Goal: Task Accomplishment & Management: Complete application form

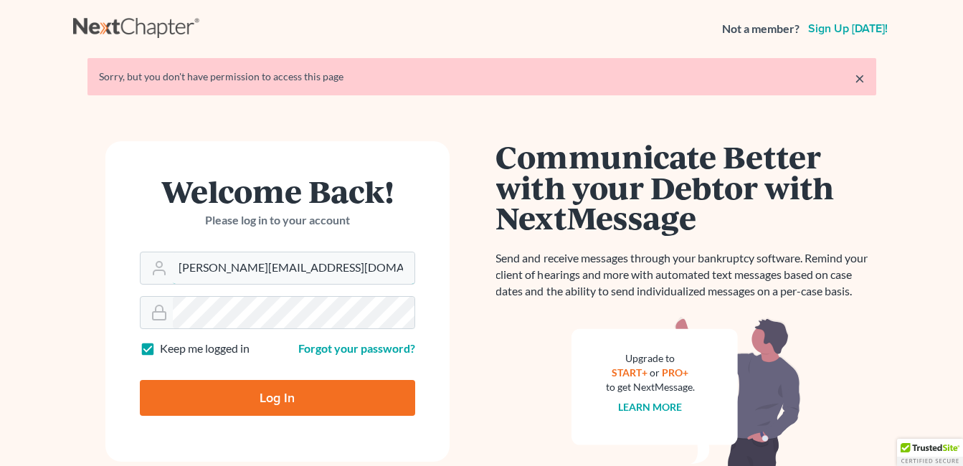
drag, startPoint x: 290, startPoint y: 271, endPoint x: 131, endPoint y: 291, distance: 160.5
click at [131, 291] on form "Welcome Back! Please log in to your account Email Address [PERSON_NAME][EMAIL_A…" at bounding box center [277, 301] width 344 height 321
click at [275, 273] on input "fese" at bounding box center [294, 268] width 242 height 32
type input "[EMAIL_ADDRESS][DOMAIN_NAME]"
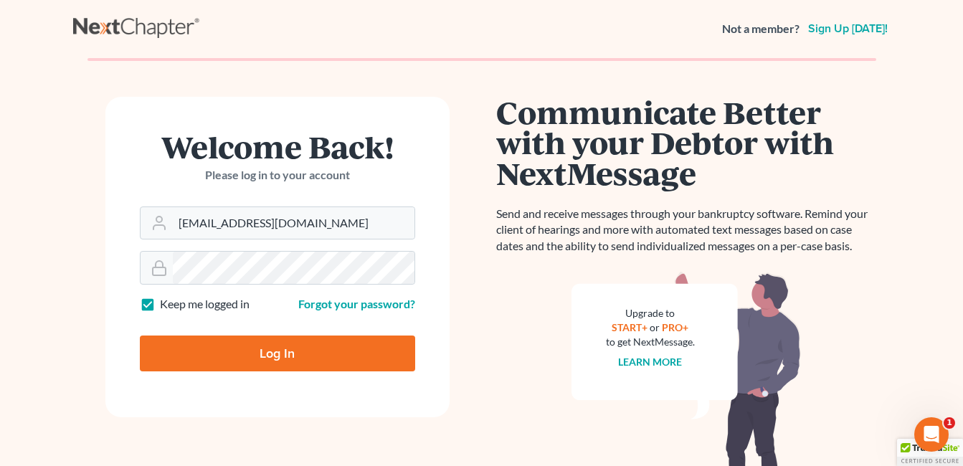
click at [255, 317] on form "Welcome Back! Please log in to your account Email Address fesenmyer_law@hotmail…" at bounding box center [277, 257] width 344 height 321
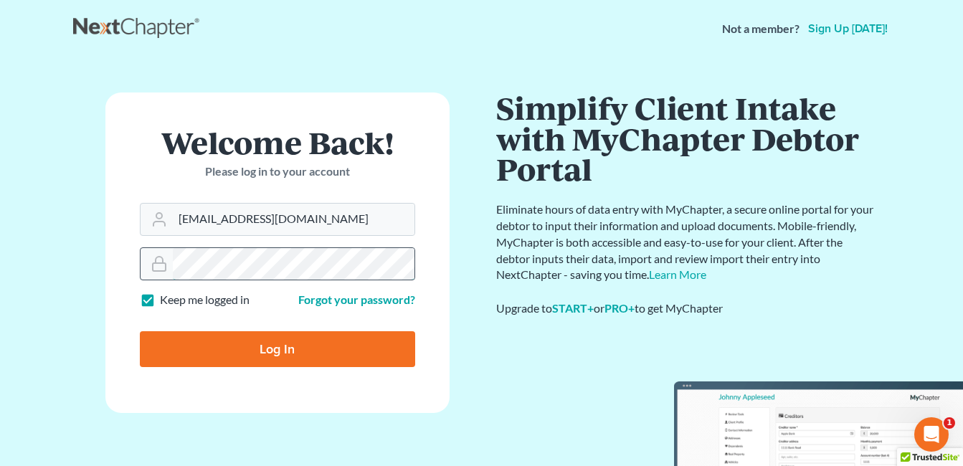
click at [161, 271] on div at bounding box center [277, 263] width 275 height 33
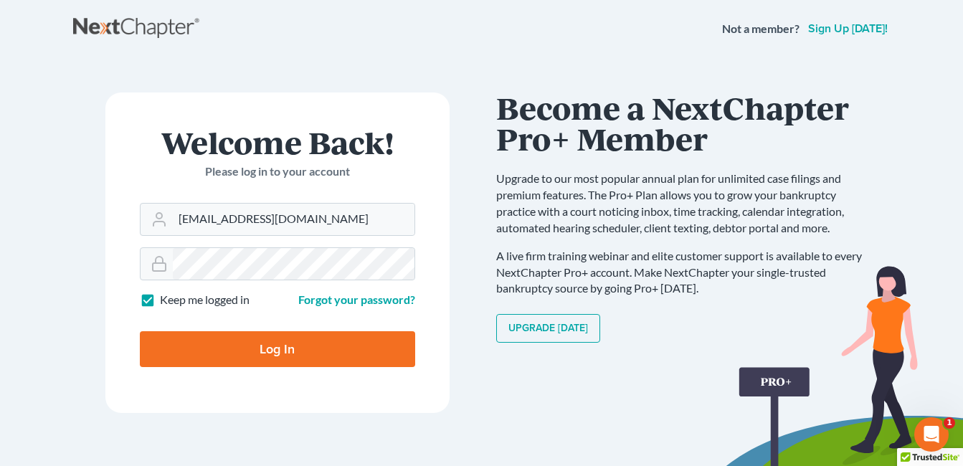
click at [160, 294] on label "Keep me logged in" at bounding box center [205, 300] width 90 height 16
click at [166, 294] on input "Keep me logged in" at bounding box center [170, 296] width 9 height 9
click at [160, 298] on label "Keep me logged in" at bounding box center [205, 300] width 90 height 16
click at [166, 298] on input "Keep me logged in" at bounding box center [170, 296] width 9 height 9
checkbox input "true"
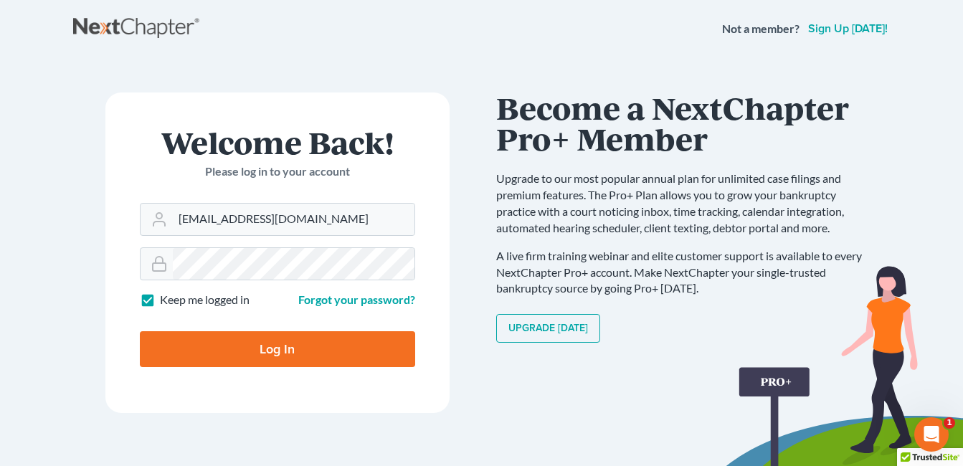
click at [245, 354] on input "Log In" at bounding box center [277, 349] width 275 height 36
type input "Thinking..."
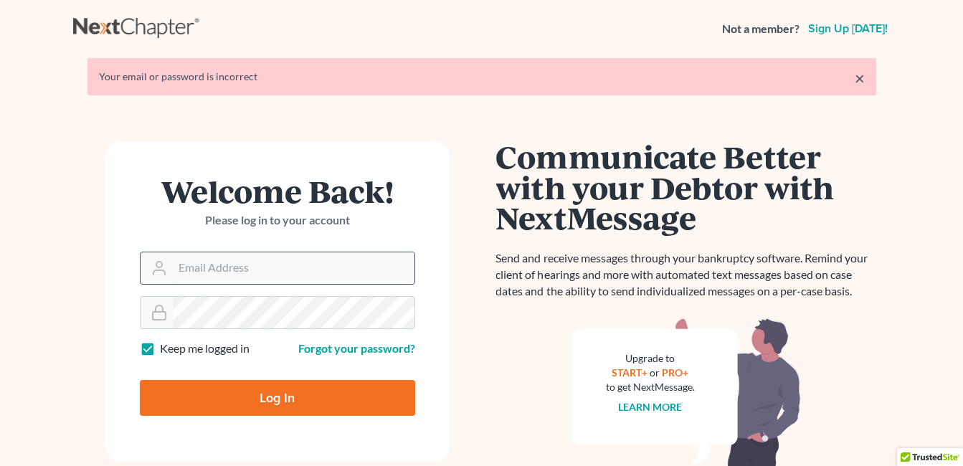
click at [288, 284] on div at bounding box center [277, 268] width 275 height 33
click at [286, 273] on input "Email Address" at bounding box center [294, 268] width 242 height 32
type input "[EMAIL_ADDRESS][DOMAIN_NAME]"
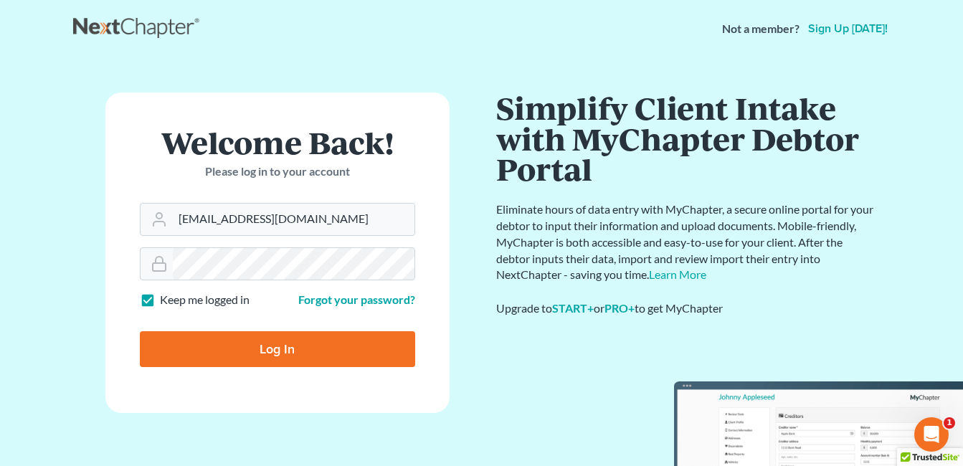
click at [287, 338] on input "Log In" at bounding box center [277, 349] width 275 height 36
type input "Thinking..."
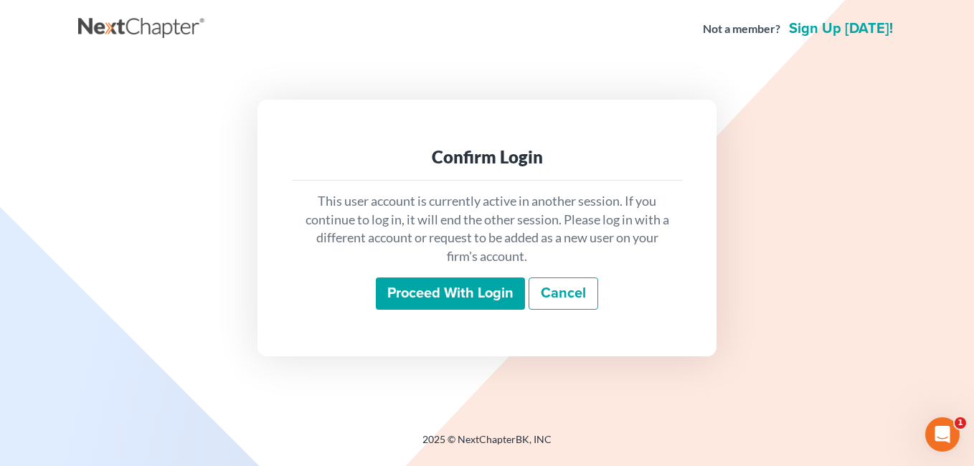
click at [479, 295] on input "Proceed with login" at bounding box center [450, 294] width 149 height 33
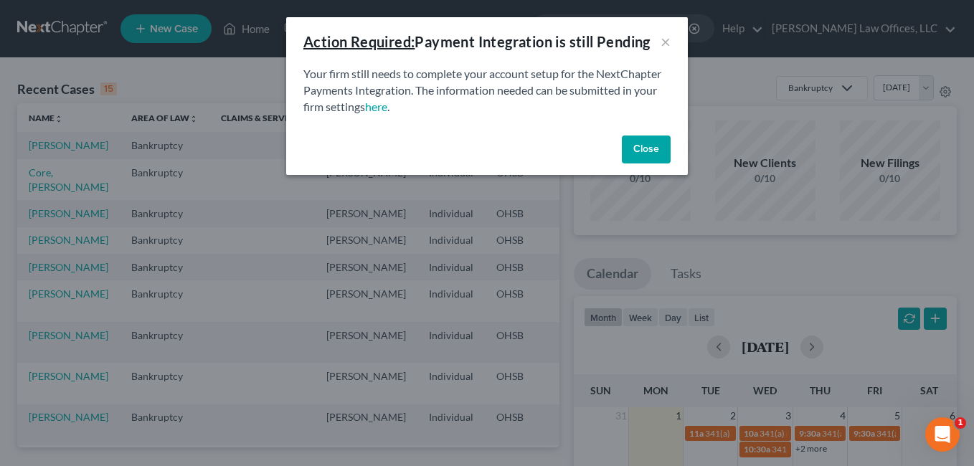
click at [652, 156] on button "Close" at bounding box center [646, 150] width 49 height 29
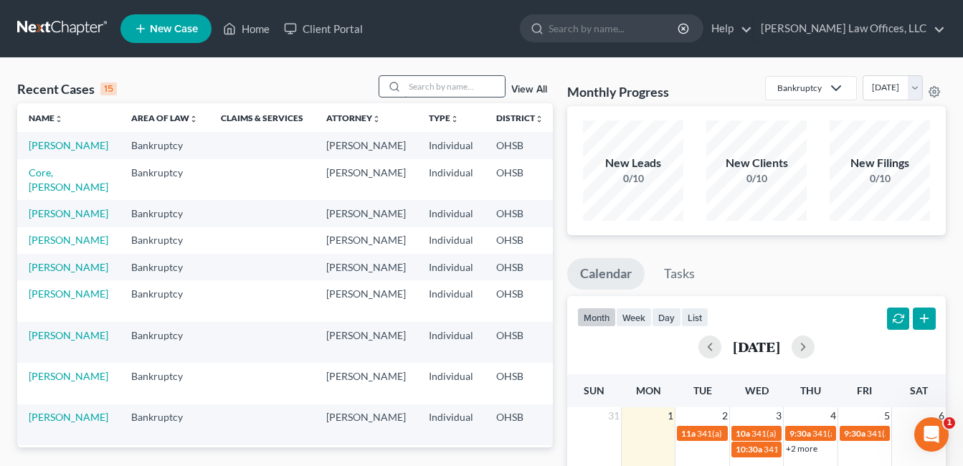
click at [483, 85] on input "search" at bounding box center [455, 86] width 100 height 21
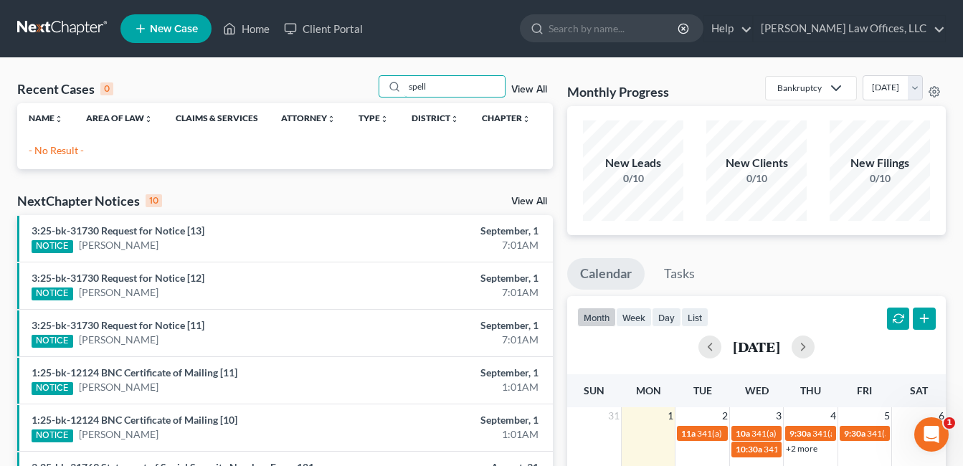
drag, startPoint x: 461, startPoint y: 85, endPoint x: 337, endPoint y: 105, distance: 125.6
click at [337, 105] on div "Recent Cases 0 spell View All Name unfold_more expand_more expand_less Area of …" at bounding box center [285, 122] width 536 height 94
type input "fields"
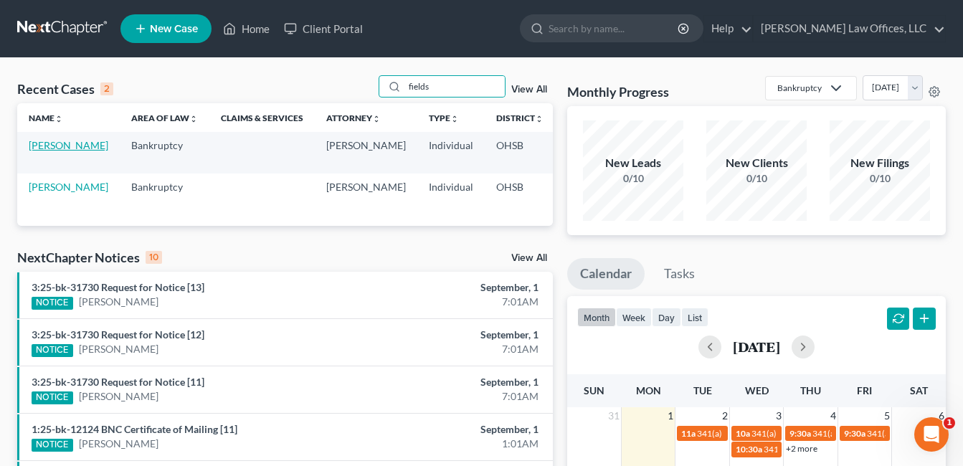
click at [34, 151] on link "[PERSON_NAME]" at bounding box center [69, 145] width 80 height 12
select select "4"
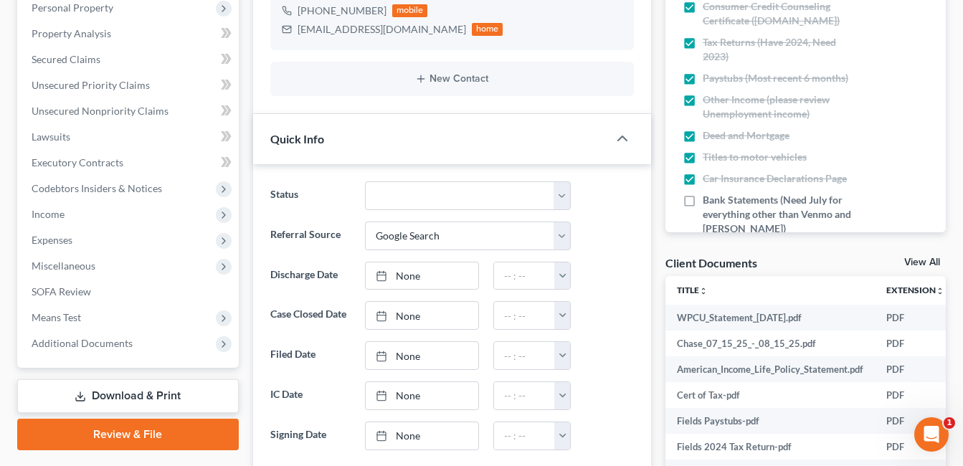
scroll to position [287, 0]
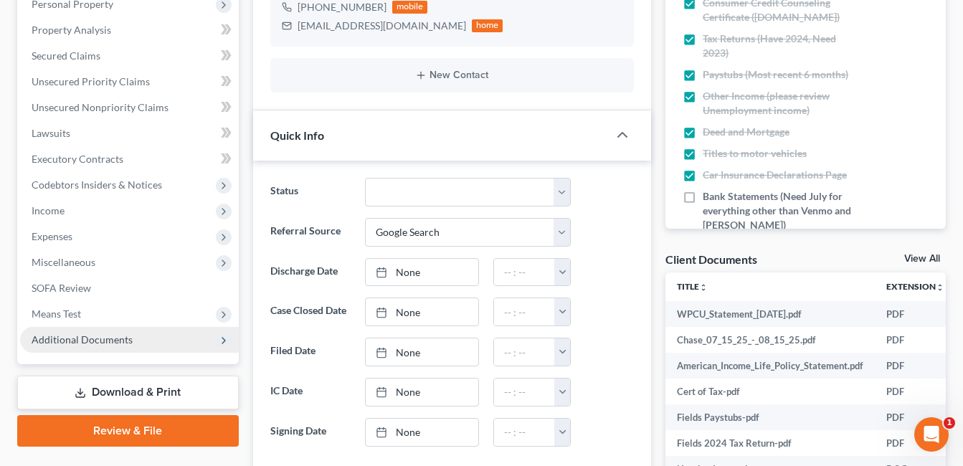
click at [87, 344] on span "Additional Documents" at bounding box center [82, 340] width 101 height 12
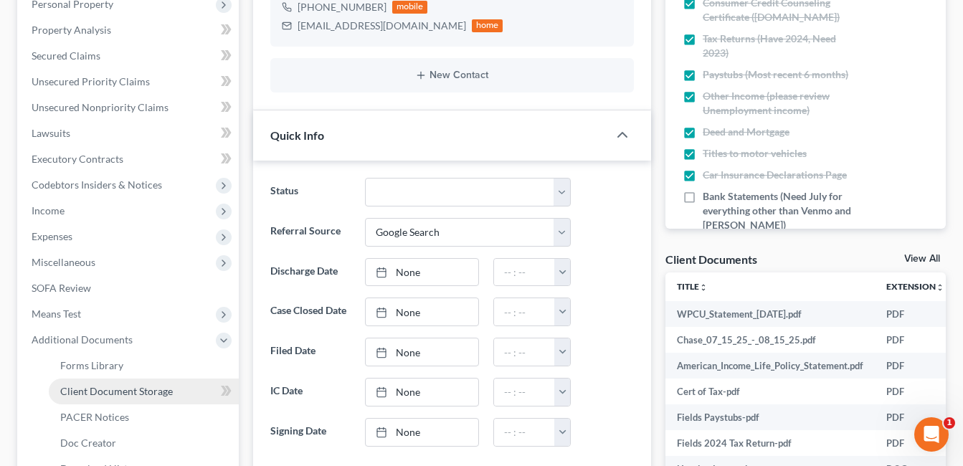
click at [120, 394] on span "Client Document Storage" at bounding box center [116, 391] width 113 height 12
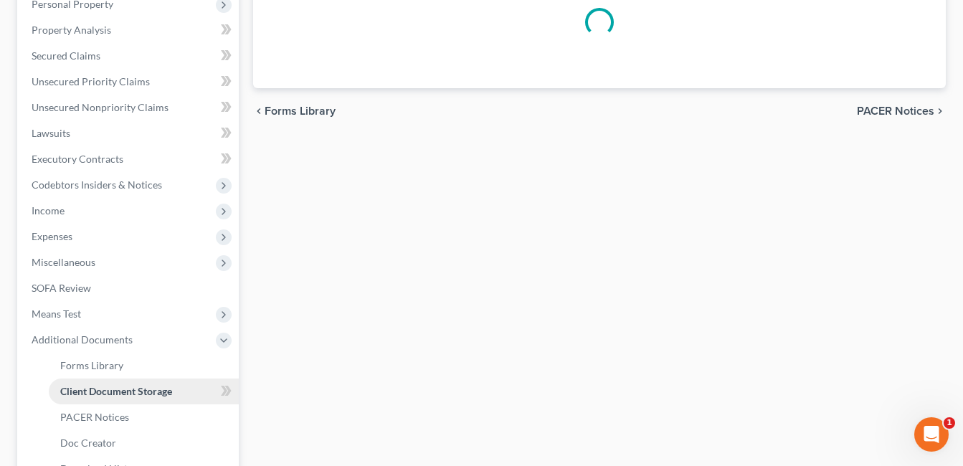
scroll to position [214, 0]
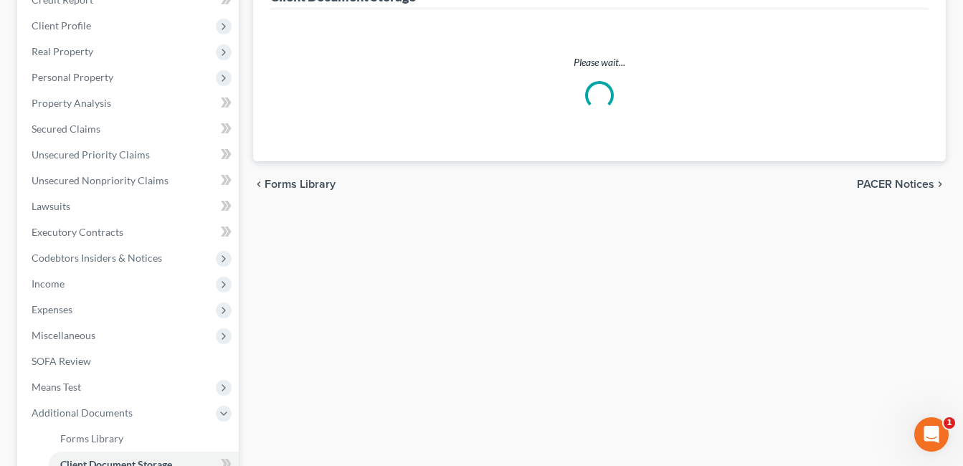
select select "7"
select select "52"
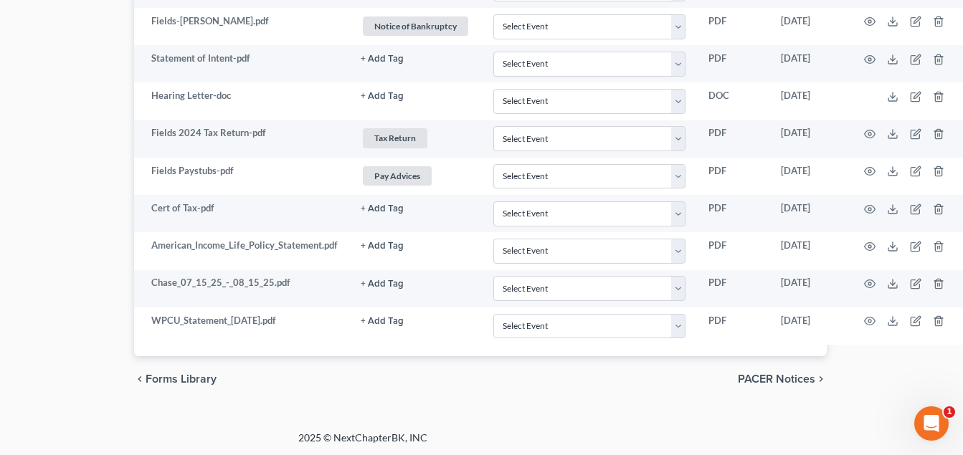
scroll to position [1845, 125]
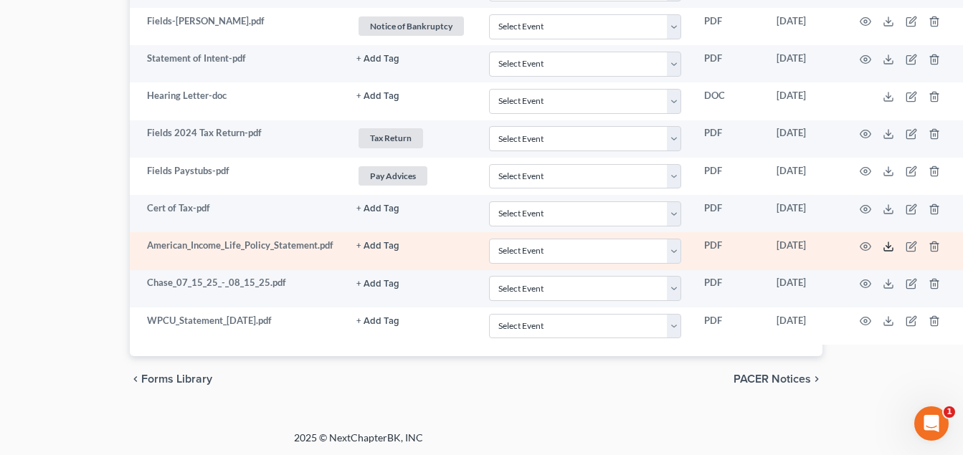
click at [888, 246] on polyline at bounding box center [888, 246] width 5 height 2
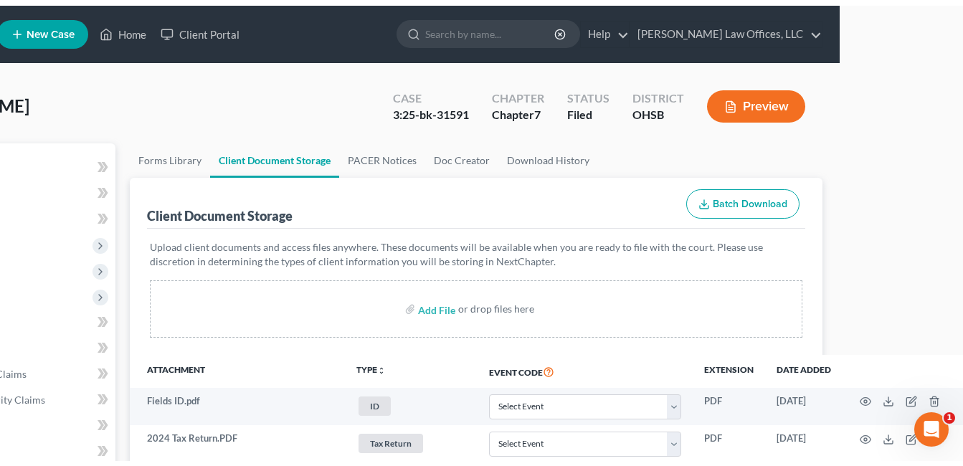
scroll to position [0, 0]
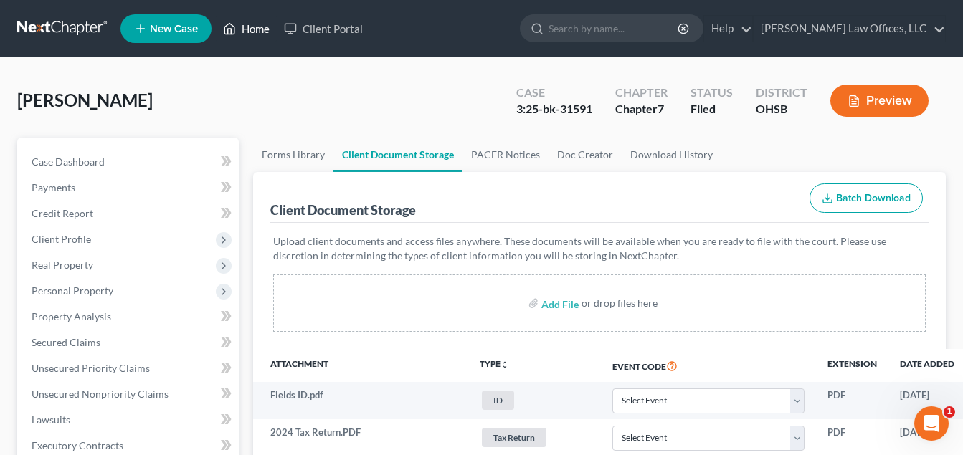
click at [252, 31] on link "Home" at bounding box center [246, 29] width 61 height 26
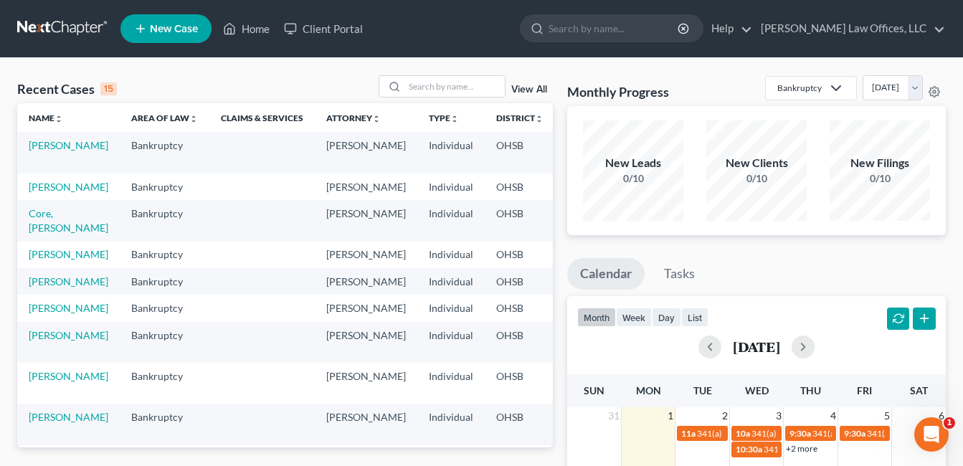
click at [537, 92] on link "View All" at bounding box center [529, 90] width 36 height 10
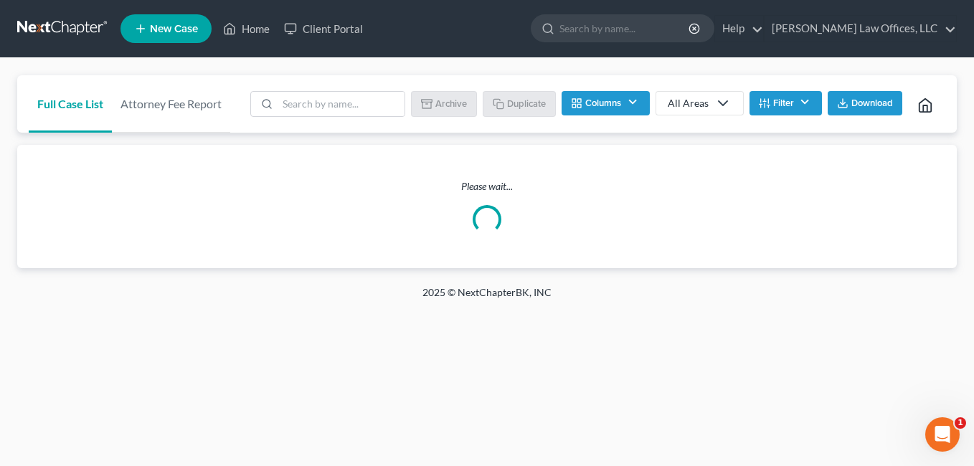
drag, startPoint x: 761, startPoint y: 104, endPoint x: 742, endPoint y: 148, distance: 47.6
click at [761, 104] on button "Filter" at bounding box center [785, 103] width 72 height 24
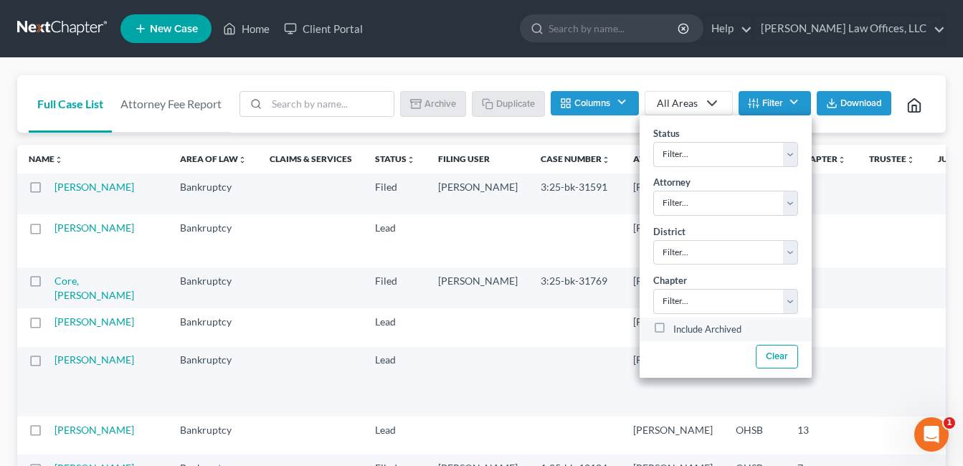
click at [673, 321] on label "Include Archived" at bounding box center [707, 329] width 68 height 17
click at [679, 321] on input "Include Archived" at bounding box center [683, 325] width 9 height 9
checkbox input "true"
click at [291, 104] on input "search" at bounding box center [330, 104] width 127 height 24
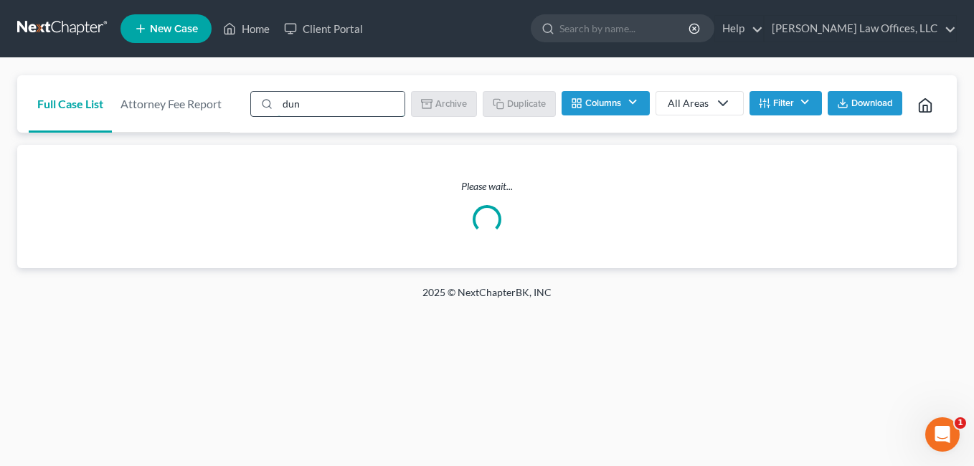
type input "dunn"
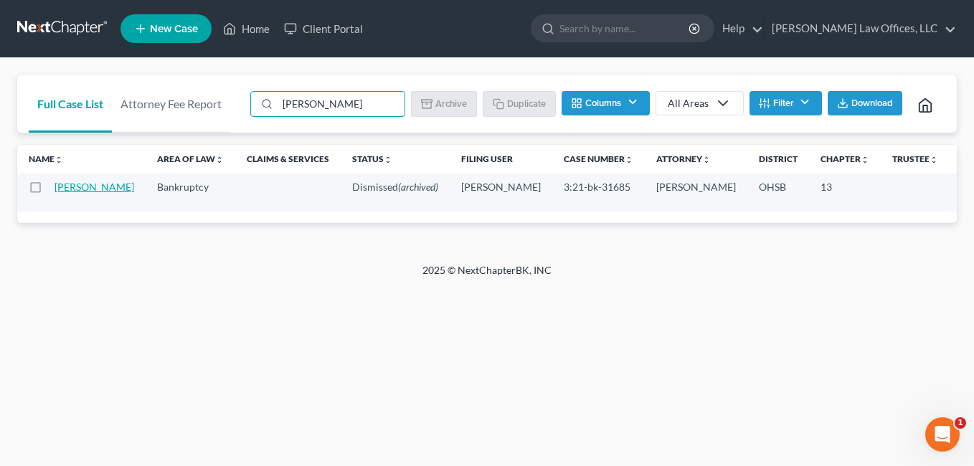
click at [65, 193] on link "Smith-Dunn, Christy" at bounding box center [95, 187] width 80 height 12
select select "4"
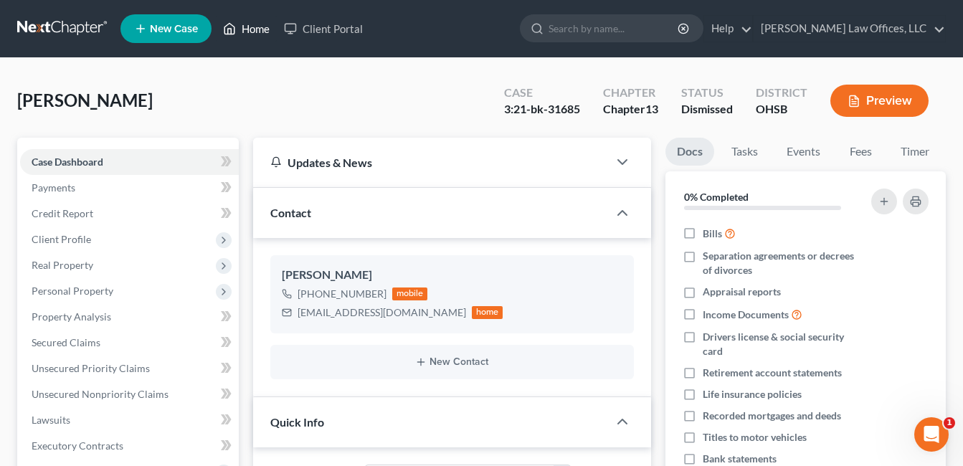
drag, startPoint x: 250, startPoint y: 27, endPoint x: 477, endPoint y: 95, distance: 237.3
click at [250, 27] on link "Home" at bounding box center [246, 29] width 61 height 26
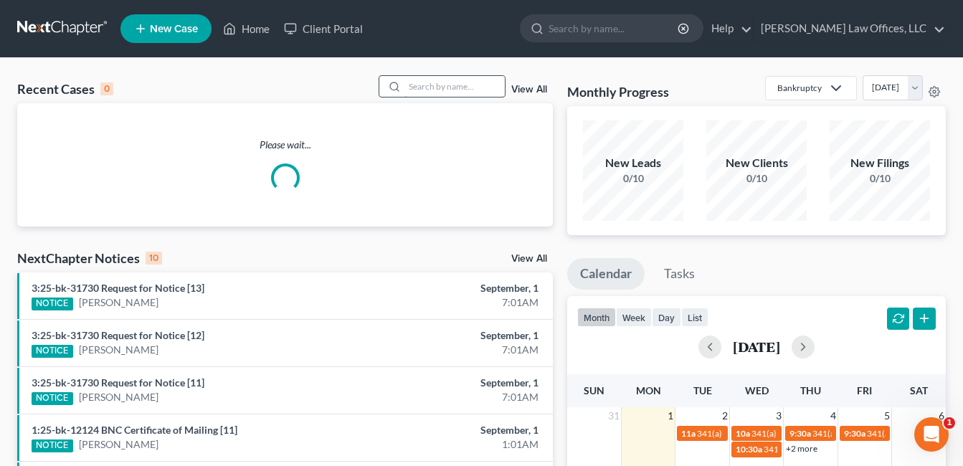
click at [476, 88] on input "search" at bounding box center [455, 86] width 100 height 21
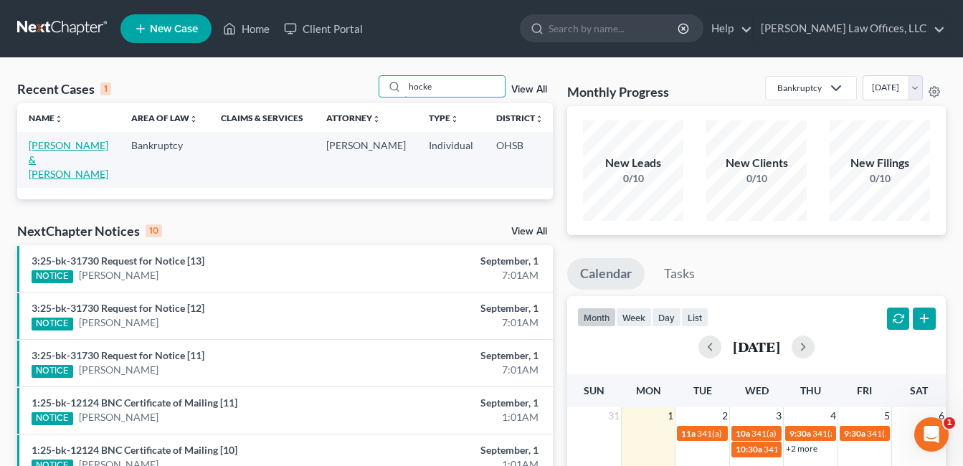
type input "hocke"
click at [37, 156] on link "[PERSON_NAME] & [PERSON_NAME]" at bounding box center [69, 159] width 80 height 41
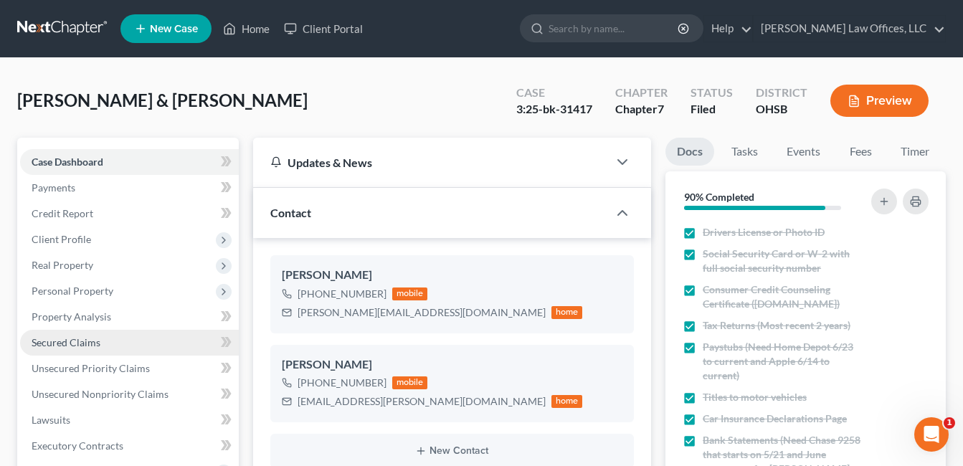
click at [62, 340] on span "Secured Claims" at bounding box center [66, 342] width 69 height 12
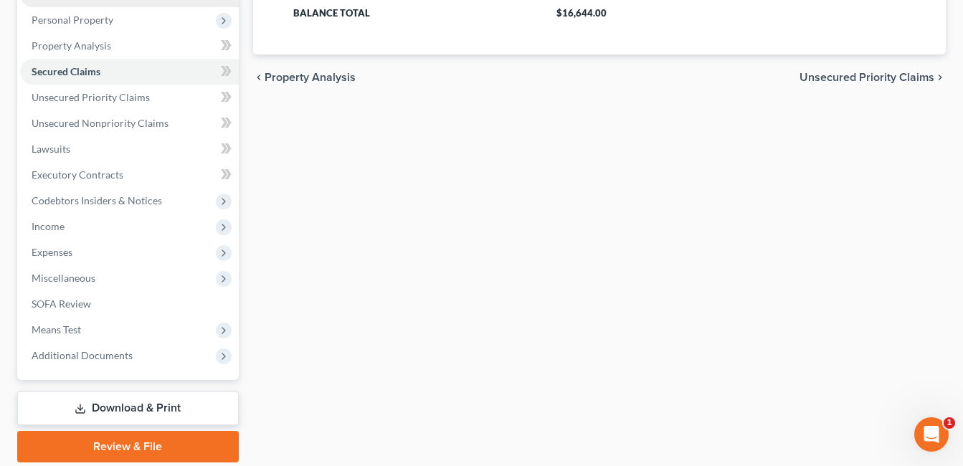
scroll to position [287, 0]
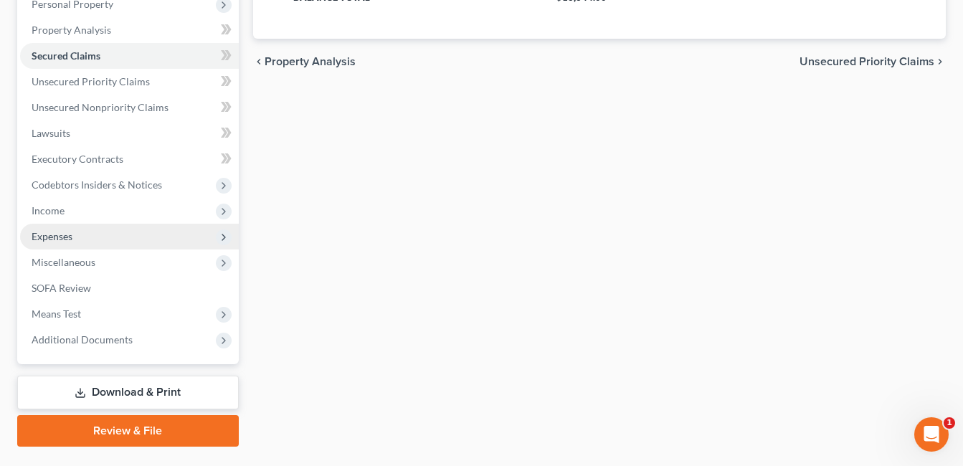
click at [90, 235] on span "Expenses" at bounding box center [129, 237] width 219 height 26
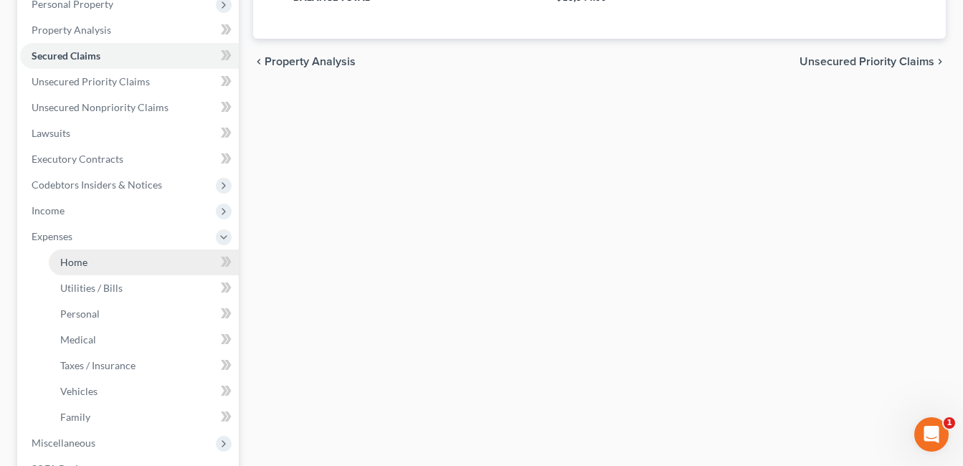
click at [98, 264] on link "Home" at bounding box center [144, 263] width 190 height 26
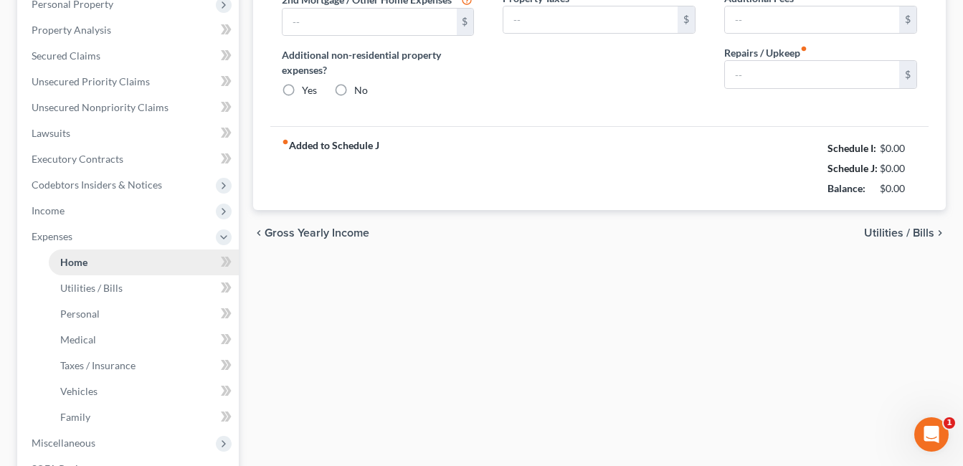
type input "1,950.00"
radio input "true"
type input "50.00"
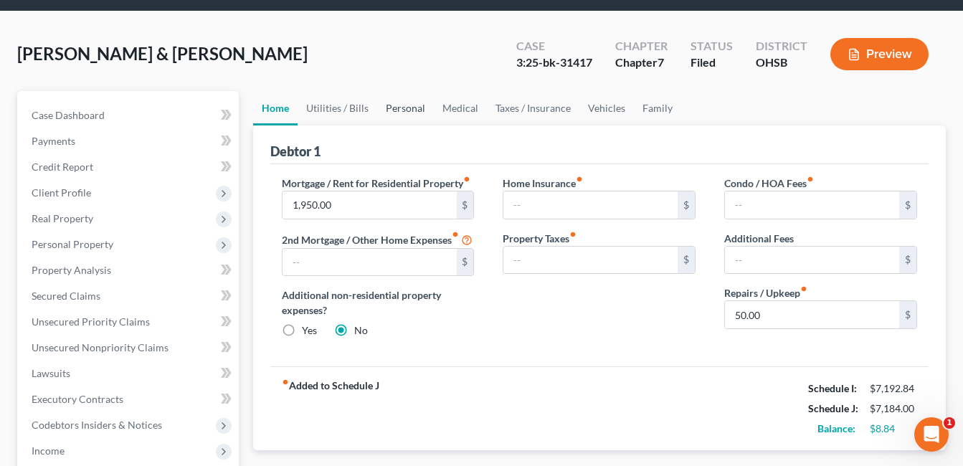
scroll to position [72, 0]
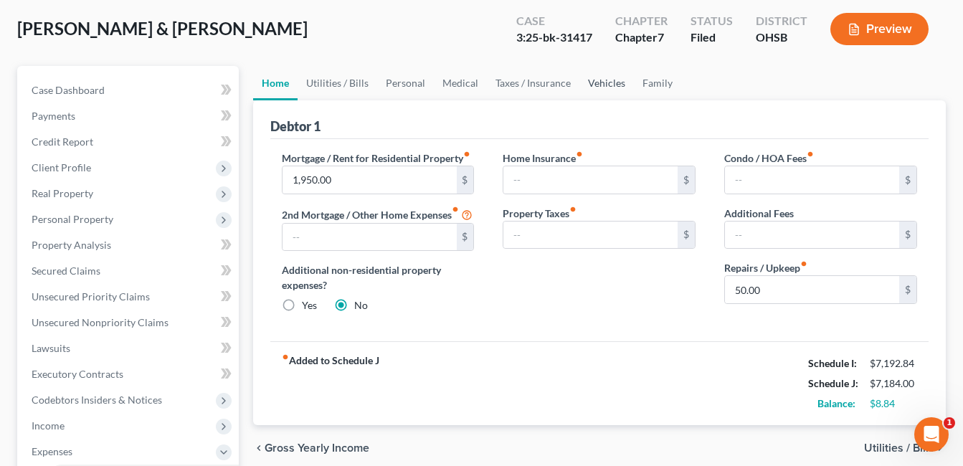
click at [591, 79] on link "Vehicles" at bounding box center [607, 83] width 55 height 34
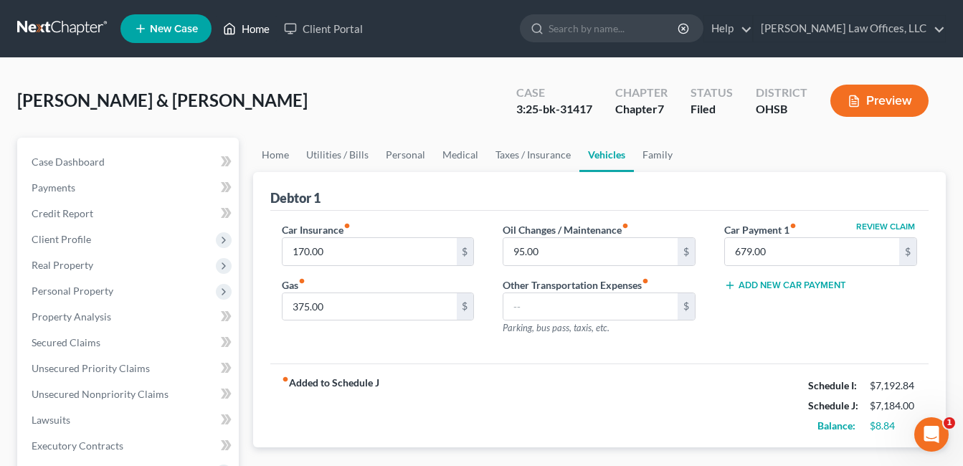
click at [242, 36] on link "Home" at bounding box center [246, 29] width 61 height 26
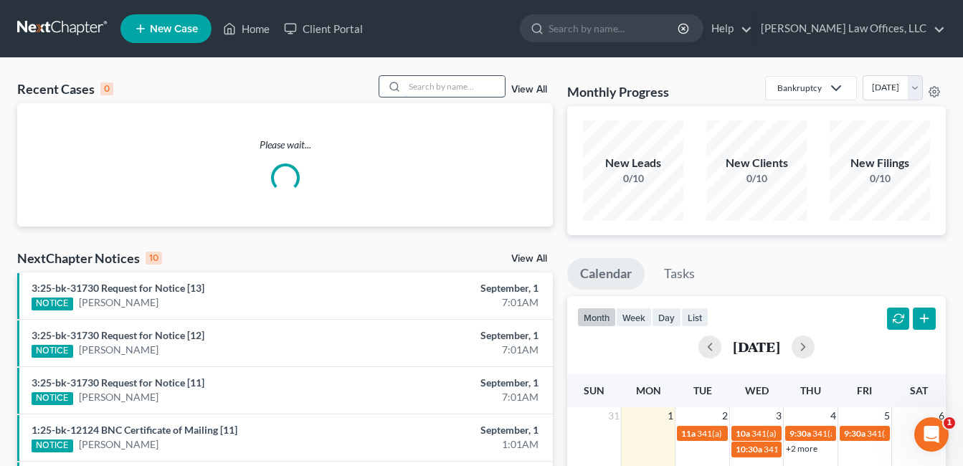
click at [493, 88] on input "search" at bounding box center [455, 86] width 100 height 21
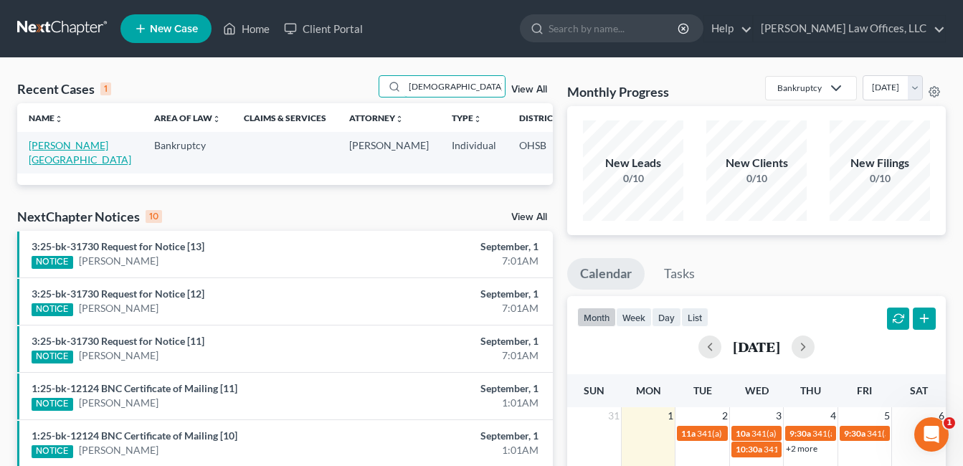
type input "dief"
click at [61, 147] on link "[PERSON_NAME][GEOGRAPHIC_DATA]" at bounding box center [80, 152] width 103 height 27
select select "0"
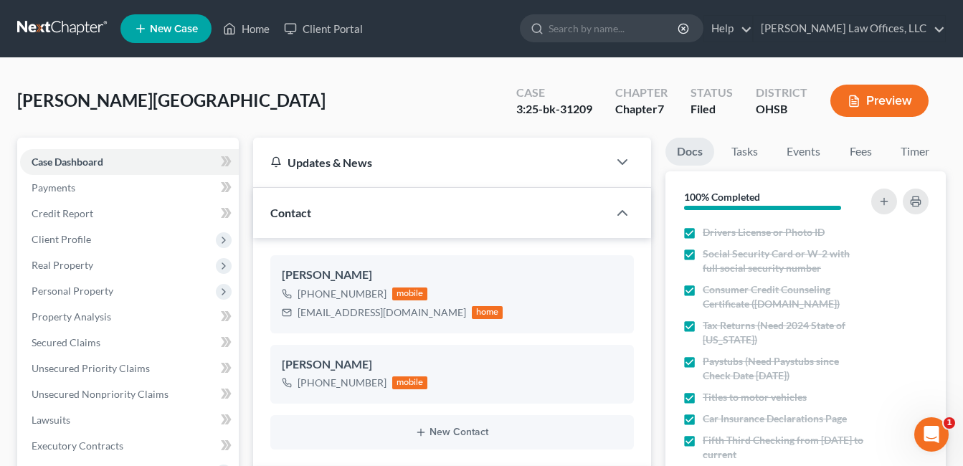
scroll to position [215, 0]
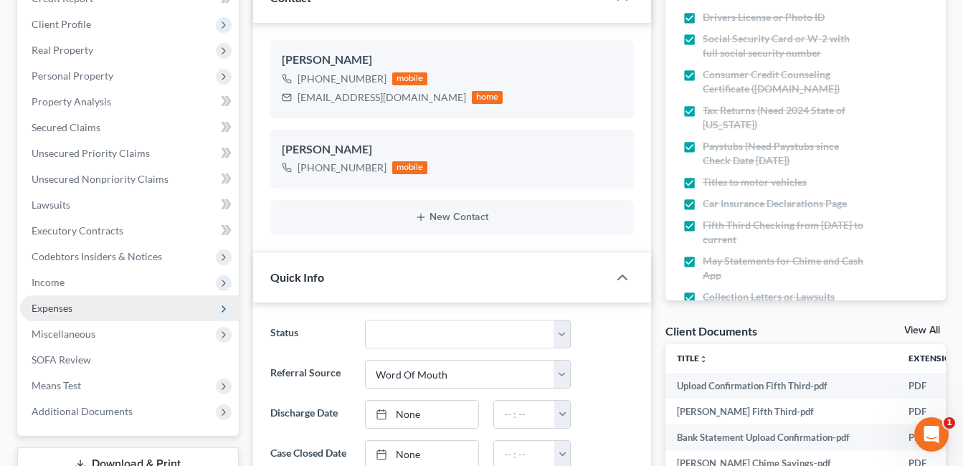
click at [77, 304] on span "Expenses" at bounding box center [129, 308] width 219 height 26
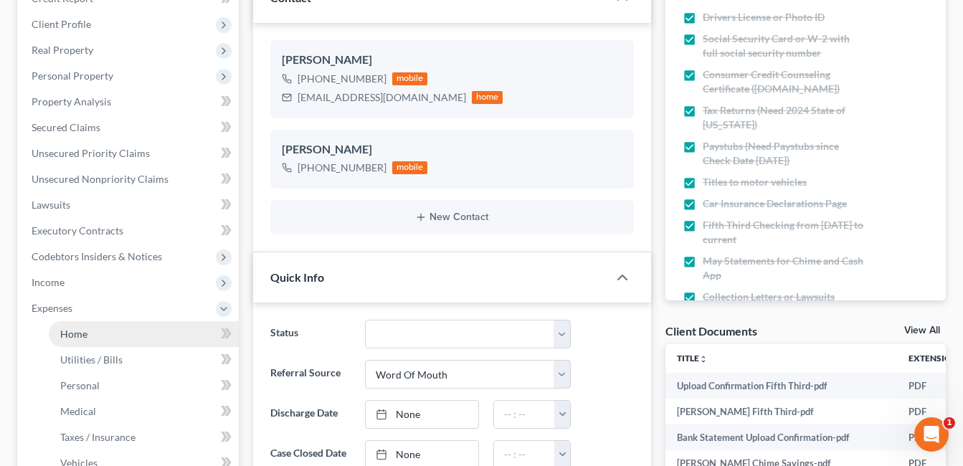
click at [98, 338] on link "Home" at bounding box center [144, 334] width 190 height 26
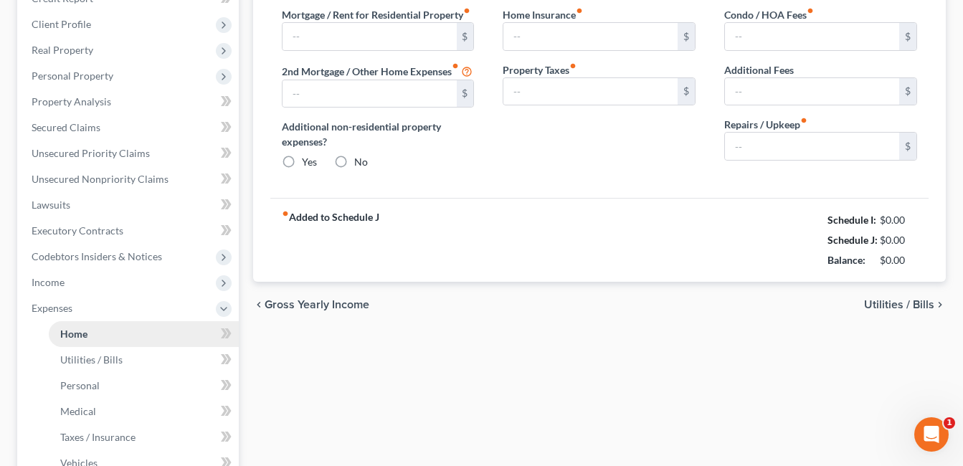
scroll to position [161, 0]
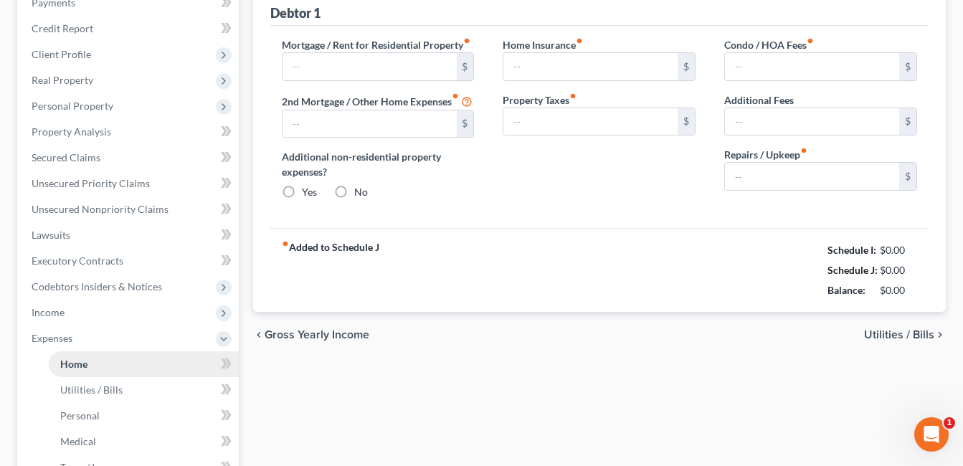
radio input "true"
type input "5.00"
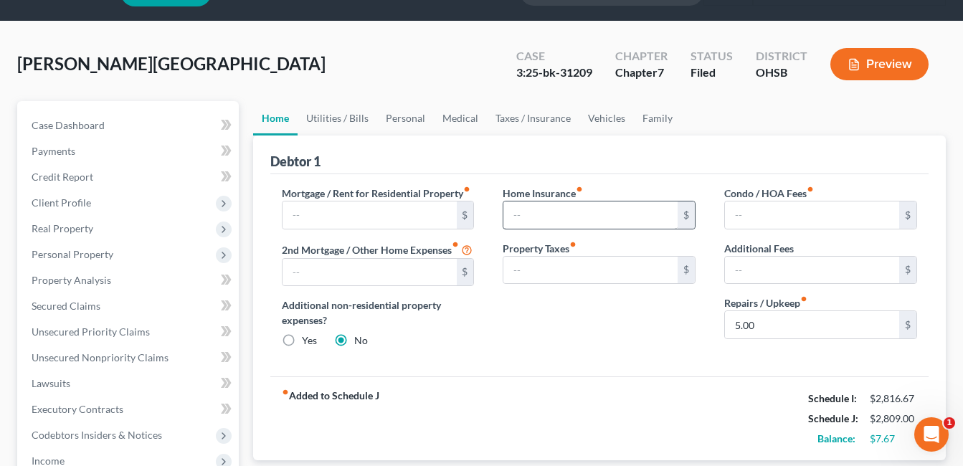
scroll to position [72, 0]
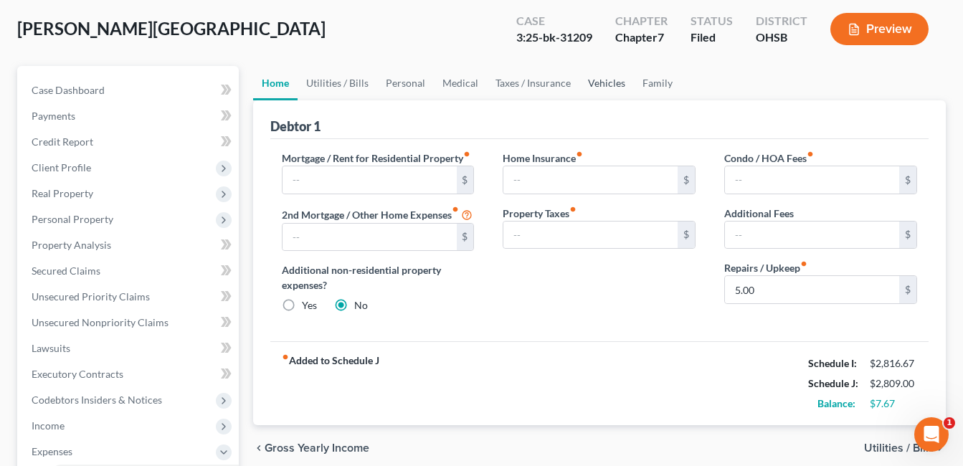
click at [600, 75] on link "Vehicles" at bounding box center [607, 83] width 55 height 34
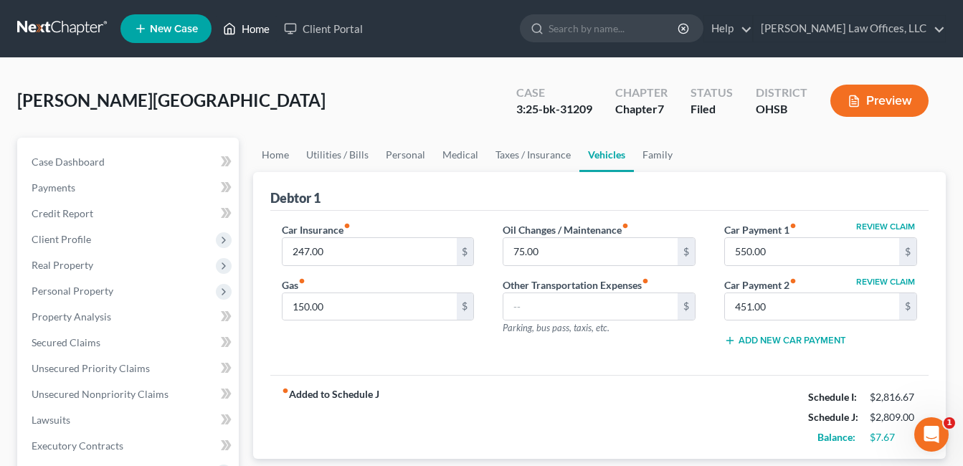
drag, startPoint x: 260, startPoint y: 37, endPoint x: 361, endPoint y: 44, distance: 102.0
click at [260, 37] on link "Home" at bounding box center [246, 29] width 61 height 26
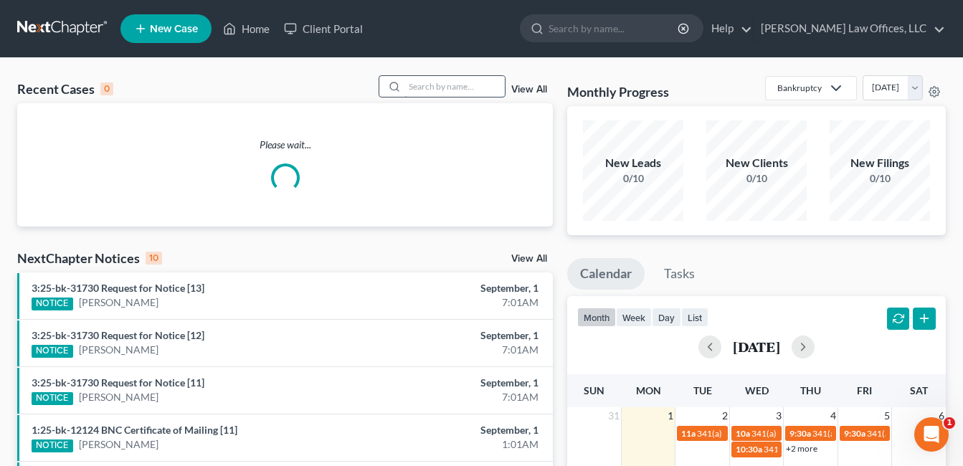
click at [438, 88] on input "search" at bounding box center [455, 86] width 100 height 21
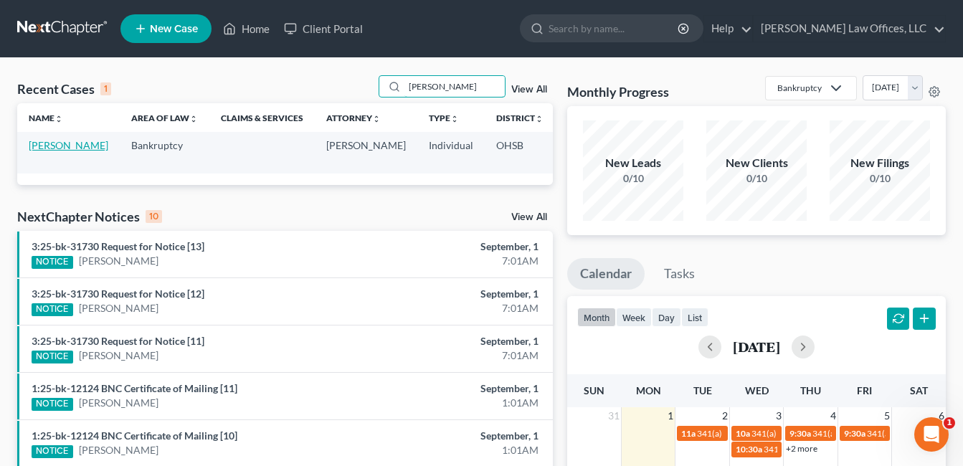
type input "elliot"
click at [45, 151] on link "[PERSON_NAME]" at bounding box center [69, 145] width 80 height 12
select select "4"
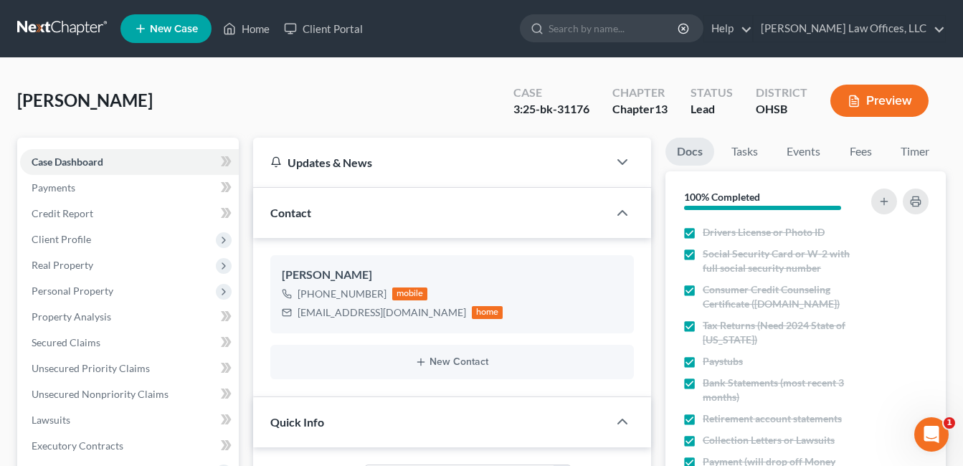
scroll to position [574, 0]
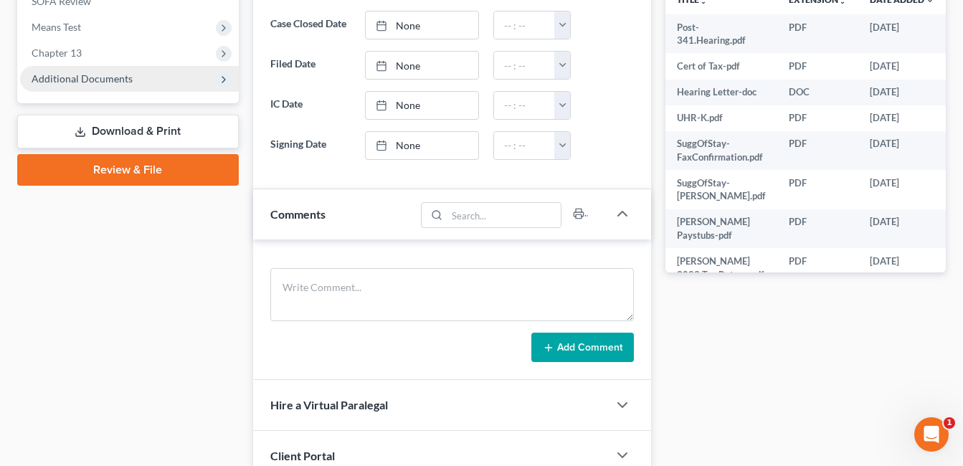
click at [99, 77] on span "Additional Documents" at bounding box center [82, 78] width 101 height 12
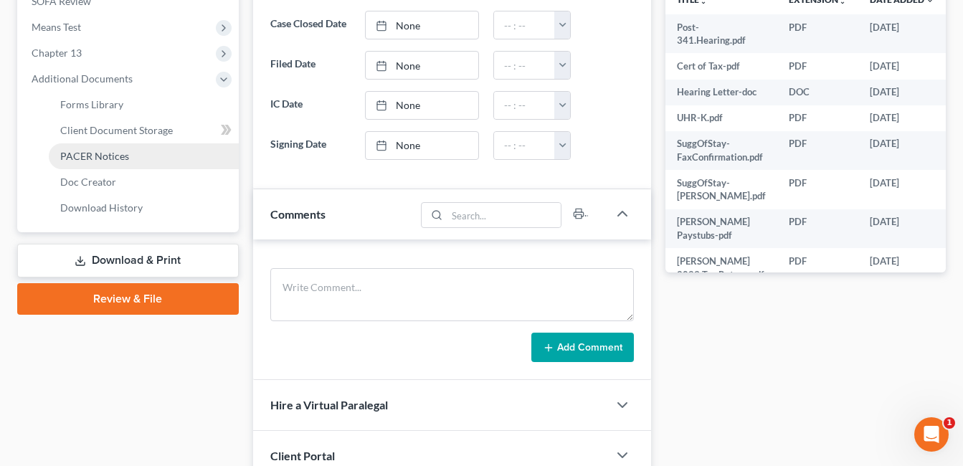
click at [156, 156] on link "PACER Notices" at bounding box center [144, 156] width 190 height 26
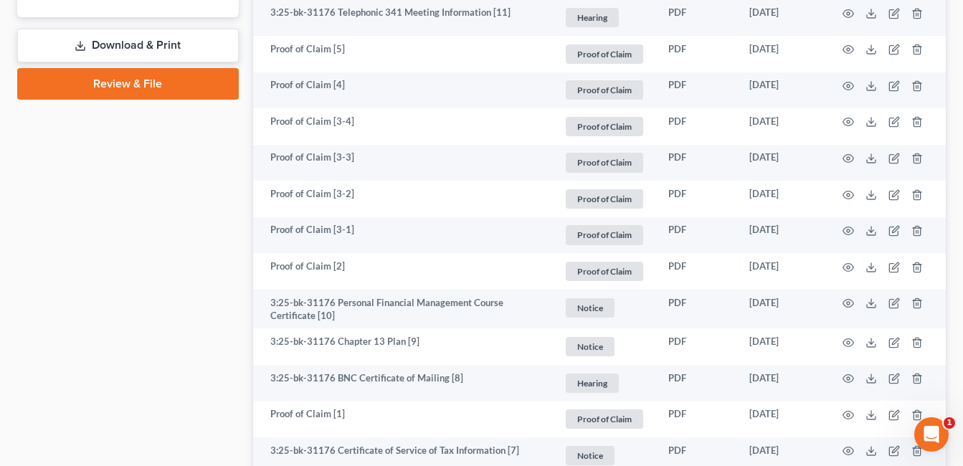
scroll to position [861, 0]
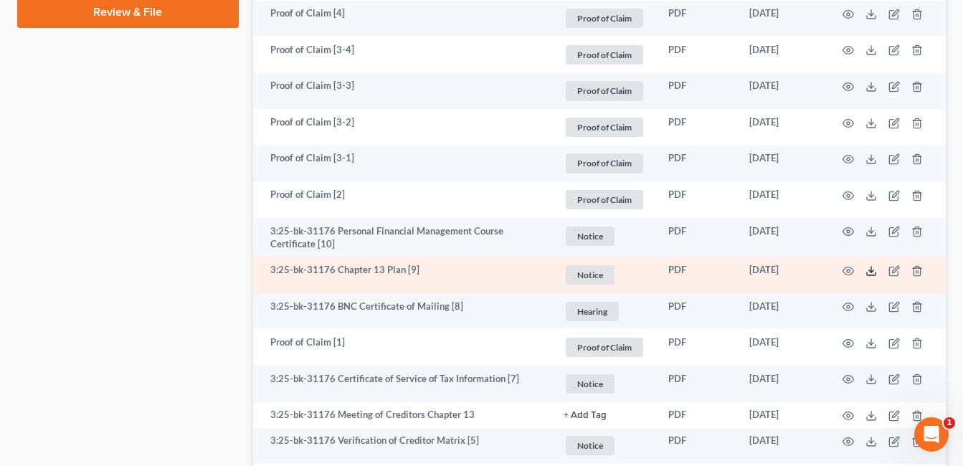
click at [869, 273] on icon at bounding box center [871, 270] width 11 height 11
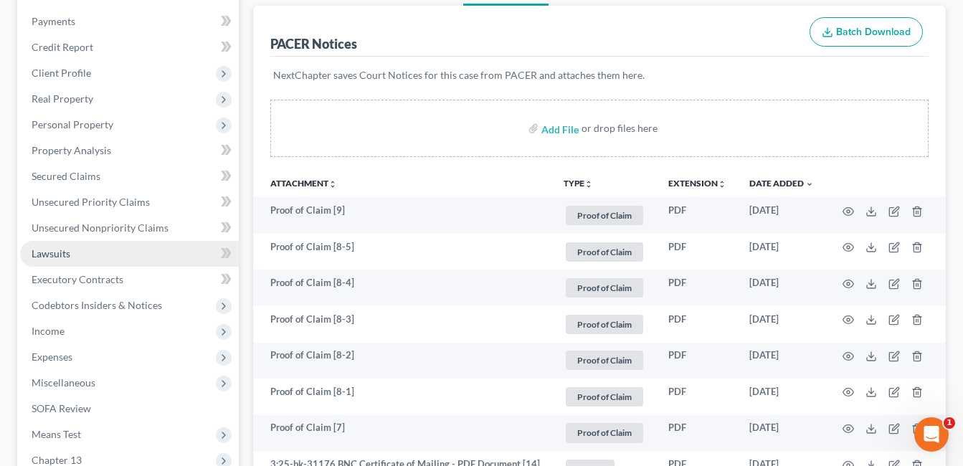
scroll to position [215, 0]
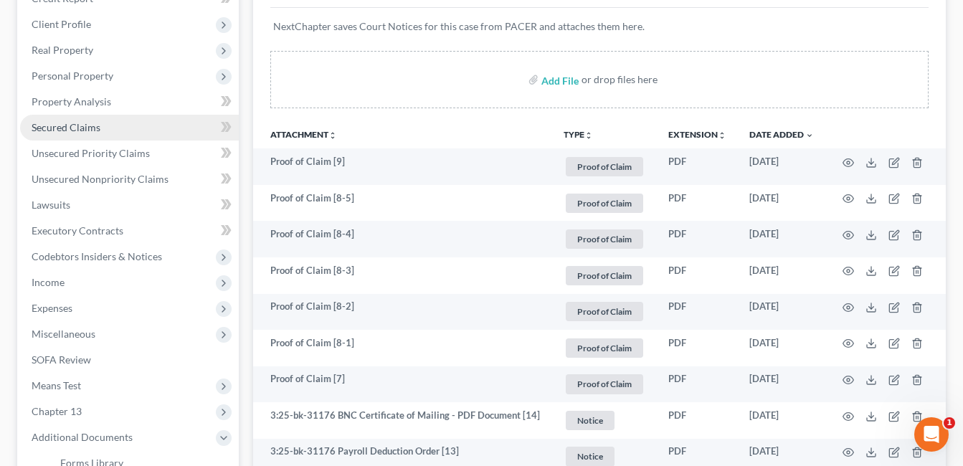
click at [75, 123] on span "Secured Claims" at bounding box center [66, 127] width 69 height 12
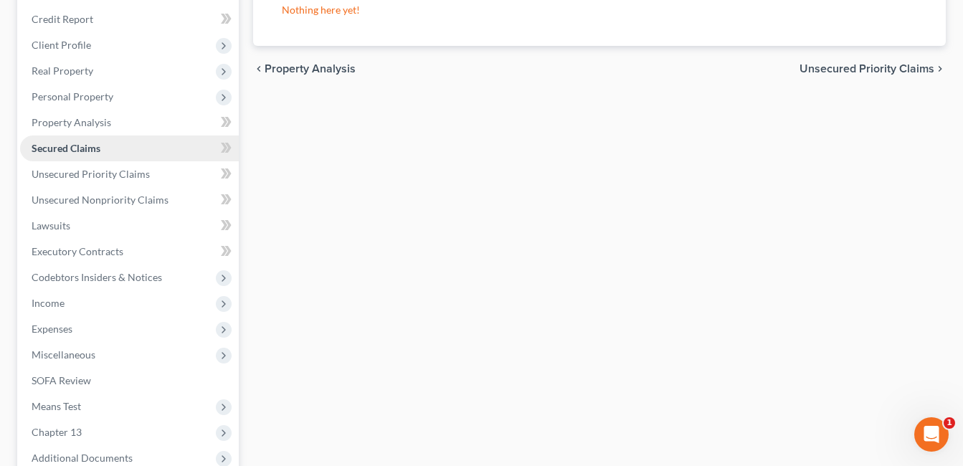
scroll to position [215, 0]
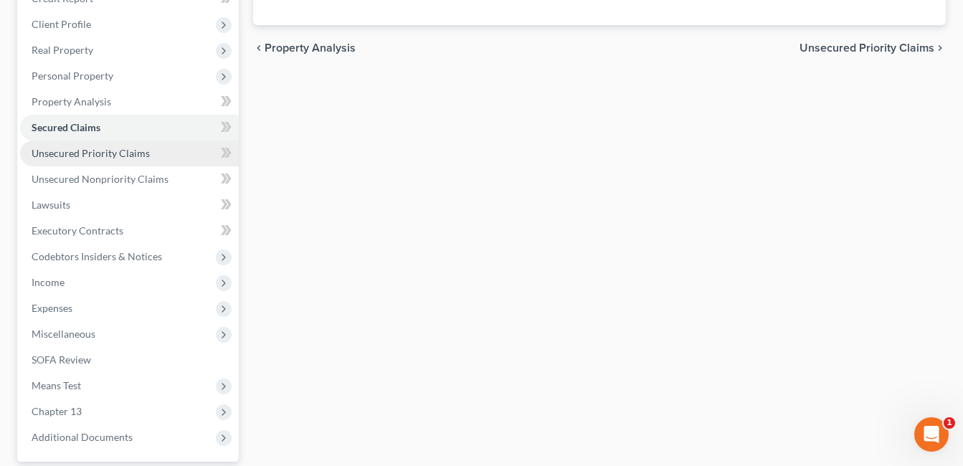
click at [98, 153] on span "Unsecured Priority Claims" at bounding box center [91, 153] width 118 height 12
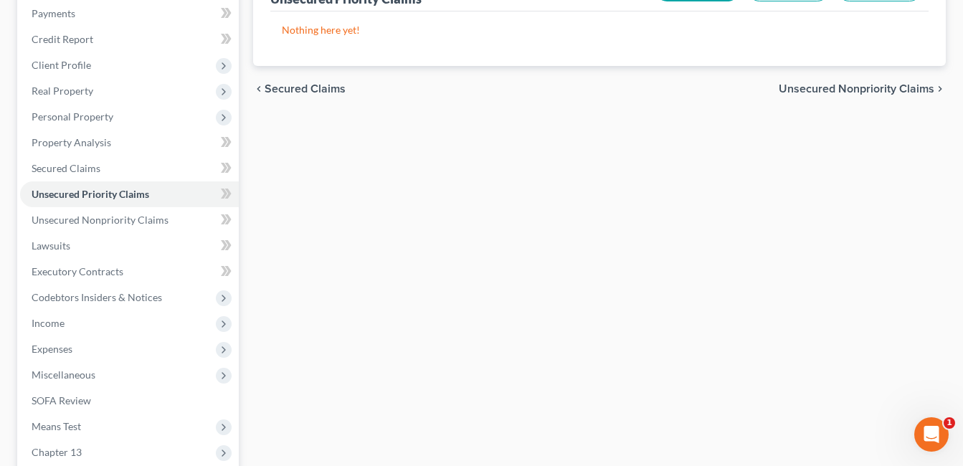
scroll to position [215, 0]
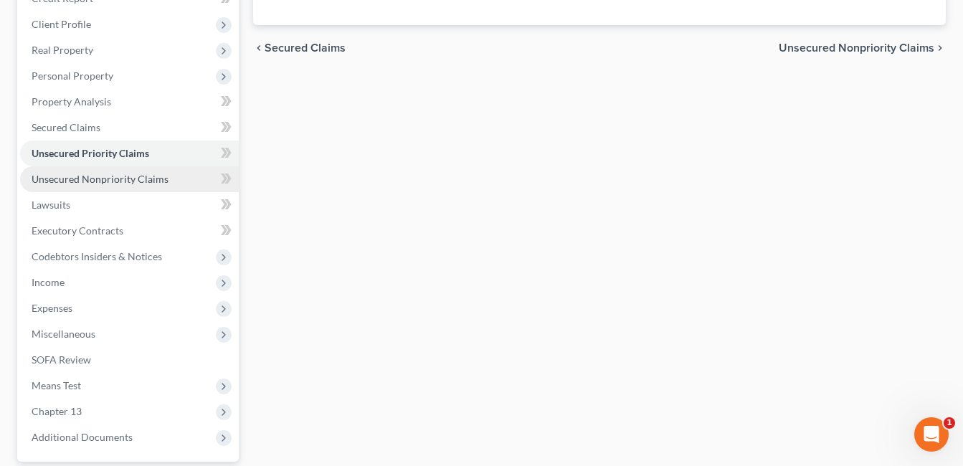
click at [117, 175] on span "Unsecured Nonpriority Claims" at bounding box center [100, 179] width 137 height 12
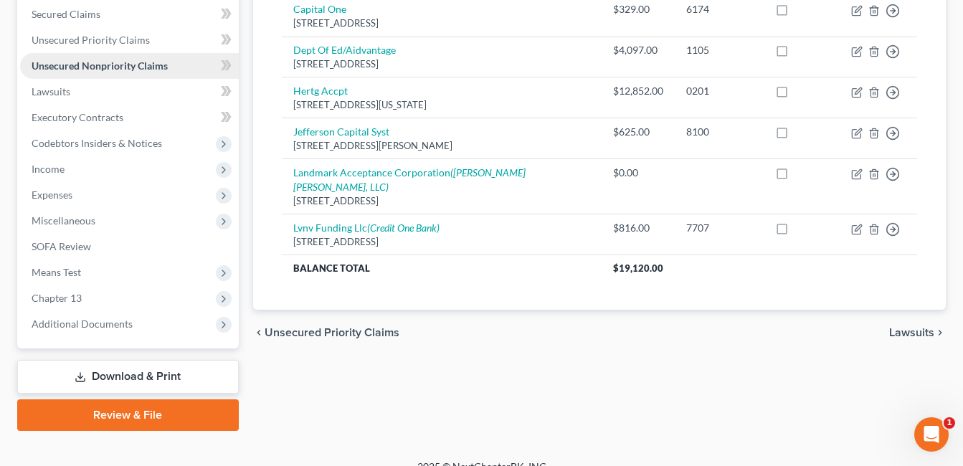
scroll to position [348, 0]
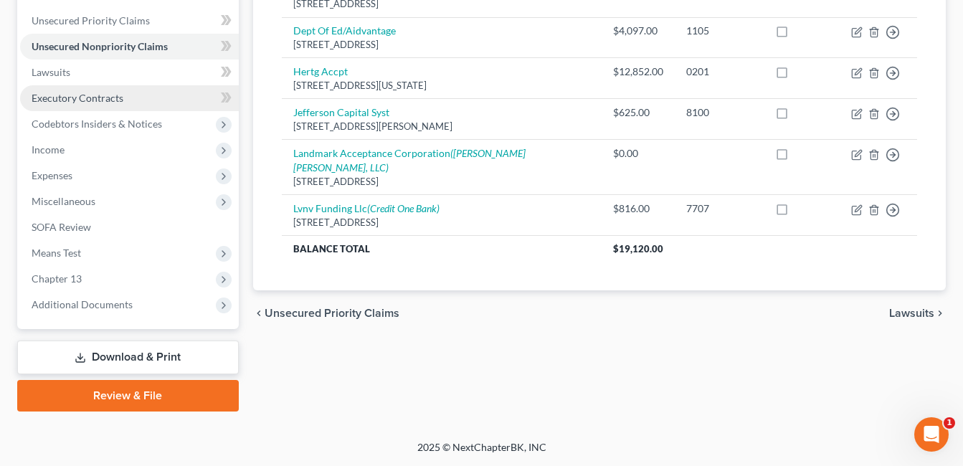
click at [78, 99] on span "Executory Contracts" at bounding box center [78, 98] width 92 height 12
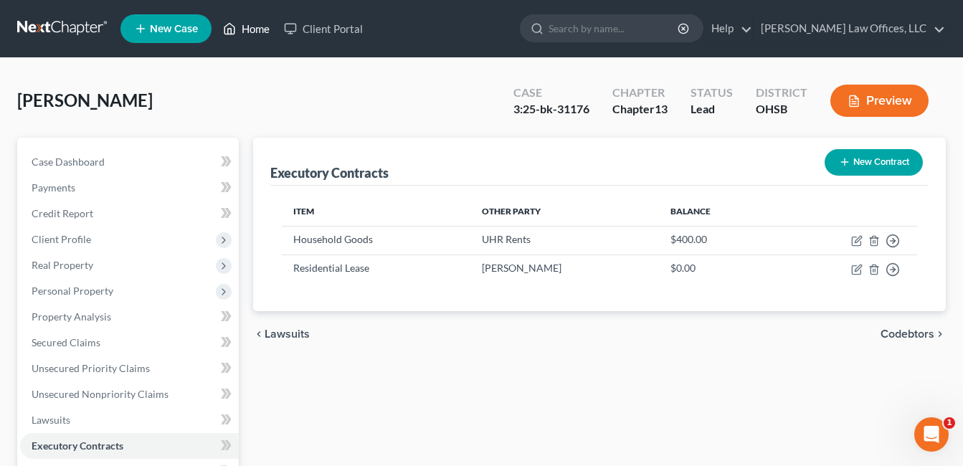
click at [249, 29] on link "Home" at bounding box center [246, 29] width 61 height 26
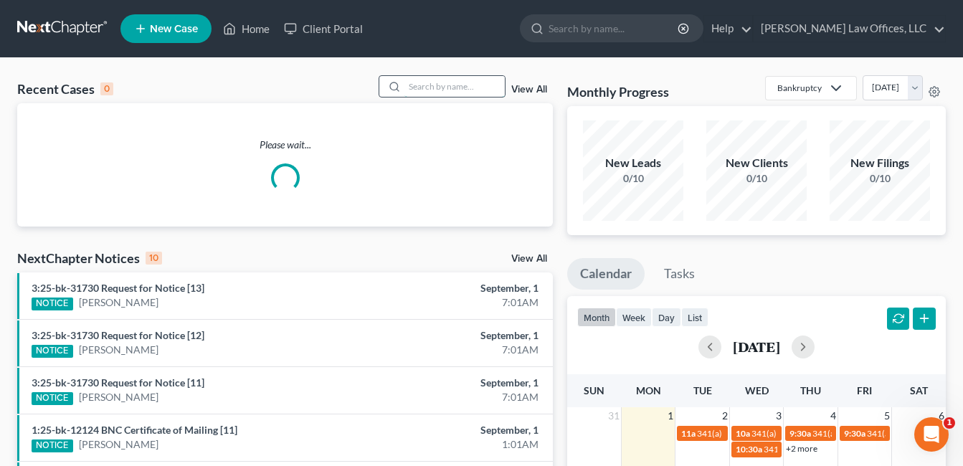
click at [479, 90] on input "search" at bounding box center [455, 86] width 100 height 21
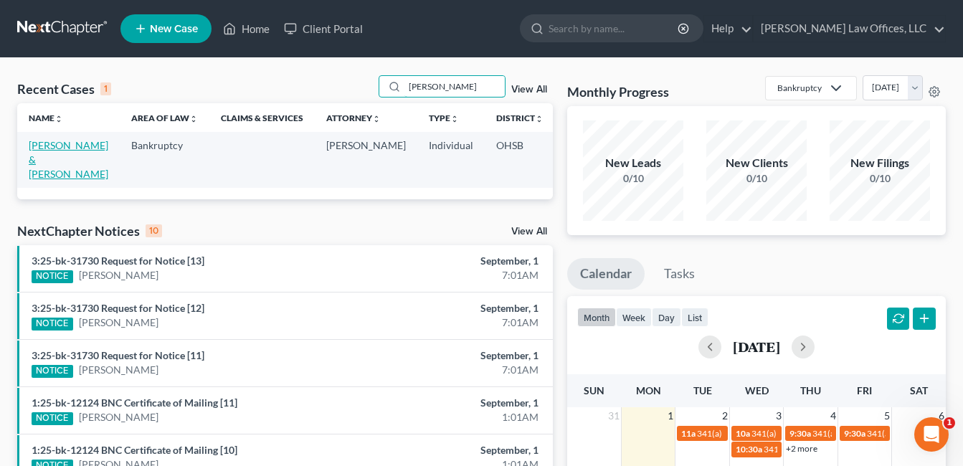
type input "kraus"
click at [37, 164] on link "[PERSON_NAME] & [PERSON_NAME]" at bounding box center [69, 159] width 80 height 41
select select "4"
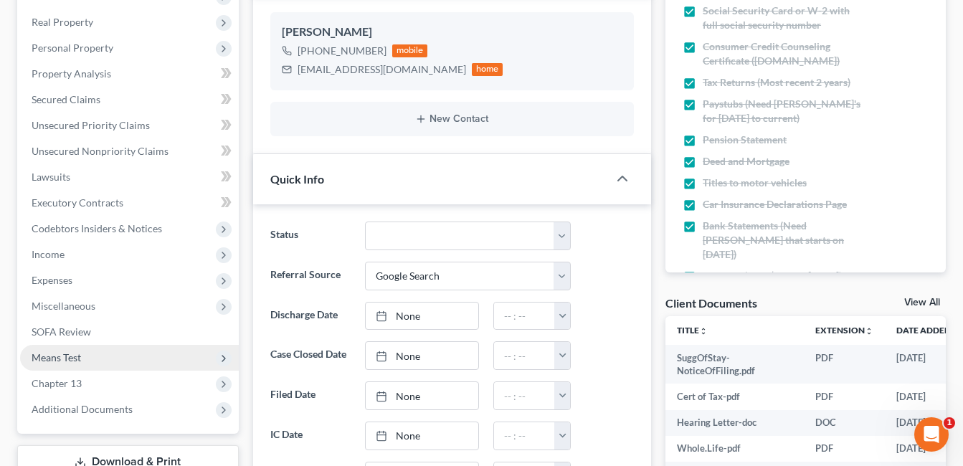
scroll to position [287, 0]
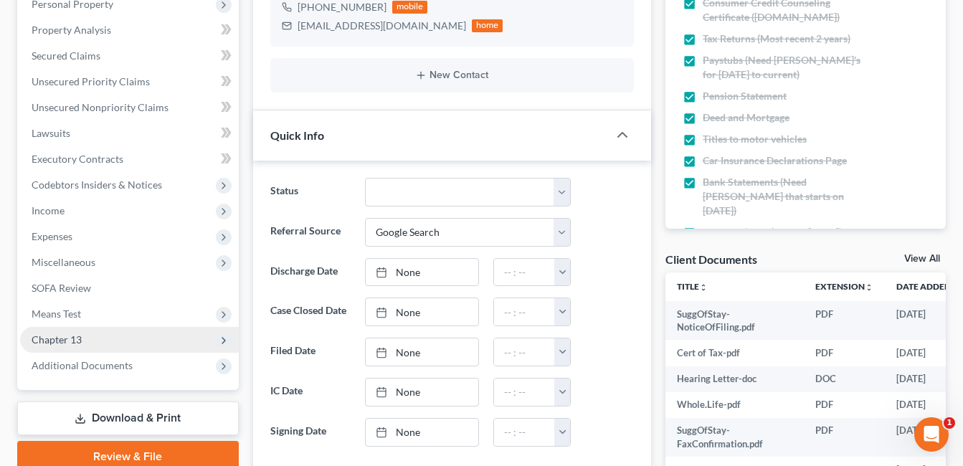
click at [80, 364] on span "Additional Documents" at bounding box center [82, 365] width 101 height 12
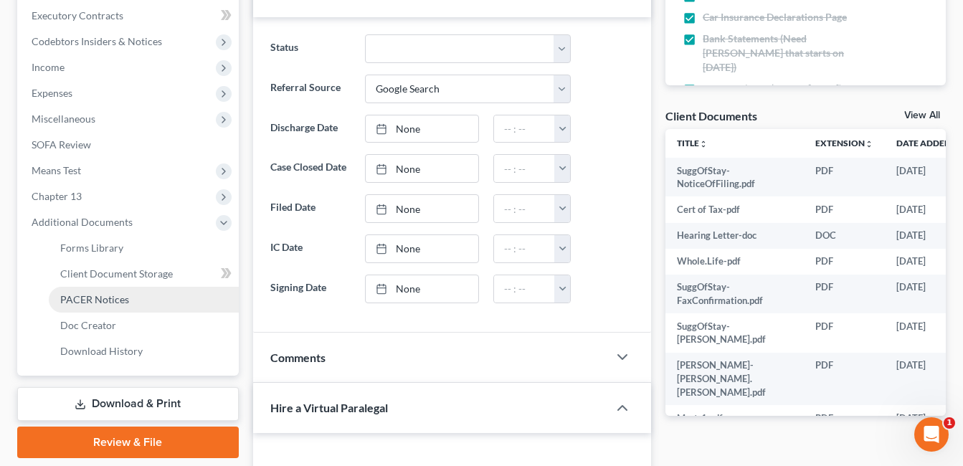
click at [115, 298] on span "PACER Notices" at bounding box center [94, 299] width 69 height 12
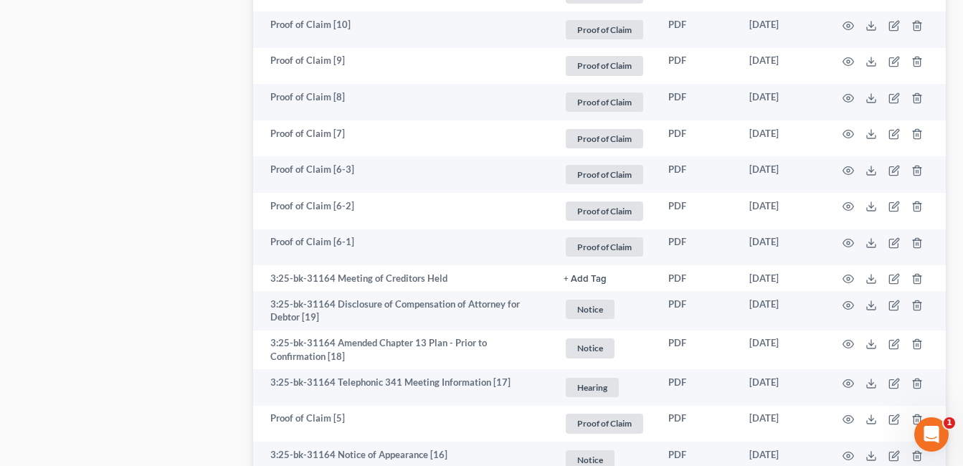
scroll to position [1363, 0]
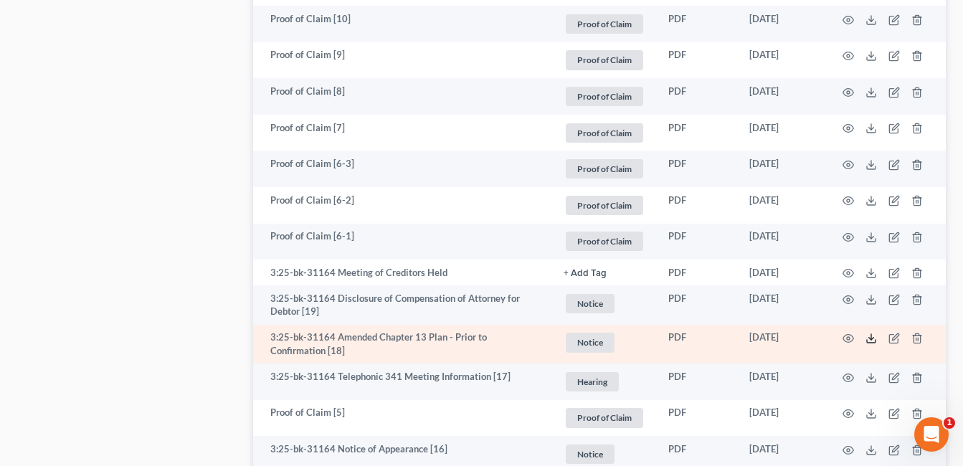
click at [869, 337] on icon at bounding box center [871, 338] width 11 height 11
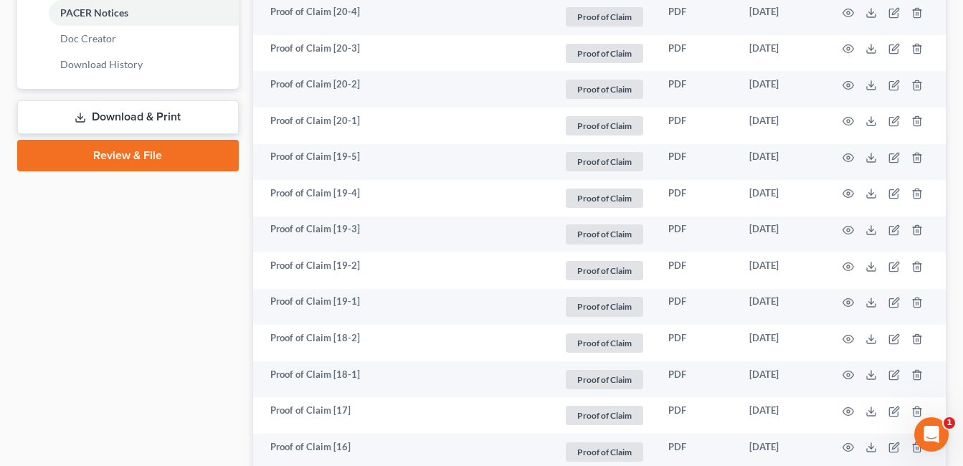
scroll to position [143, 0]
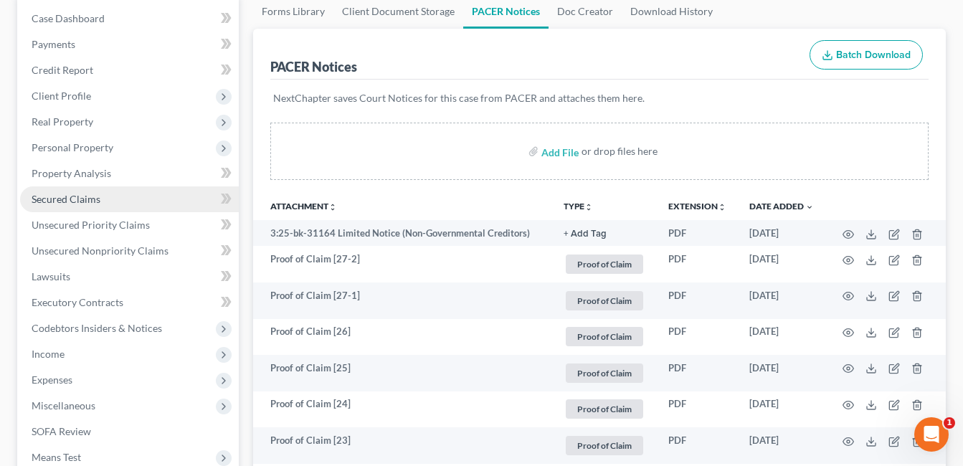
click at [88, 194] on span "Secured Claims" at bounding box center [66, 199] width 69 height 12
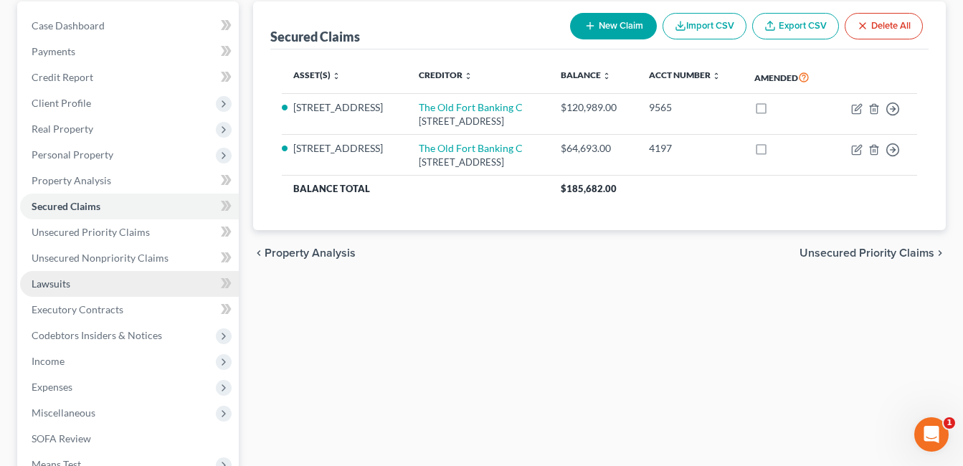
scroll to position [215, 0]
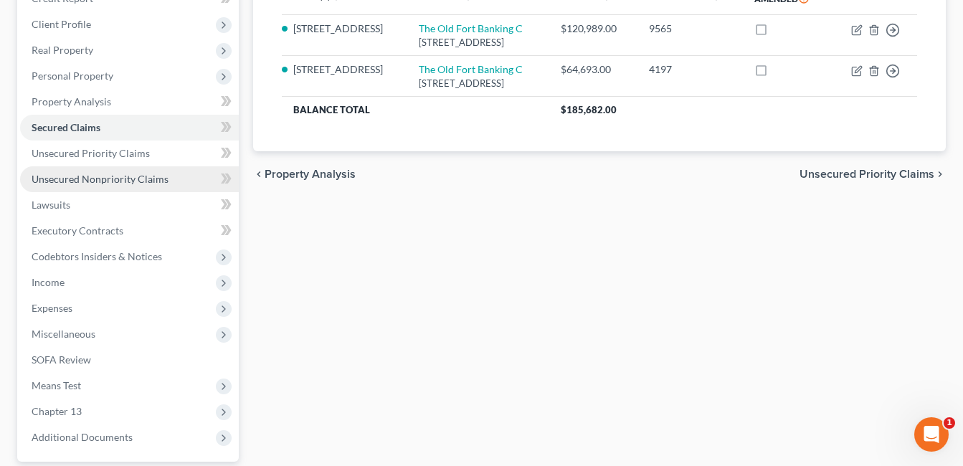
click at [98, 177] on span "Unsecured Nonpriority Claims" at bounding box center [100, 179] width 137 height 12
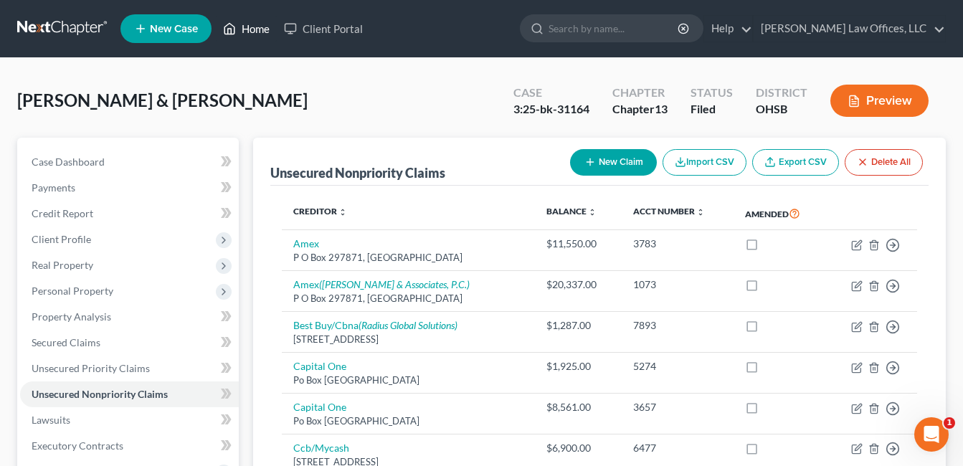
click at [255, 24] on link "Home" at bounding box center [246, 29] width 61 height 26
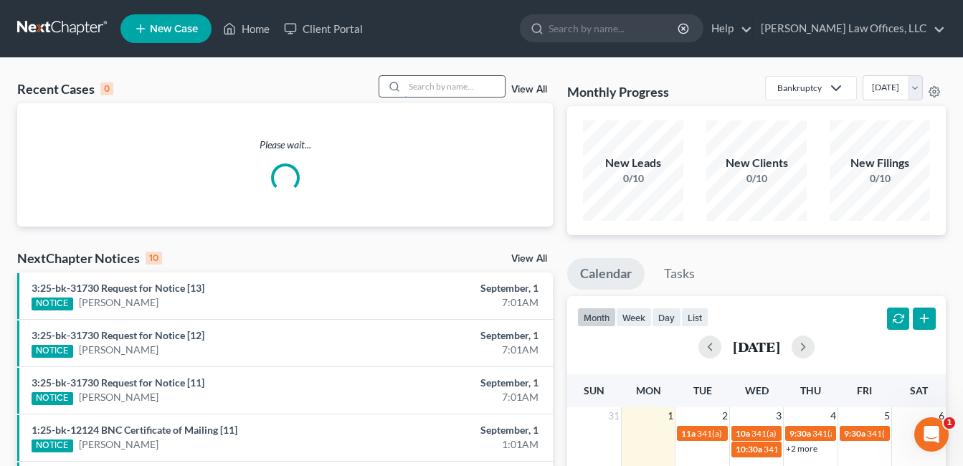
click at [427, 85] on input "search" at bounding box center [455, 86] width 100 height 21
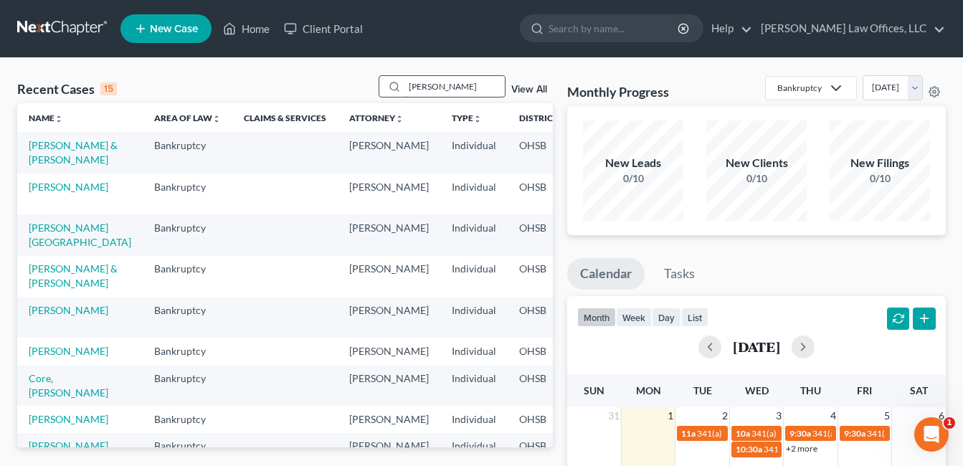
type input "thomas"
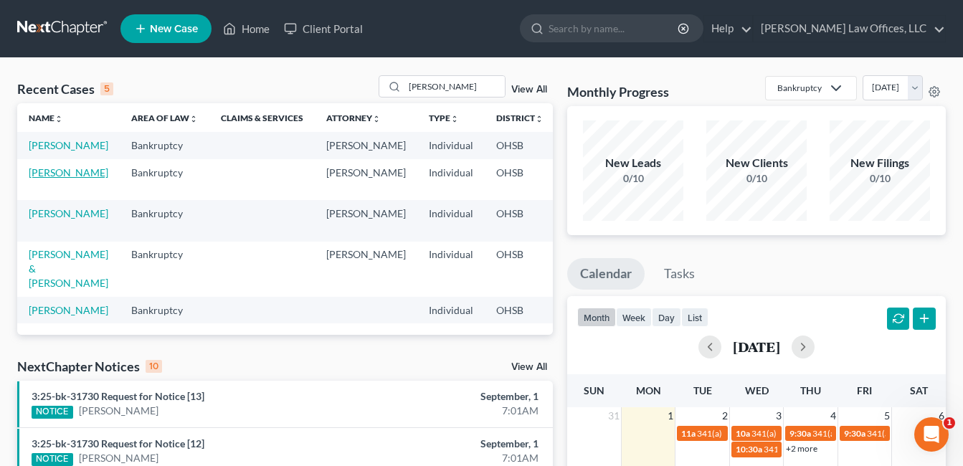
click at [42, 179] on link "[PERSON_NAME]" at bounding box center [69, 172] width 80 height 12
select select "4"
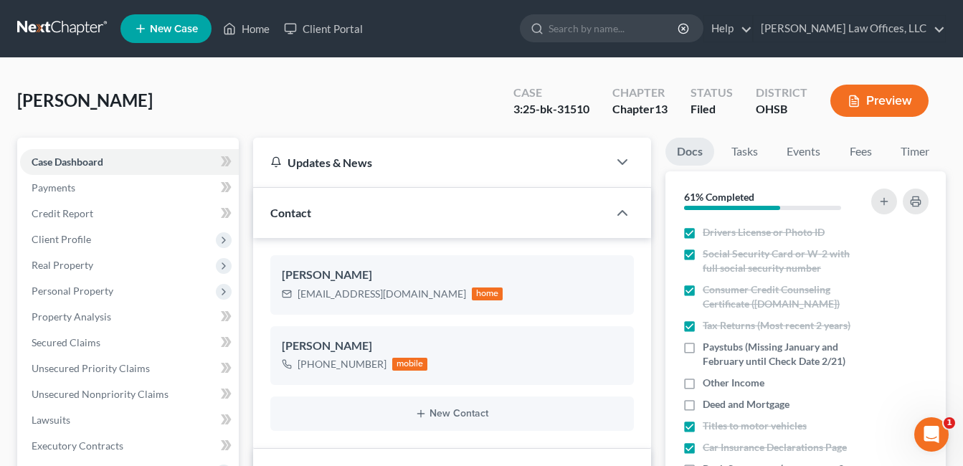
scroll to position [359, 0]
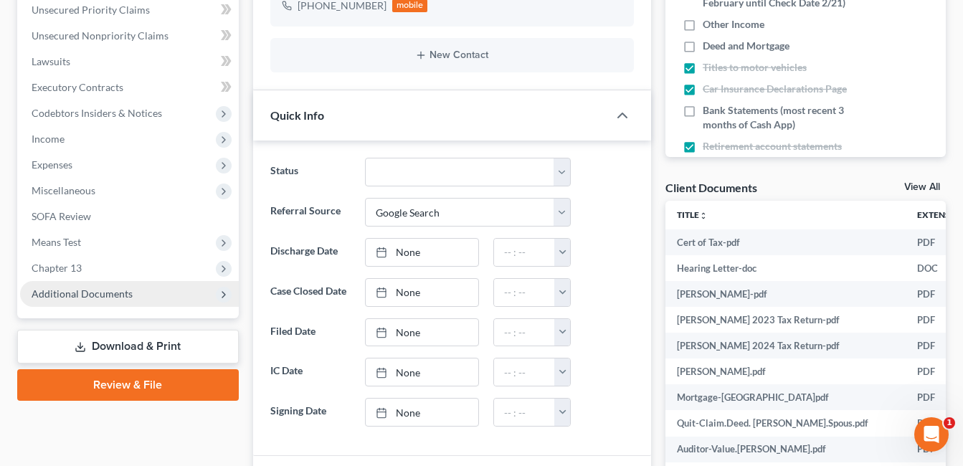
click at [105, 294] on span "Additional Documents" at bounding box center [82, 294] width 101 height 12
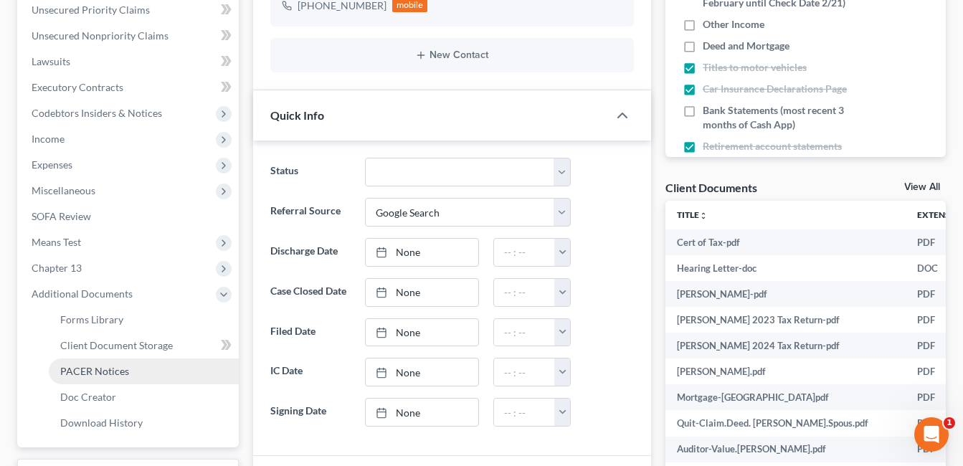
click at [118, 373] on span "PACER Notices" at bounding box center [94, 371] width 69 height 12
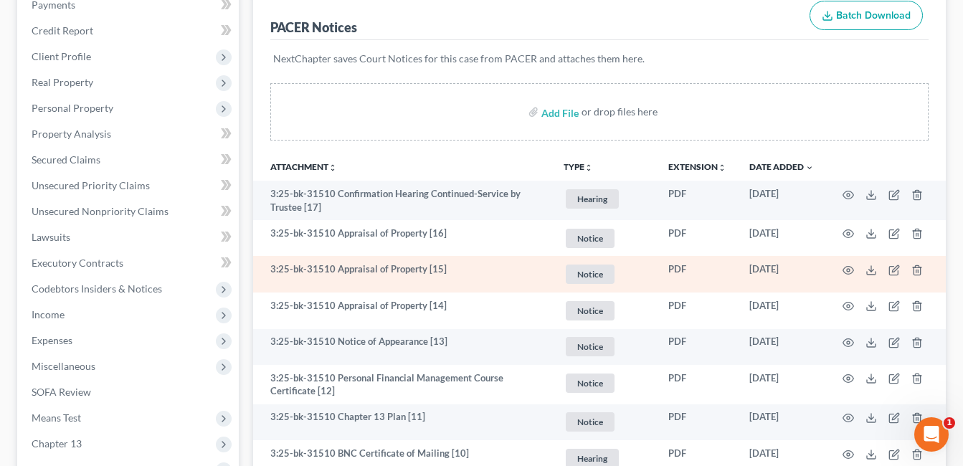
scroll to position [215, 0]
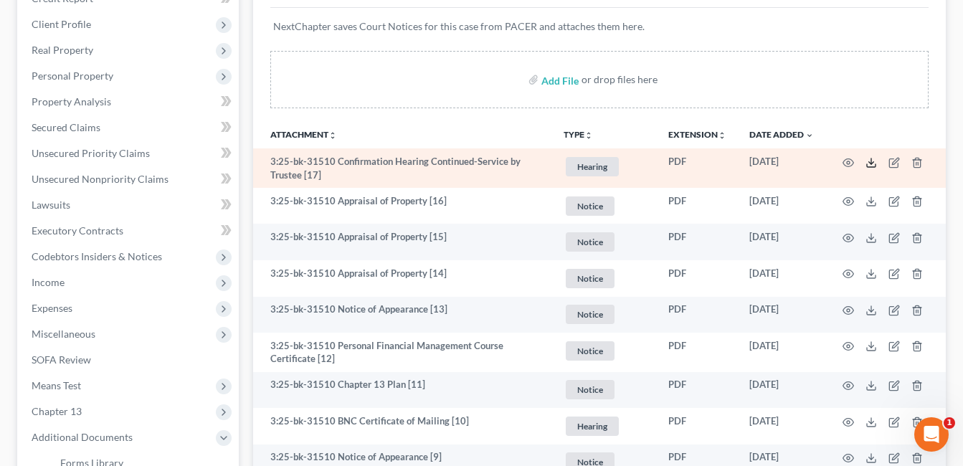
click at [871, 162] on icon at bounding box center [871, 162] width 11 height 11
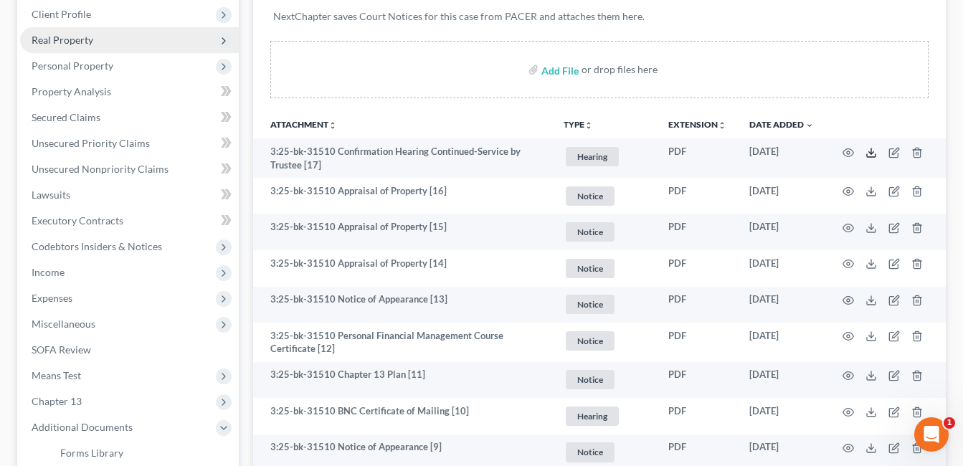
scroll to position [0, 0]
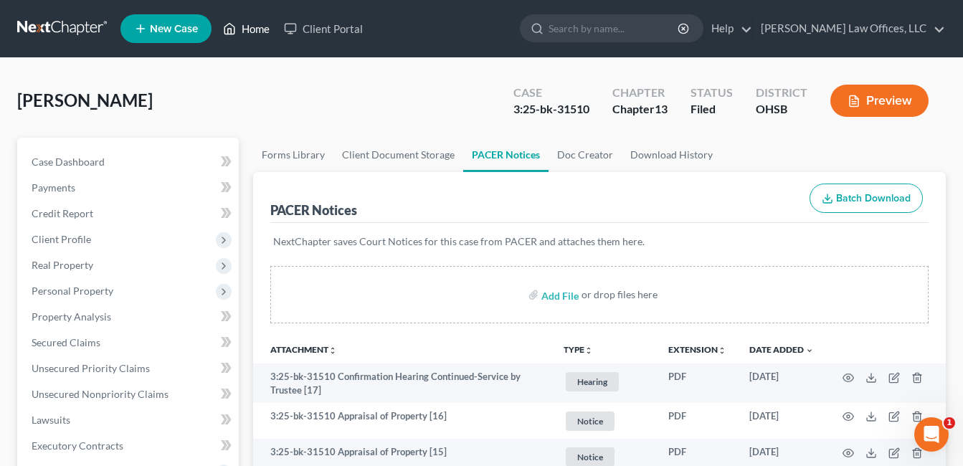
click at [261, 29] on link "Home" at bounding box center [246, 29] width 61 height 26
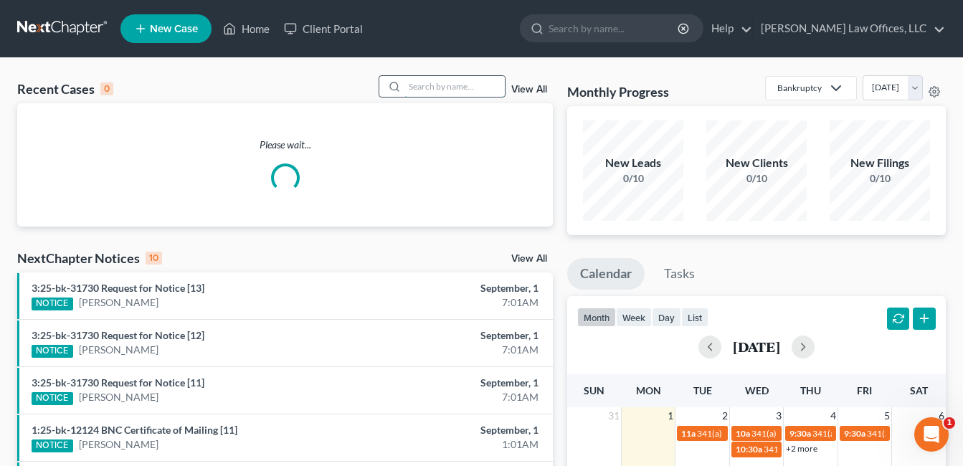
click at [436, 89] on input "search" at bounding box center [455, 86] width 100 height 21
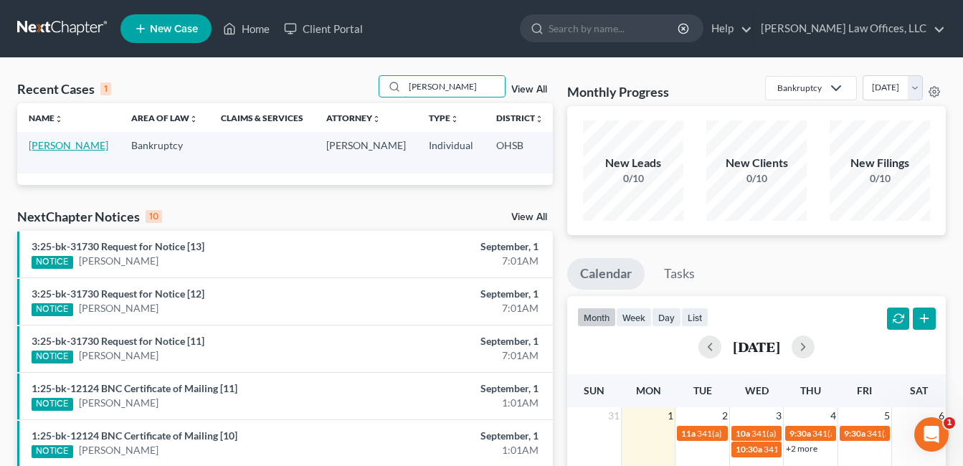
type input "mcduff"
click at [48, 151] on link "[PERSON_NAME]" at bounding box center [69, 145] width 80 height 12
select select "1"
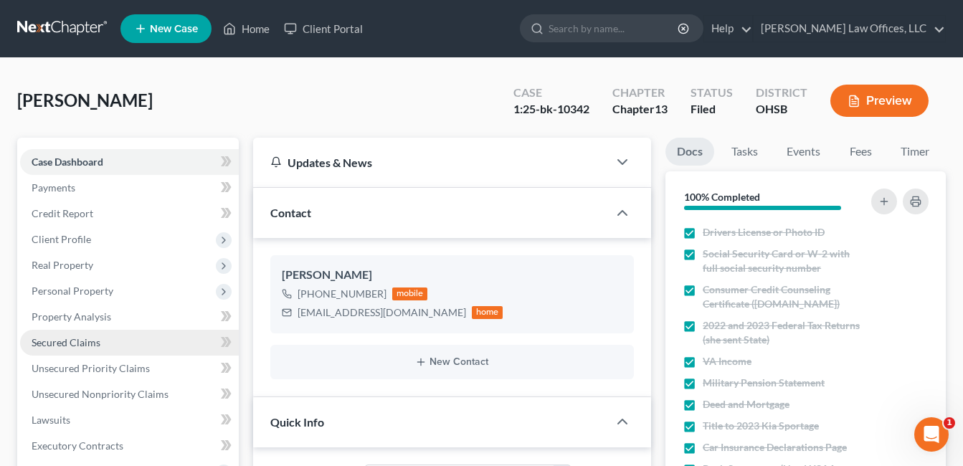
click at [101, 339] on link "Secured Claims" at bounding box center [129, 343] width 219 height 26
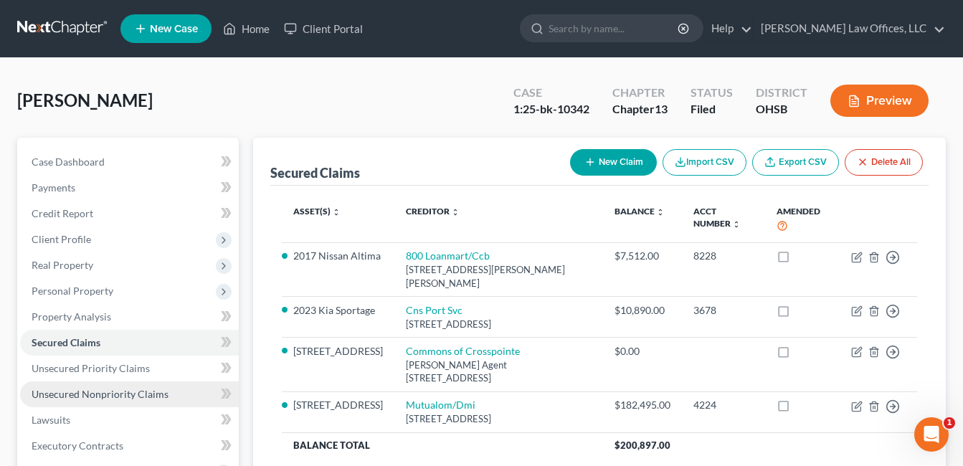
click at [98, 392] on span "Unsecured Nonpriority Claims" at bounding box center [100, 394] width 137 height 12
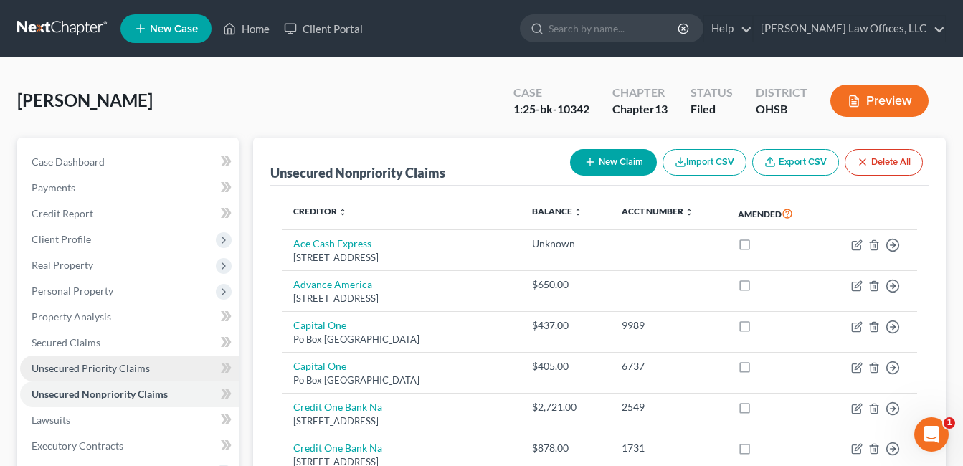
click at [97, 373] on span "Unsecured Priority Claims" at bounding box center [91, 368] width 118 height 12
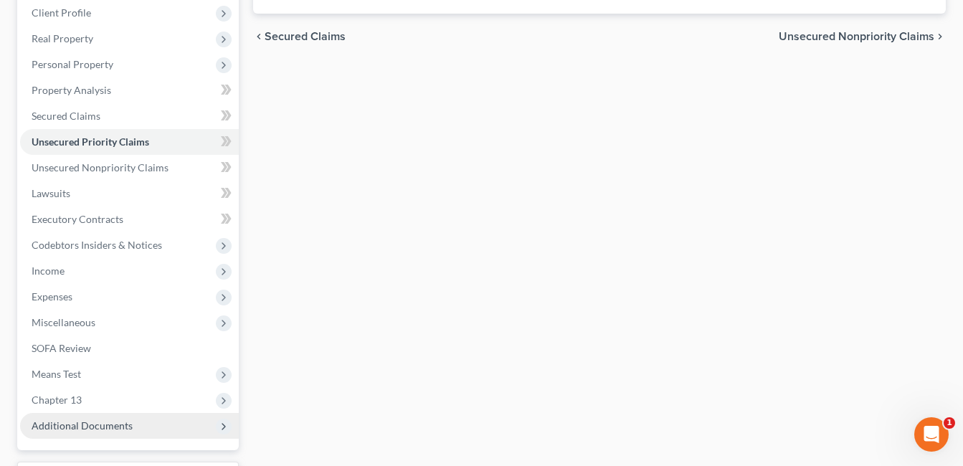
scroll to position [348, 0]
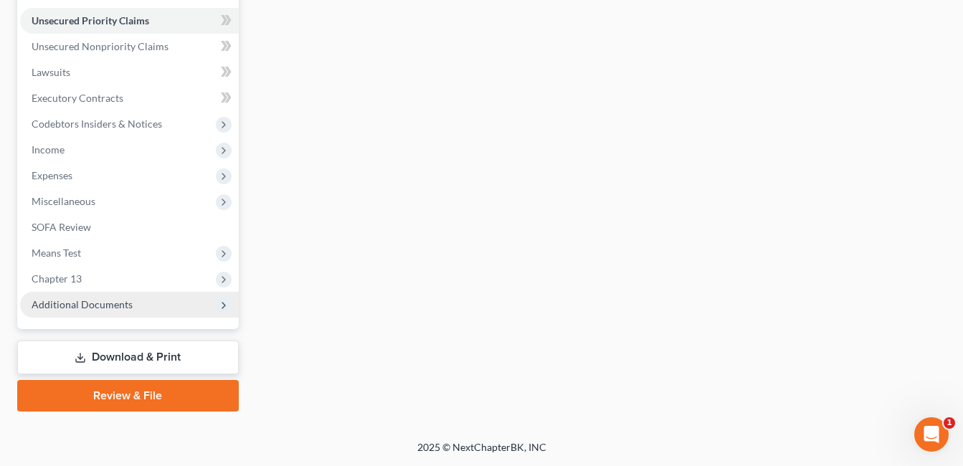
click at [64, 306] on span "Additional Documents" at bounding box center [82, 304] width 101 height 12
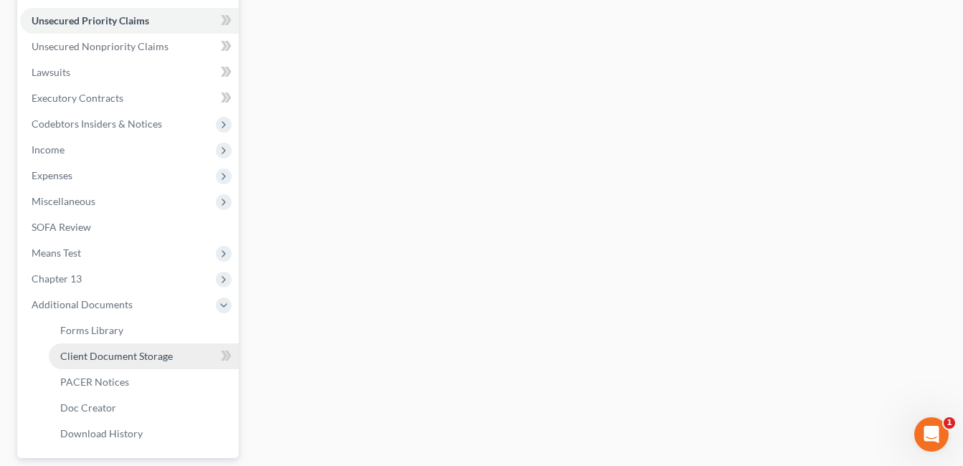
click at [130, 354] on span "Client Document Storage" at bounding box center [116, 356] width 113 height 12
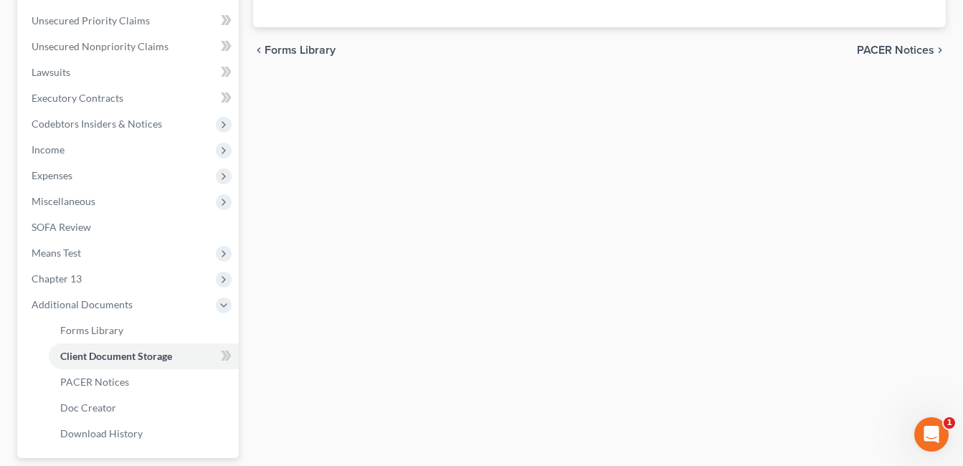
scroll to position [275, 0]
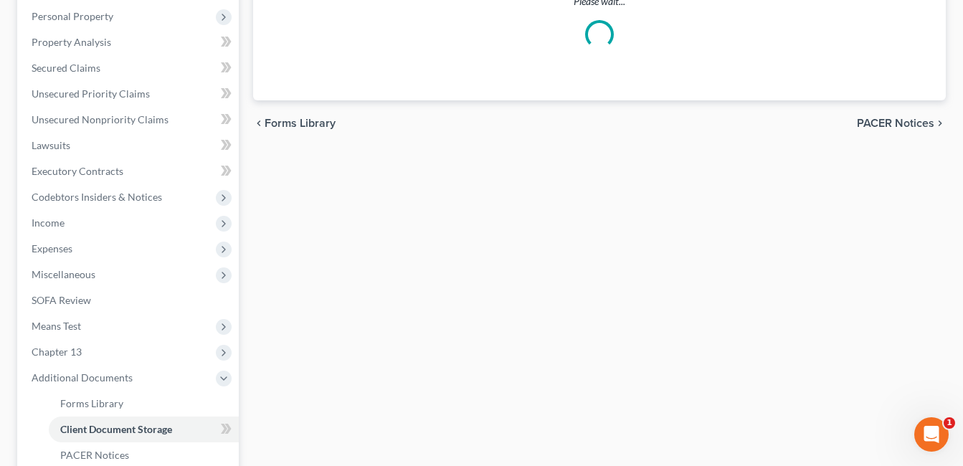
select select "7"
select select "53"
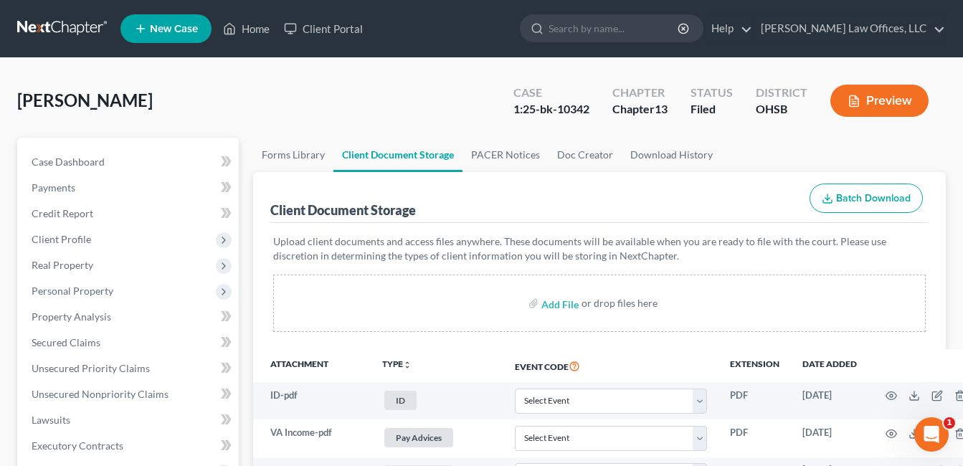
scroll to position [430, 0]
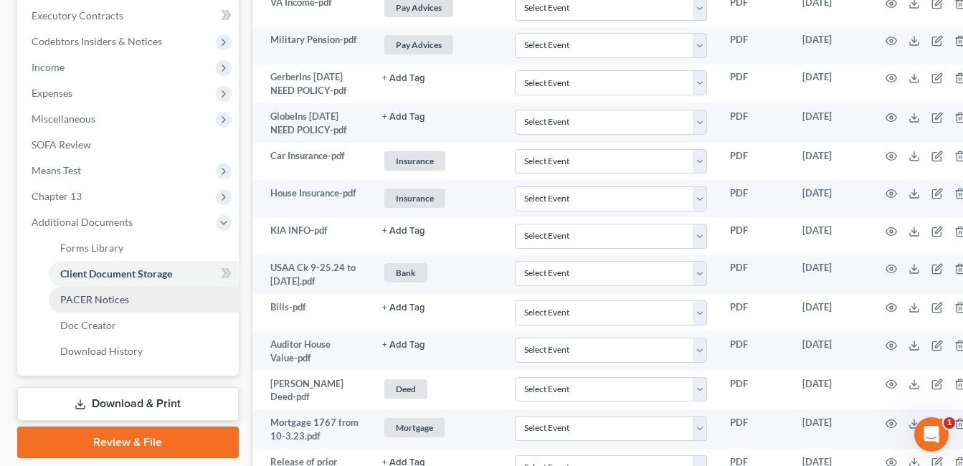
click at [93, 292] on link "PACER Notices" at bounding box center [144, 300] width 190 height 26
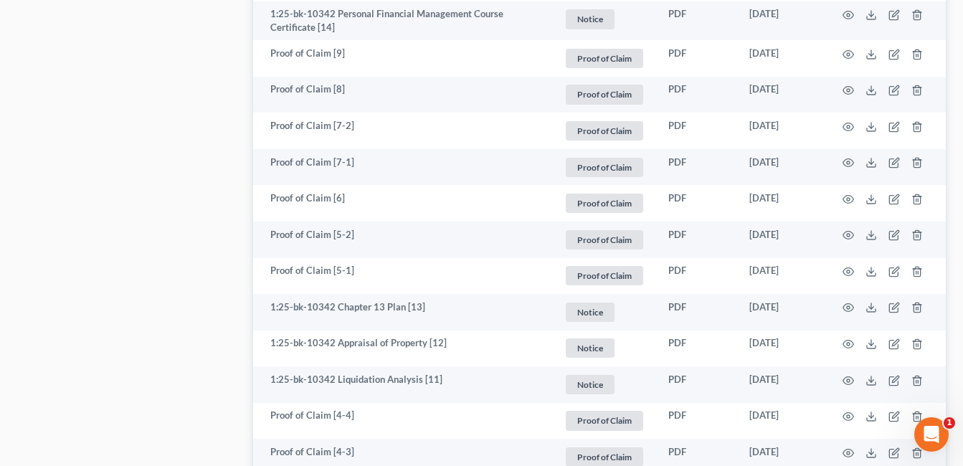
scroll to position [932, 0]
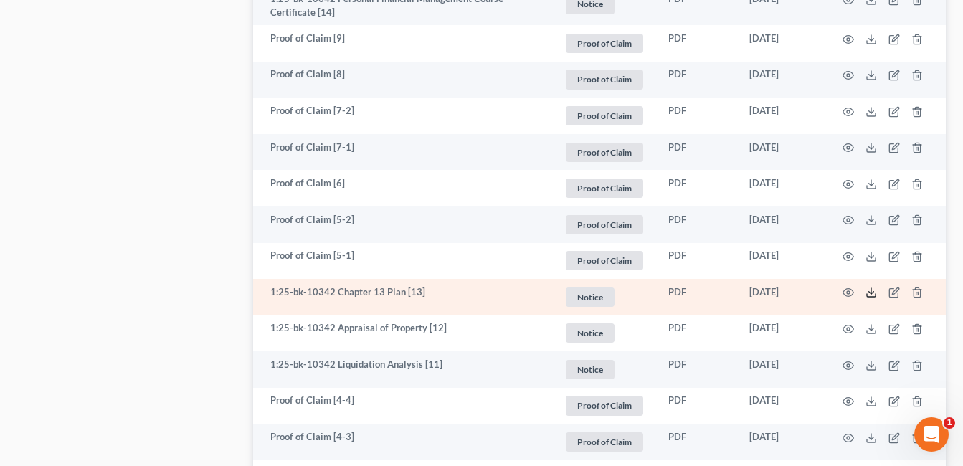
click at [870, 289] on icon at bounding box center [871, 292] width 11 height 11
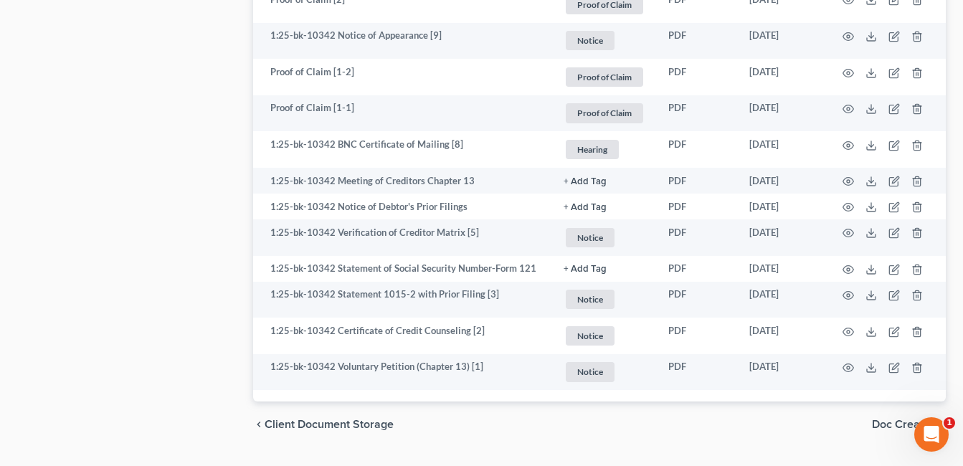
scroll to position [1650, 0]
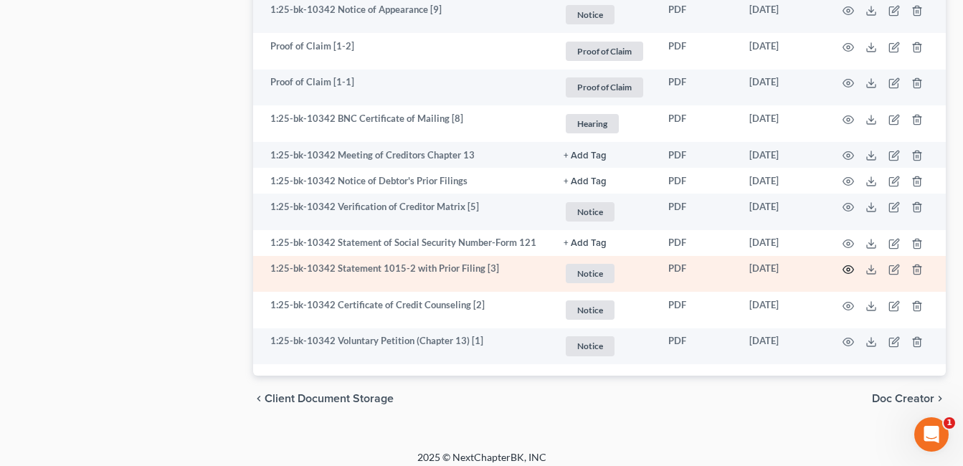
click at [848, 268] on icon "button" at bounding box center [848, 269] width 11 height 11
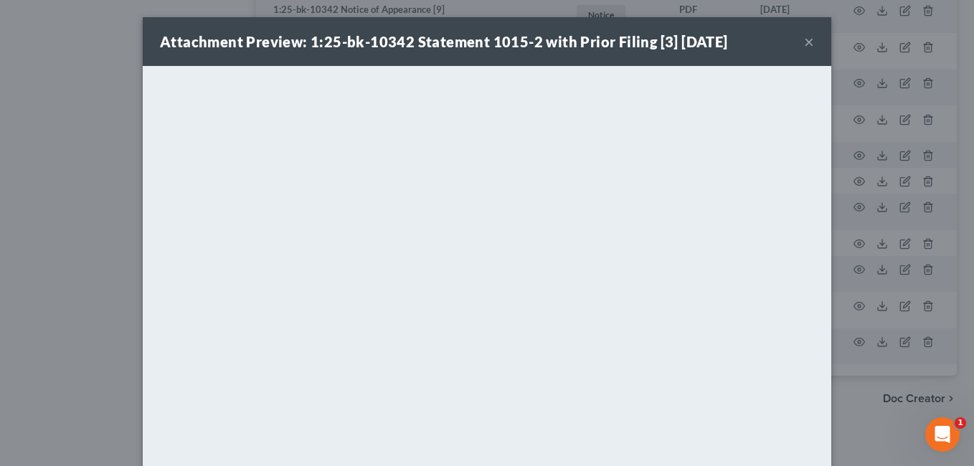
click at [807, 43] on button "×" at bounding box center [809, 41] width 10 height 17
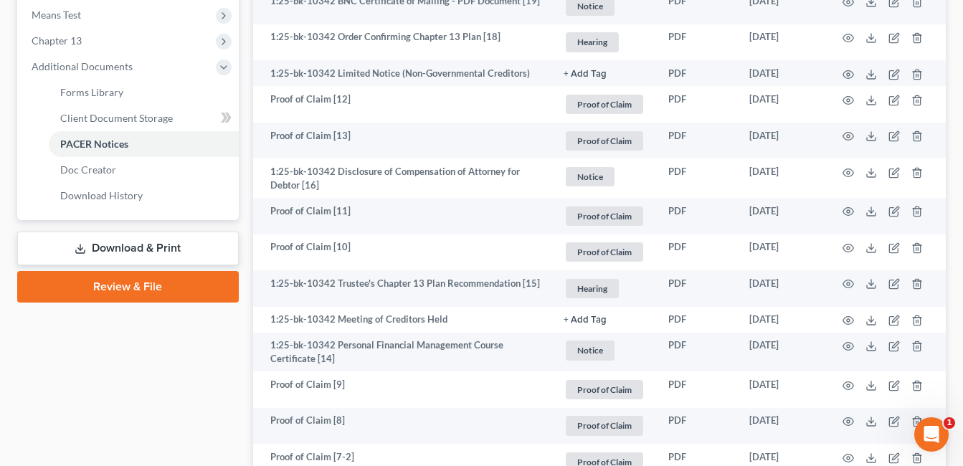
scroll to position [359, 0]
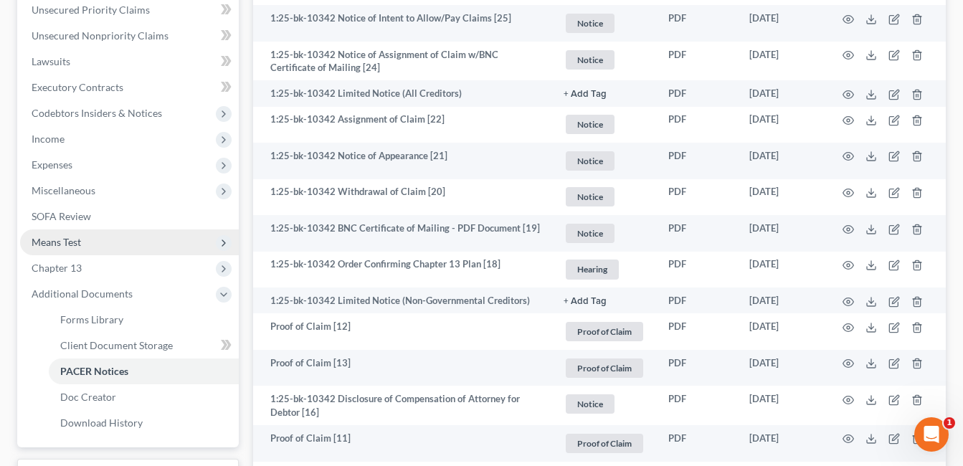
click at [89, 242] on span "Means Test" at bounding box center [129, 243] width 219 height 26
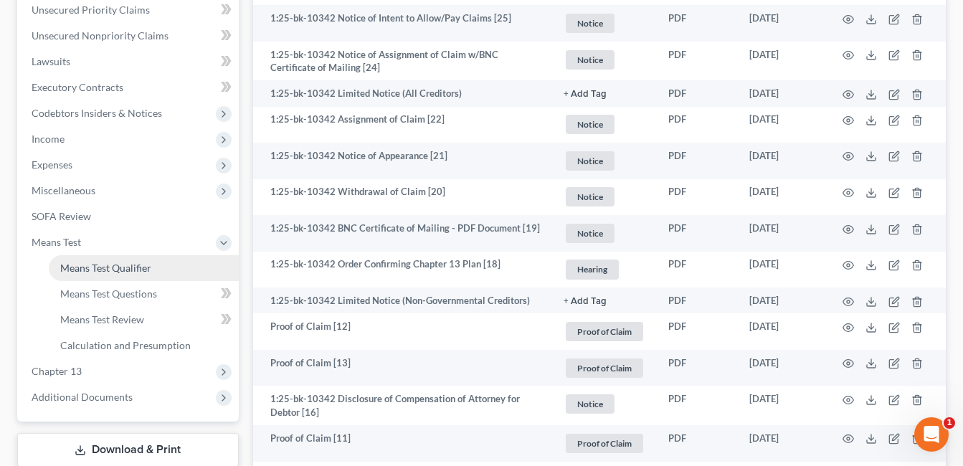
click at [101, 269] on span "Means Test Qualifier" at bounding box center [105, 268] width 91 height 12
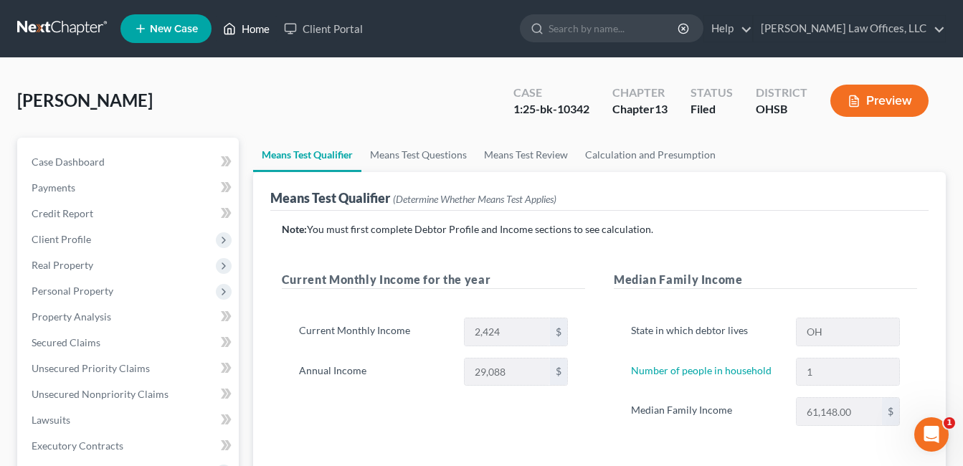
click at [241, 25] on link "Home" at bounding box center [246, 29] width 61 height 26
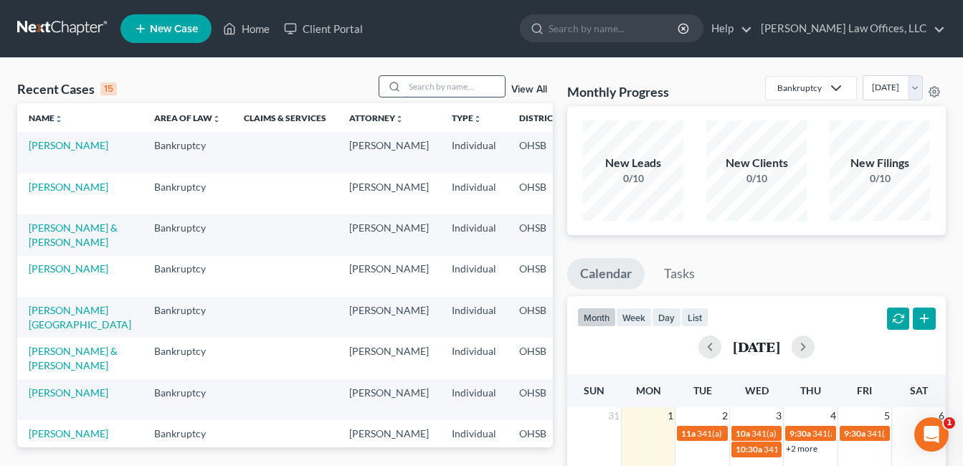
click at [420, 87] on input "search" at bounding box center [455, 86] width 100 height 21
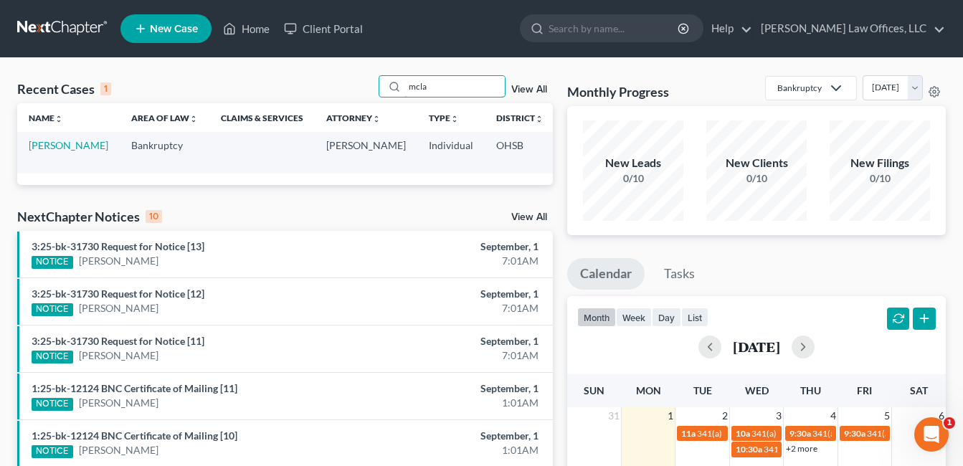
scroll to position [0, 91]
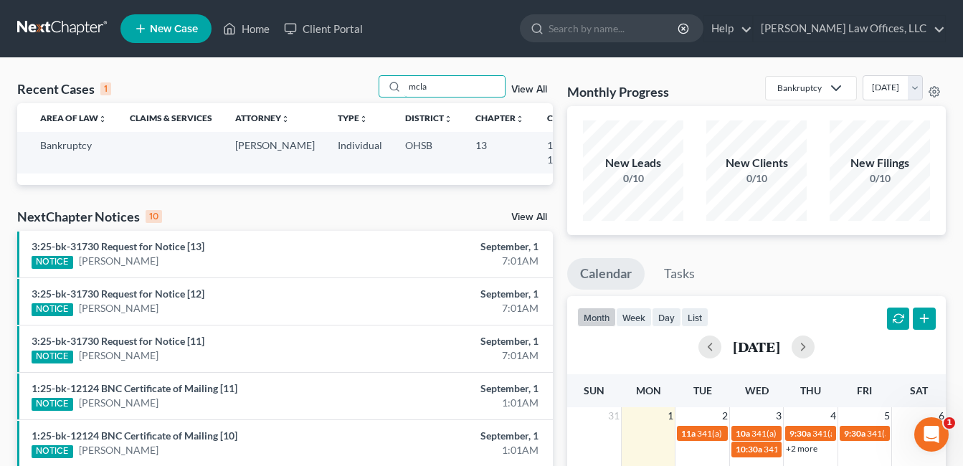
type input "mcla"
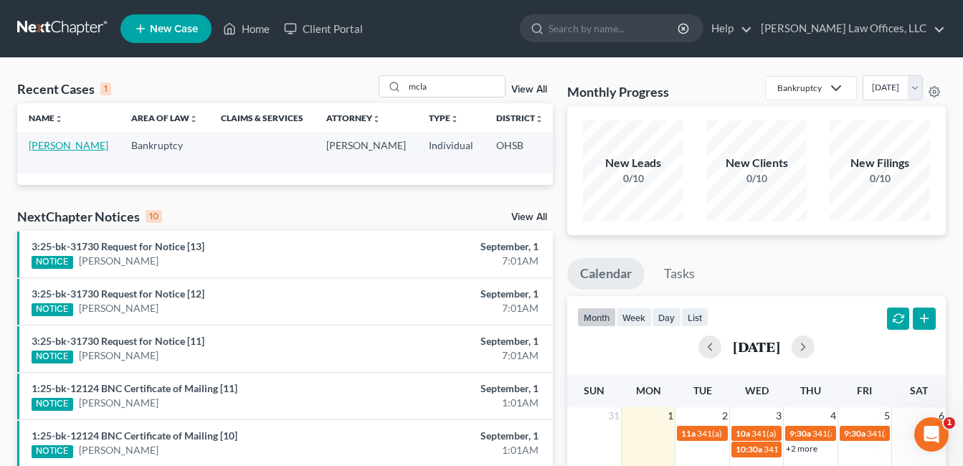
click at [41, 151] on link "[PERSON_NAME]" at bounding box center [69, 145] width 80 height 12
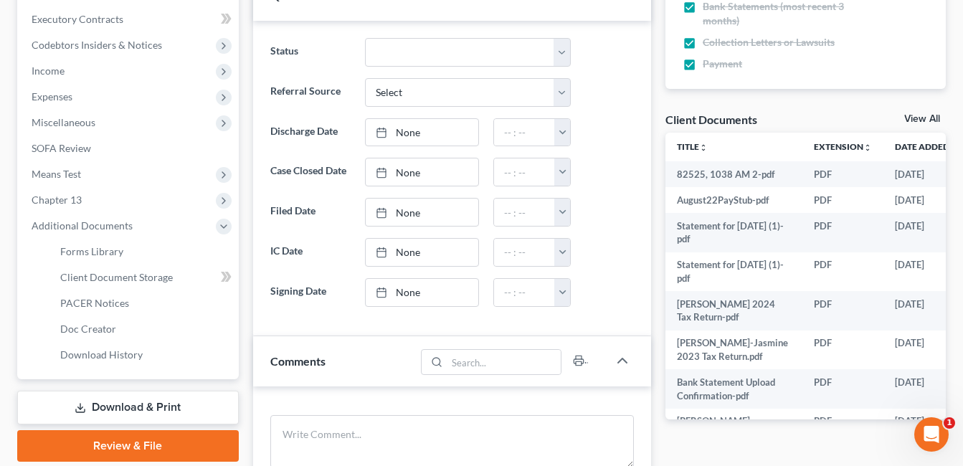
scroll to position [430, 0]
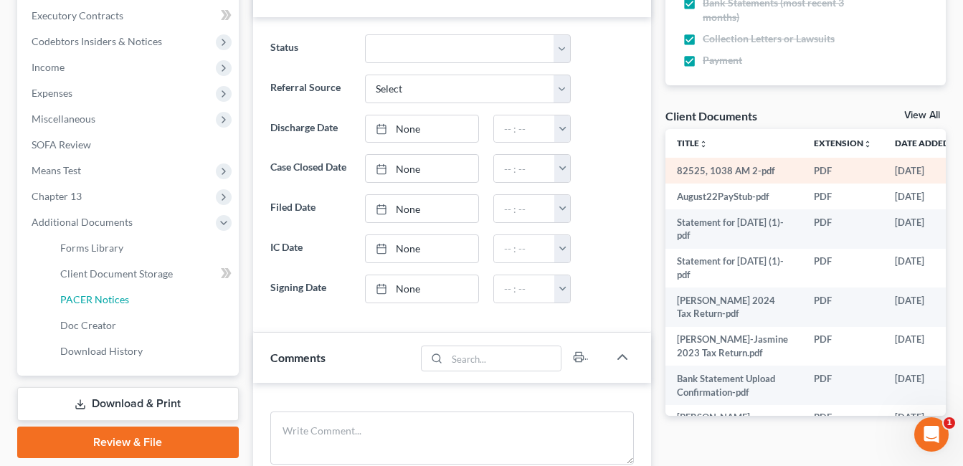
click at [122, 298] on span "PACER Notices" at bounding box center [94, 299] width 69 height 12
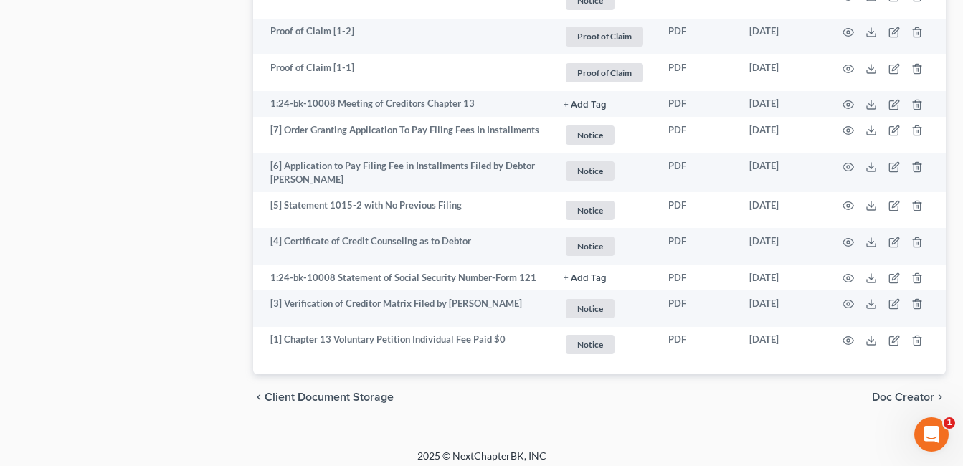
scroll to position [1706, 0]
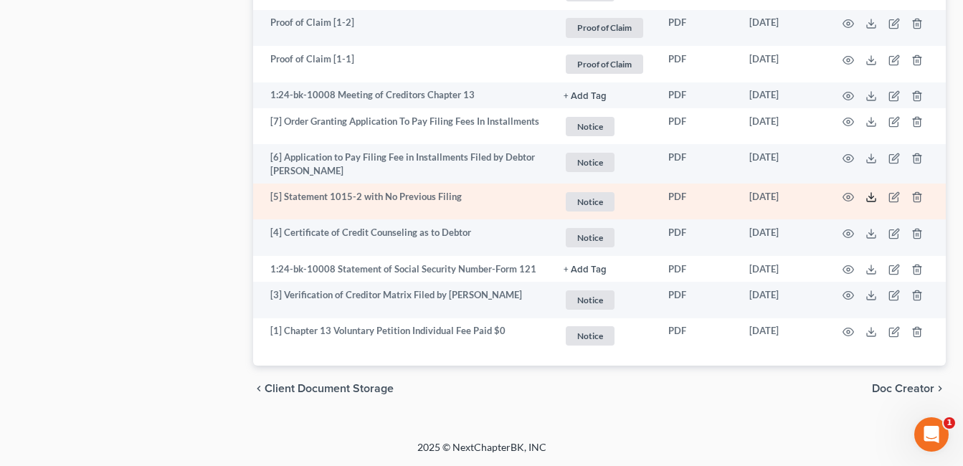
click at [870, 196] on icon at bounding box center [871, 196] width 11 height 11
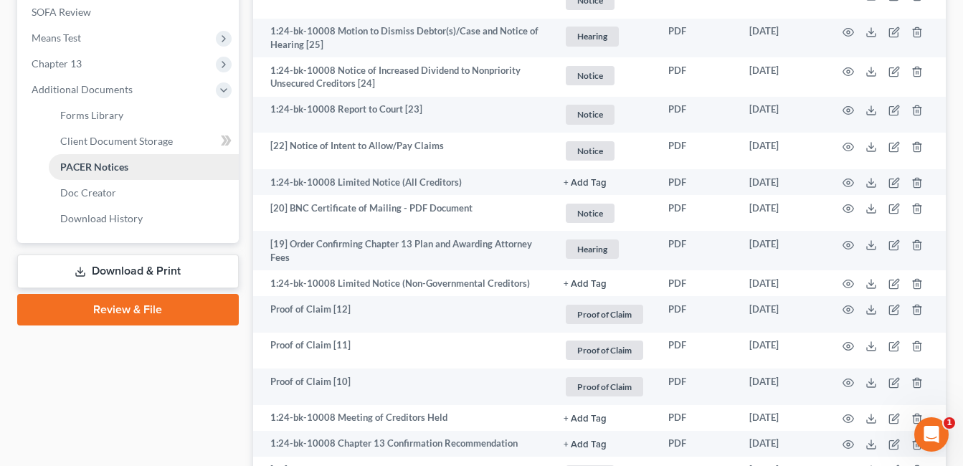
scroll to position [558, 0]
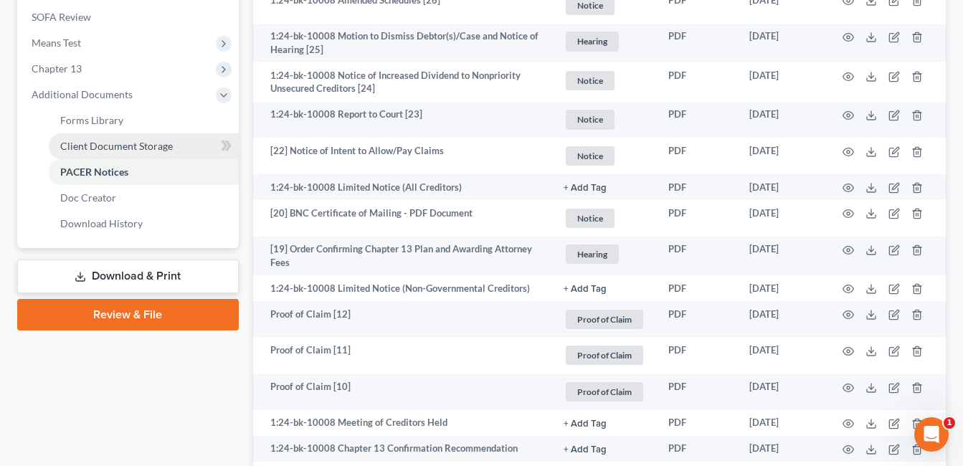
click at [153, 149] on span "Client Document Storage" at bounding box center [116, 146] width 113 height 12
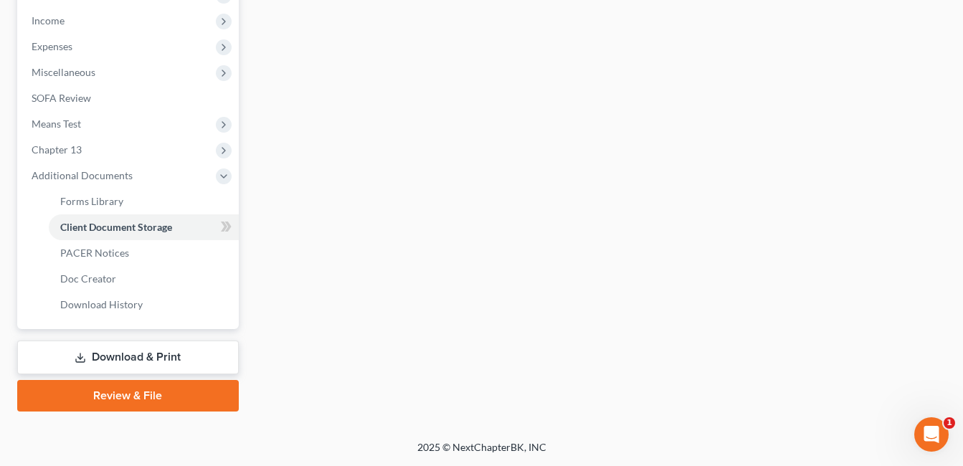
scroll to position [476, 0]
select select "7"
select select "52"
select select "37"
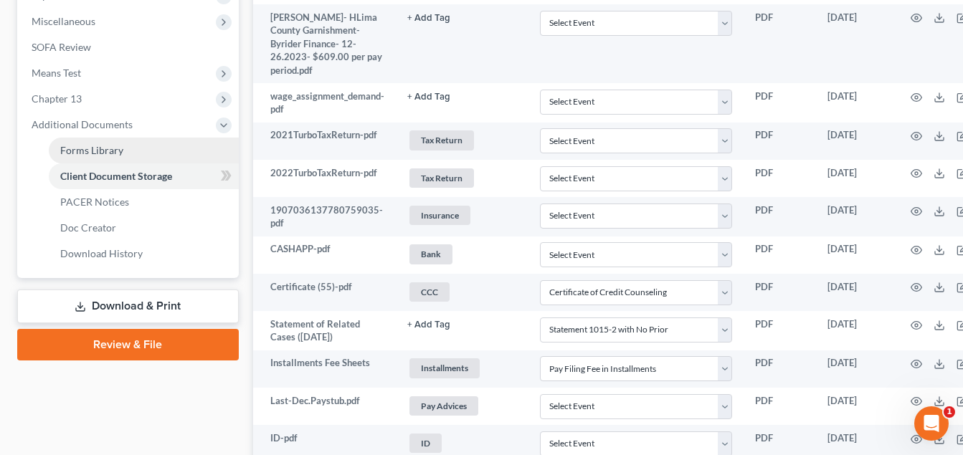
scroll to position [456, 0]
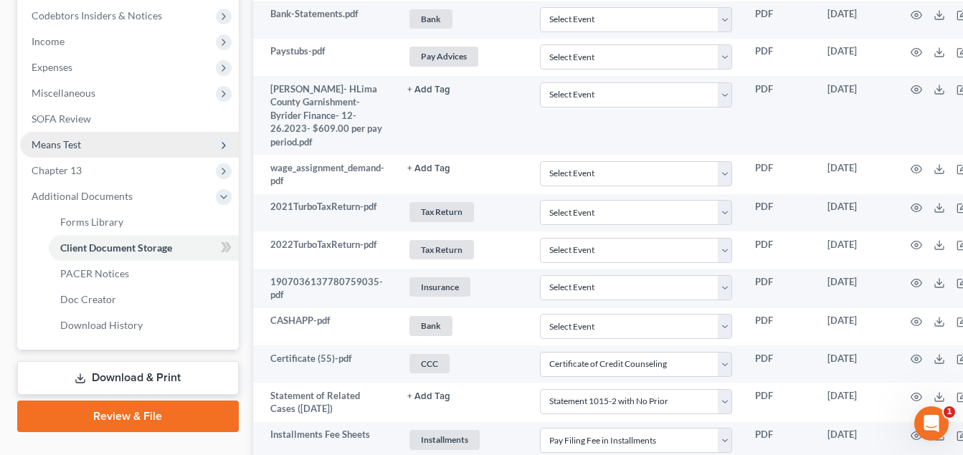
click at [87, 148] on span "Means Test" at bounding box center [129, 145] width 219 height 26
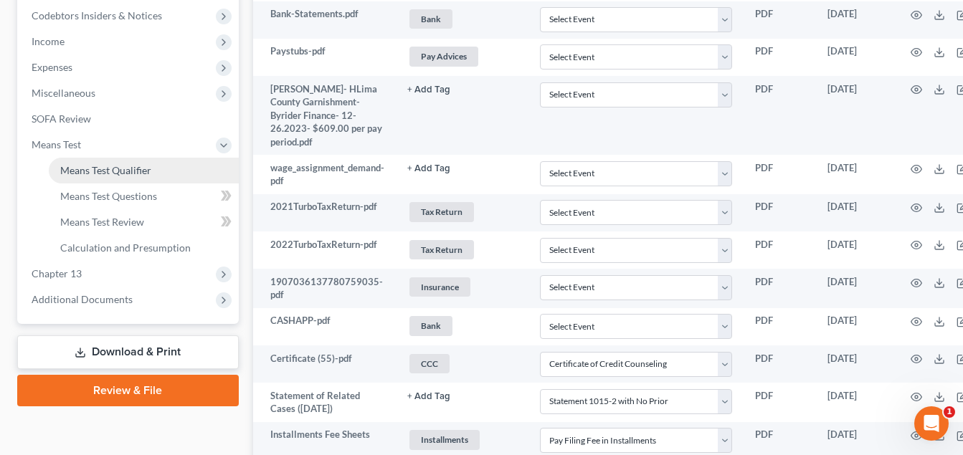
click at [105, 166] on span "Means Test Qualifier" at bounding box center [105, 170] width 91 height 12
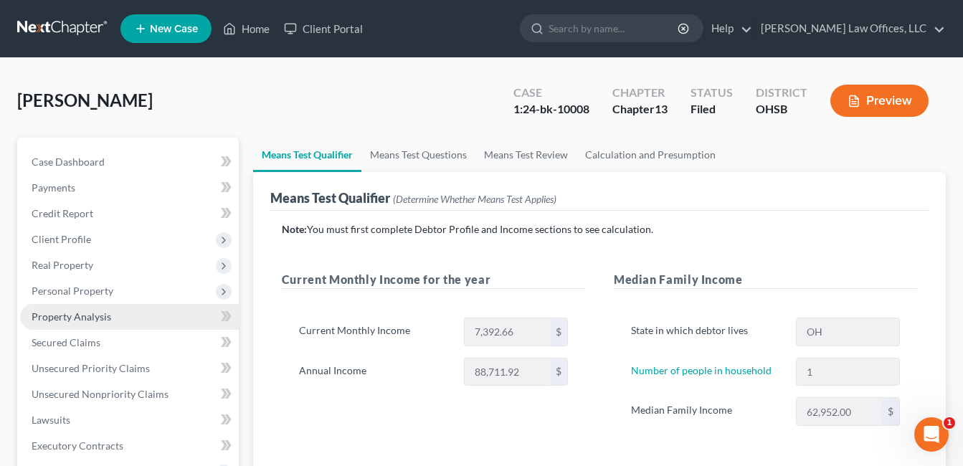
click at [77, 318] on span "Property Analysis" at bounding box center [72, 317] width 80 height 12
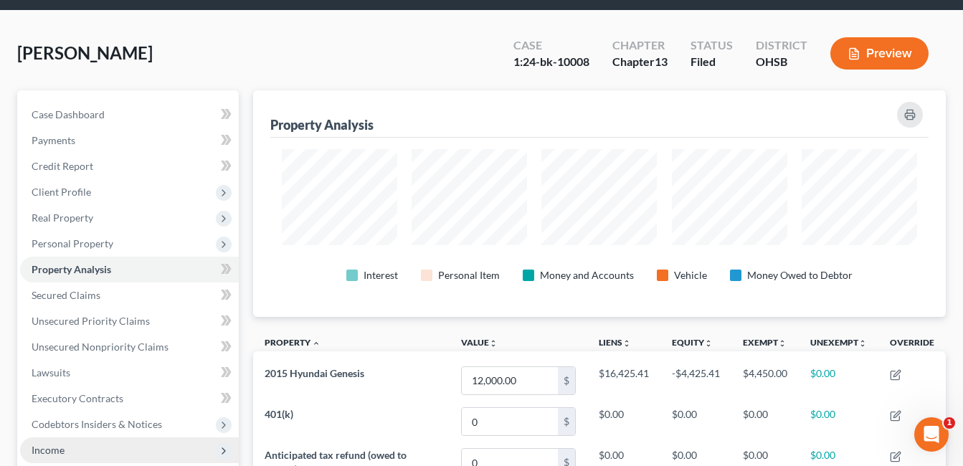
scroll to position [27, 0]
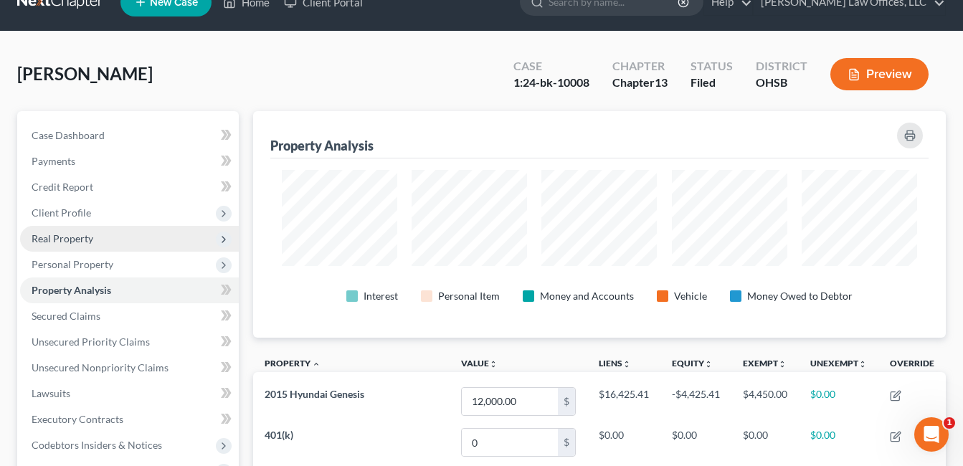
click at [90, 243] on span "Real Property" at bounding box center [63, 238] width 62 height 12
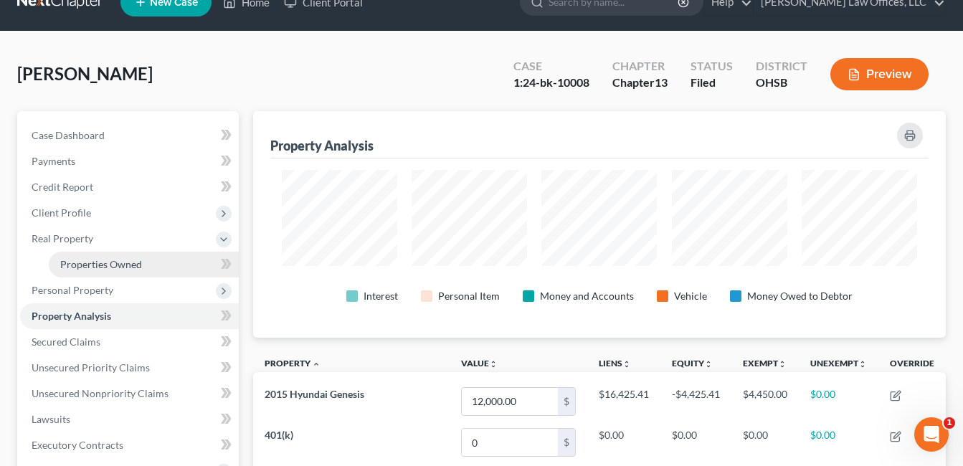
click at [98, 265] on span "Properties Owned" at bounding box center [101, 264] width 82 height 12
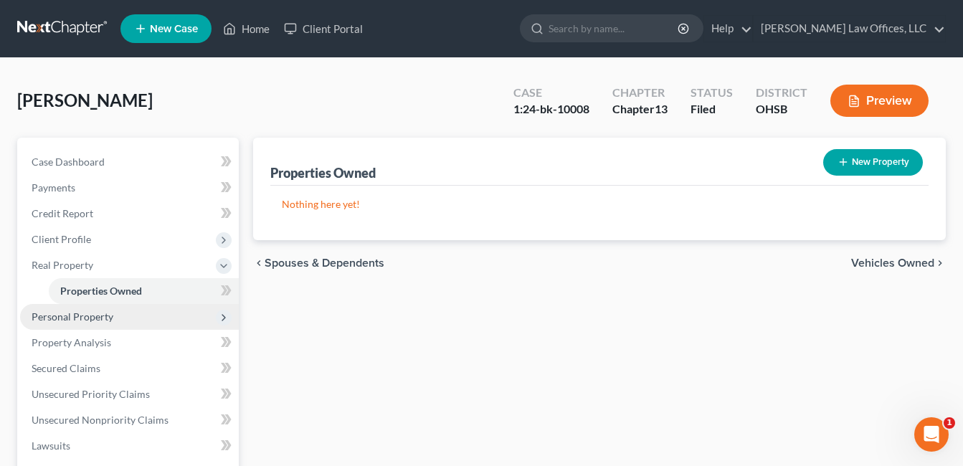
click at [114, 321] on span "Personal Property" at bounding box center [129, 317] width 219 height 26
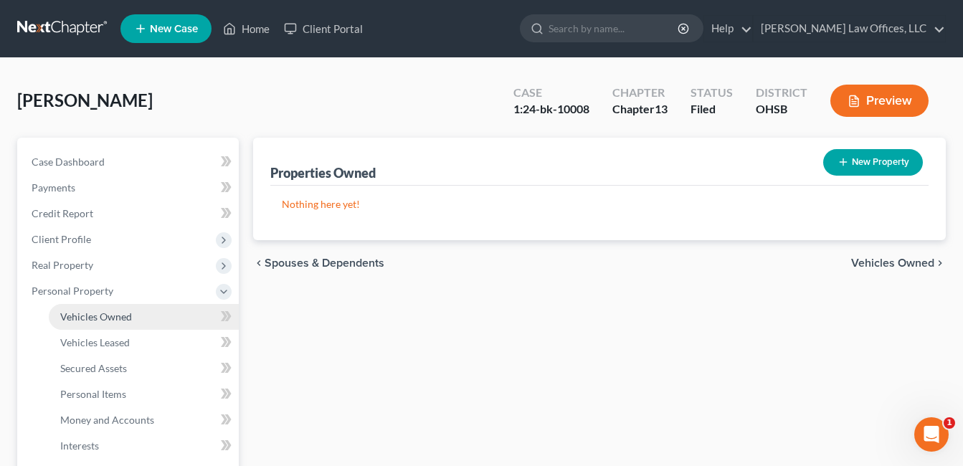
click at [105, 314] on span "Vehicles Owned" at bounding box center [96, 317] width 72 height 12
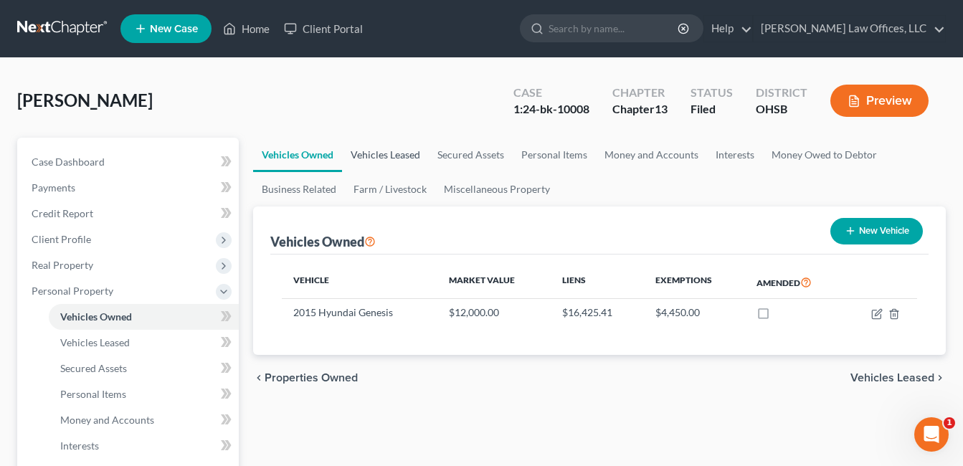
click at [397, 161] on link "Vehicles Leased" at bounding box center [385, 155] width 87 height 34
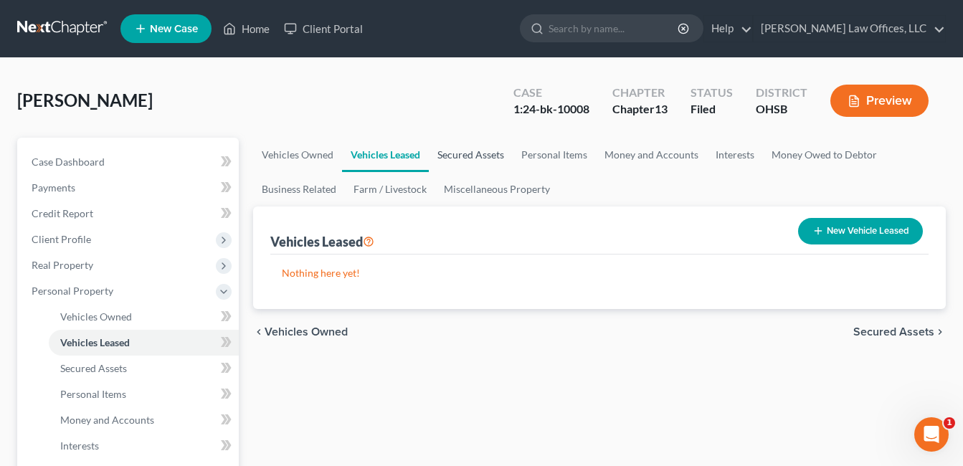
click at [469, 159] on link "Secured Assets" at bounding box center [471, 155] width 84 height 34
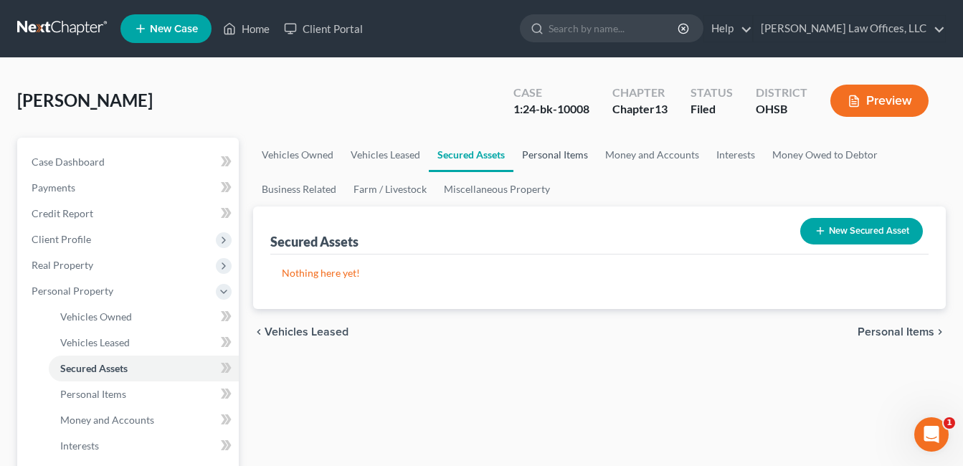
drag, startPoint x: 550, startPoint y: 156, endPoint x: 592, endPoint y: 154, distance: 41.6
click at [552, 156] on link "Personal Items" at bounding box center [555, 155] width 83 height 34
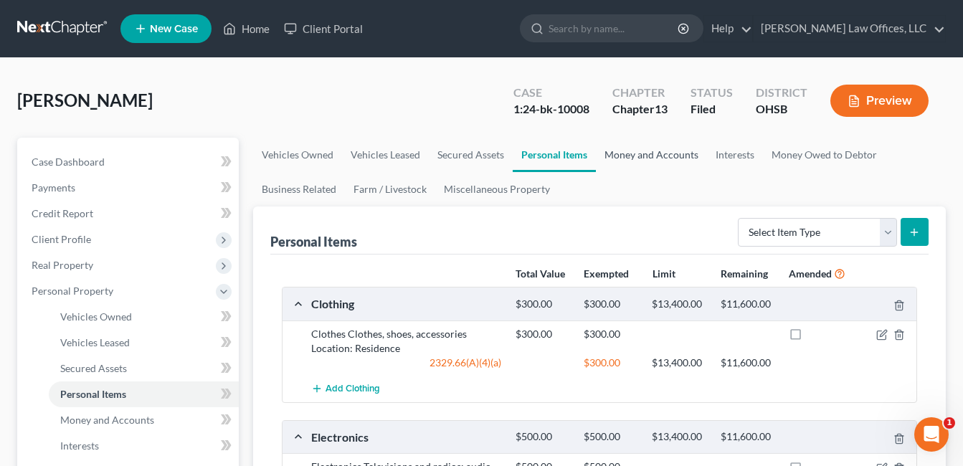
click at [651, 145] on link "Money and Accounts" at bounding box center [651, 155] width 111 height 34
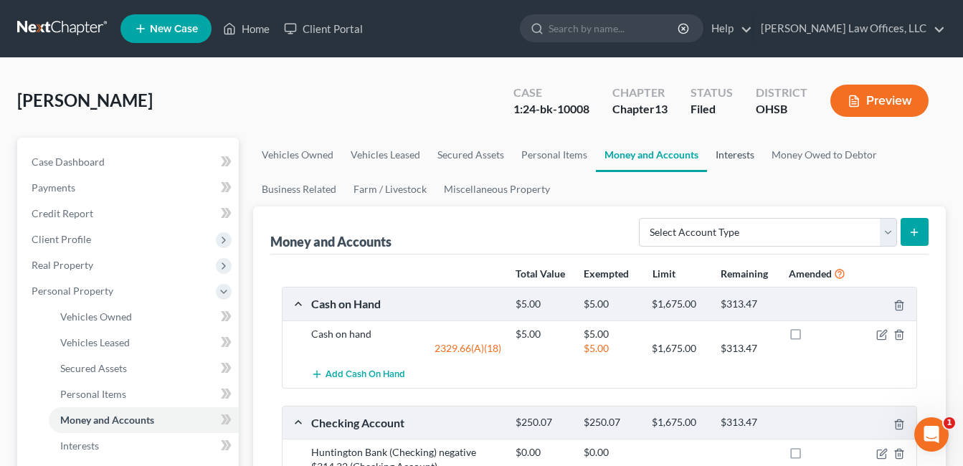
click at [720, 156] on link "Interests" at bounding box center [735, 155] width 56 height 34
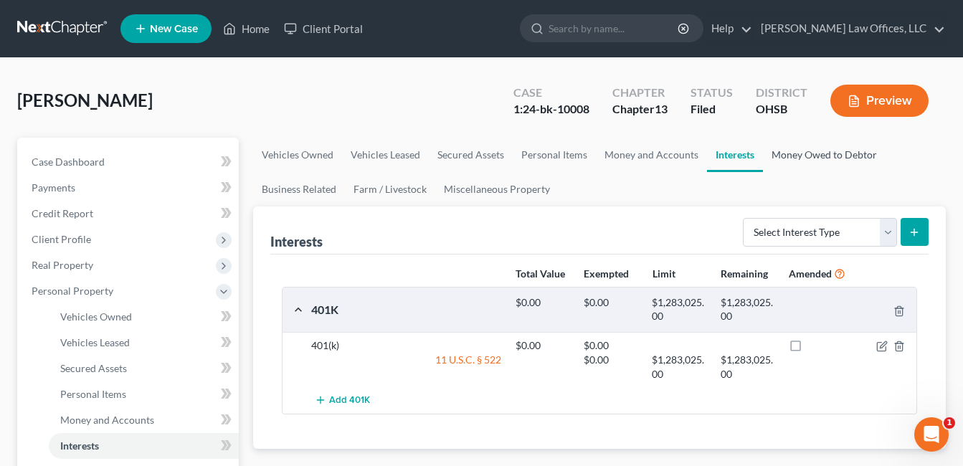
click at [820, 153] on link "Money Owed to Debtor" at bounding box center [824, 155] width 123 height 34
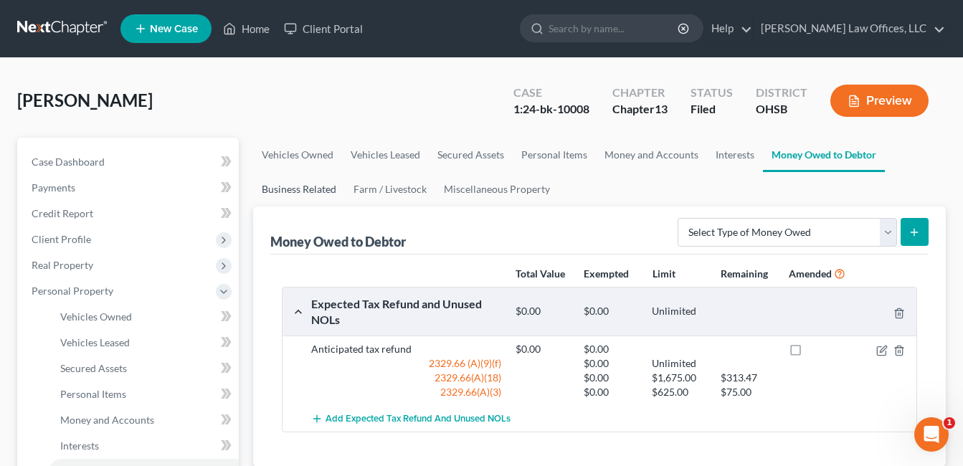
click at [303, 197] on link "Business Related" at bounding box center [299, 189] width 92 height 34
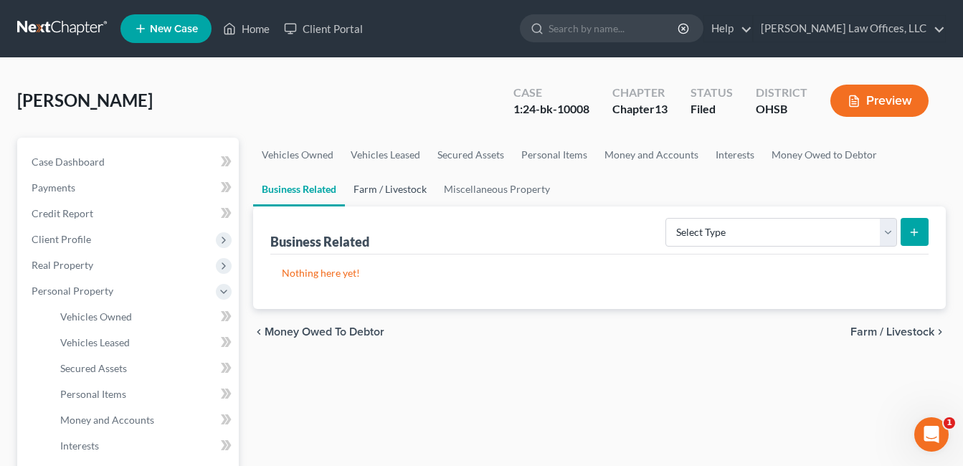
click at [399, 191] on link "Farm / Livestock" at bounding box center [390, 189] width 90 height 34
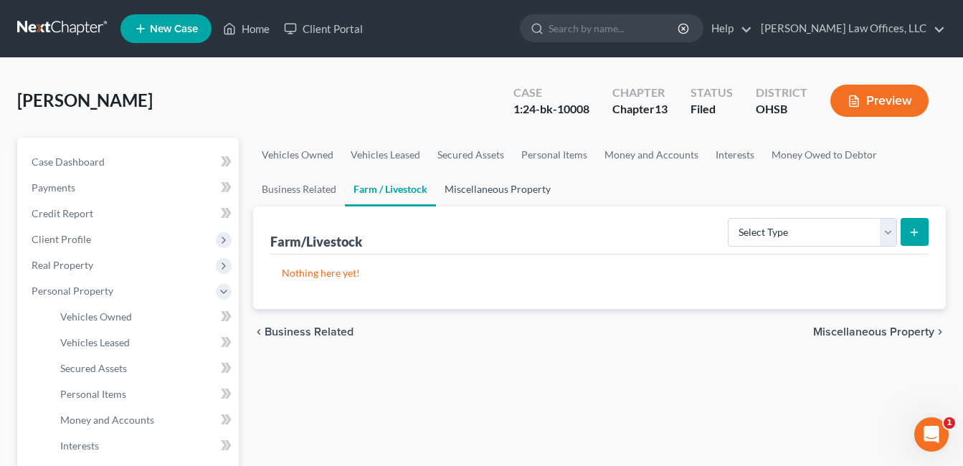
click at [480, 190] on link "Miscellaneous Property" at bounding box center [497, 189] width 123 height 34
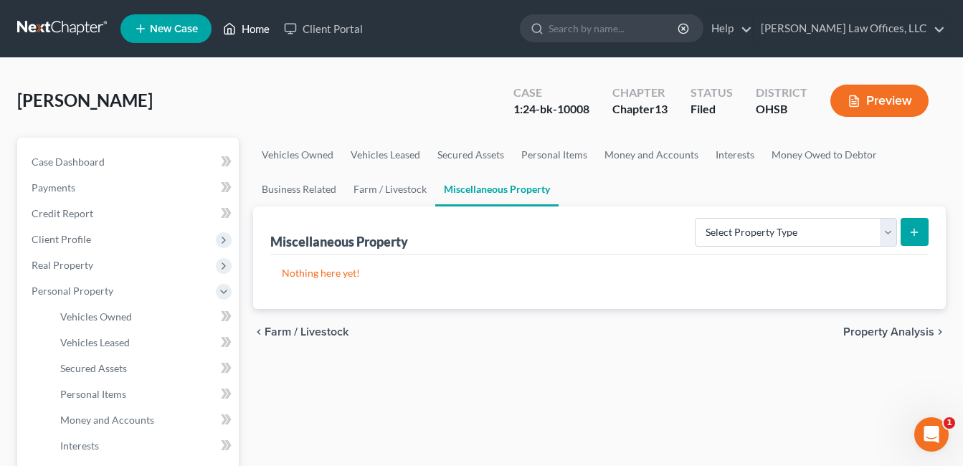
click at [259, 24] on link "Home" at bounding box center [246, 29] width 61 height 26
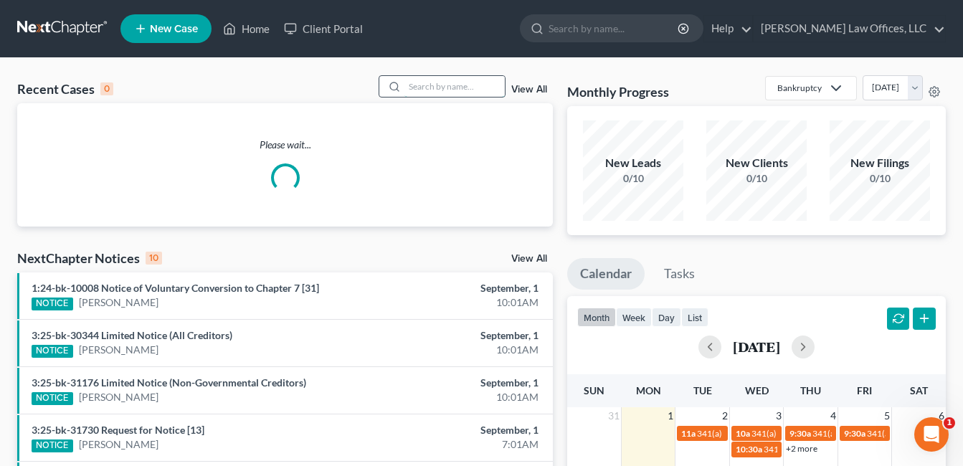
click at [430, 82] on input "search" at bounding box center [455, 86] width 100 height 21
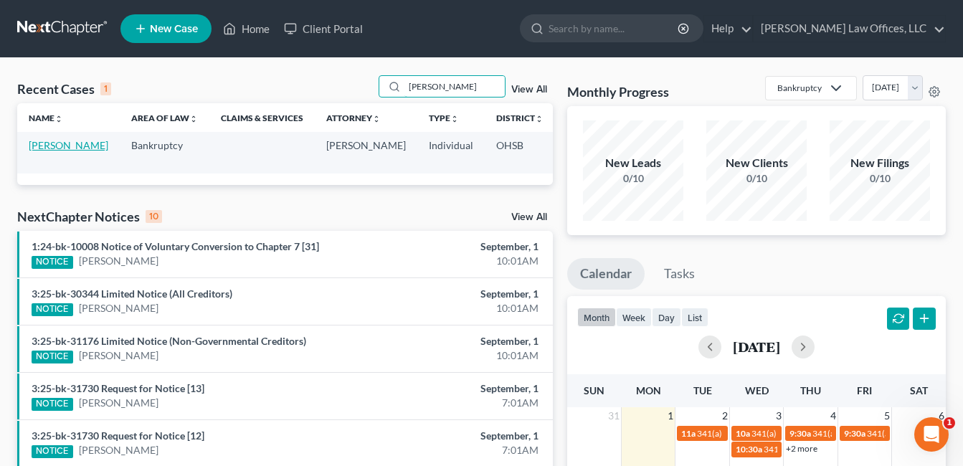
type input "susco"
click at [39, 151] on link "[PERSON_NAME]" at bounding box center [69, 145] width 80 height 12
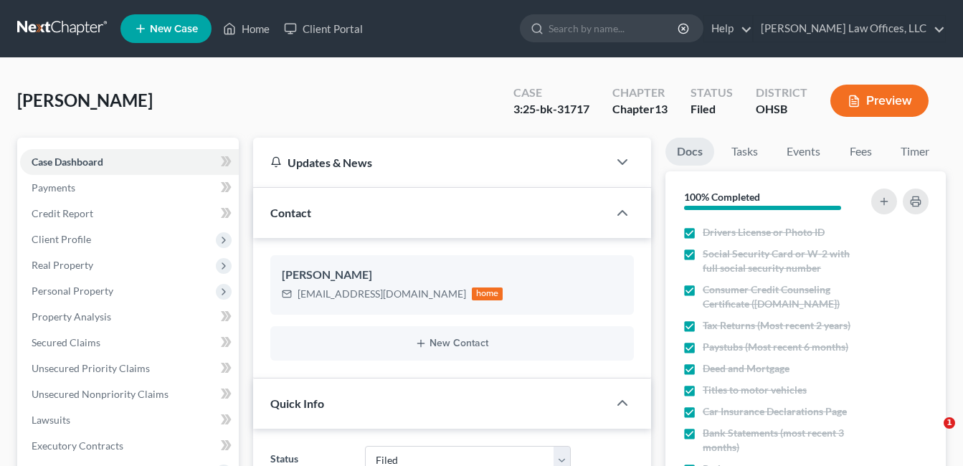
select select "3"
click at [115, 346] on link "Secured Claims" at bounding box center [129, 343] width 219 height 26
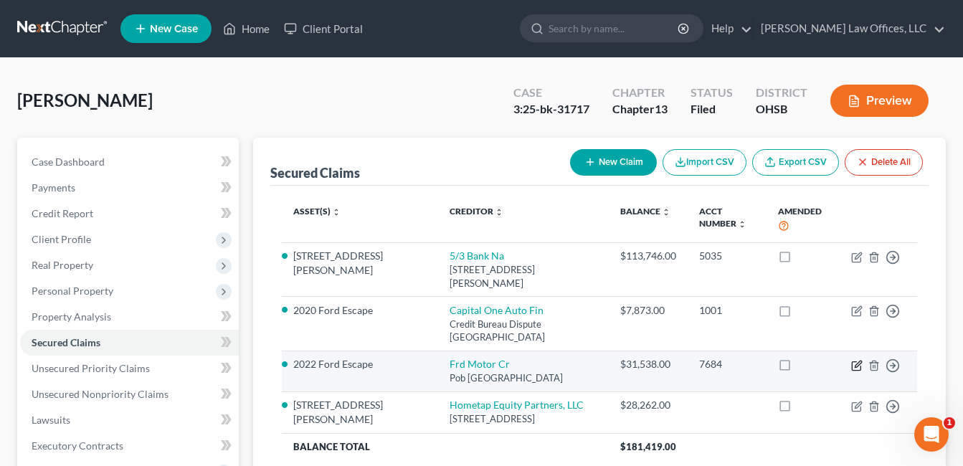
click at [859, 360] on icon "button" at bounding box center [856, 365] width 11 height 11
select select "30"
select select "0"
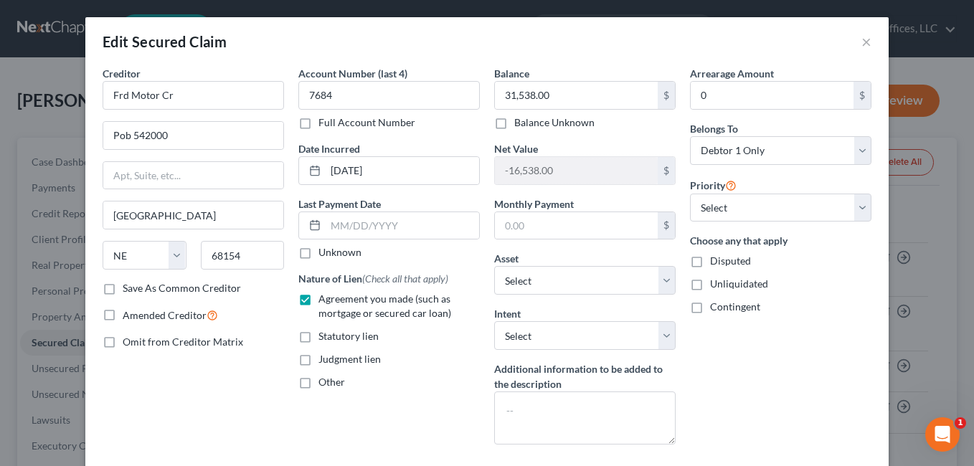
drag, startPoint x: 842, startPoint y: 345, endPoint x: 791, endPoint y: 332, distance: 52.5
click at [842, 345] on div "Arrearage Amount 0 $ Belongs To * Select Debtor 1 Only Debtor 2 Only Debtor 1 A…" at bounding box center [781, 261] width 196 height 390
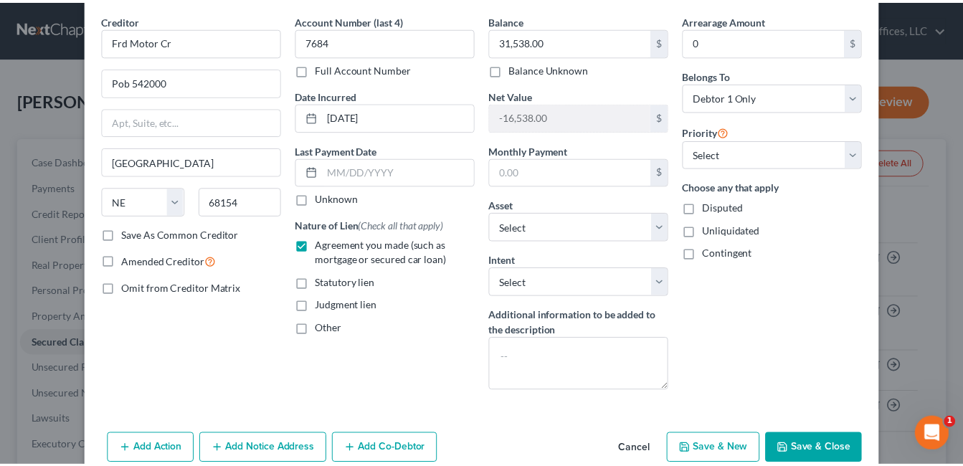
scroll to position [121, 0]
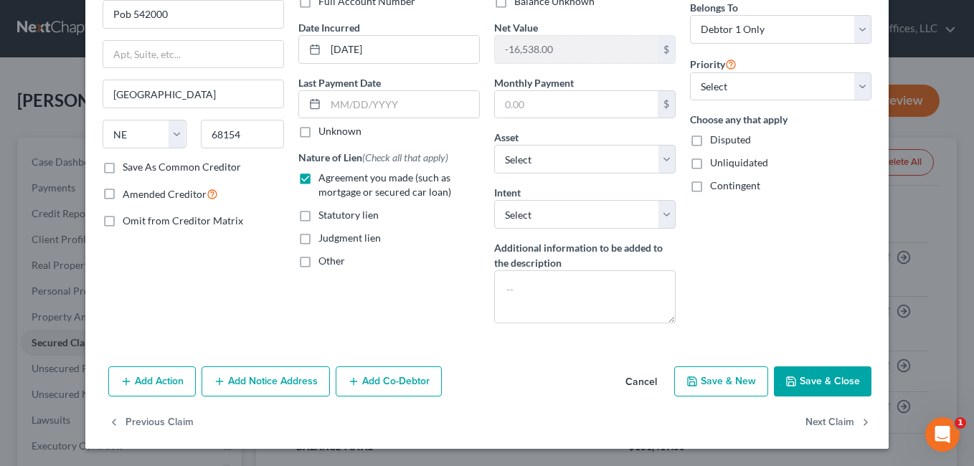
click at [810, 377] on button "Save & Close" at bounding box center [823, 381] width 98 height 30
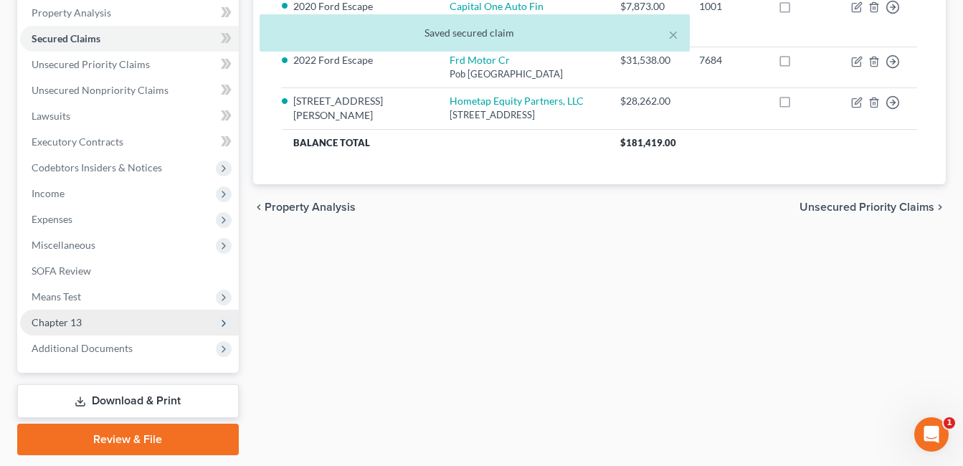
scroll to position [348, 0]
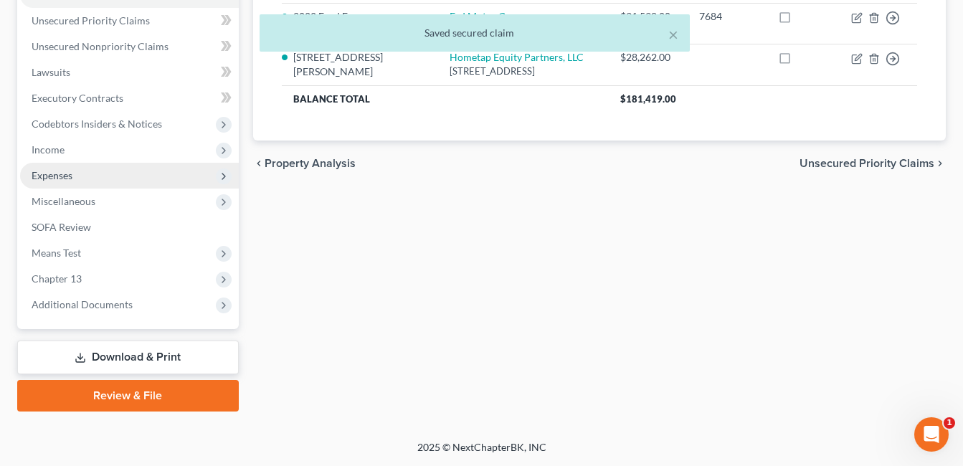
click at [85, 179] on span "Expenses" at bounding box center [129, 176] width 219 height 26
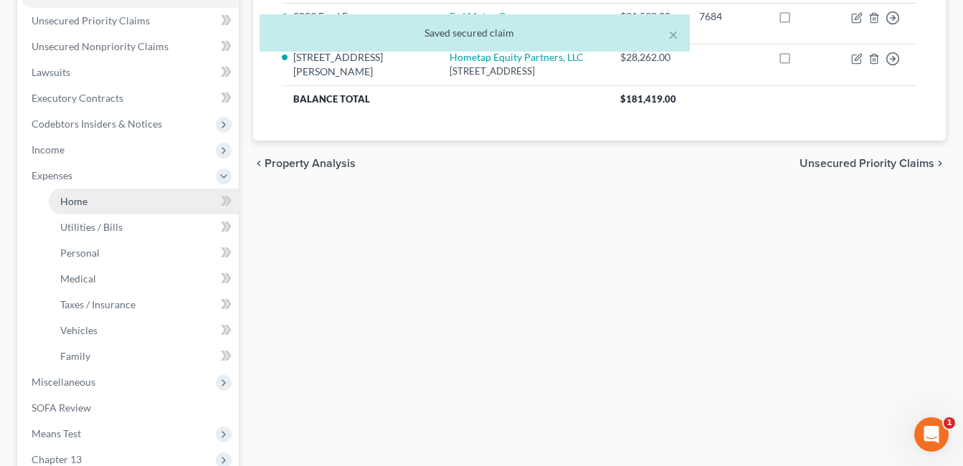
click at [88, 198] on link "Home" at bounding box center [144, 202] width 190 height 26
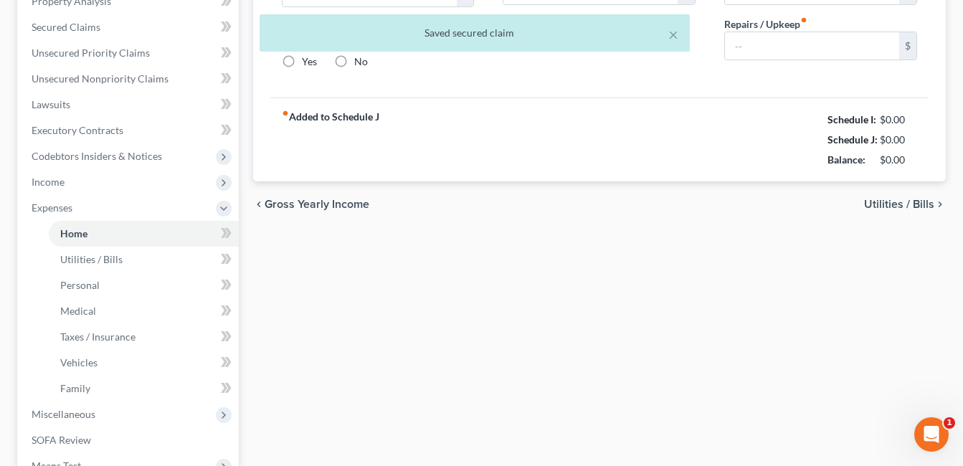
type input "927.00"
type input "0.00"
radio input "true"
type input "0.00"
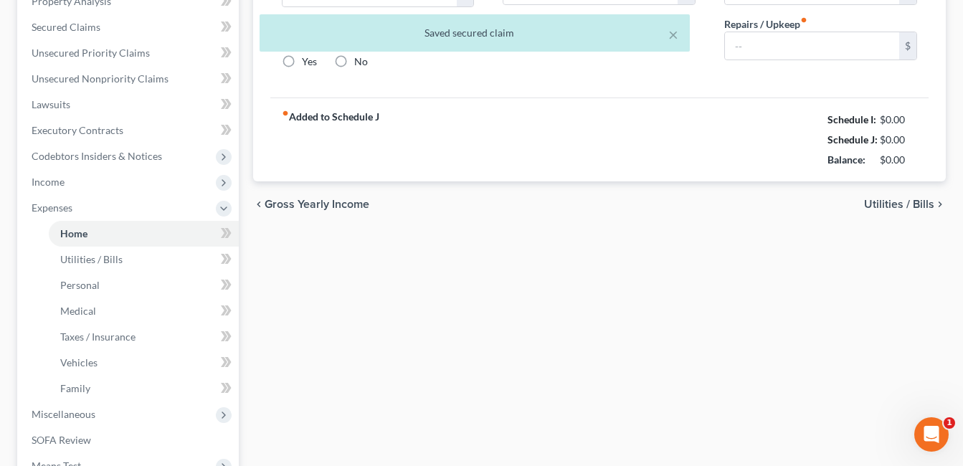
type input "0.00"
type input "100.00"
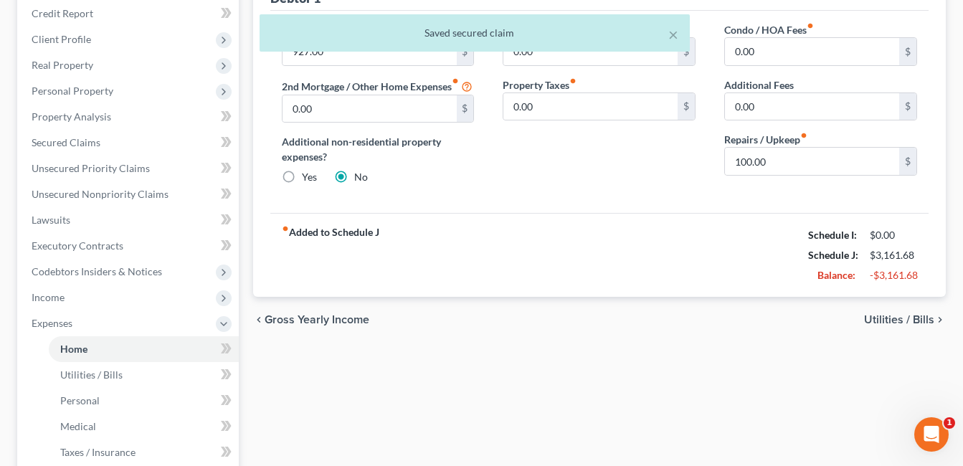
scroll to position [215, 0]
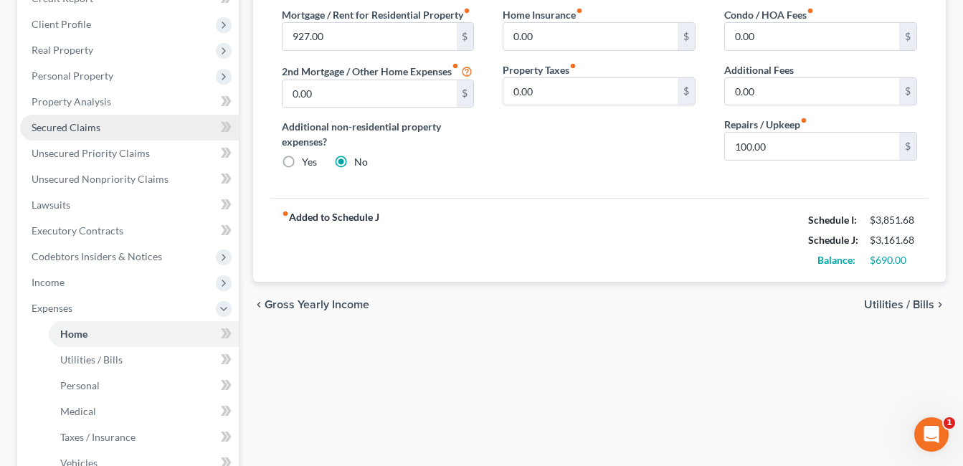
click at [113, 132] on link "Secured Claims" at bounding box center [129, 128] width 219 height 26
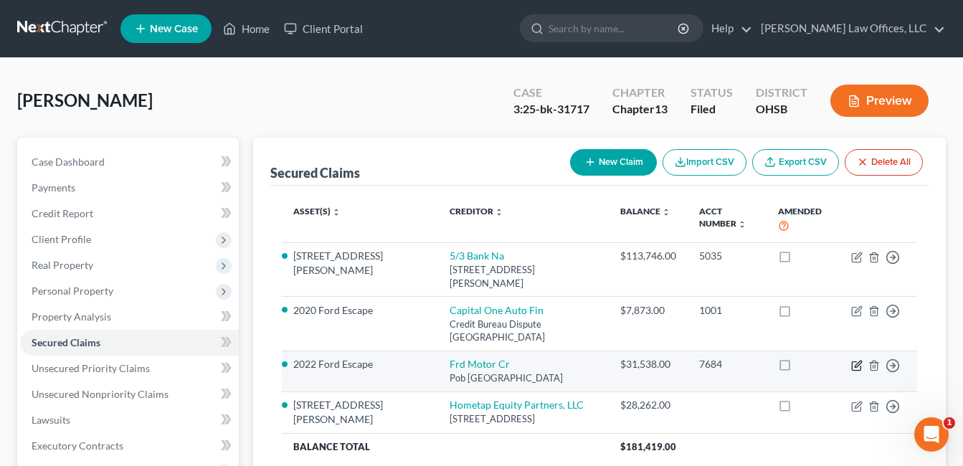
click at [856, 361] on icon "button" at bounding box center [858, 364] width 6 height 6
select select "30"
select select "0"
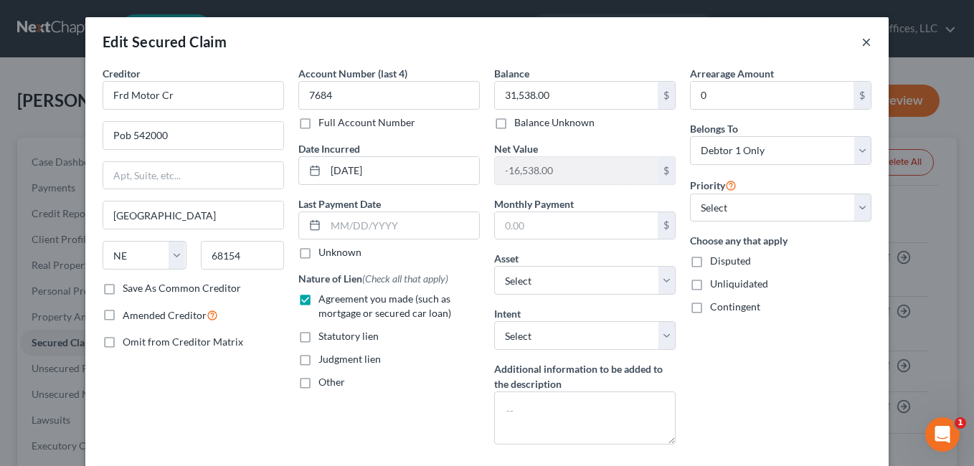
click at [861, 40] on button "×" at bounding box center [866, 41] width 10 height 17
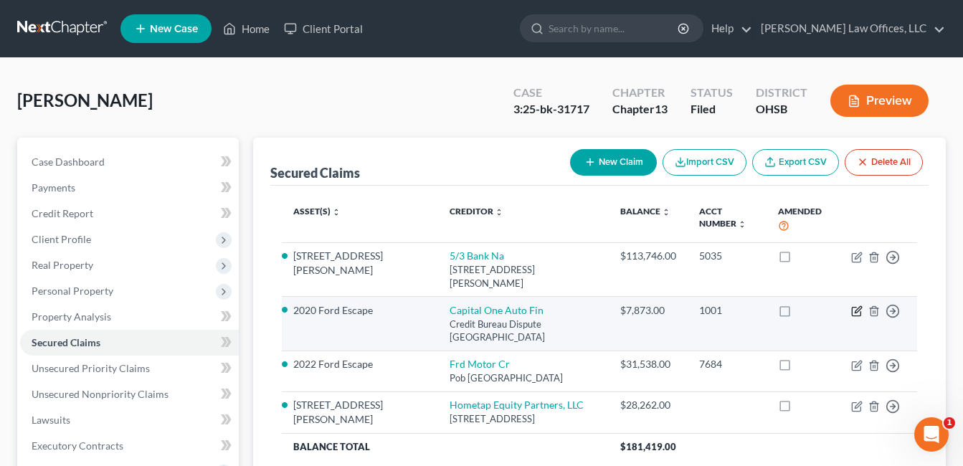
click at [858, 307] on icon "button" at bounding box center [858, 310] width 6 height 6
select select "45"
select select "11"
select select "0"
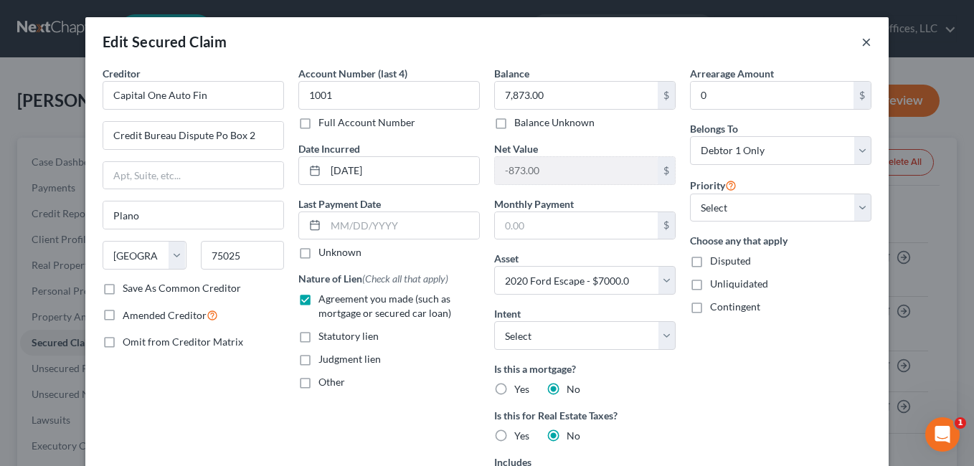
click at [861, 40] on button "×" at bounding box center [866, 41] width 10 height 17
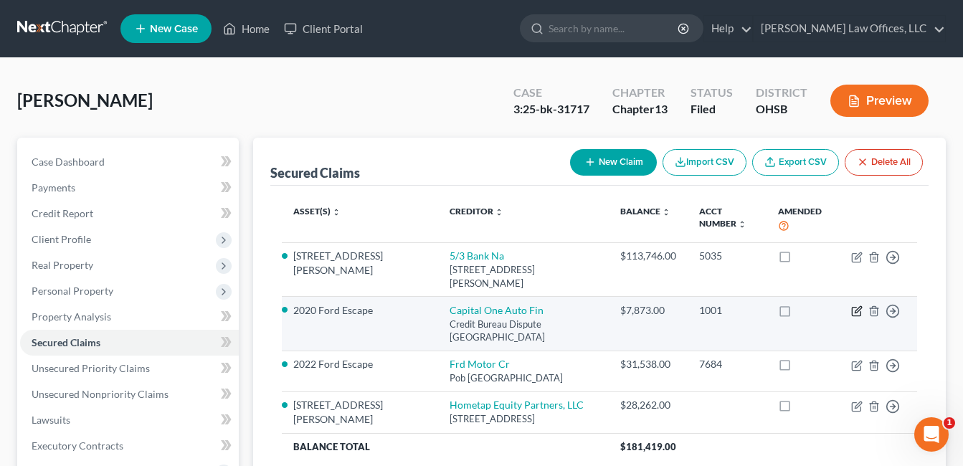
click at [855, 307] on icon "button" at bounding box center [858, 310] width 6 height 6
select select "45"
select select "11"
select select "0"
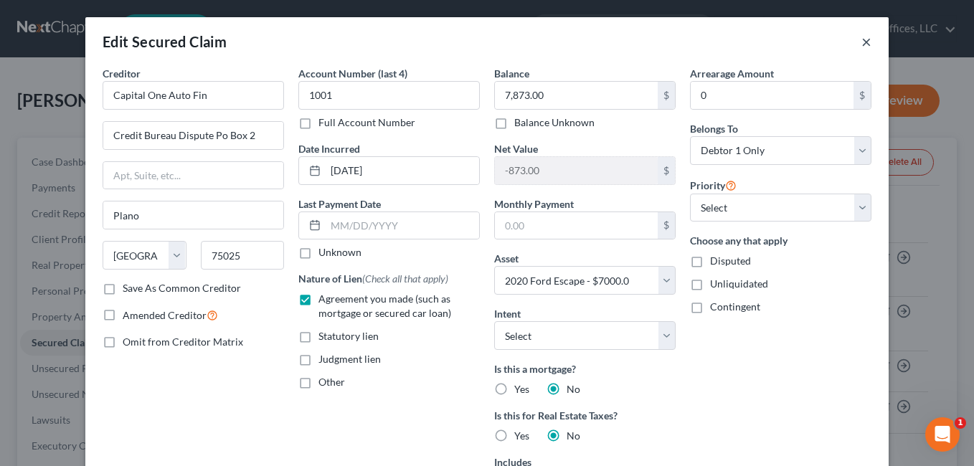
click at [861, 42] on button "×" at bounding box center [866, 41] width 10 height 17
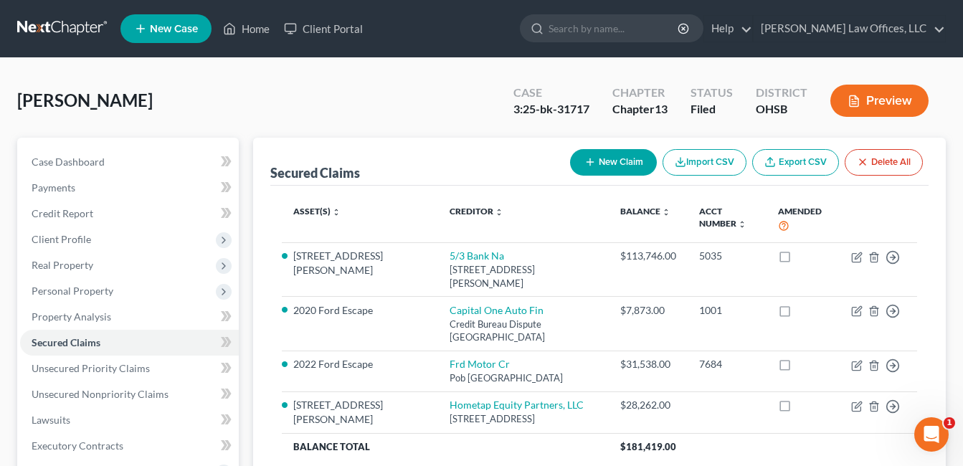
scroll to position [287, 0]
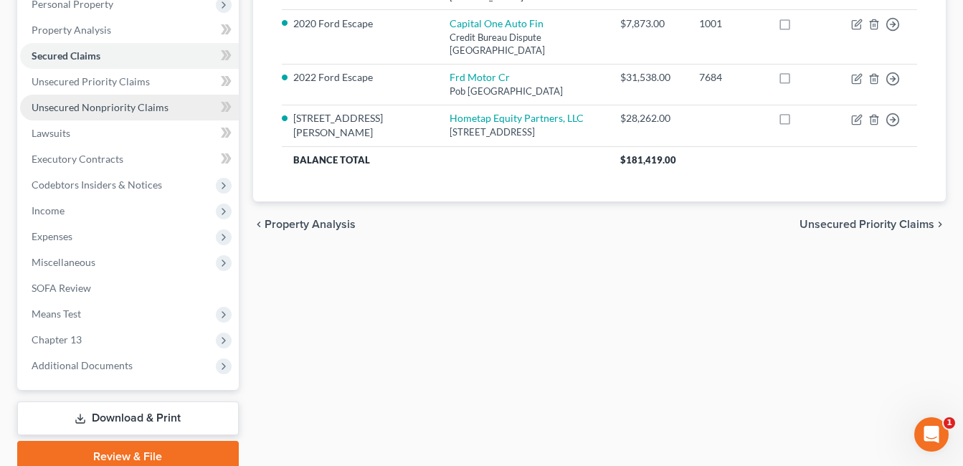
click at [171, 115] on link "Unsecured Nonpriority Claims" at bounding box center [129, 108] width 219 height 26
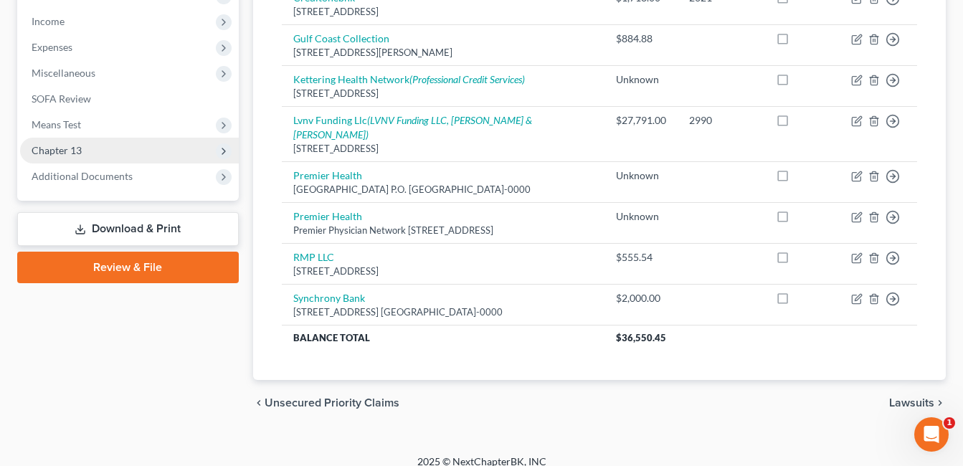
scroll to position [405, 0]
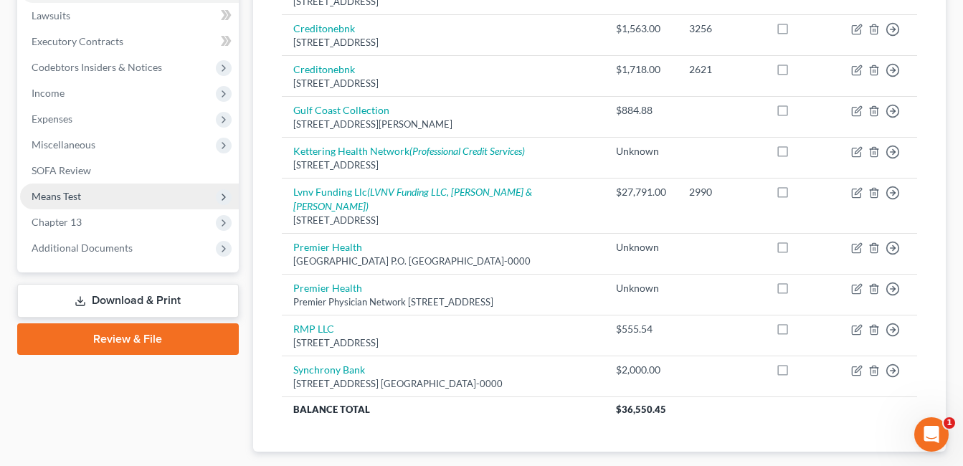
click at [143, 191] on span "Means Test" at bounding box center [129, 197] width 219 height 26
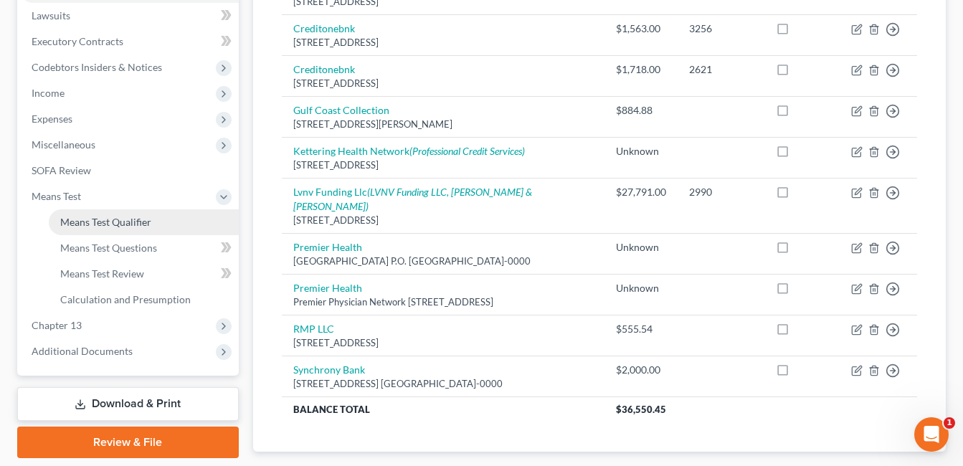
click at [146, 217] on span "Means Test Qualifier" at bounding box center [105, 222] width 91 height 12
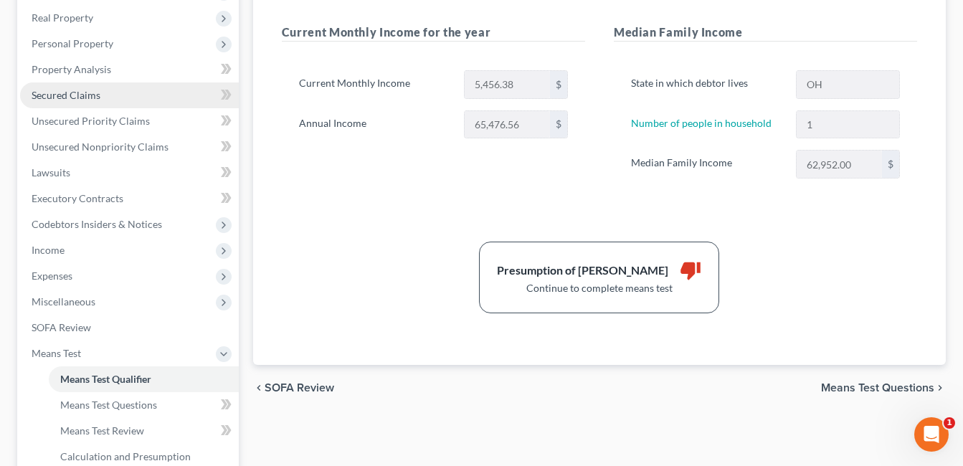
scroll to position [143, 0]
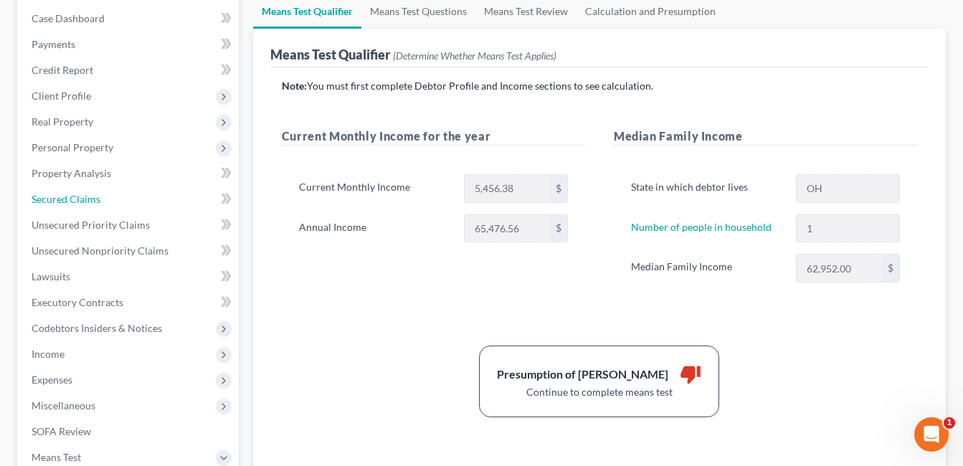
drag, startPoint x: 91, startPoint y: 201, endPoint x: 214, endPoint y: 194, distance: 122.8
click at [91, 202] on span "Secured Claims" at bounding box center [66, 199] width 69 height 12
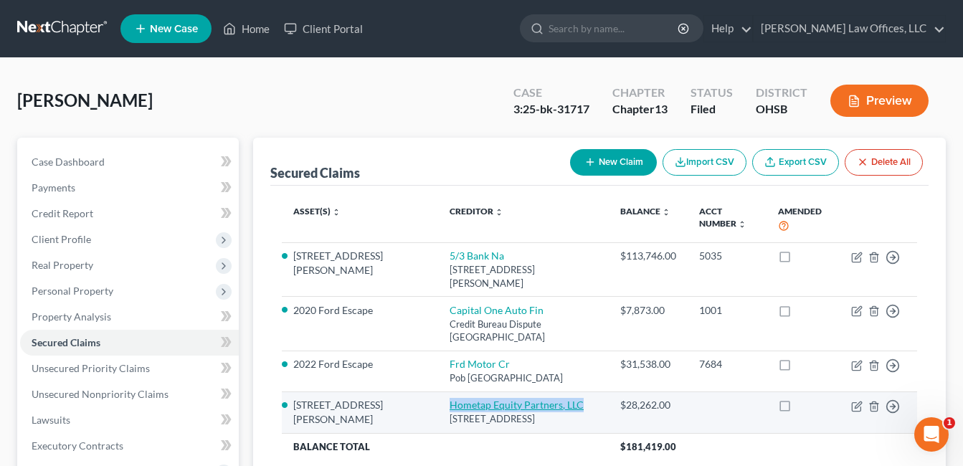
drag, startPoint x: 538, startPoint y: 394, endPoint x: 391, endPoint y: 394, distance: 147.0
click at [438, 394] on td "Hometap Equity Partners, LLC 75 Arlington St., Suite 500, Boston, MA 02116" at bounding box center [523, 413] width 170 height 42
copy link "Hometap Equity Partners, LLC"
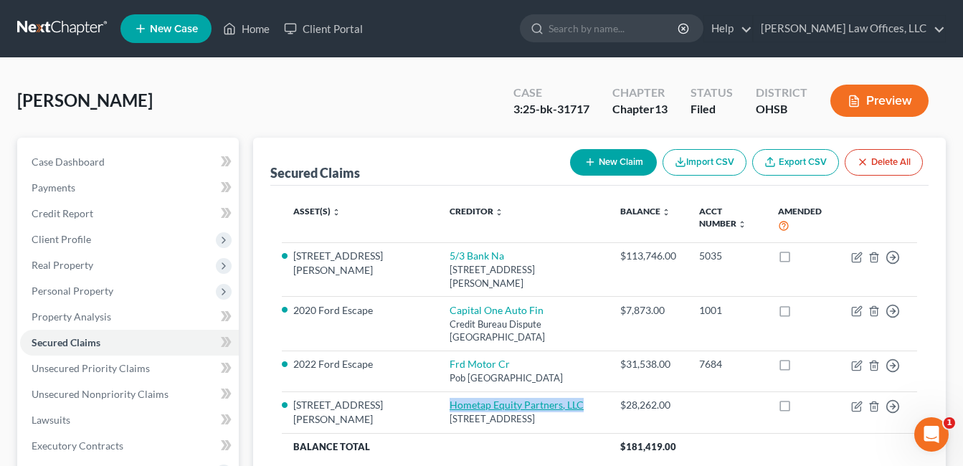
scroll to position [348, 0]
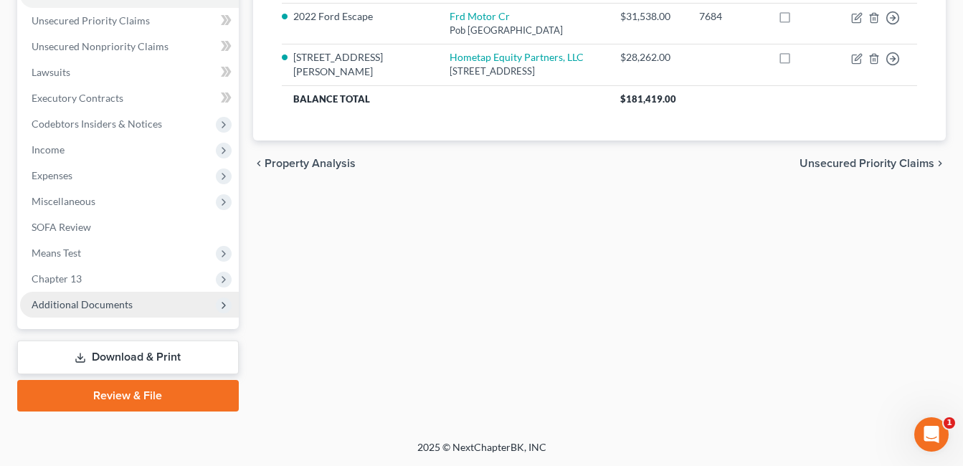
click at [81, 309] on span "Additional Documents" at bounding box center [82, 304] width 101 height 12
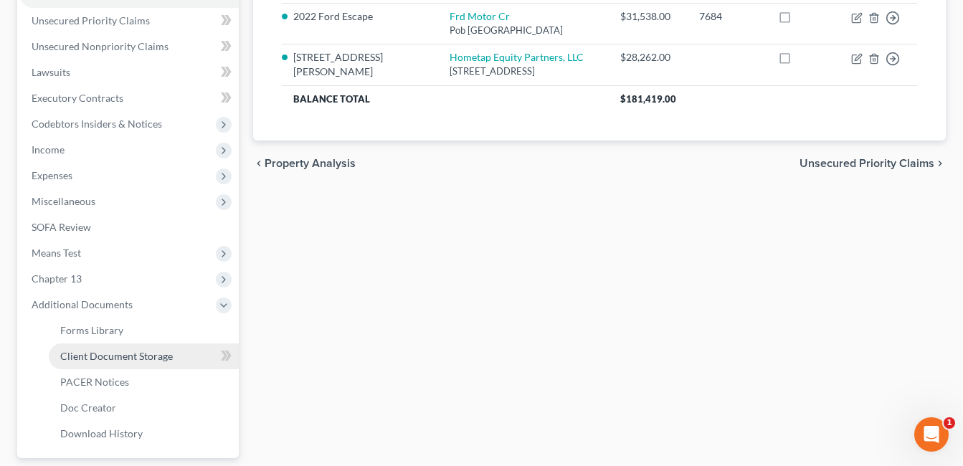
click at [124, 354] on span "Client Document Storage" at bounding box center [116, 356] width 113 height 12
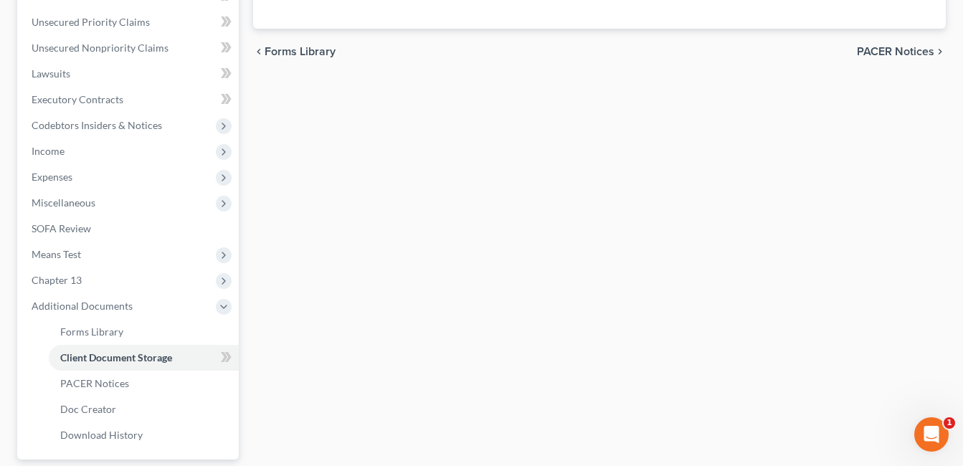
scroll to position [275, 0]
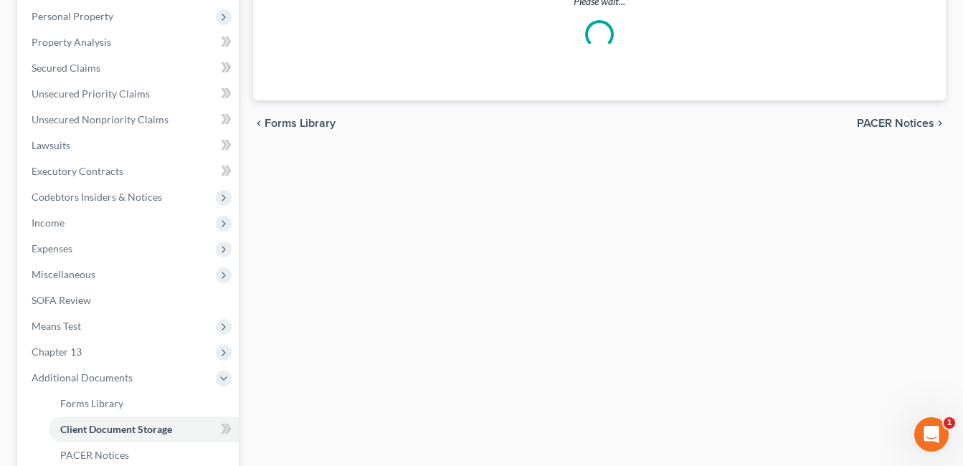
select select "52"
select select "7"
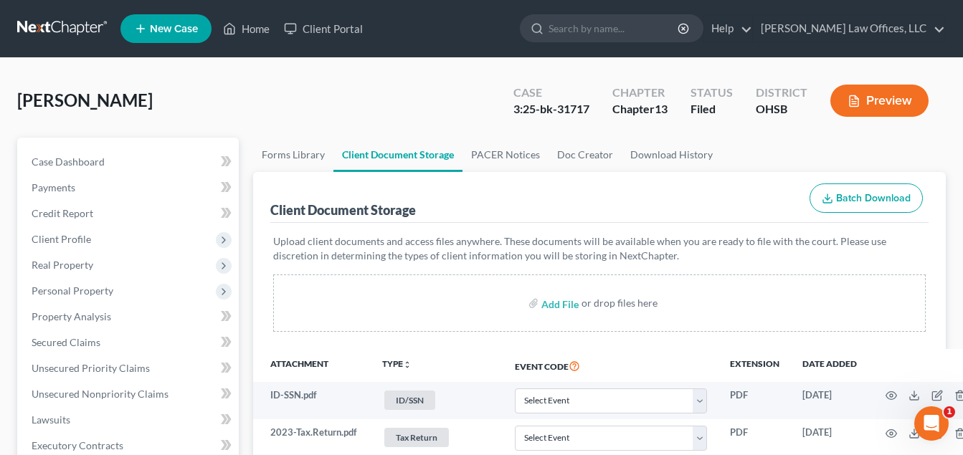
scroll to position [430, 0]
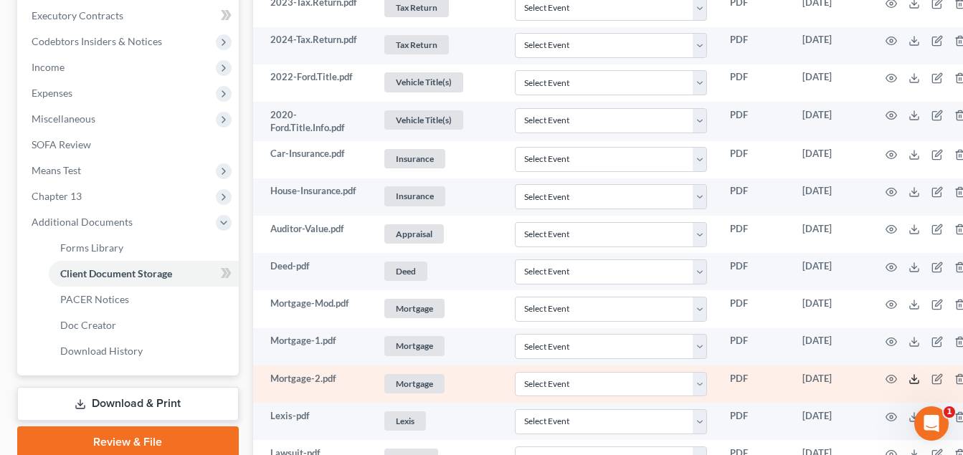
click at [909, 385] on icon at bounding box center [914, 379] width 11 height 11
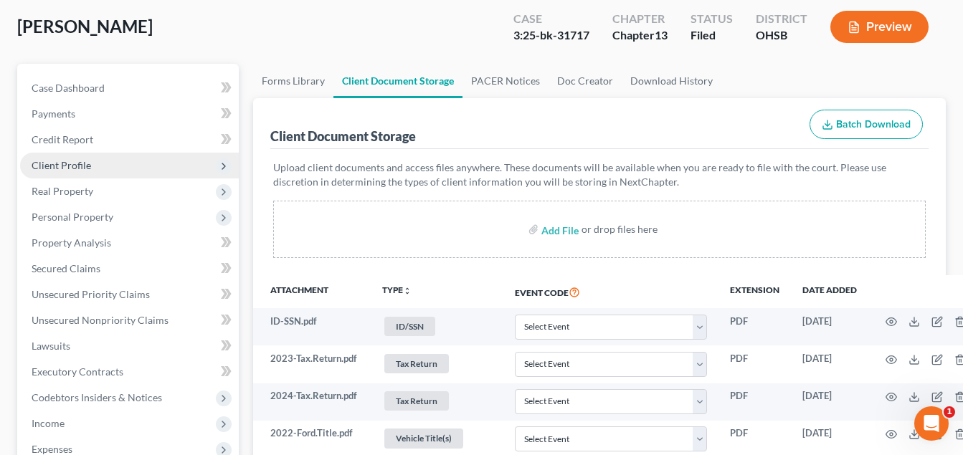
scroll to position [72, 0]
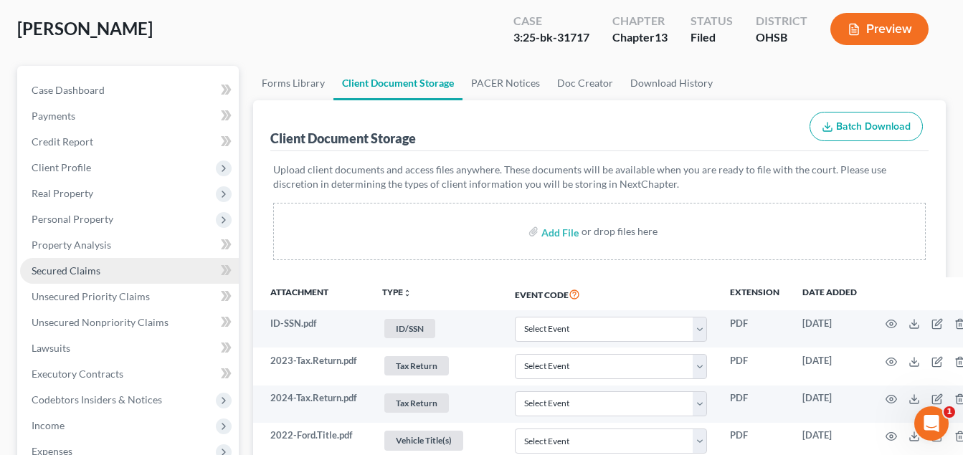
click at [83, 268] on span "Secured Claims" at bounding box center [66, 271] width 69 height 12
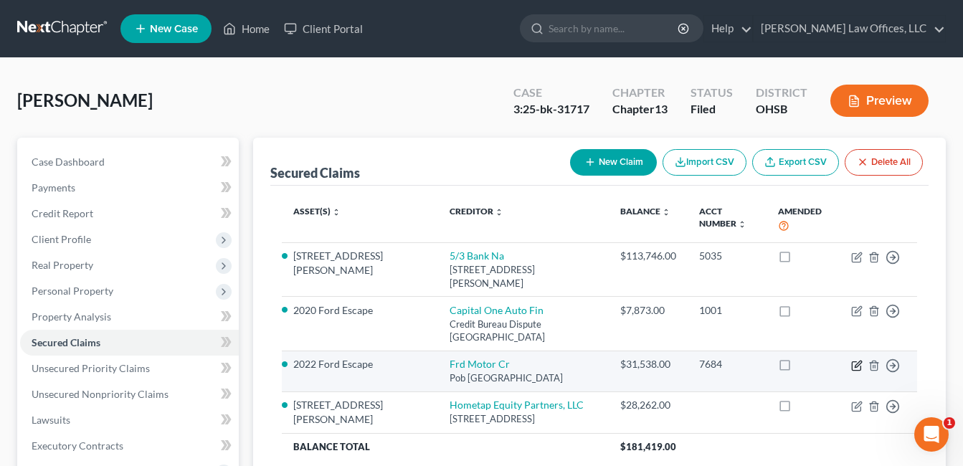
click at [857, 361] on icon "button" at bounding box center [858, 364] width 6 height 6
select select "30"
select select "14"
select select "0"
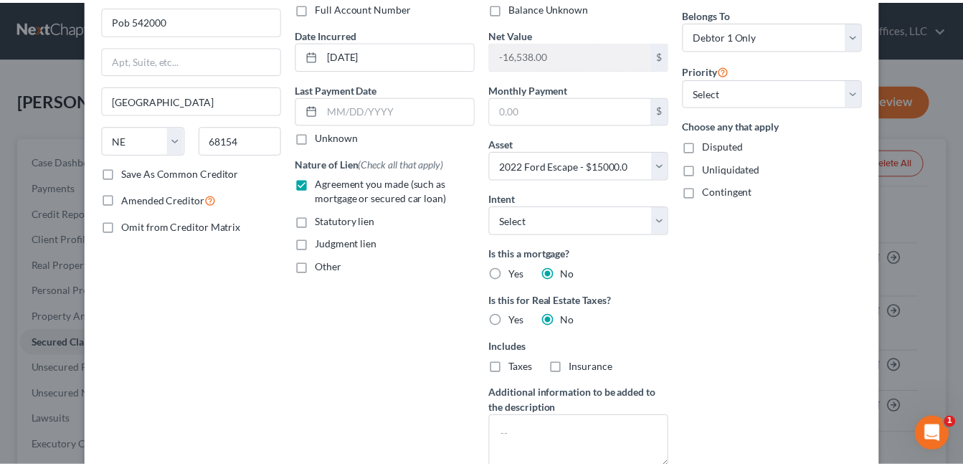
scroll to position [261, 0]
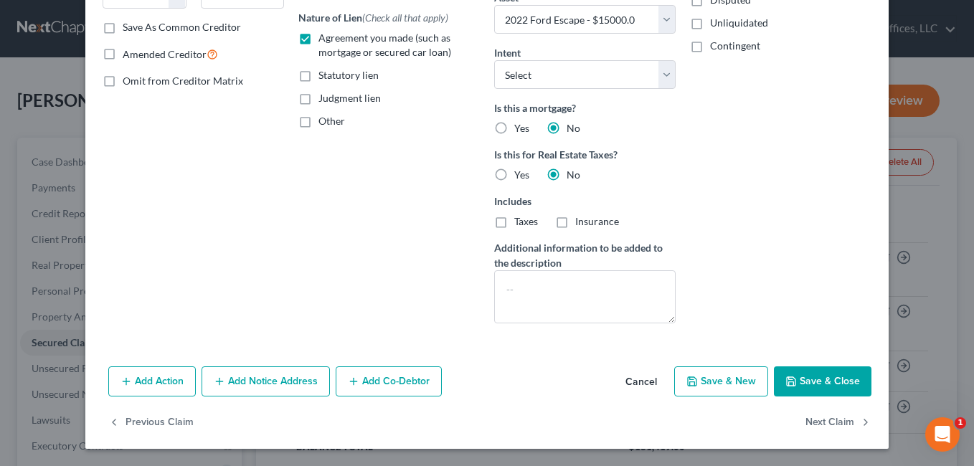
click at [831, 382] on button "Save & Close" at bounding box center [823, 381] width 98 height 30
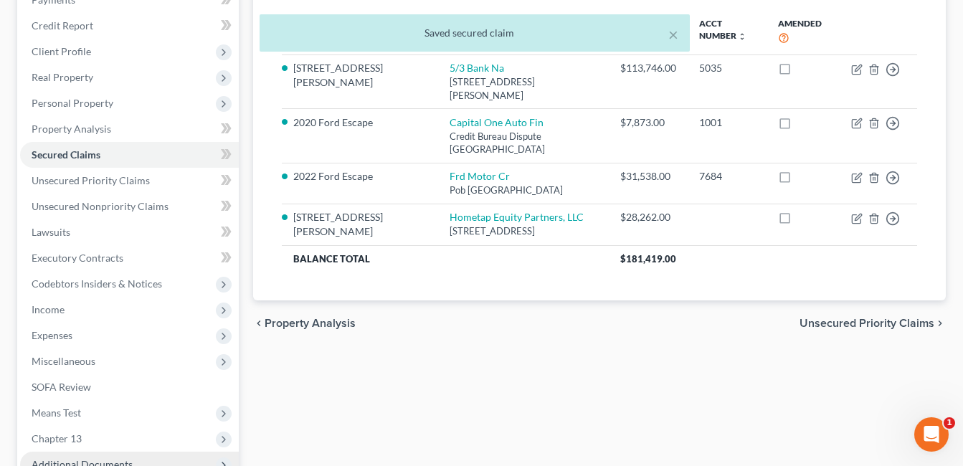
scroll to position [287, 0]
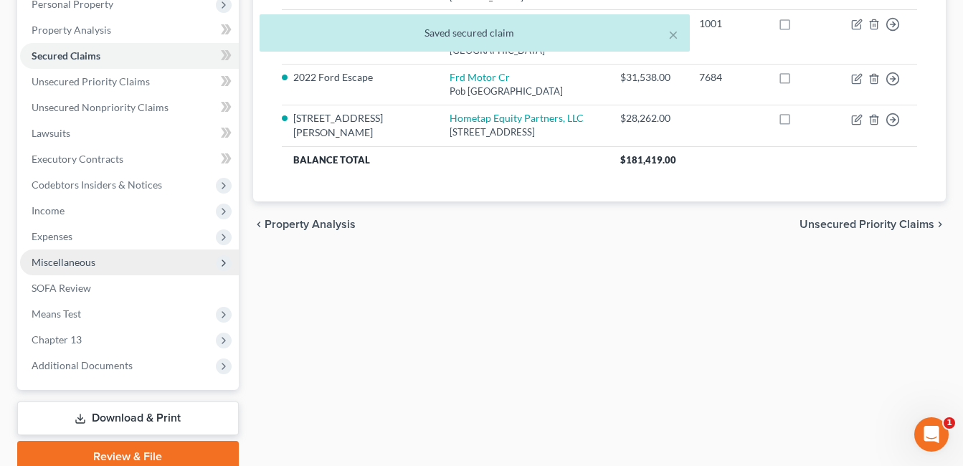
click at [102, 269] on span "Miscellaneous" at bounding box center [129, 263] width 219 height 26
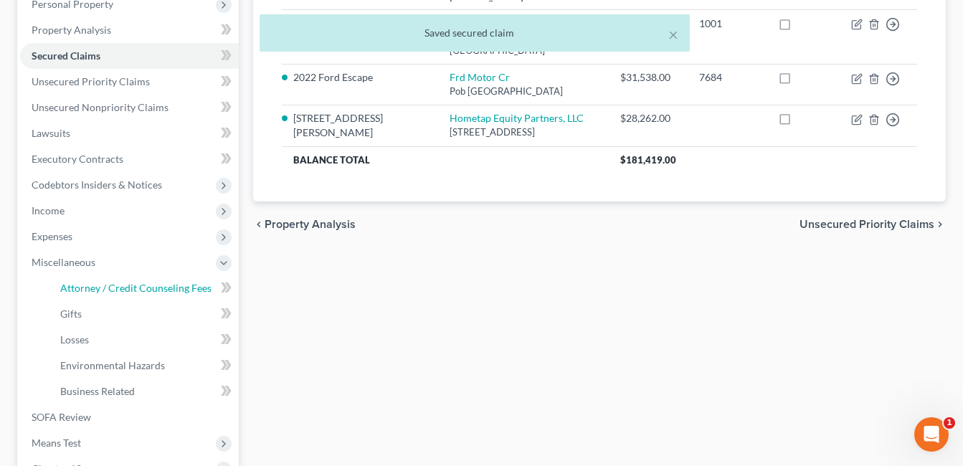
click at [136, 285] on span "Attorney / Credit Counseling Fees" at bounding box center [135, 288] width 151 height 12
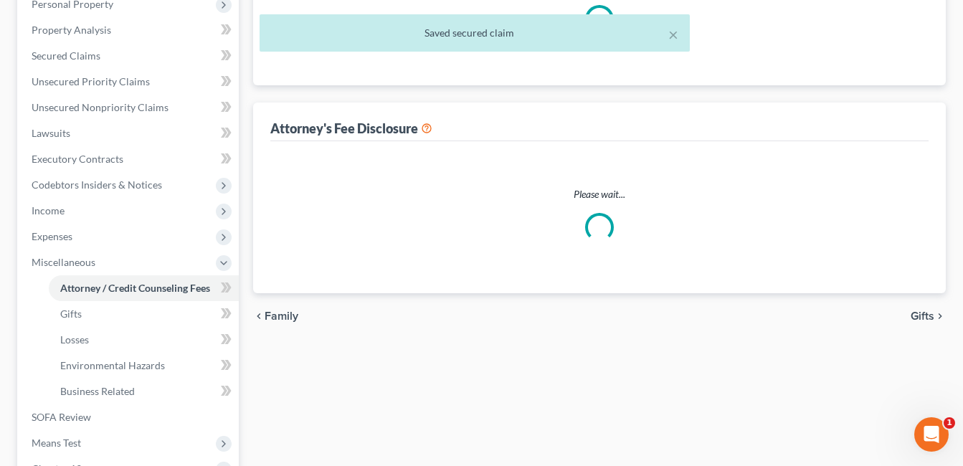
scroll to position [285, 0]
select select "1"
select select "2"
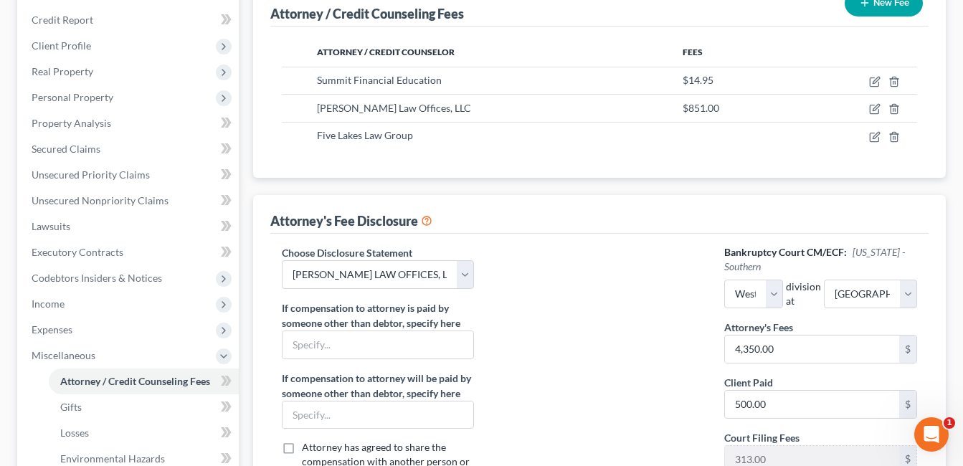
scroll to position [215, 0]
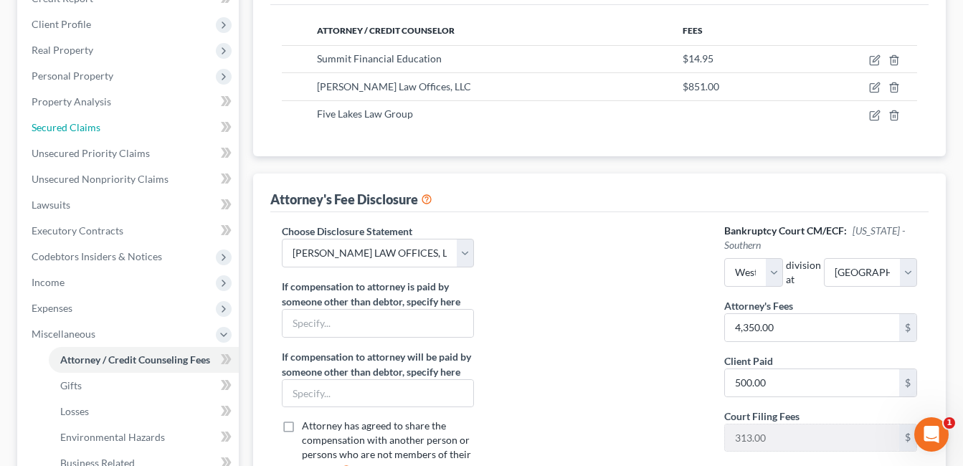
click at [67, 129] on span "Secured Claims" at bounding box center [66, 127] width 69 height 12
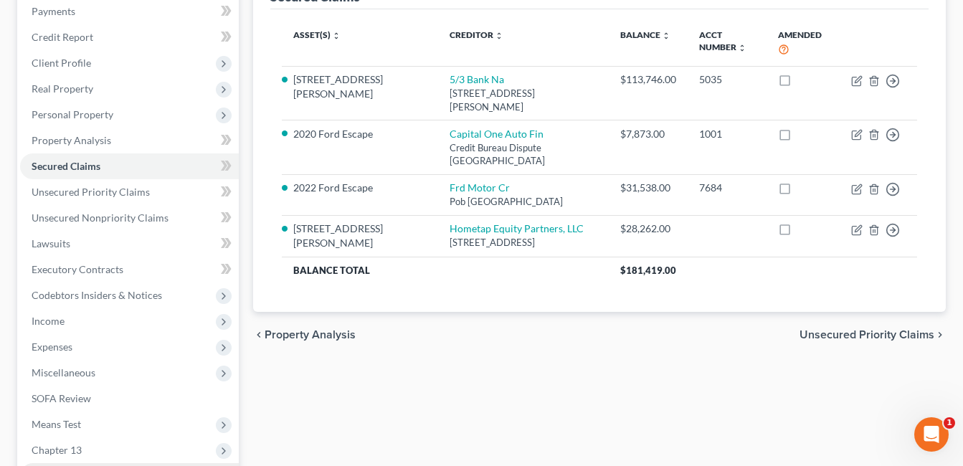
scroll to position [348, 0]
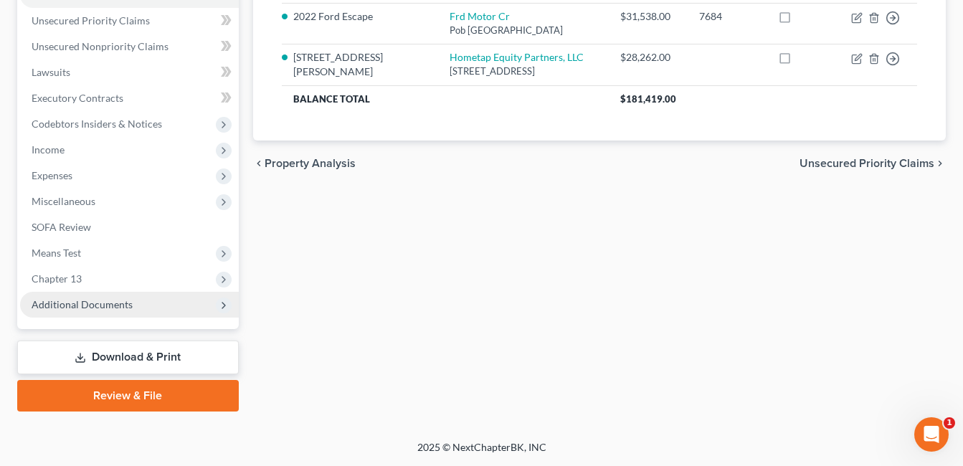
click at [87, 313] on span "Additional Documents" at bounding box center [129, 305] width 219 height 26
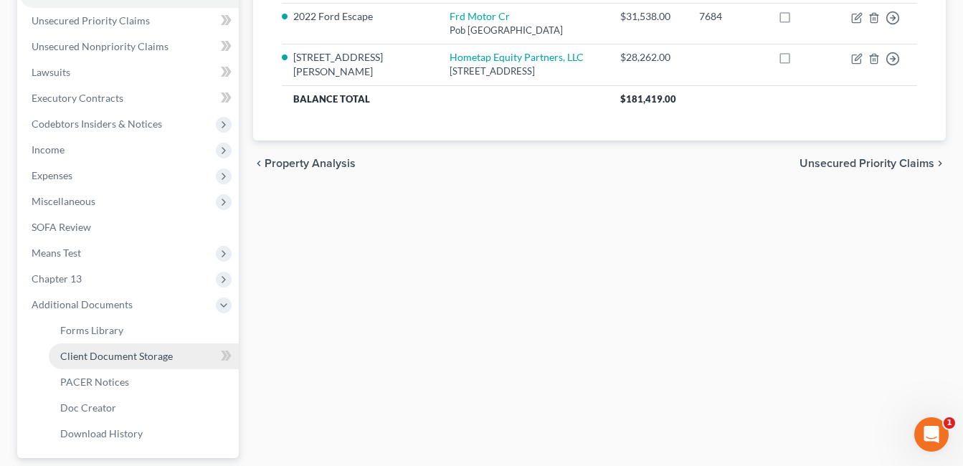
click at [123, 356] on span "Client Document Storage" at bounding box center [116, 356] width 113 height 12
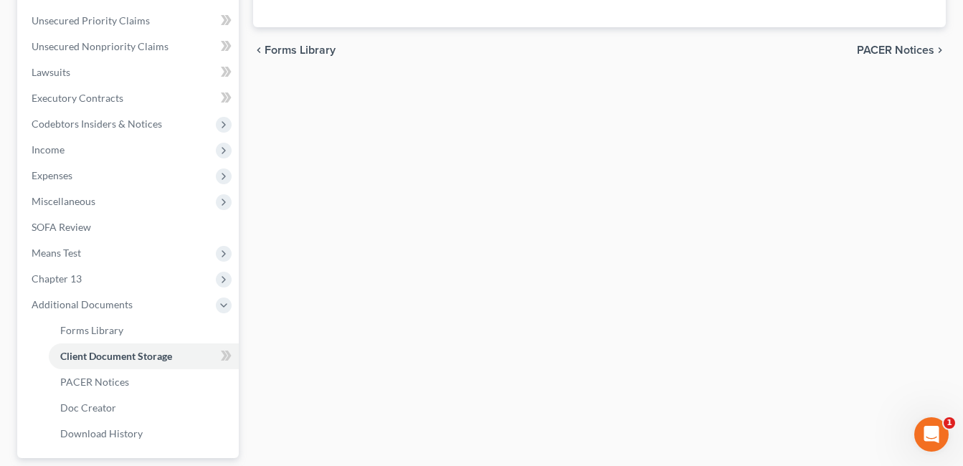
scroll to position [275, 0]
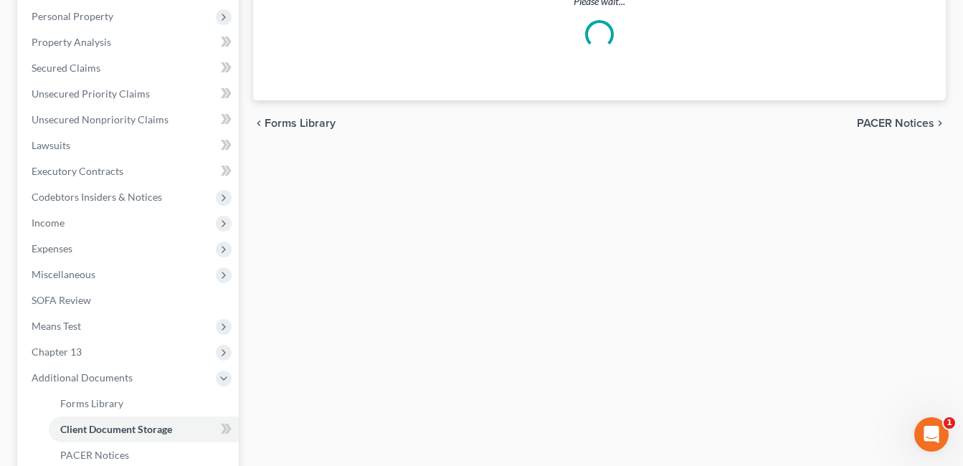
select select "52"
select select "7"
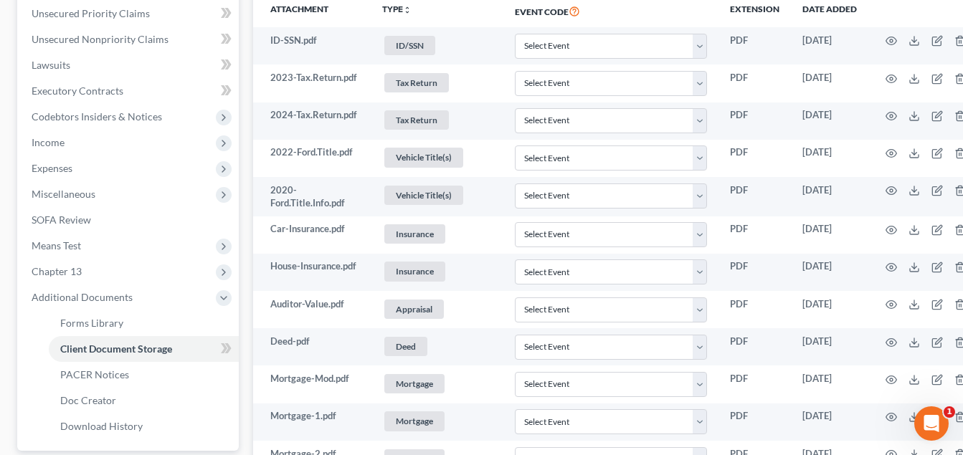
scroll to position [359, 0]
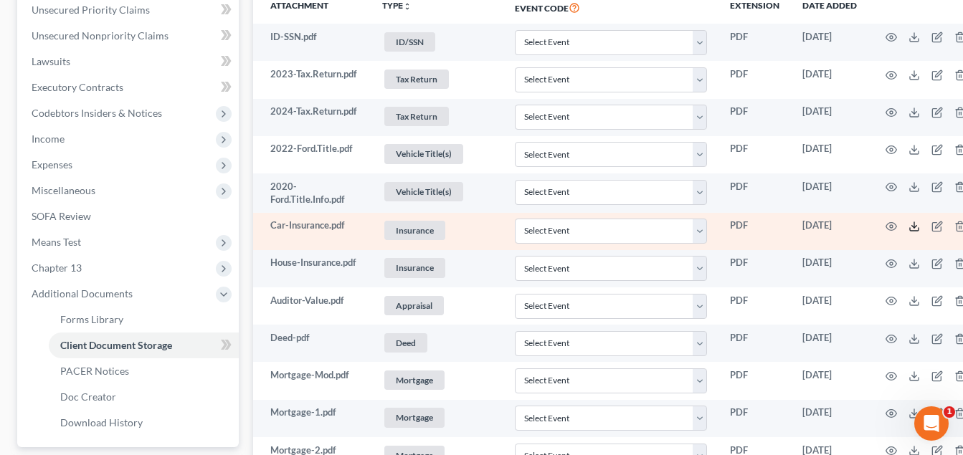
click at [914, 228] on line at bounding box center [914, 225] width 0 height 6
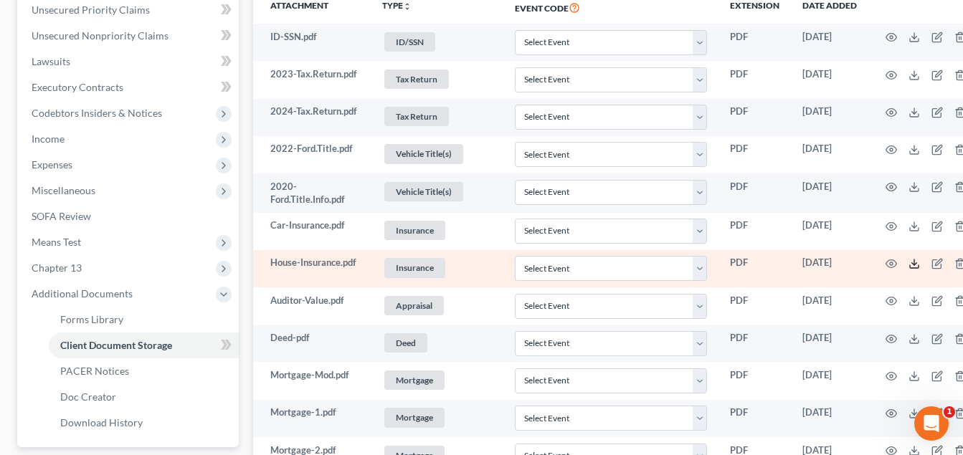
click at [909, 270] on icon at bounding box center [914, 263] width 11 height 11
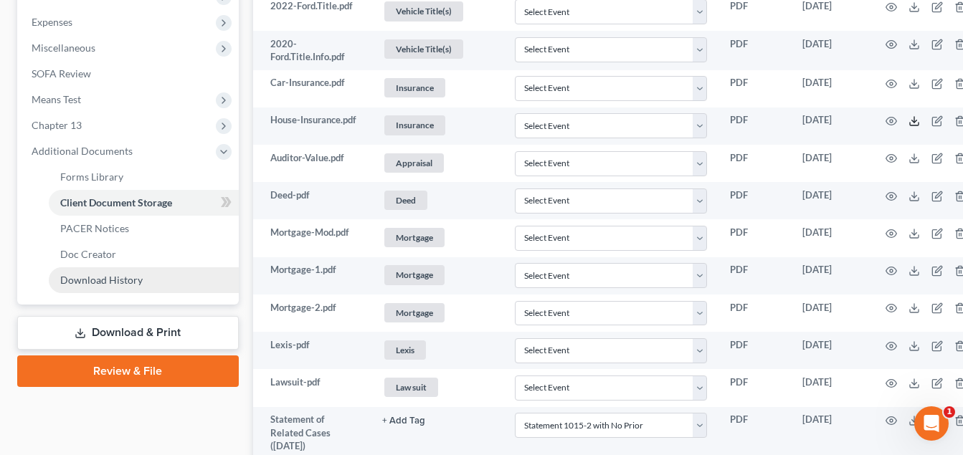
scroll to position [502, 0]
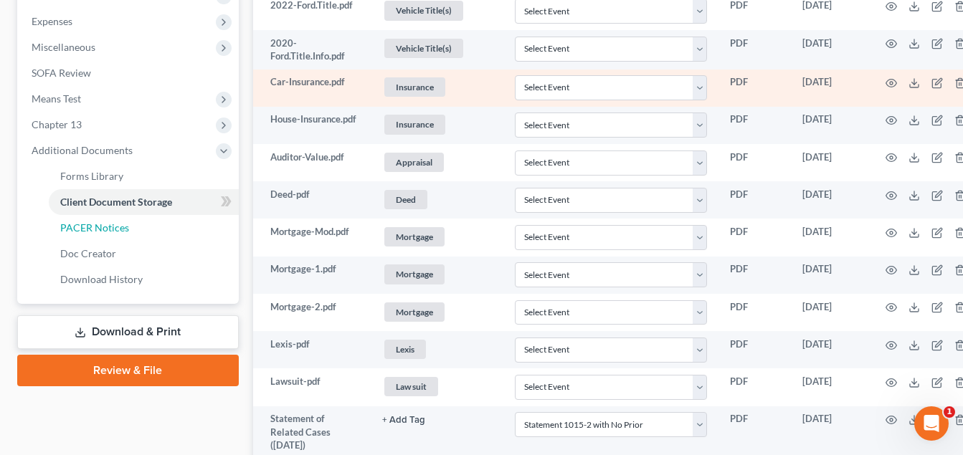
click at [148, 230] on link "PACER Notices" at bounding box center [144, 228] width 190 height 26
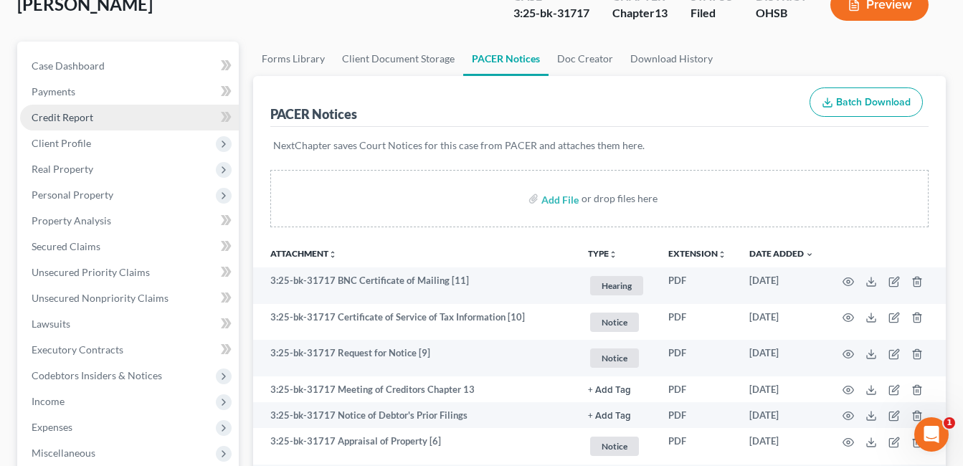
scroll to position [72, 0]
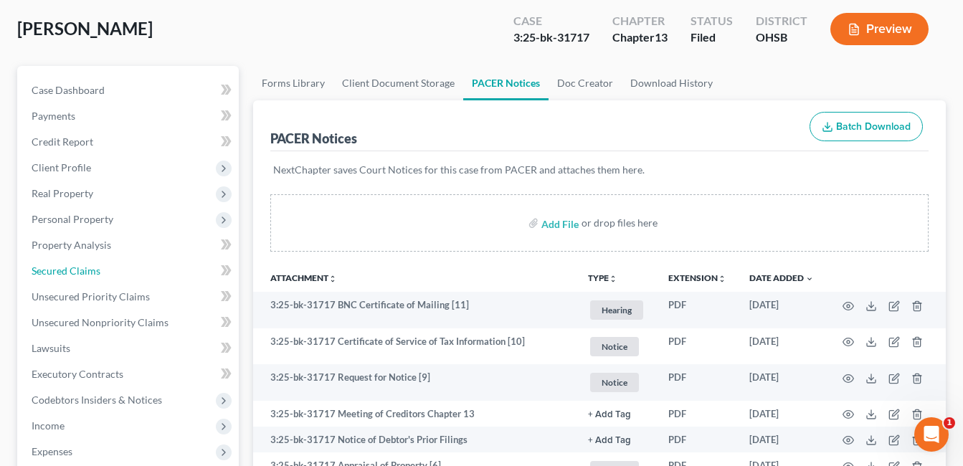
drag, startPoint x: 74, startPoint y: 267, endPoint x: 356, endPoint y: 180, distance: 294.9
click at [74, 267] on span "Secured Claims" at bounding box center [66, 271] width 69 height 12
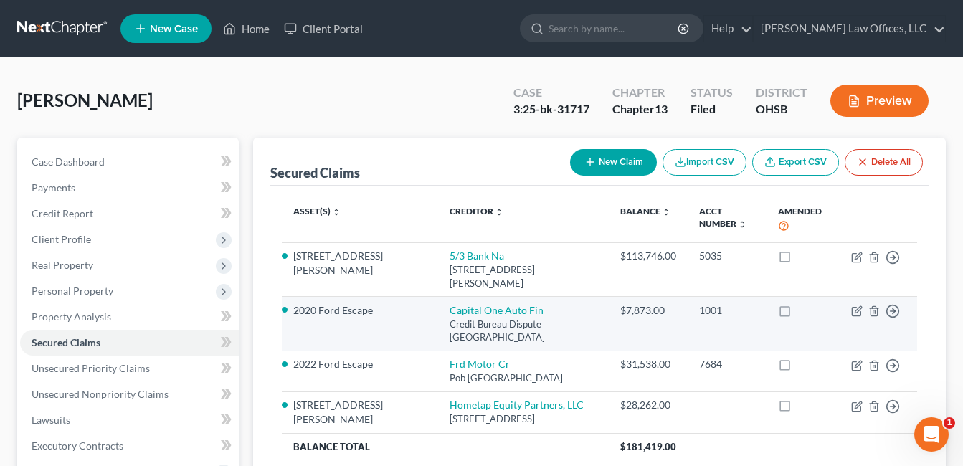
drag, startPoint x: 420, startPoint y: 326, endPoint x: 393, endPoint y: 296, distance: 40.1
click at [438, 297] on td "Capital One Auto Fin Credit Bureau Dispute Po Box 2, Plano, TX 75025" at bounding box center [523, 324] width 170 height 55
copy td "Capital One Auto Fin Credit Bureau Dispute Po Box 2, Plano, TX 75025"
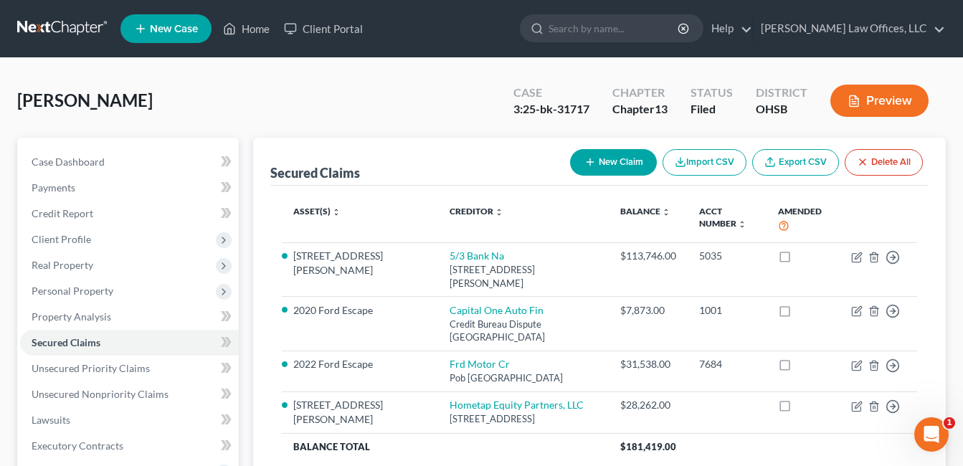
click at [300, 104] on div "Susco, Mark Upgraded Case 3:25-bk-31717 Chapter Chapter 13 Status Filed Distric…" at bounding box center [481, 106] width 929 height 62
click at [250, 23] on link "Home" at bounding box center [246, 29] width 61 height 26
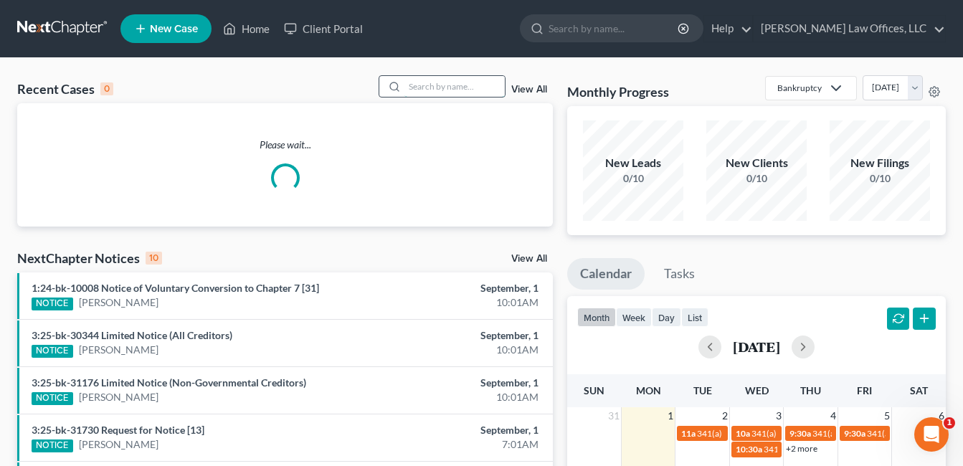
click at [435, 82] on input "search" at bounding box center [455, 86] width 100 height 21
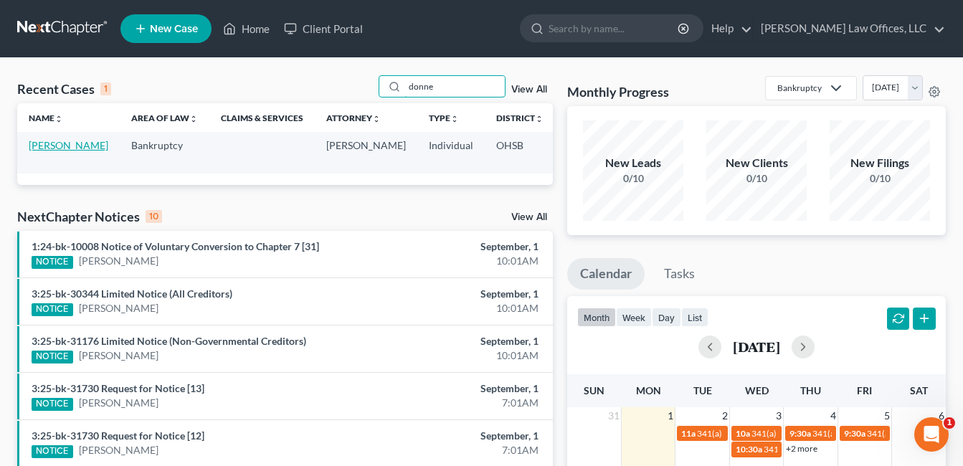
type input "donne"
click at [39, 151] on link "[PERSON_NAME]" at bounding box center [69, 145] width 80 height 12
select select "4"
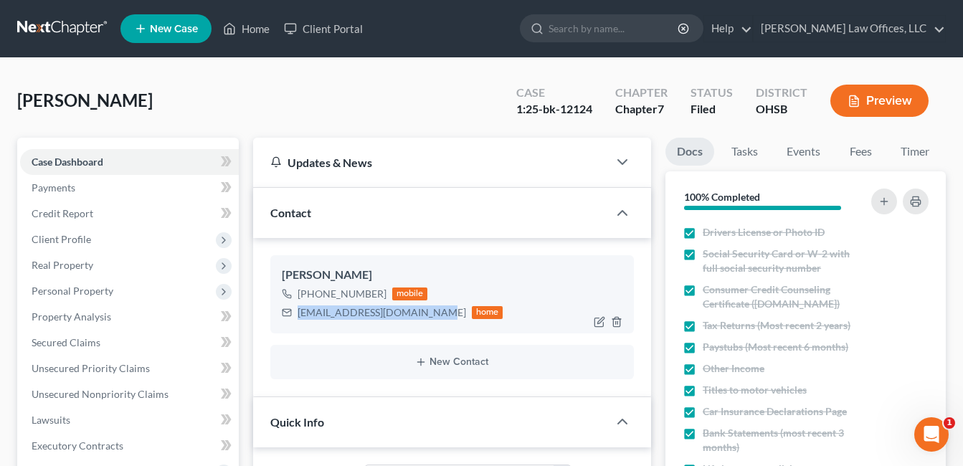
drag, startPoint x: 428, startPoint y: 314, endPoint x: 299, endPoint y: 313, distance: 129.1
click at [299, 313] on div "[EMAIL_ADDRESS][DOMAIN_NAME]" at bounding box center [382, 313] width 169 height 14
copy div "[EMAIL_ADDRESS][DOMAIN_NAME]"
drag, startPoint x: 264, startPoint y: 27, endPoint x: 473, endPoint y: 105, distance: 222.9
click at [264, 27] on link "Home" at bounding box center [246, 29] width 61 height 26
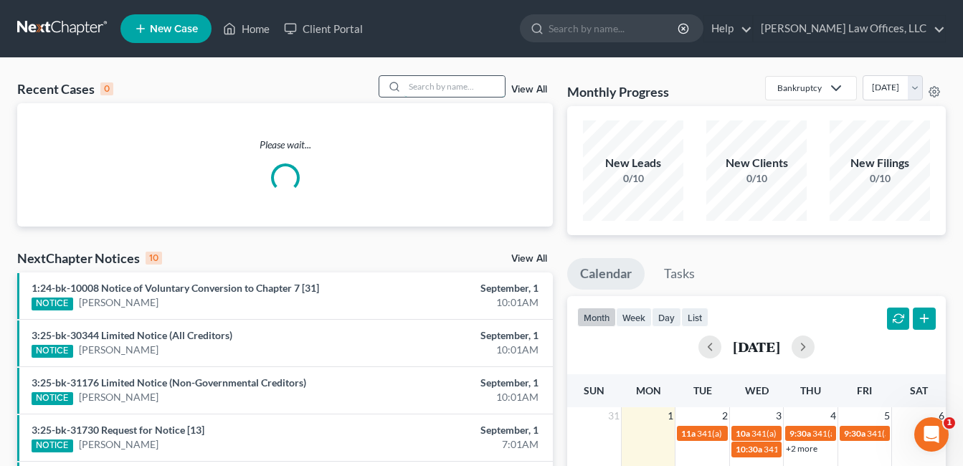
click at [471, 86] on input "search" at bounding box center [455, 86] width 100 height 21
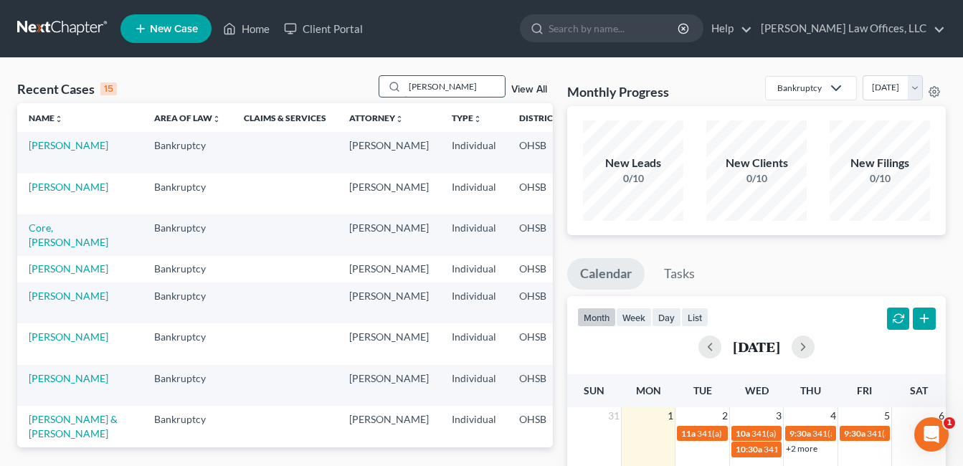
type input "dewberry"
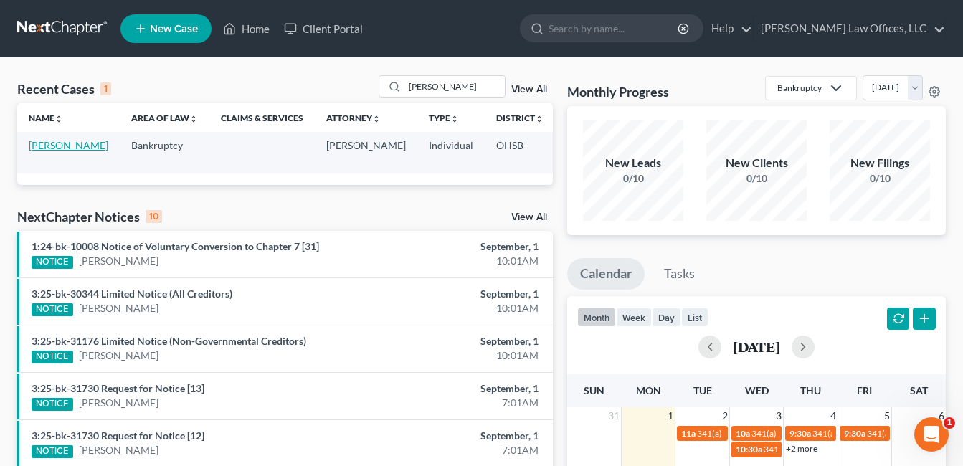
click at [42, 148] on link "[PERSON_NAME]" at bounding box center [69, 145] width 80 height 12
select select "0"
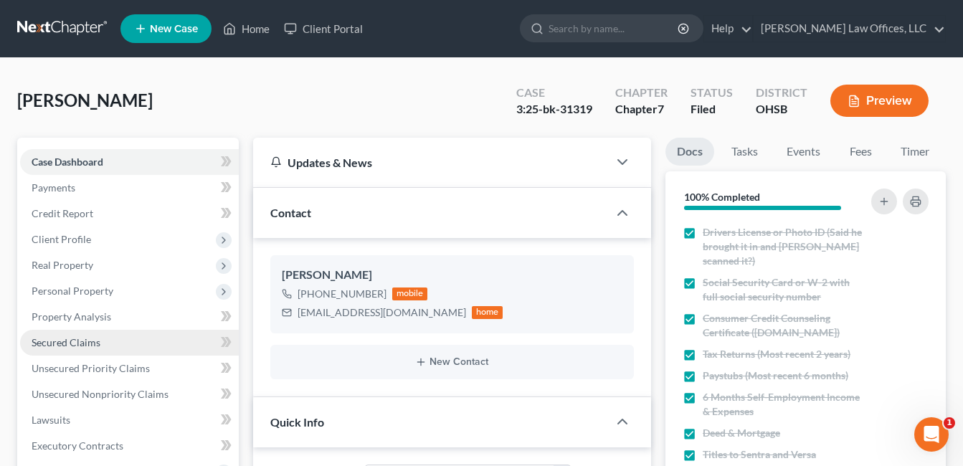
click at [111, 344] on link "Secured Claims" at bounding box center [129, 343] width 219 height 26
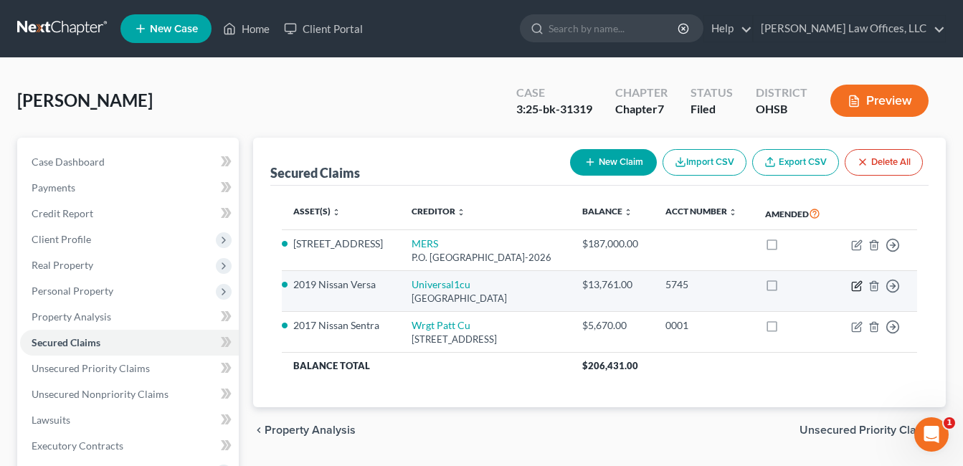
click at [856, 284] on icon "button" at bounding box center [856, 285] width 11 height 11
select select "36"
select select "1"
select select "0"
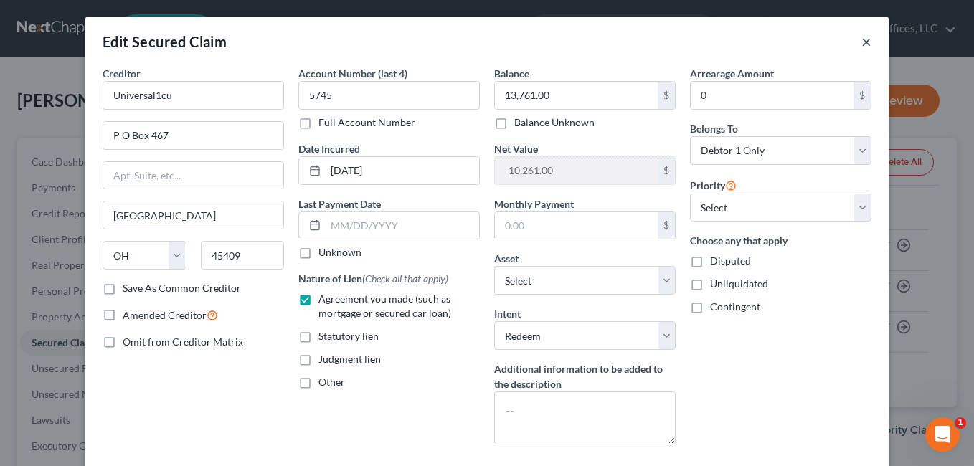
click at [861, 39] on button "×" at bounding box center [866, 41] width 10 height 17
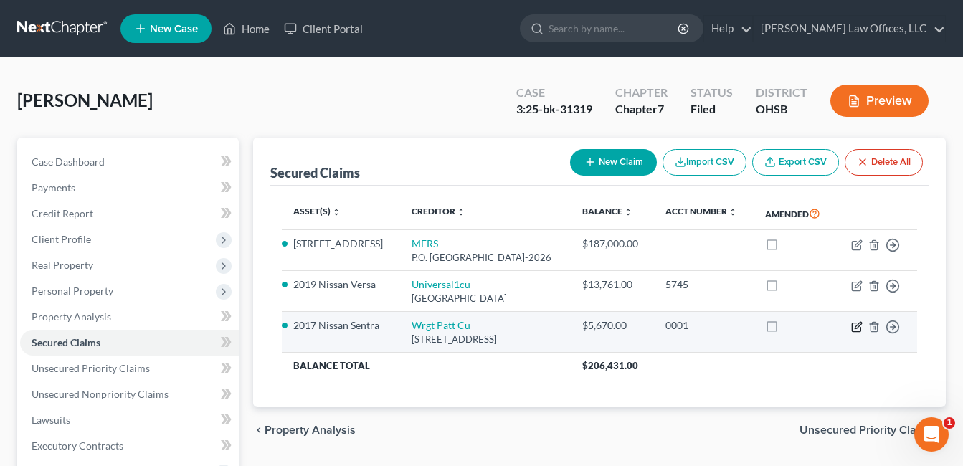
click at [853, 326] on icon "button" at bounding box center [856, 327] width 9 height 9
select select "36"
select select "18"
select select "2"
select select "0"
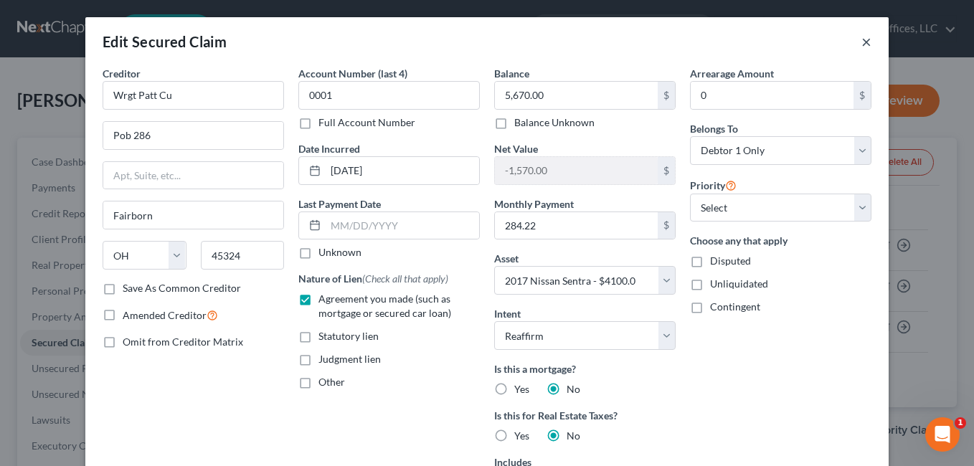
click at [861, 37] on button "×" at bounding box center [866, 41] width 10 height 17
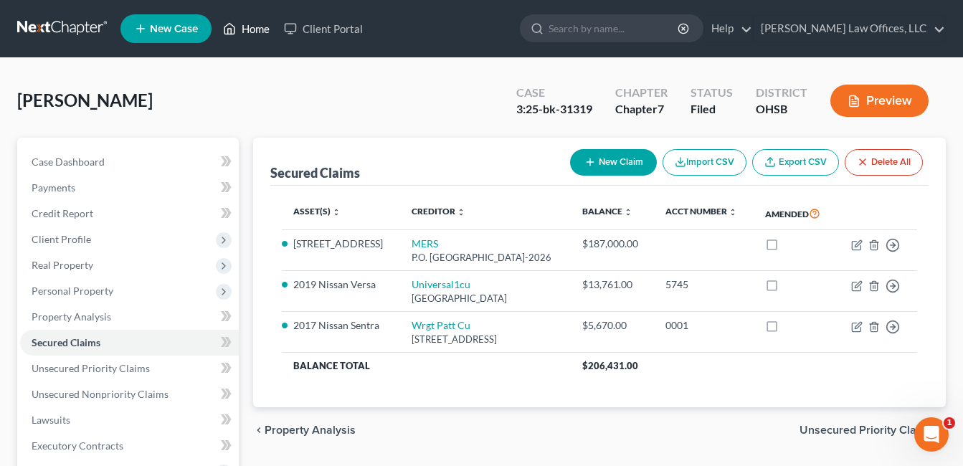
drag, startPoint x: 250, startPoint y: 27, endPoint x: 554, endPoint y: 110, distance: 315.1
click at [250, 27] on link "Home" at bounding box center [246, 29] width 61 height 26
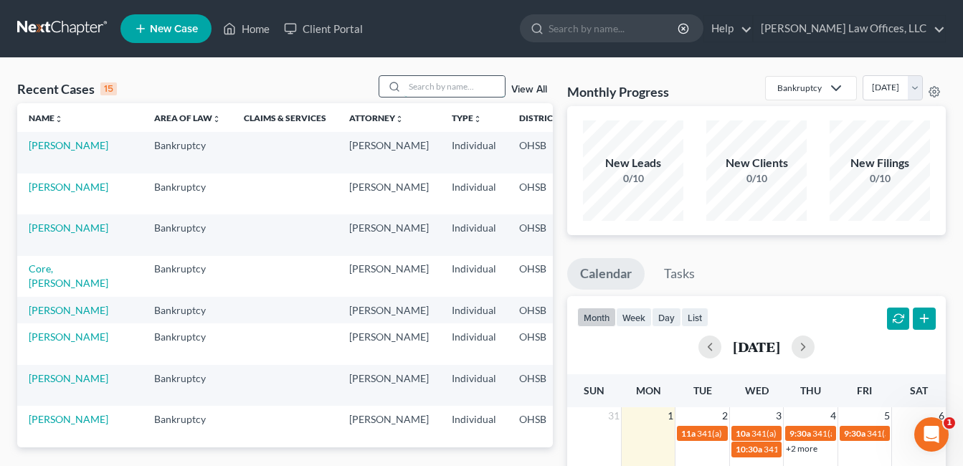
click at [463, 88] on input "search" at bounding box center [455, 86] width 100 height 21
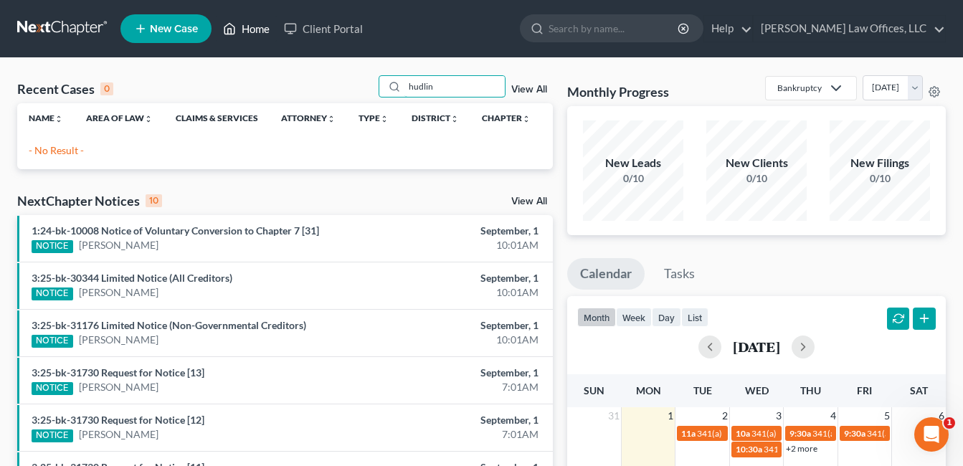
type input "hudlin"
click at [258, 27] on link "Home" at bounding box center [246, 29] width 61 height 26
click at [547, 88] on link "View All" at bounding box center [529, 90] width 36 height 10
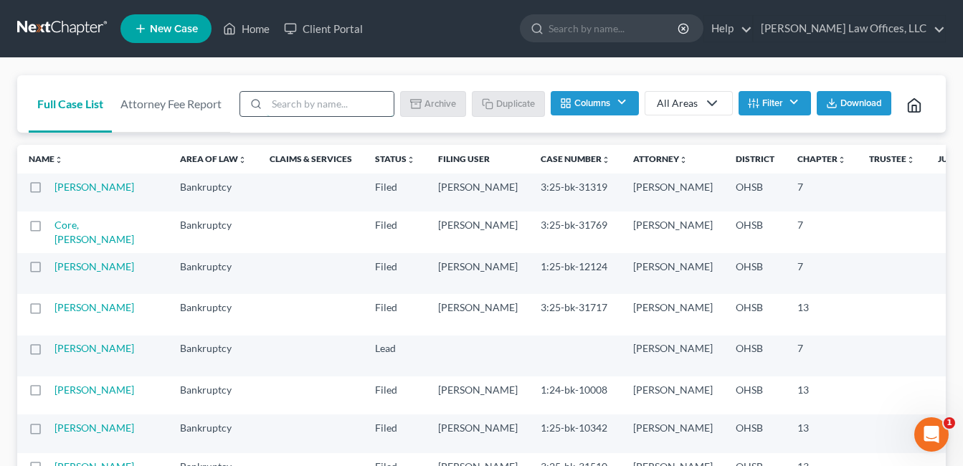
click at [361, 105] on input "search" at bounding box center [330, 104] width 127 height 24
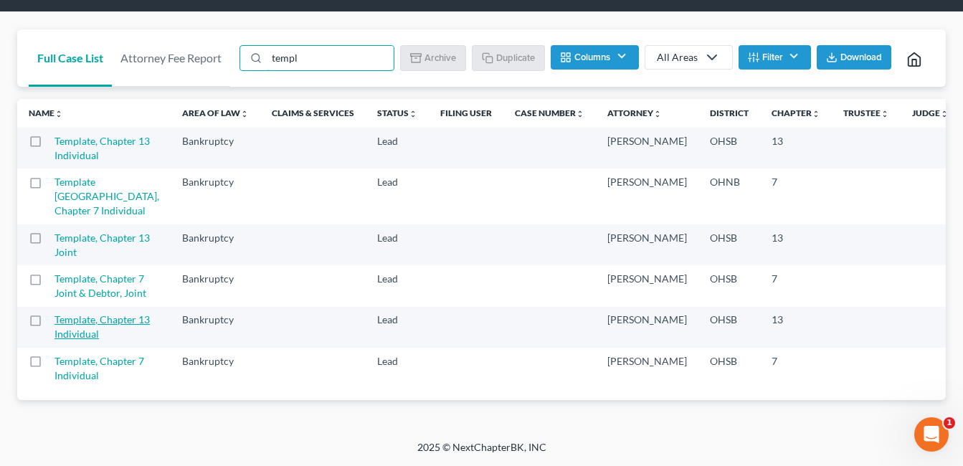
scroll to position [275, 0]
click at [49, 365] on label at bounding box center [49, 365] width 0 height 0
type input "templ"
click at [55, 354] on input "checkbox" at bounding box center [59, 358] width 9 height 9
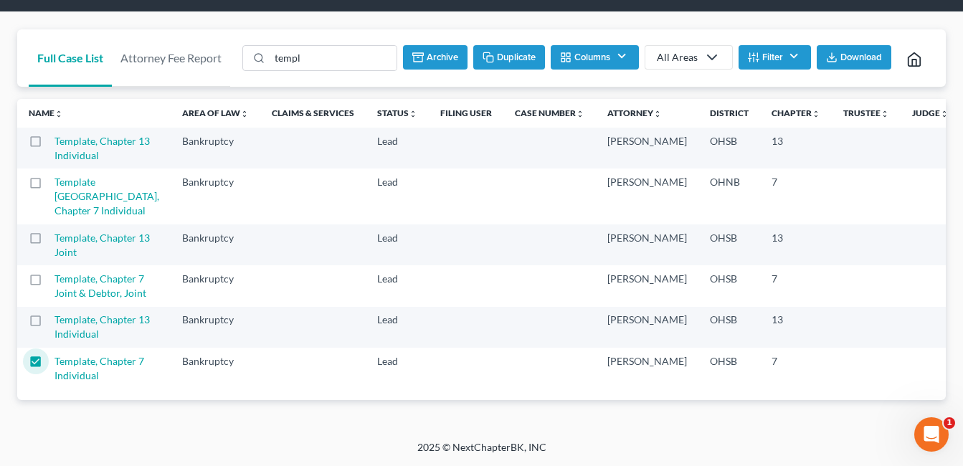
scroll to position [0, 0]
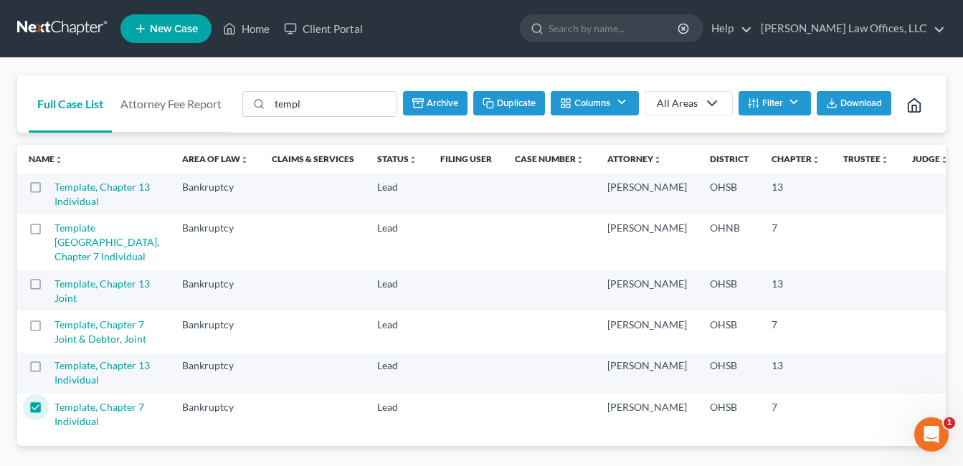
click at [517, 98] on button "Duplicate" at bounding box center [509, 103] width 72 height 24
checkbox input "false"
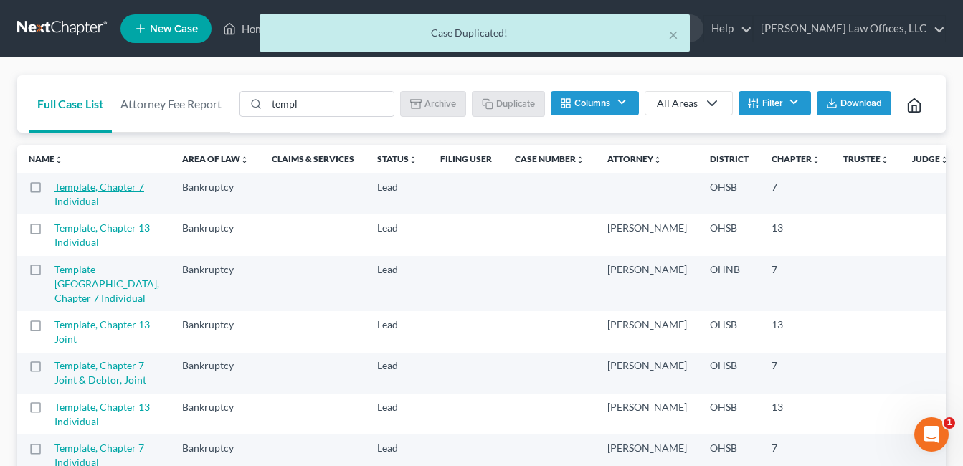
click at [72, 207] on link "Template, Chapter 7 Individual" at bounding box center [100, 194] width 90 height 27
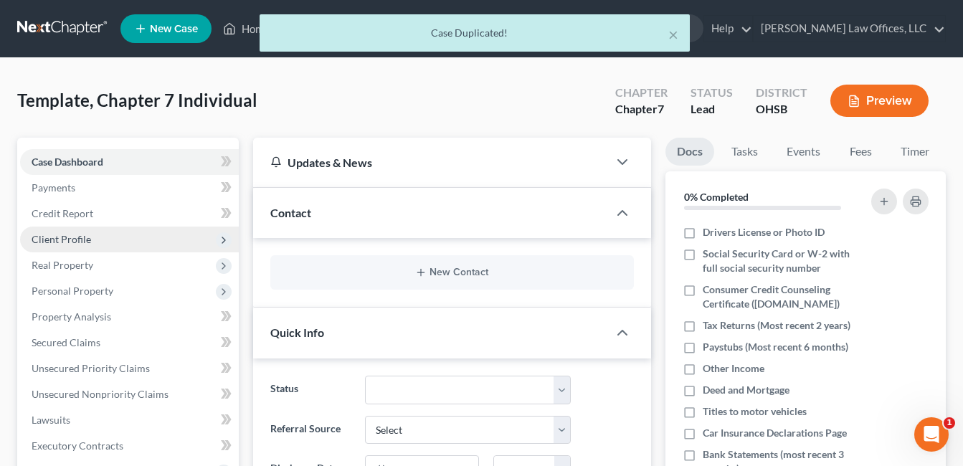
click at [93, 235] on span "Client Profile" at bounding box center [129, 240] width 219 height 26
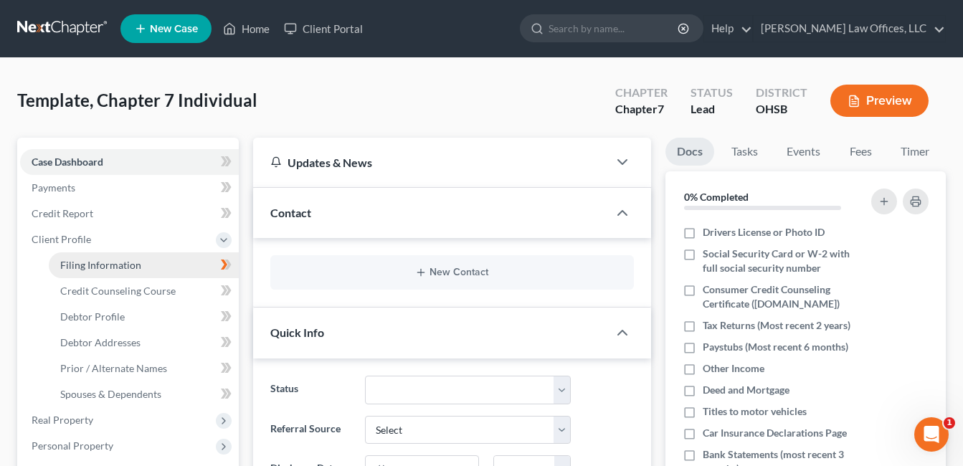
click at [133, 259] on span "Filing Information" at bounding box center [100, 265] width 81 height 12
select select "1"
select select "0"
select select "62"
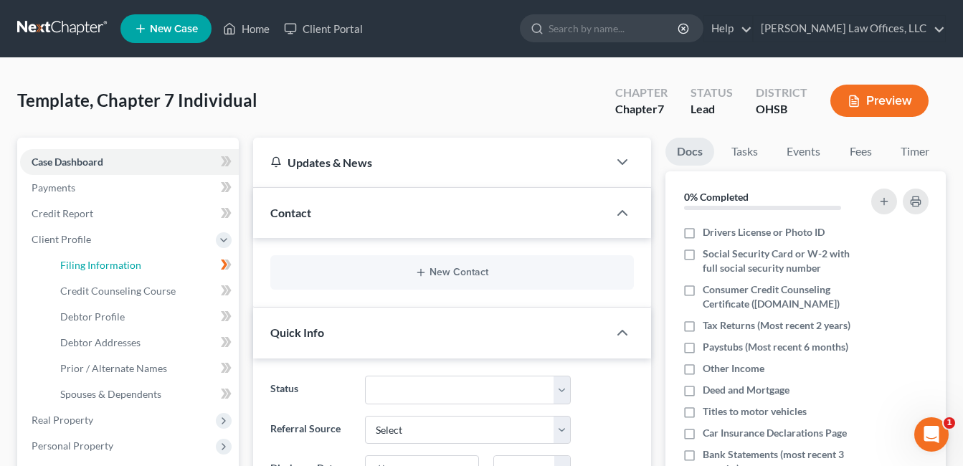
select select "0"
select select "36"
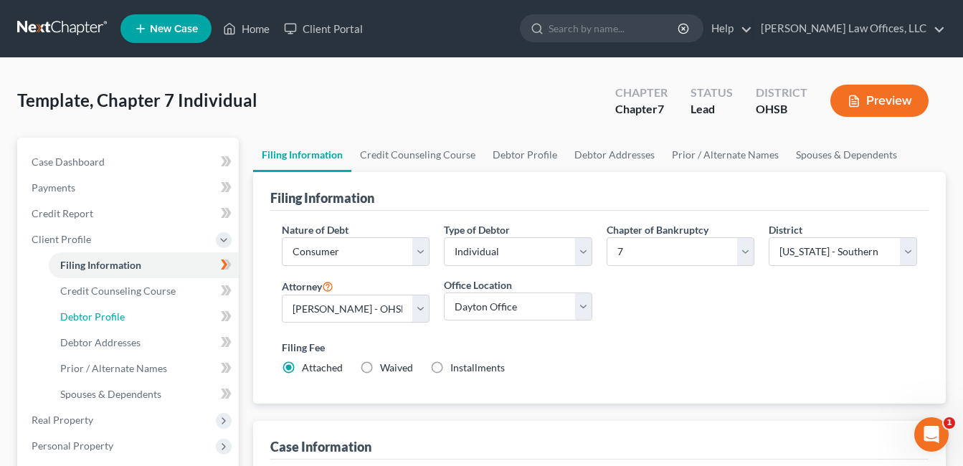
click at [115, 307] on link "Debtor Profile" at bounding box center [144, 317] width 190 height 26
select select "1"
select select "0"
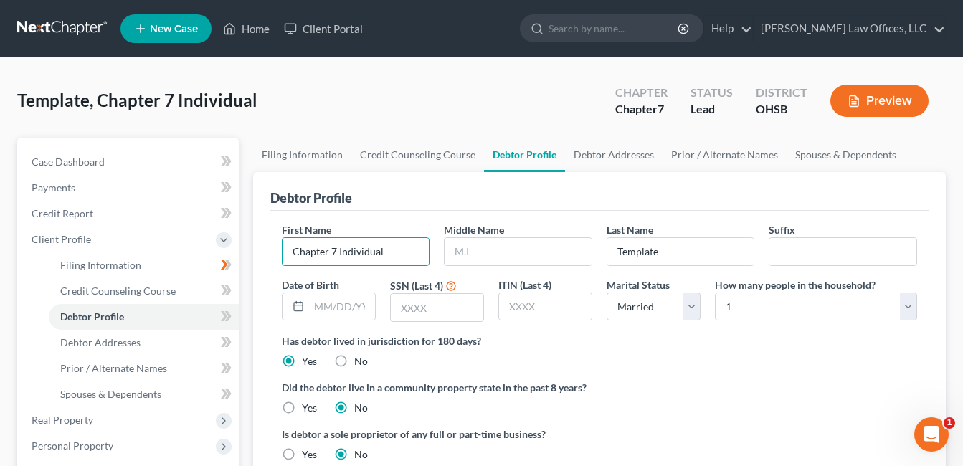
drag, startPoint x: 388, startPoint y: 247, endPoint x: 272, endPoint y: 258, distance: 116.7
click at [272, 258] on div "First Name Chapter 7 Individual Middle Name Last Name Template Suffix Date of B…" at bounding box center [599, 351] width 658 height 280
paste input "[PERSON_NAME]"
drag, startPoint x: 331, startPoint y: 252, endPoint x: 404, endPoint y: 249, distance: 72.5
click at [404, 249] on input "[PERSON_NAME]" at bounding box center [356, 251] width 147 height 27
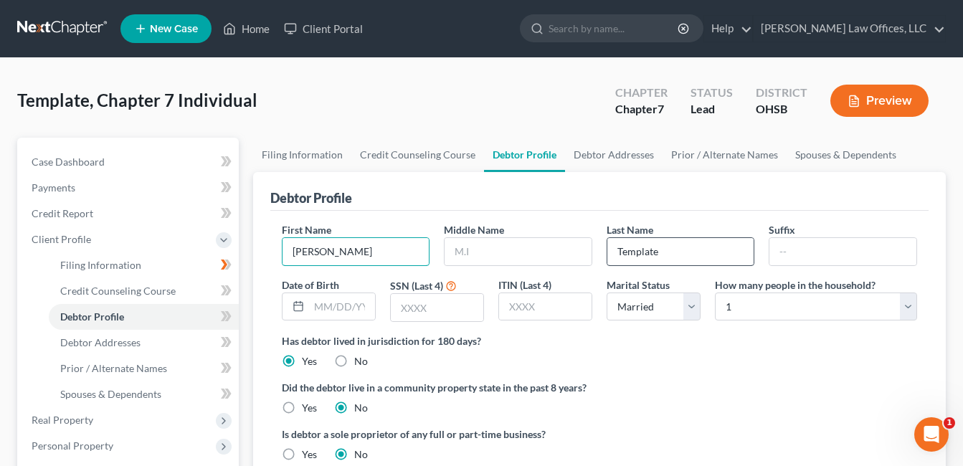
type input "Yalanda"
drag, startPoint x: 659, startPoint y: 251, endPoint x: 621, endPoint y: 250, distance: 38.0
click at [600, 250] on div "Last Name Template" at bounding box center [681, 244] width 163 height 44
paste input "Smith-Hudlin"
type input "Smith-Hudlin"
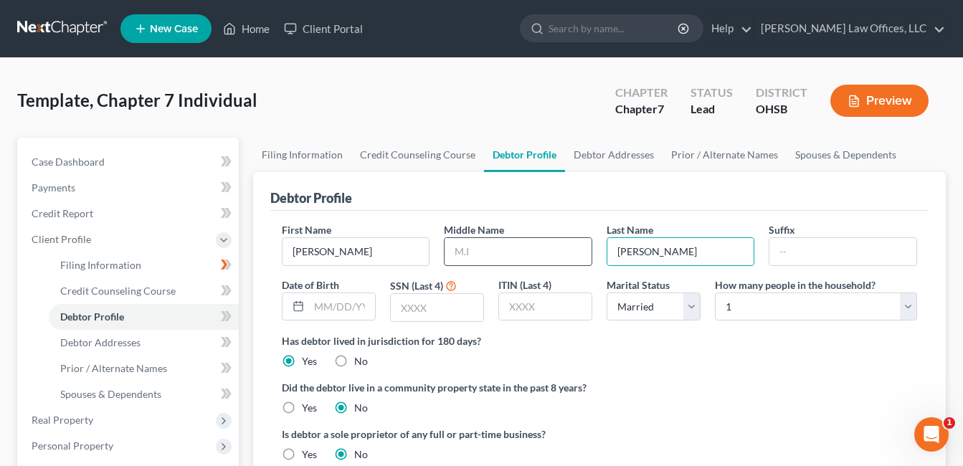
click at [483, 247] on input "text" at bounding box center [518, 251] width 147 height 27
type input "L."
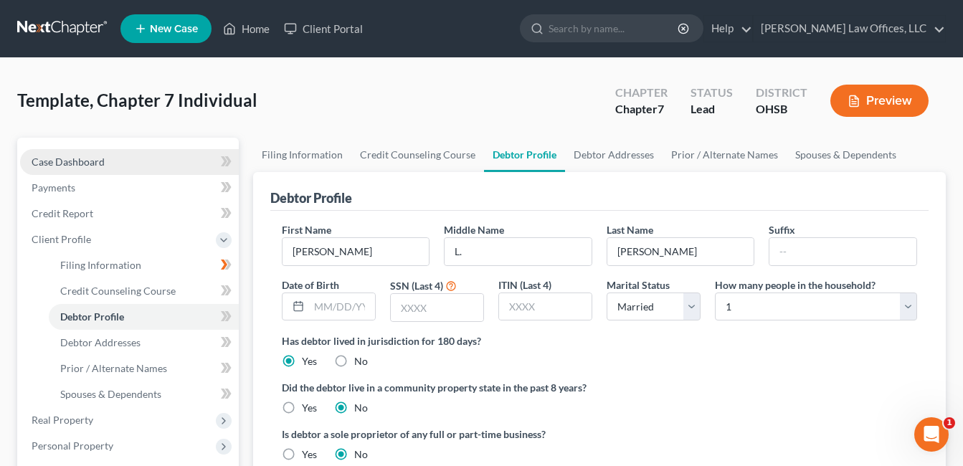
click at [72, 166] on span "Case Dashboard" at bounding box center [68, 162] width 73 height 12
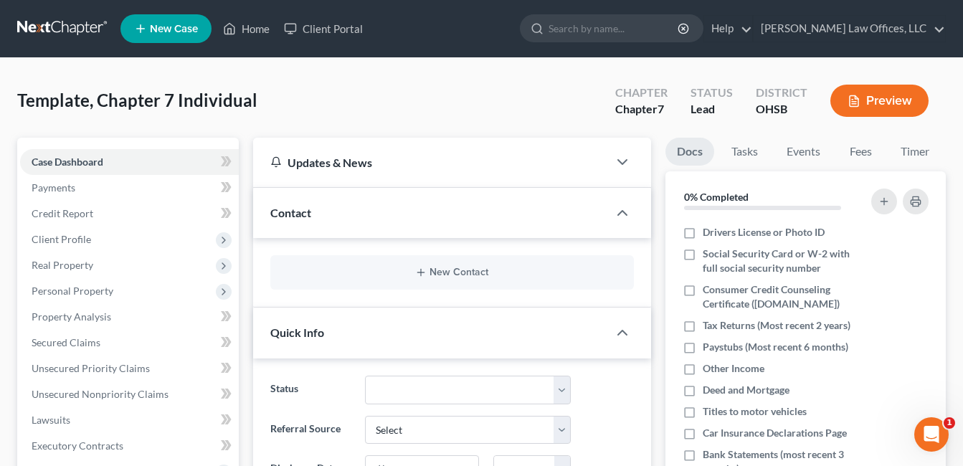
click at [293, 216] on span "Contact" at bounding box center [290, 213] width 41 height 14
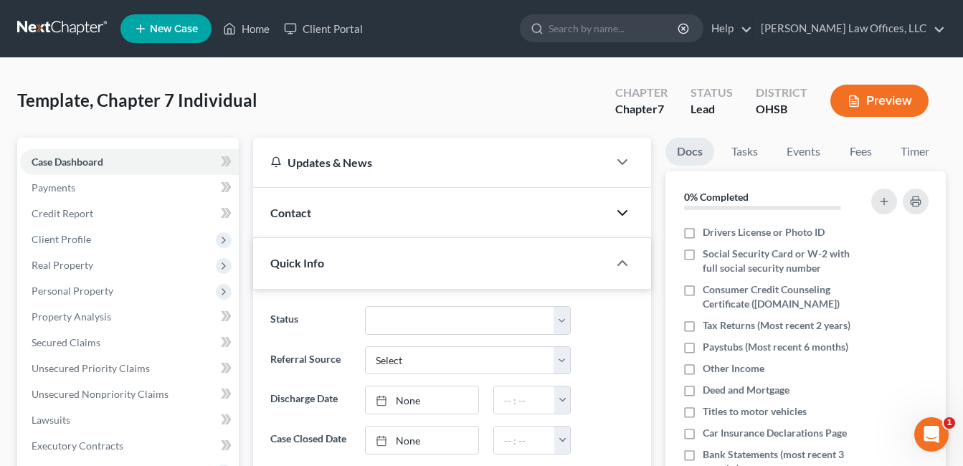
click at [616, 211] on icon "button" at bounding box center [622, 212] width 17 height 17
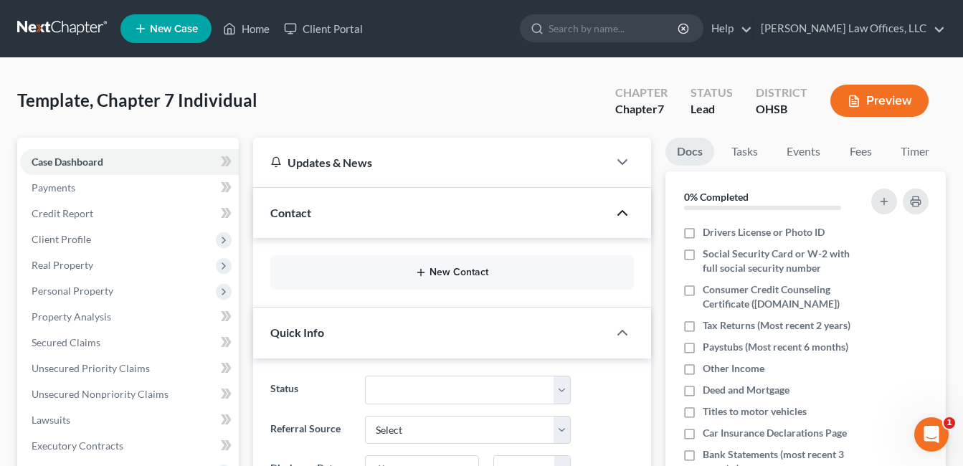
click at [451, 272] on button "New Contact" at bounding box center [452, 272] width 341 height 11
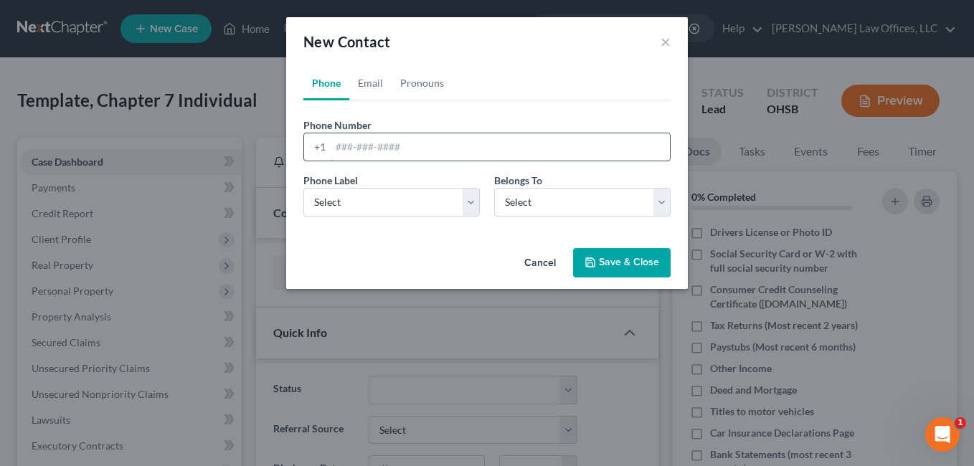
click at [418, 146] on input "tel" at bounding box center [500, 146] width 339 height 27
type input "937.470.6872"
click at [467, 194] on select "Select Mobile Home Work Other" at bounding box center [391, 202] width 176 height 29
select select "0"
click at [303, 188] on select "Select Mobile Home Work Other" at bounding box center [391, 202] width 176 height 29
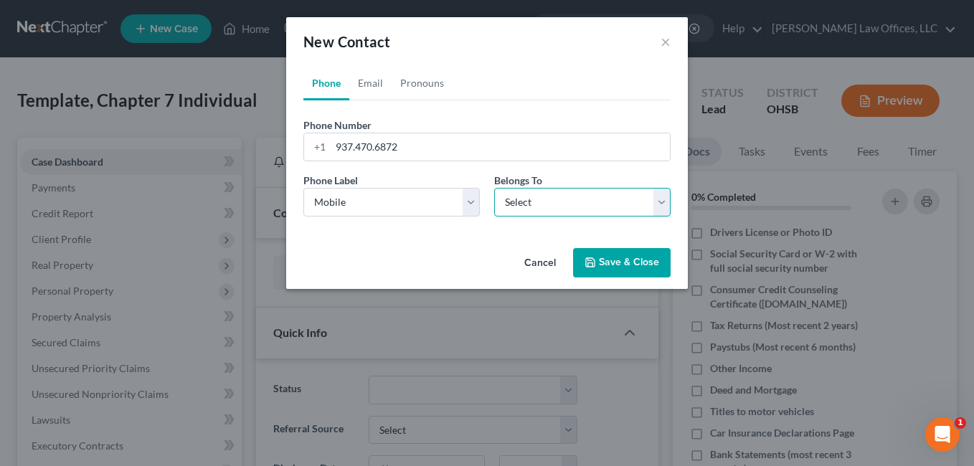
drag, startPoint x: 669, startPoint y: 198, endPoint x: 636, endPoint y: 219, distance: 39.0
click at [669, 198] on select "Select Client Other" at bounding box center [582, 202] width 176 height 29
select select "0"
click at [494, 188] on select "Select Client Other" at bounding box center [582, 202] width 176 height 29
click at [375, 80] on link "Email" at bounding box center [370, 83] width 42 height 34
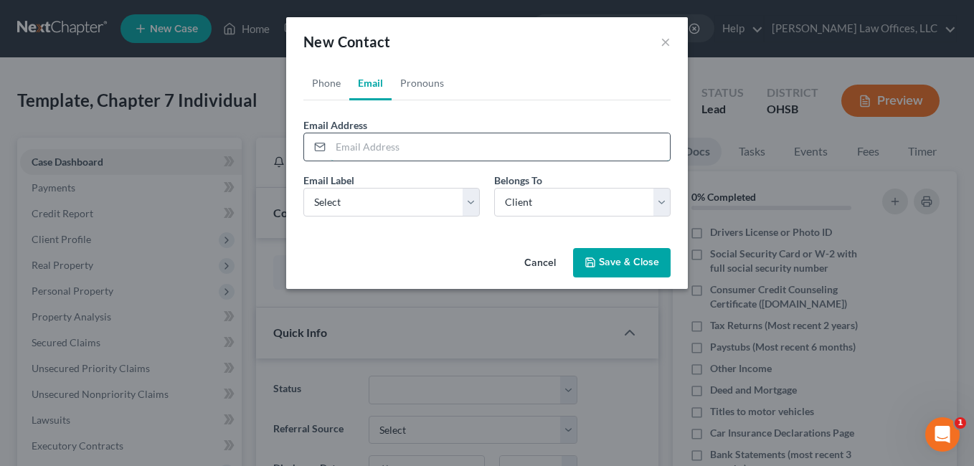
paste input "[PERSON_NAME][EMAIL_ADDRESS][DOMAIN_NAME]"
type input "[PERSON_NAME][EMAIL_ADDRESS][DOMAIN_NAME]"
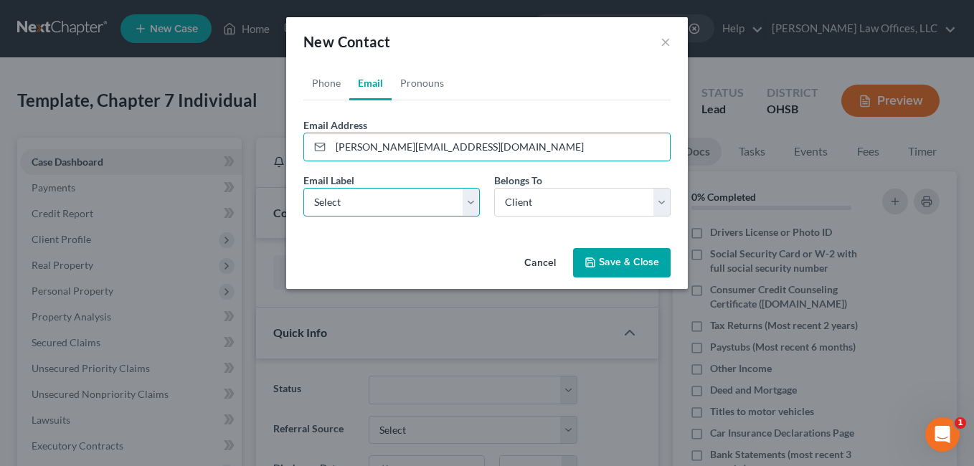
click at [465, 203] on select "Select Home Work Other" at bounding box center [391, 202] width 176 height 29
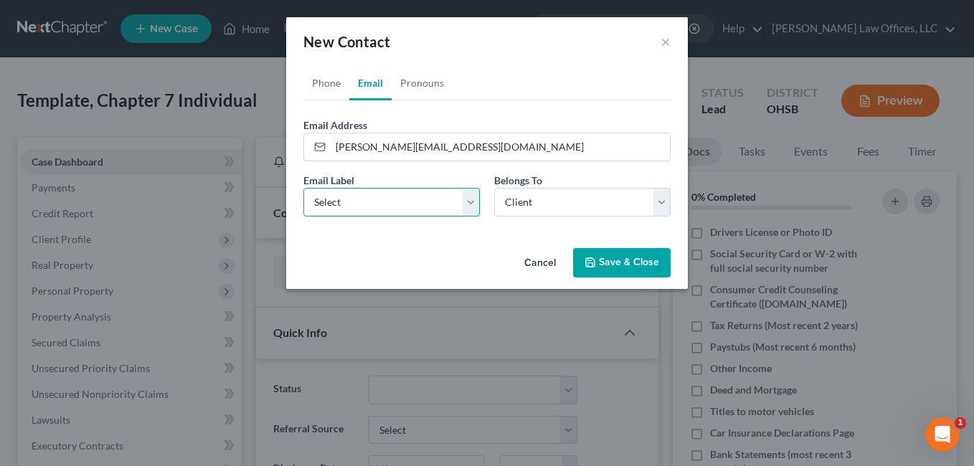
select select "0"
click at [303, 188] on select "Select Home Work Other" at bounding box center [391, 202] width 176 height 29
click at [616, 257] on button "Save & Close" at bounding box center [622, 263] width 98 height 30
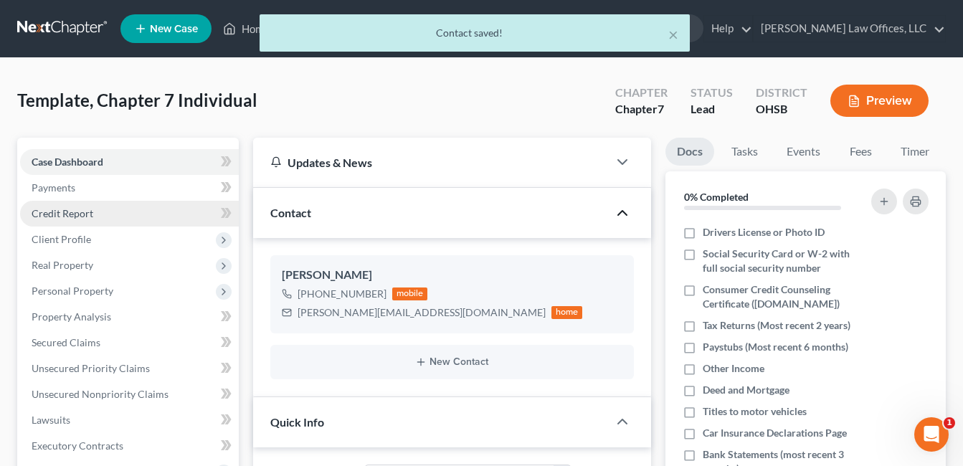
click at [65, 237] on span "Client Profile" at bounding box center [62, 239] width 60 height 12
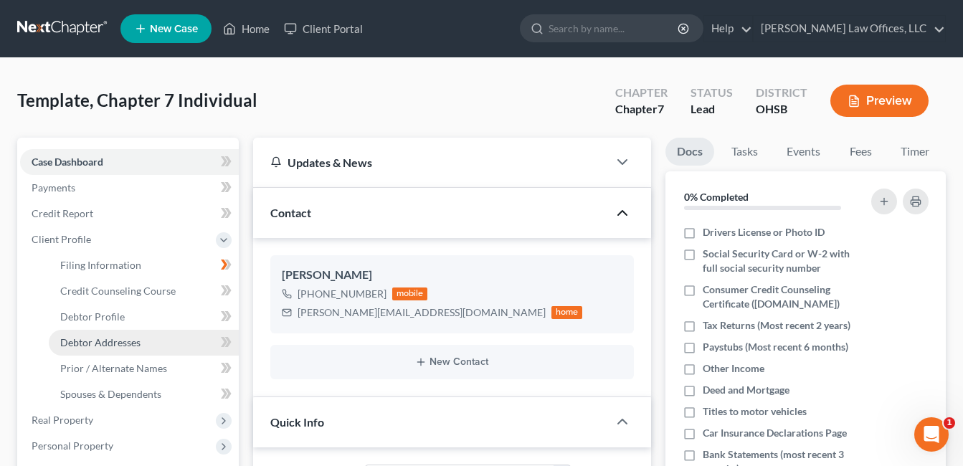
click at [104, 341] on span "Debtor Addresses" at bounding box center [100, 342] width 80 height 12
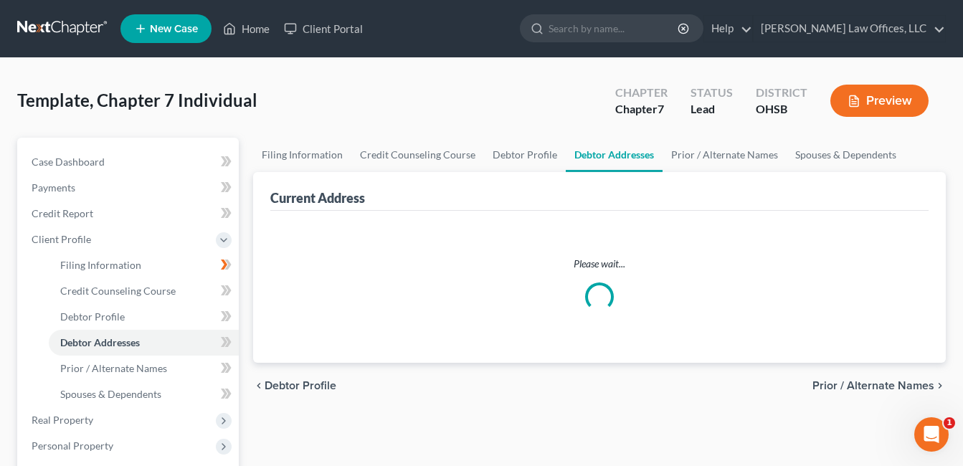
select select "0"
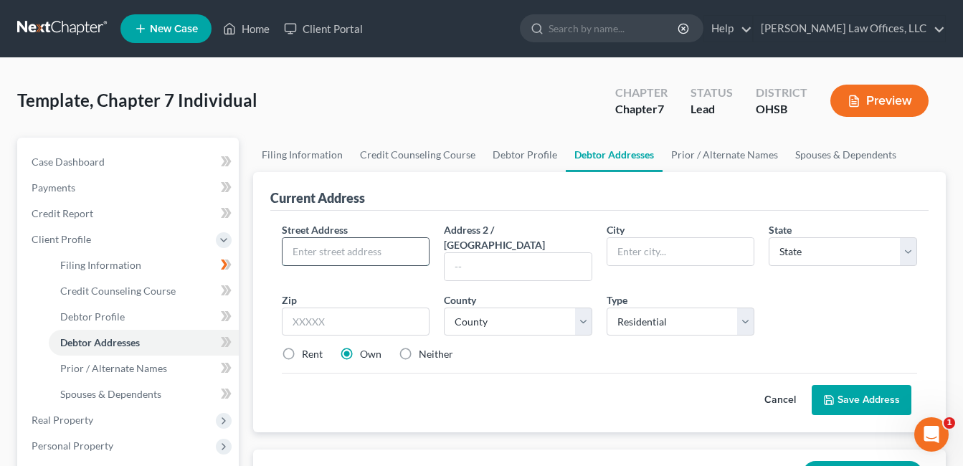
click at [377, 252] on input "text" at bounding box center [356, 251] width 147 height 27
type input "2935 Vista View Dr."
type input "Beavercreek"
select select "36"
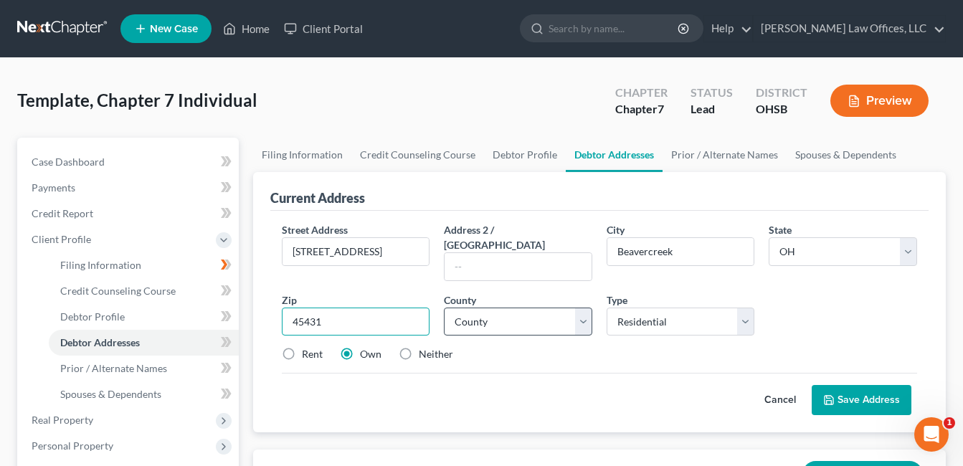
type input "45431"
type input "Dayton"
click at [585, 308] on select "County Adams County Allen County Ashland County Ashtabula County Athens County …" at bounding box center [518, 322] width 148 height 29
select select "28"
click at [444, 308] on select "County Adams County Allen County Ashland County Ashtabula County Athens County …" at bounding box center [518, 322] width 148 height 29
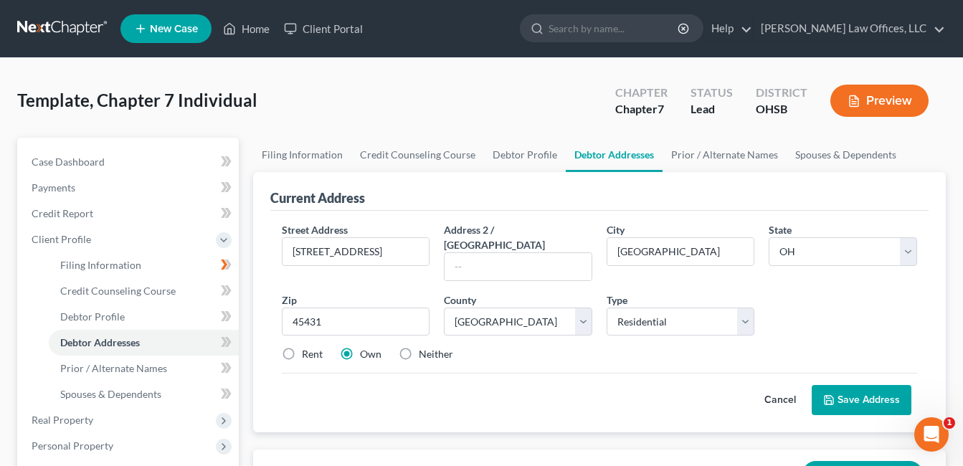
click at [302, 347] on label "Rent" at bounding box center [312, 354] width 21 height 14
click at [308, 347] on input "Rent" at bounding box center [312, 351] width 9 height 9
radio input "true"
click at [876, 385] on button "Save Address" at bounding box center [862, 400] width 100 height 30
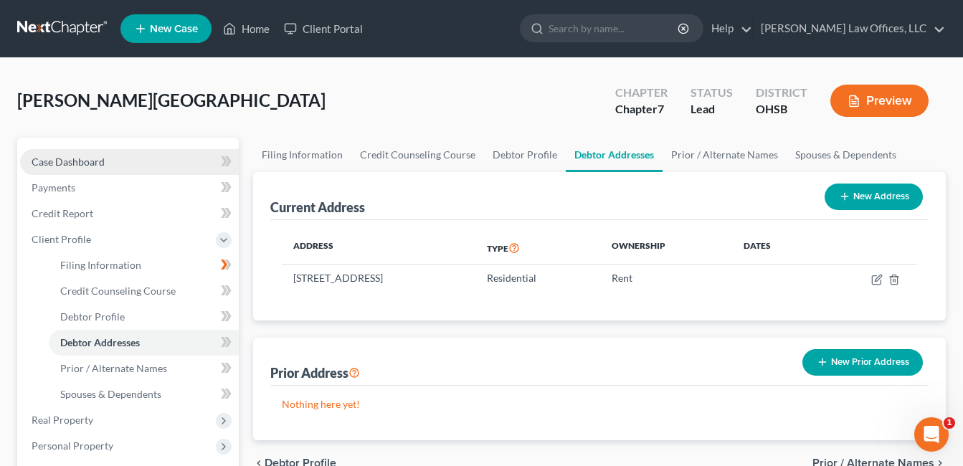
click at [115, 164] on link "Case Dashboard" at bounding box center [129, 162] width 219 height 26
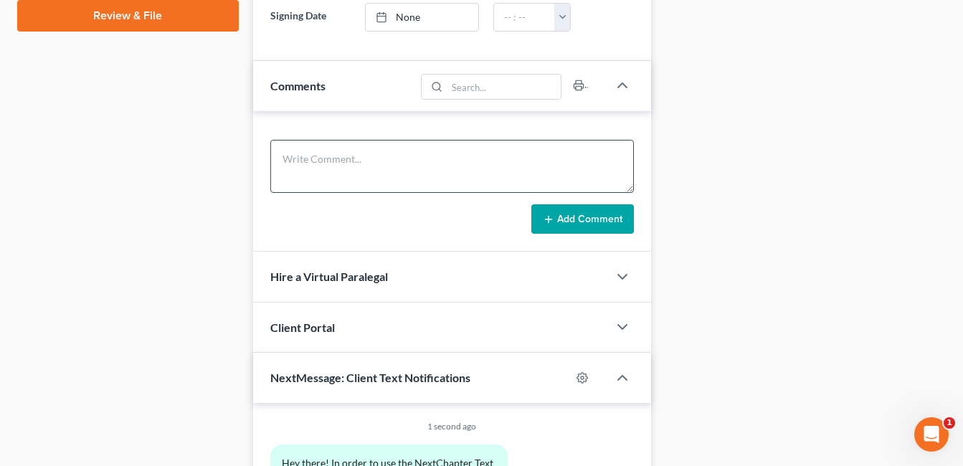
scroll to position [831, 0]
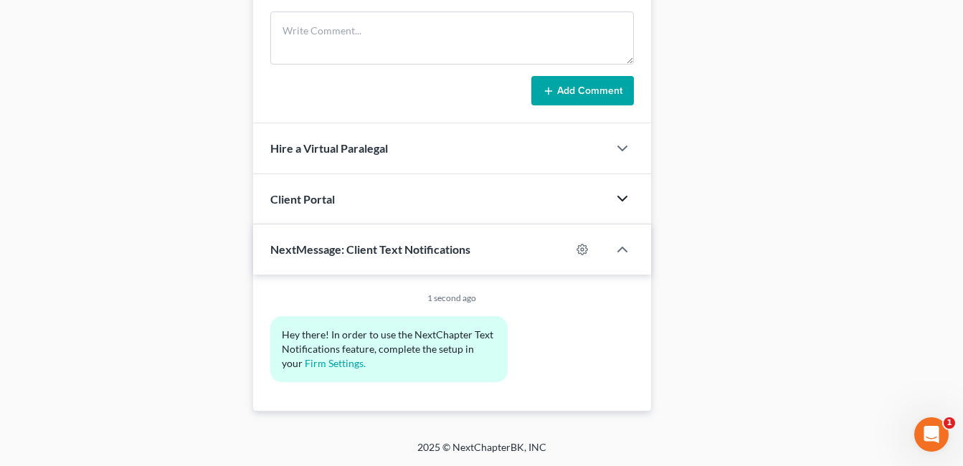
click at [621, 202] on icon "button" at bounding box center [622, 198] width 17 height 17
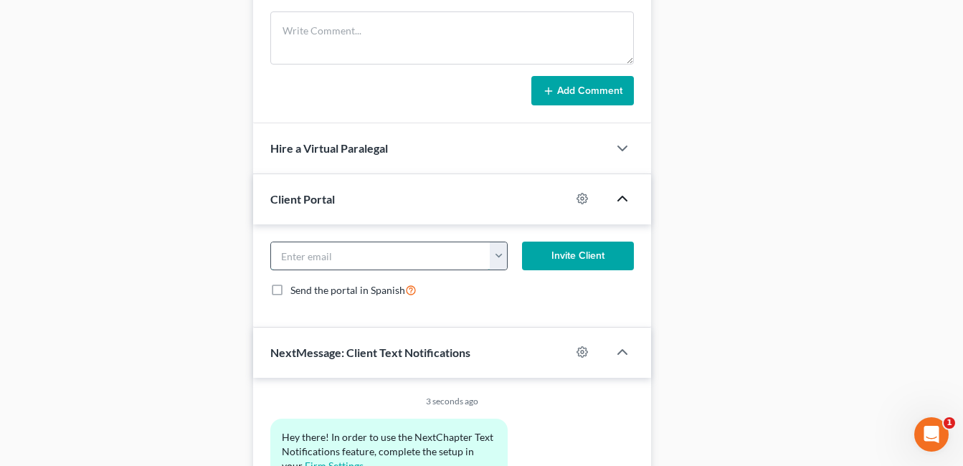
click at [447, 247] on input "email" at bounding box center [380, 255] width 219 height 27
click at [427, 255] on input "[EMAIL_ADDRESS][DOMAIN_NAME]" at bounding box center [380, 255] width 219 height 27
click at [405, 257] on input "[EMAIL_ADDRESS][DOMAIN_NAME]" at bounding box center [380, 255] width 219 height 27
drag, startPoint x: 382, startPoint y: 255, endPoint x: 257, endPoint y: 255, distance: 124.1
click at [257, 255] on div "[EMAIL_ADDRESS][DOMAIN_NAME] [EMAIL_ADDRESS][DOMAIN_NAME] Invite Client Send th…" at bounding box center [452, 275] width 398 height 103
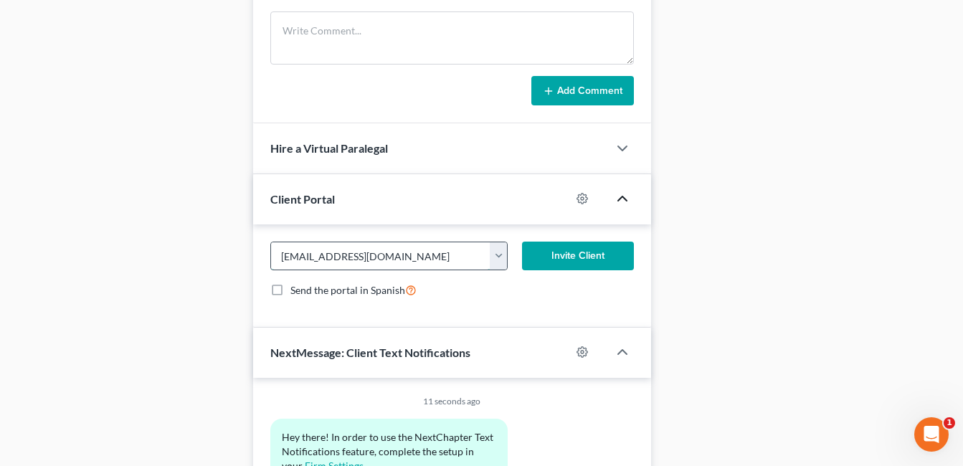
paste input "[PERSON_NAME]@serenitystrengthcounseling"
type input "[PERSON_NAME][EMAIL_ADDRESS][DOMAIN_NAME]"
click at [582, 291] on div "Send the portal in Spanish" at bounding box center [452, 290] width 364 height 16
click at [579, 251] on button "Invite Client" at bounding box center [578, 256] width 112 height 29
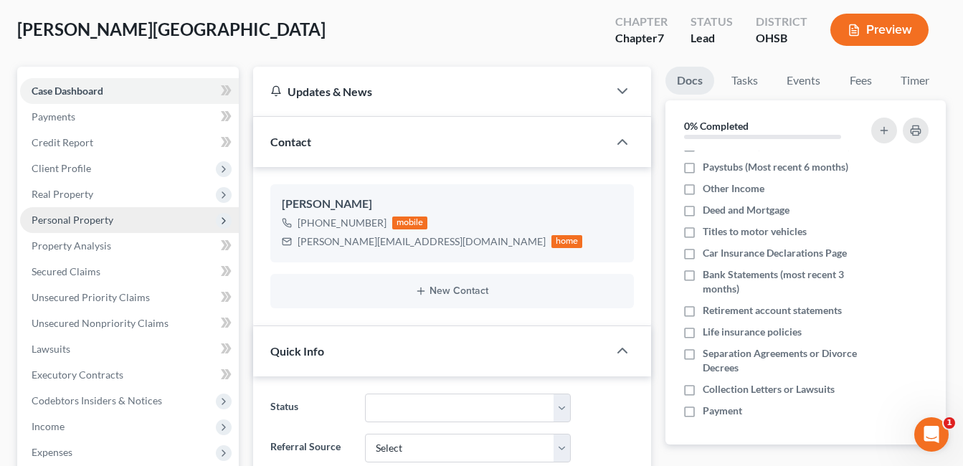
scroll to position [0, 0]
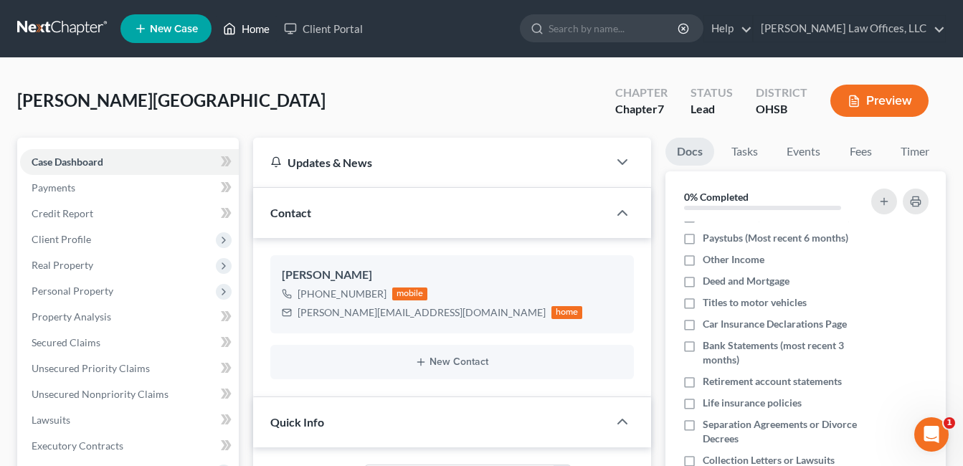
click at [255, 28] on link "Home" at bounding box center [246, 29] width 61 height 26
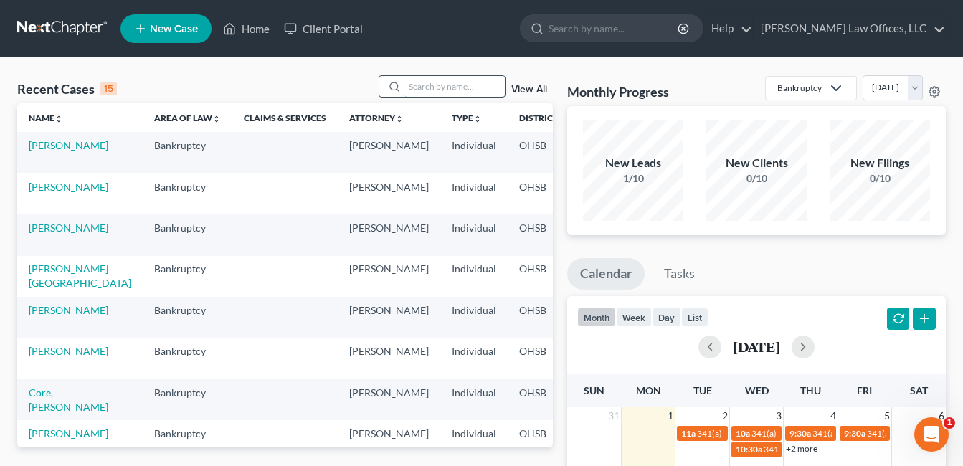
click at [447, 85] on input "search" at bounding box center [455, 86] width 100 height 21
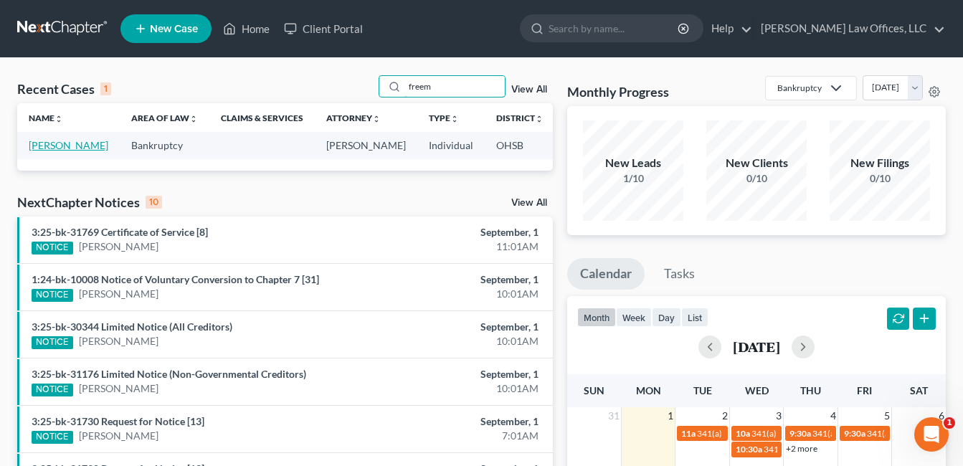
type input "freem"
click at [63, 147] on link "[PERSON_NAME]" at bounding box center [69, 145] width 80 height 12
select select "3"
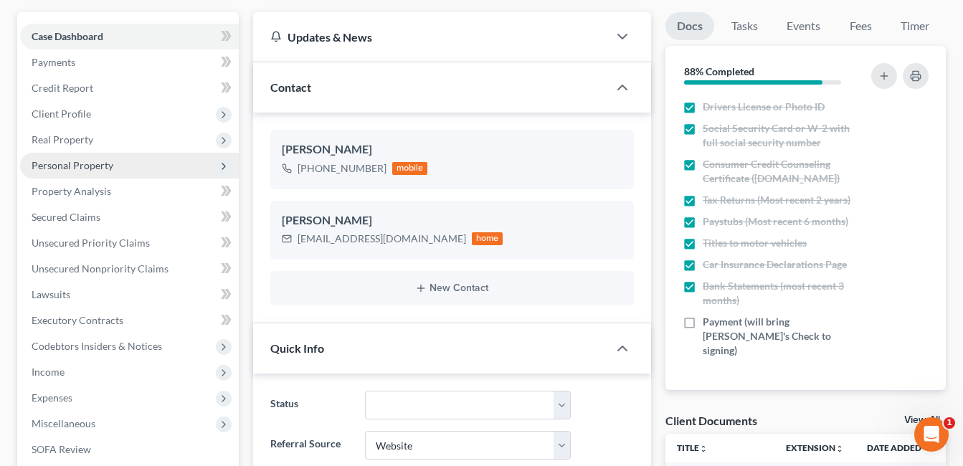
scroll to position [72, 0]
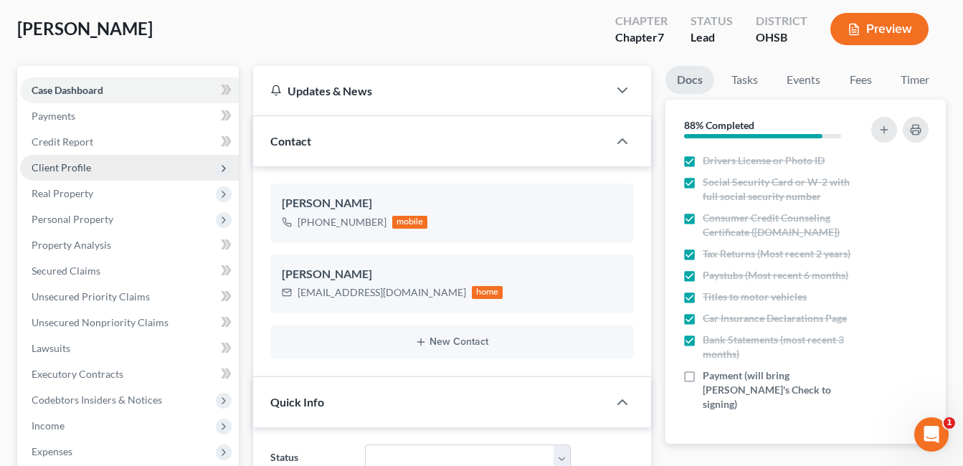
click at [116, 165] on span "Client Profile" at bounding box center [129, 168] width 219 height 26
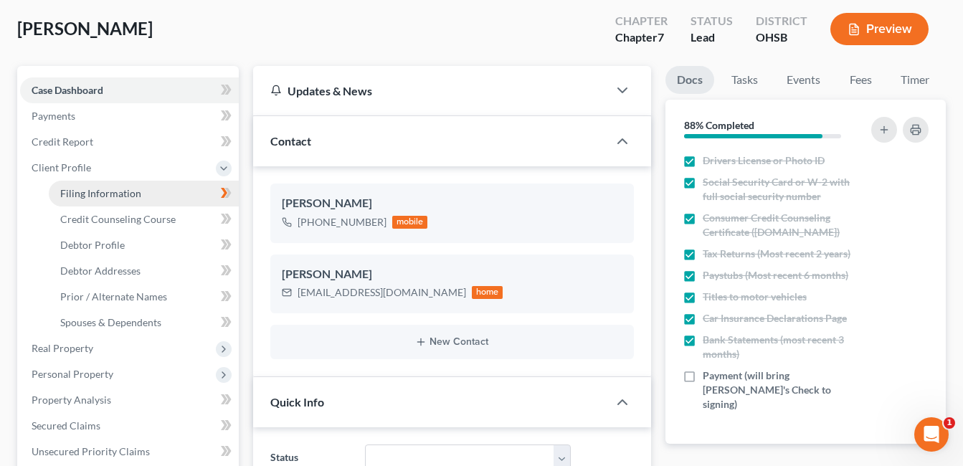
click at [123, 191] on span "Filing Information" at bounding box center [100, 193] width 81 height 12
select select "1"
select select "0"
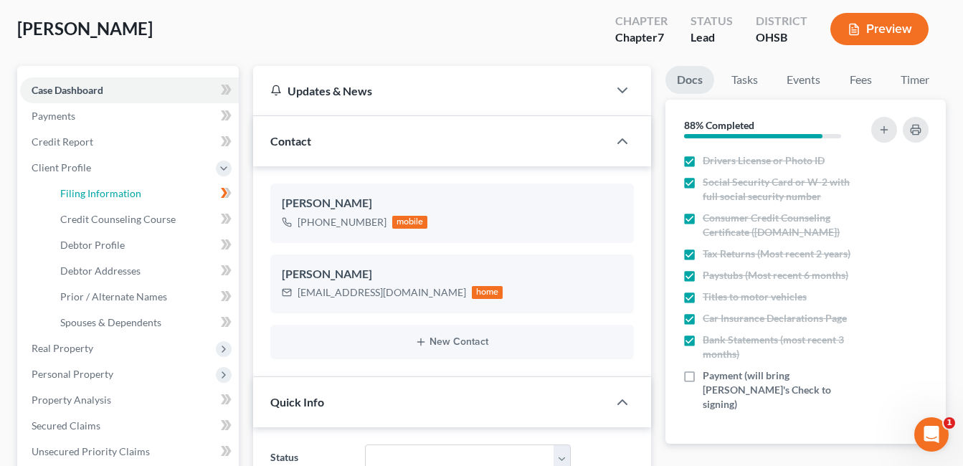
select select "36"
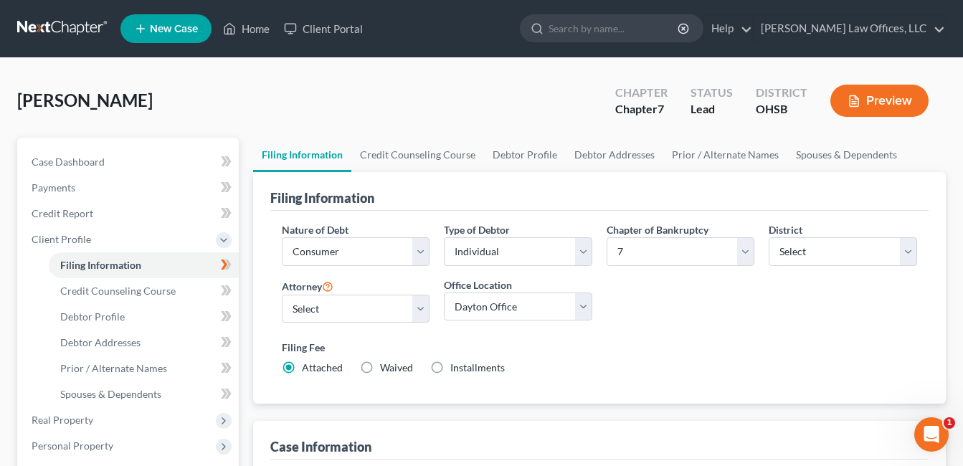
click at [450, 367] on label "Installments Installments" at bounding box center [477, 368] width 55 height 14
click at [456, 367] on input "Installments Installments" at bounding box center [460, 365] width 9 height 9
radio input "true"
radio input "false"
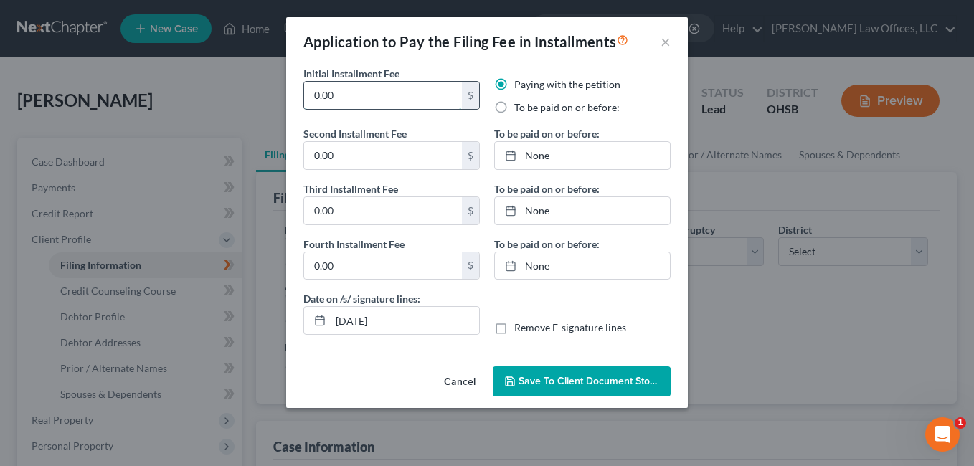
drag, startPoint x: 363, startPoint y: 90, endPoint x: 304, endPoint y: 95, distance: 59.0
click at [304, 95] on input "0.00" at bounding box center [383, 95] width 158 height 27
type input "112.00"
click at [514, 107] on label "To be paid on or before:" at bounding box center [566, 107] width 105 height 14
click at [520, 107] on input "To be paid on or before:" at bounding box center [524, 104] width 9 height 9
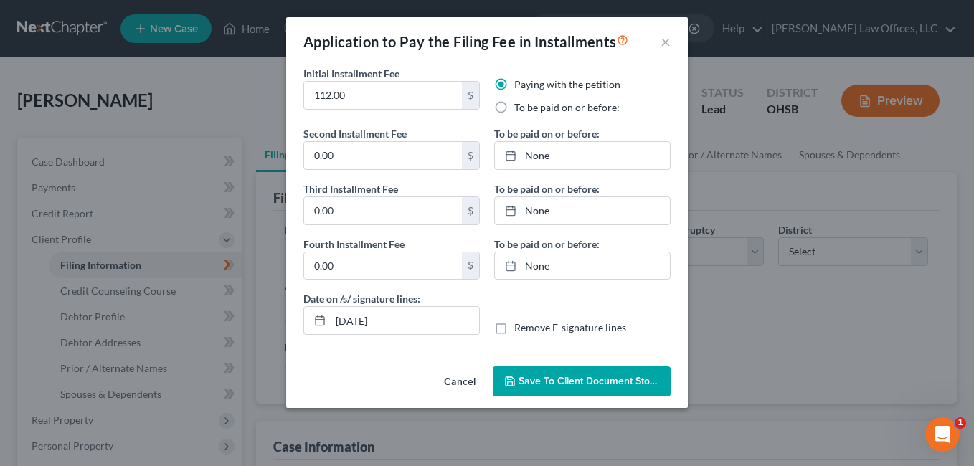
radio input "true"
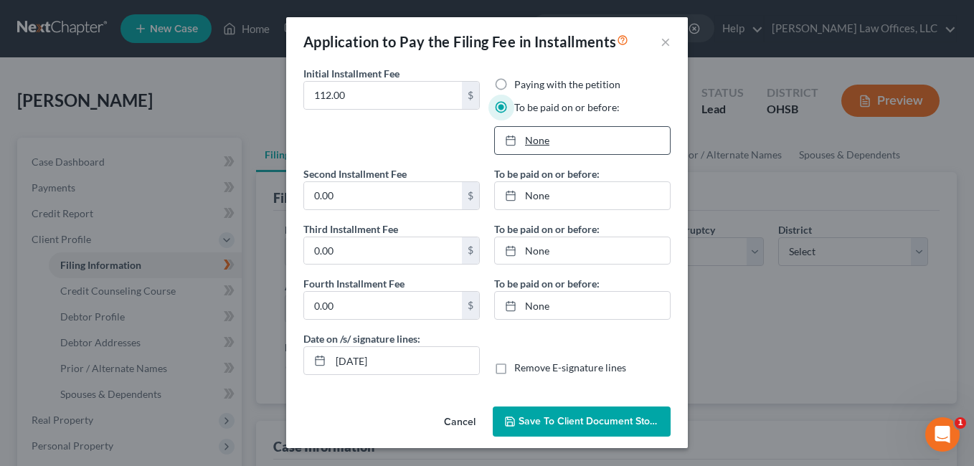
click at [537, 137] on link "None" at bounding box center [582, 140] width 175 height 27
type input "[DATE]"
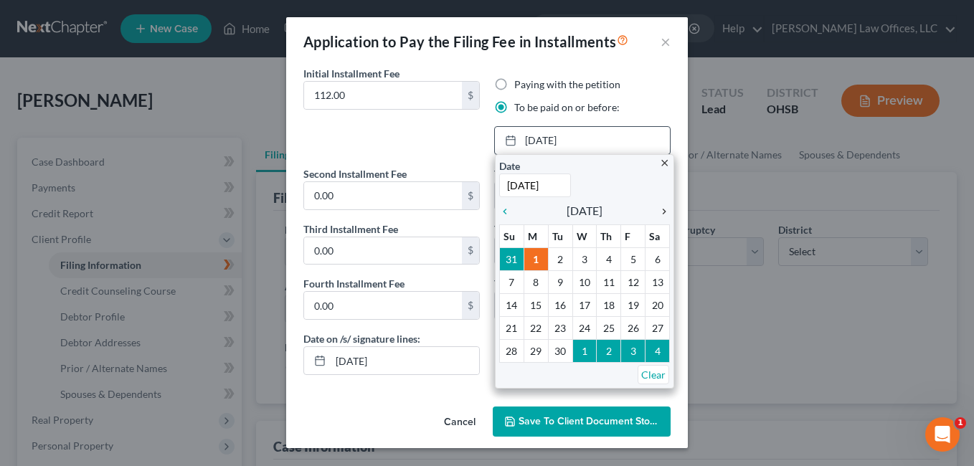
click at [665, 213] on icon "chevron_right" at bounding box center [660, 211] width 19 height 11
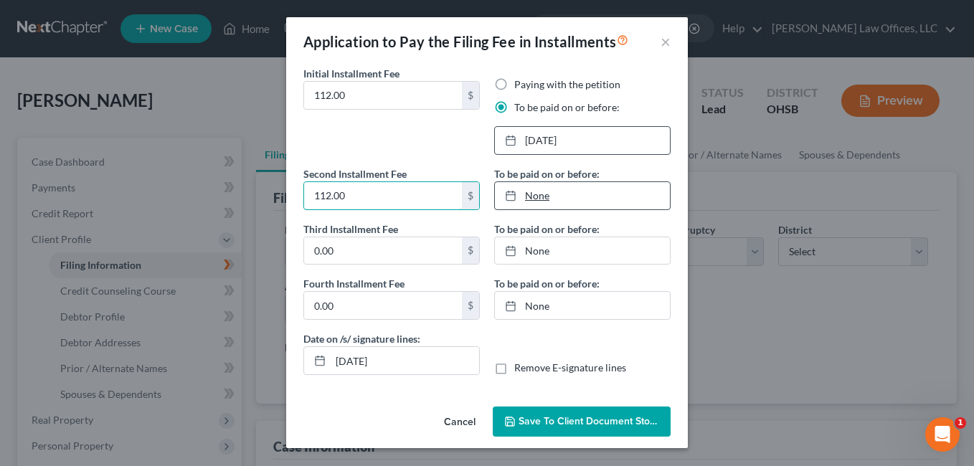
type input "112.00"
click at [542, 194] on link "None" at bounding box center [582, 195] width 175 height 27
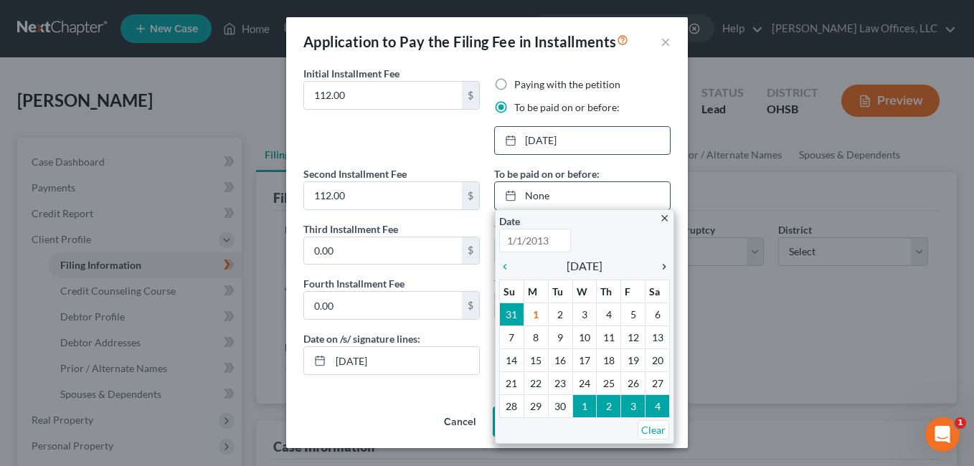
click at [662, 267] on icon "chevron_right" at bounding box center [660, 266] width 19 height 11
type input "[DATE]"
click at [662, 267] on icon "chevron_right" at bounding box center [660, 266] width 19 height 11
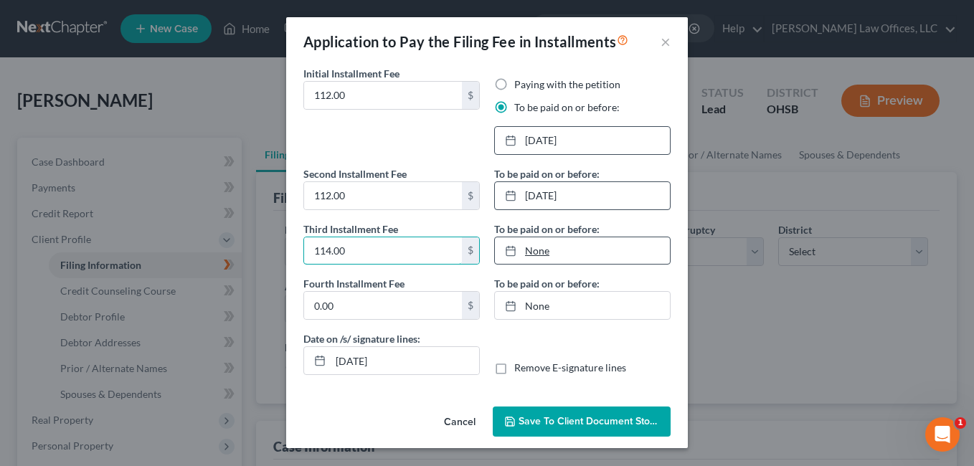
type input "114.00"
click at [542, 245] on link "None" at bounding box center [582, 250] width 175 height 27
type input "[DATE]"
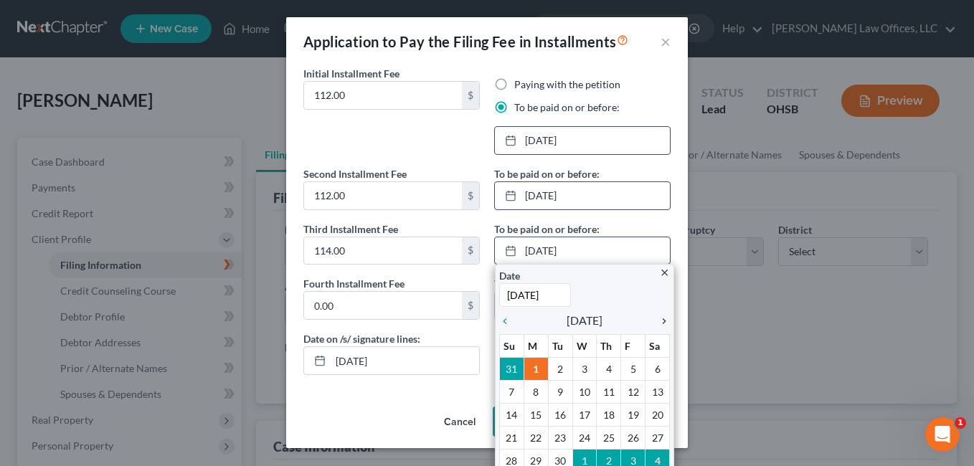
click at [655, 322] on icon "chevron_right" at bounding box center [660, 321] width 19 height 11
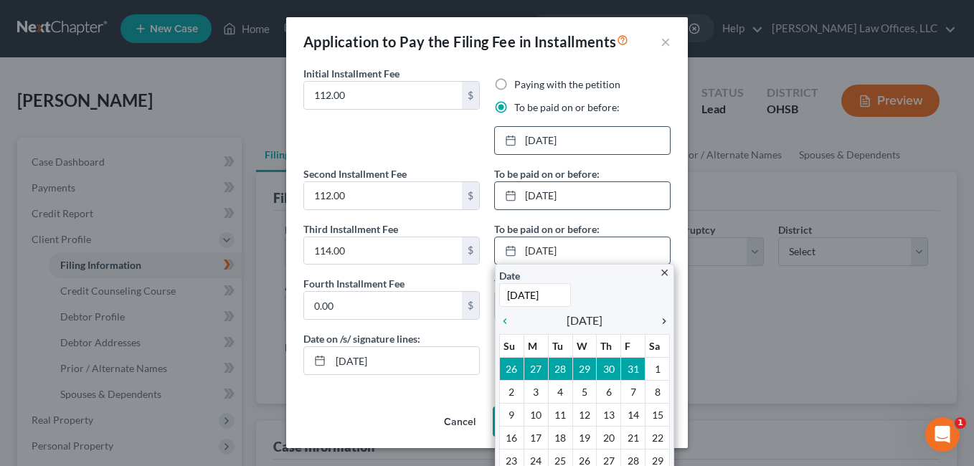
click at [655, 322] on icon "chevron_right" at bounding box center [660, 321] width 19 height 11
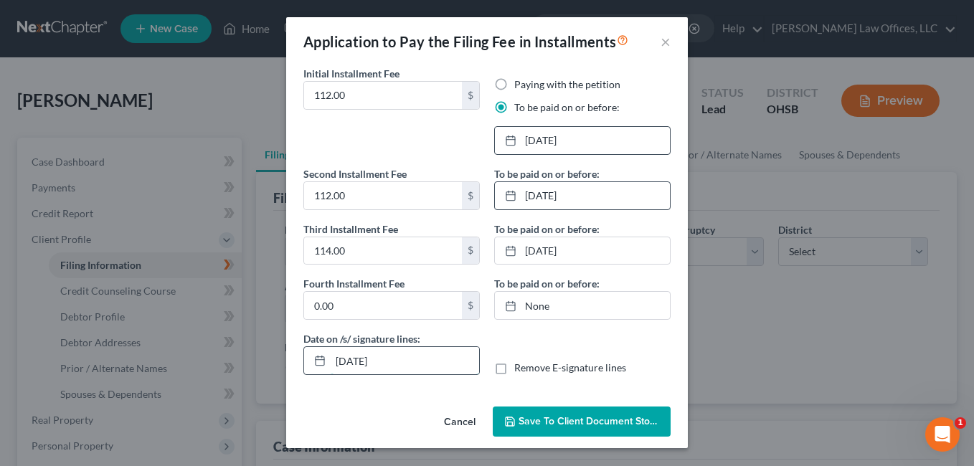
click at [361, 361] on input "[DATE]" at bounding box center [405, 360] width 148 height 27
type input "[DATE]"
click at [614, 422] on span "Save to Client Document Storage" at bounding box center [595, 421] width 152 height 12
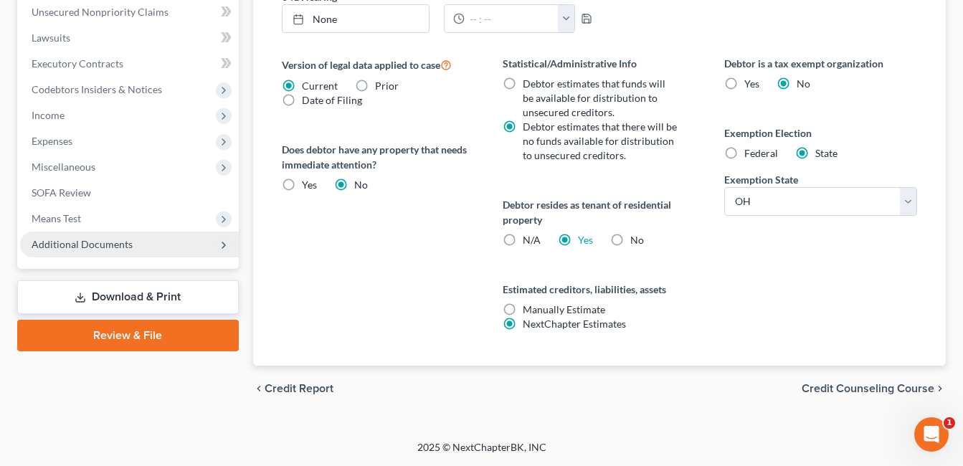
click at [124, 245] on span "Additional Documents" at bounding box center [82, 244] width 101 height 12
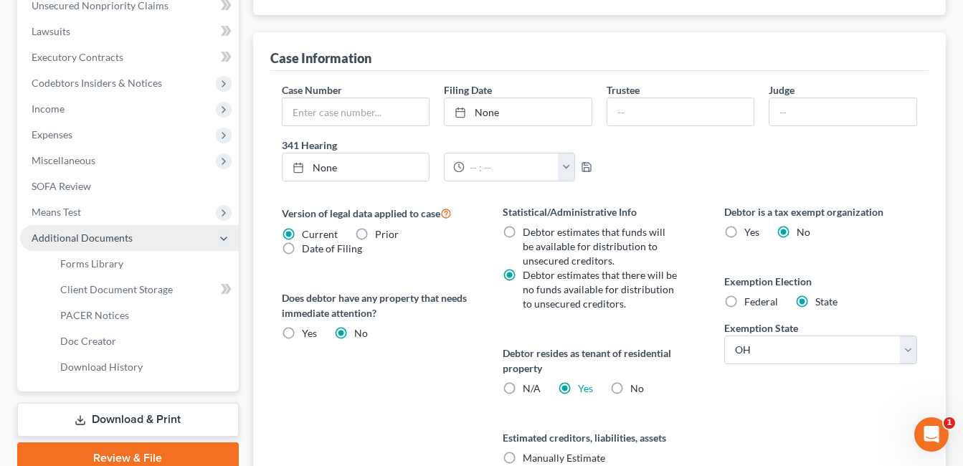
scroll to position [382, 0]
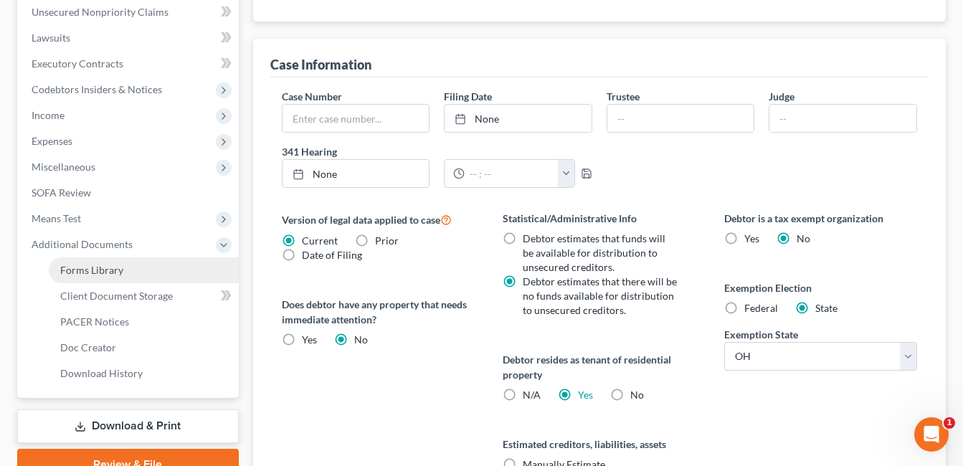
click at [131, 269] on link "Forms Library" at bounding box center [144, 270] width 190 height 26
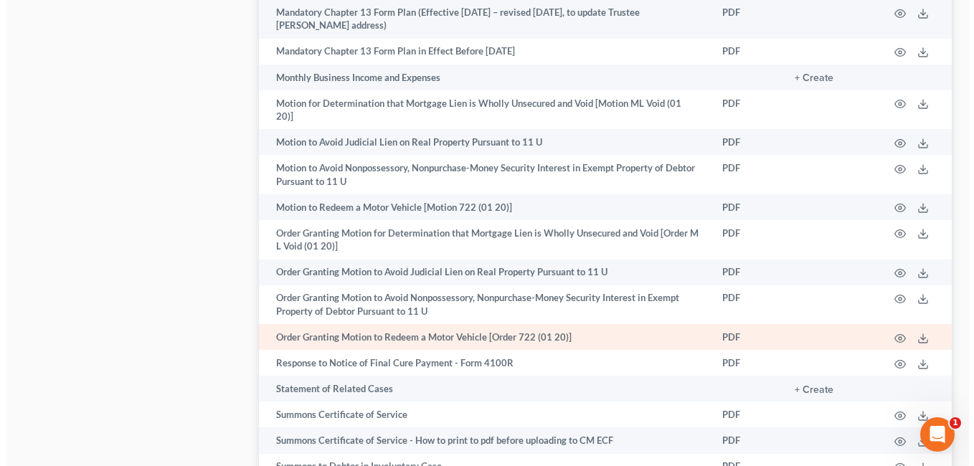
scroll to position [932, 0]
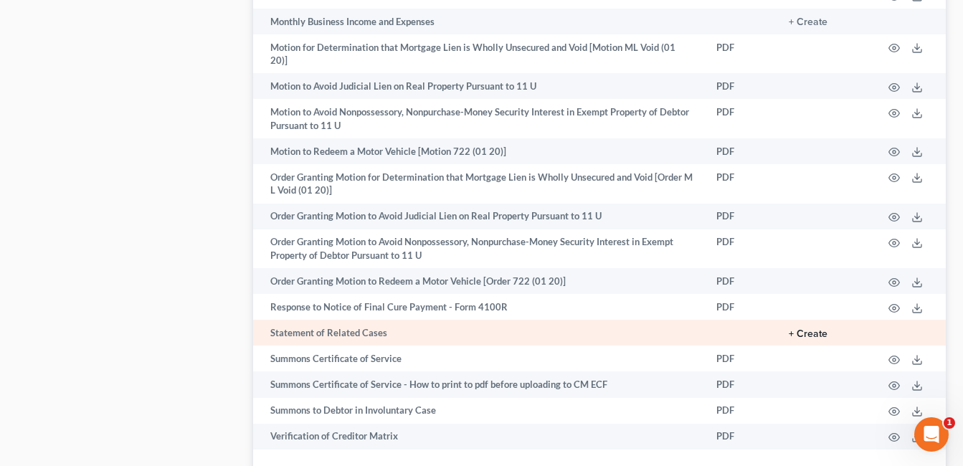
click at [815, 329] on button "+ Create" at bounding box center [808, 334] width 39 height 10
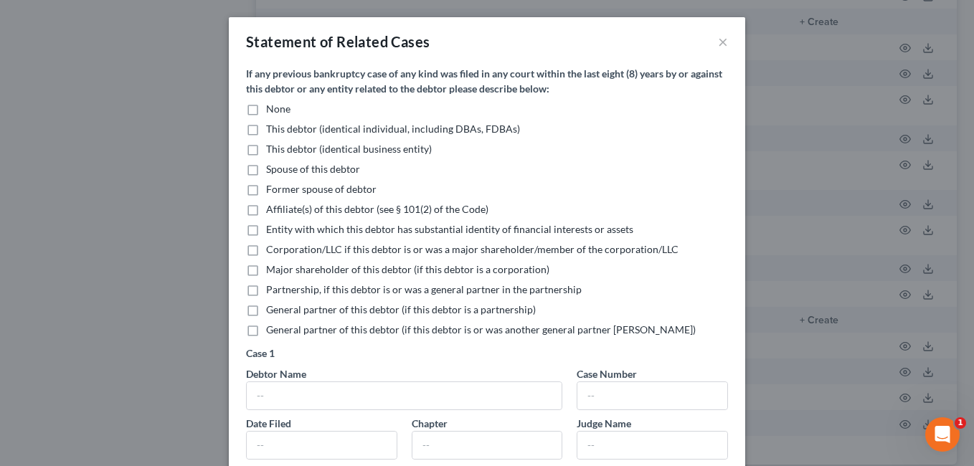
click at [266, 105] on label "None" at bounding box center [278, 109] width 24 height 14
click at [272, 105] on input "None" at bounding box center [276, 106] width 9 height 9
checkbox input "true"
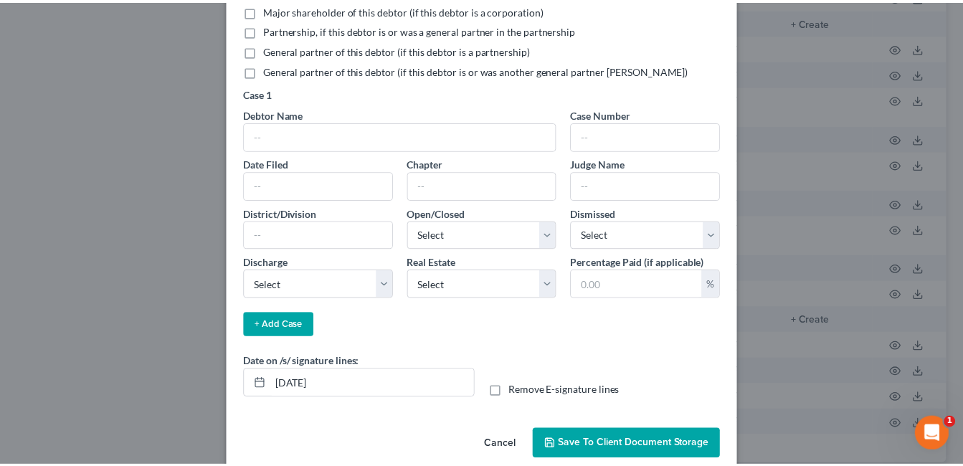
scroll to position [282, 0]
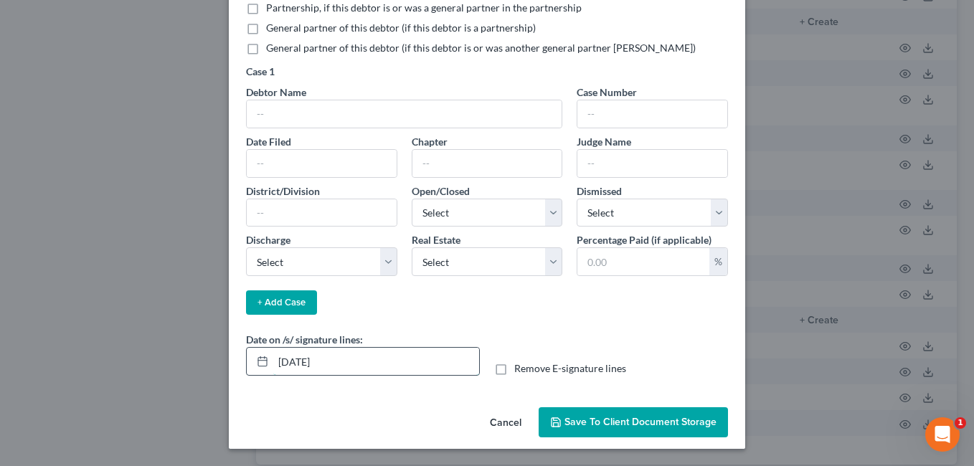
click at [299, 365] on input "[DATE]" at bounding box center [376, 361] width 206 height 27
type input "[DATE]"
click at [609, 420] on span "Save to Client Document Storage" at bounding box center [640, 422] width 152 height 12
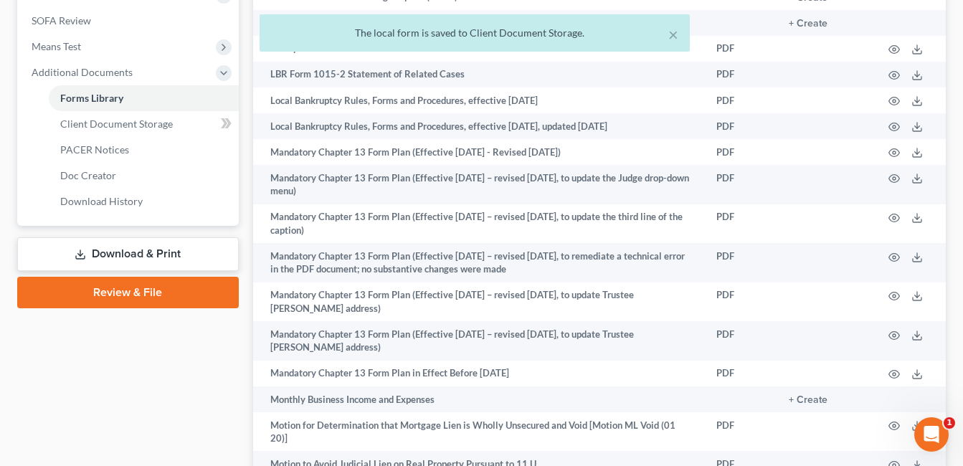
scroll to position [430, 0]
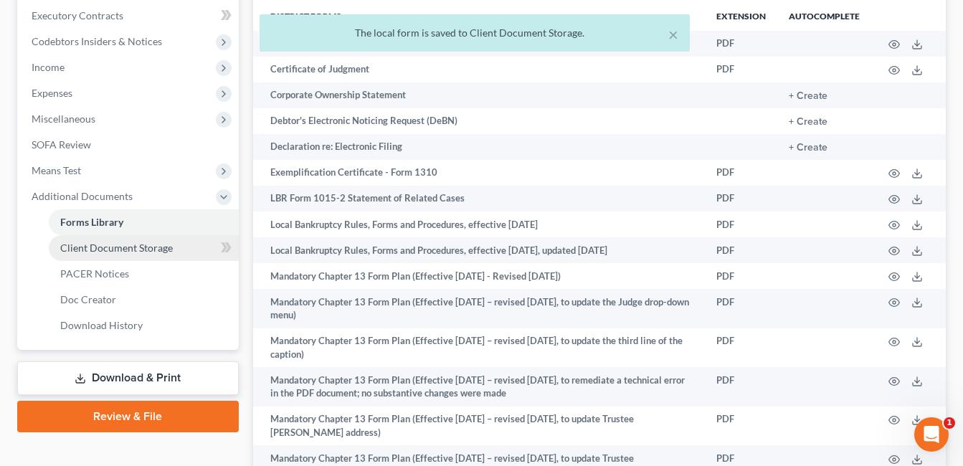
click at [144, 252] on span "Client Document Storage" at bounding box center [116, 248] width 113 height 12
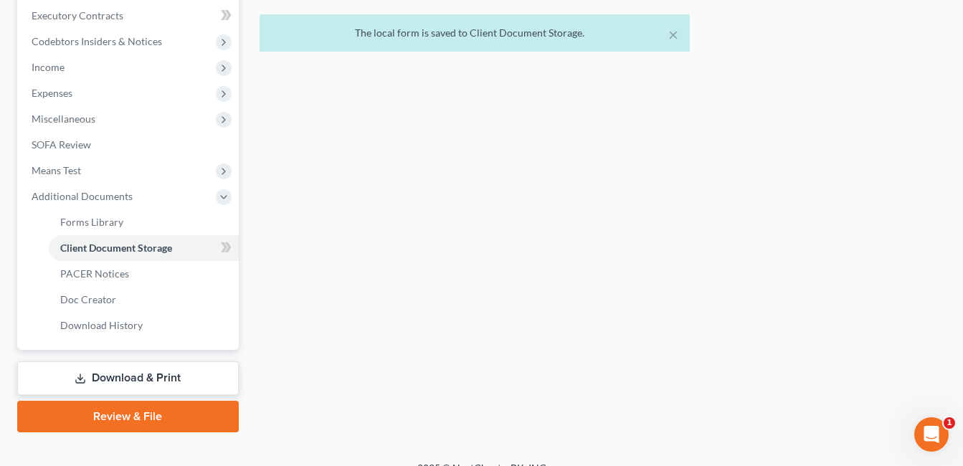
scroll to position [334, 0]
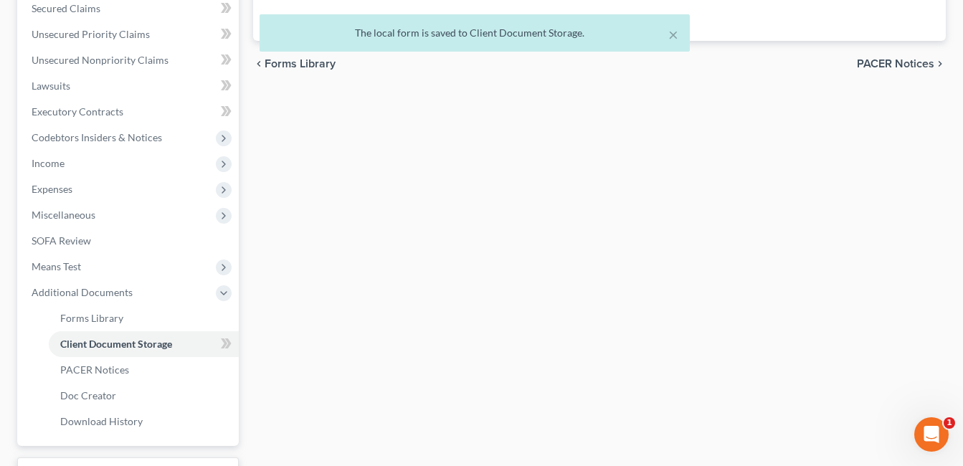
select select "7"
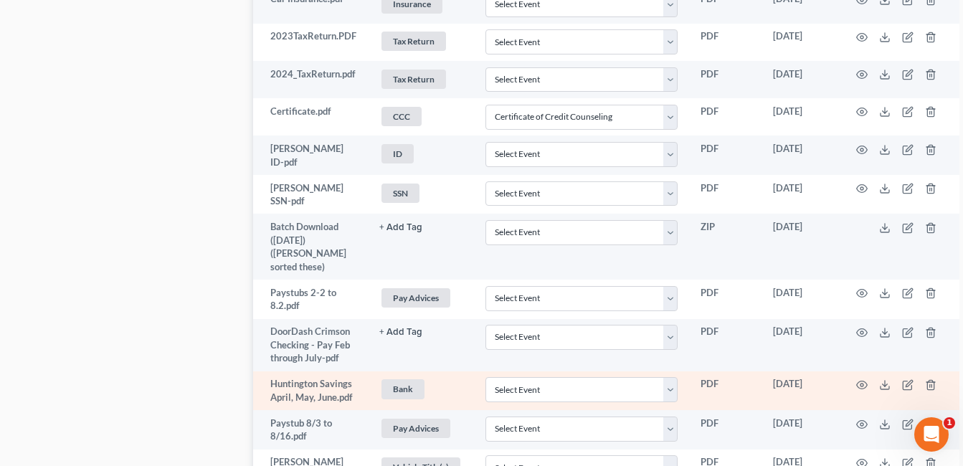
scroll to position [1004, 0]
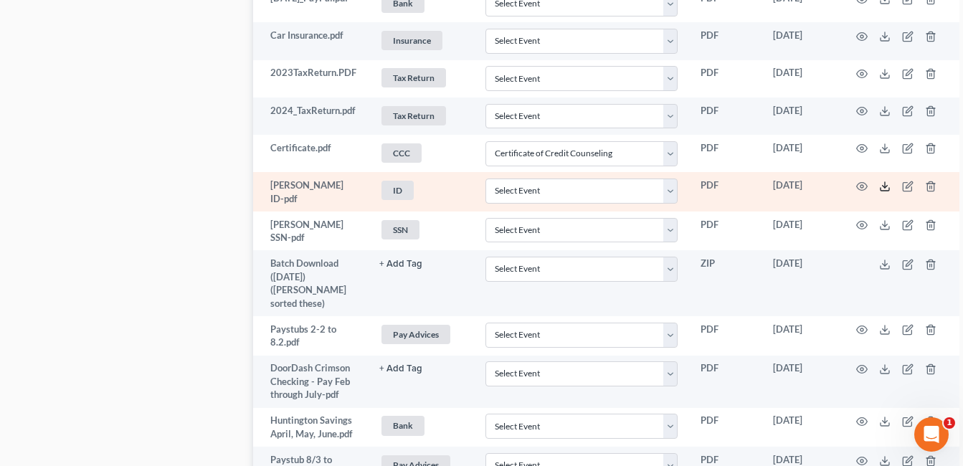
click at [885, 188] on line at bounding box center [885, 185] width 0 height 6
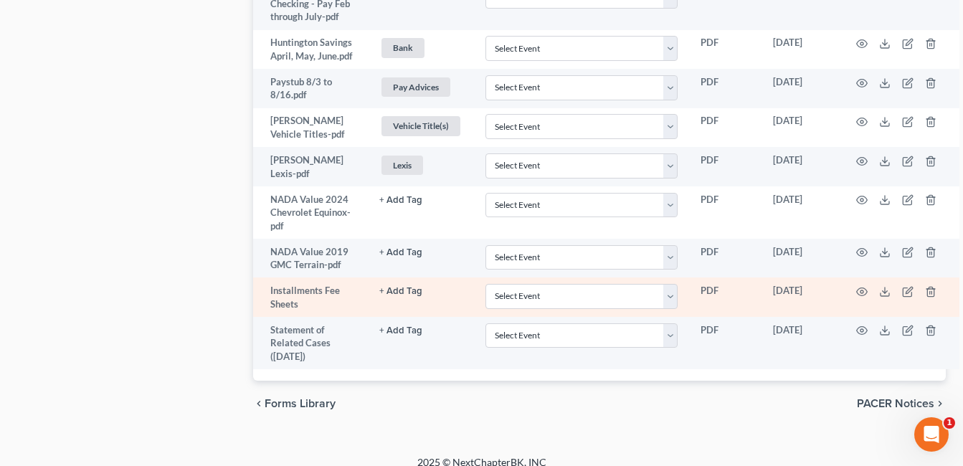
scroll to position [1384, 0]
click at [671, 283] on select "Select Event 20 Largest Unsecured Creditors Amended Document Amended List of Cr…" at bounding box center [582, 295] width 193 height 25
select select "37"
click at [486, 283] on select "Select Event 20 Largest Unsecured Creditors Amended Document Amended List of Cr…" at bounding box center [582, 295] width 193 height 25
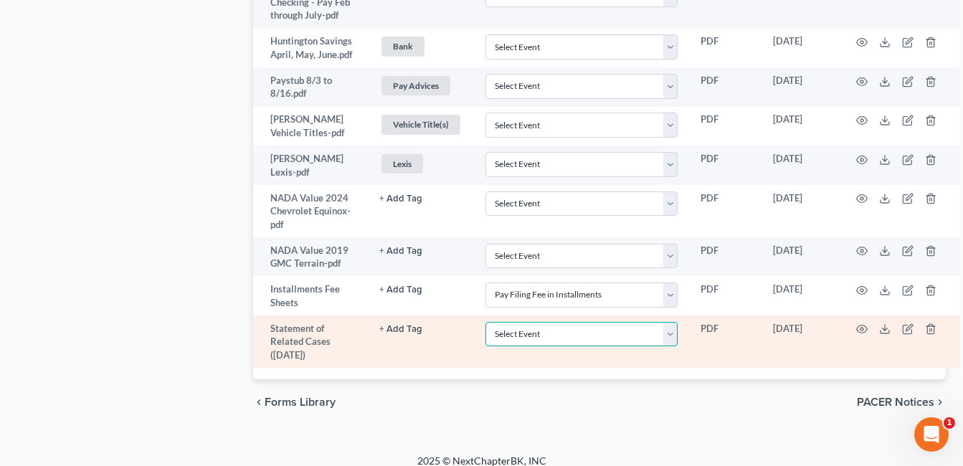
click at [673, 322] on select "Select Event 20 Largest Unsecured Creditors Amended Document Amended List of Cr…" at bounding box center [582, 334] width 193 height 25
select select "52"
click at [486, 322] on select "Select Event 20 Largest Unsecured Creditors Amended Document Amended List of Cr…" at bounding box center [582, 334] width 193 height 25
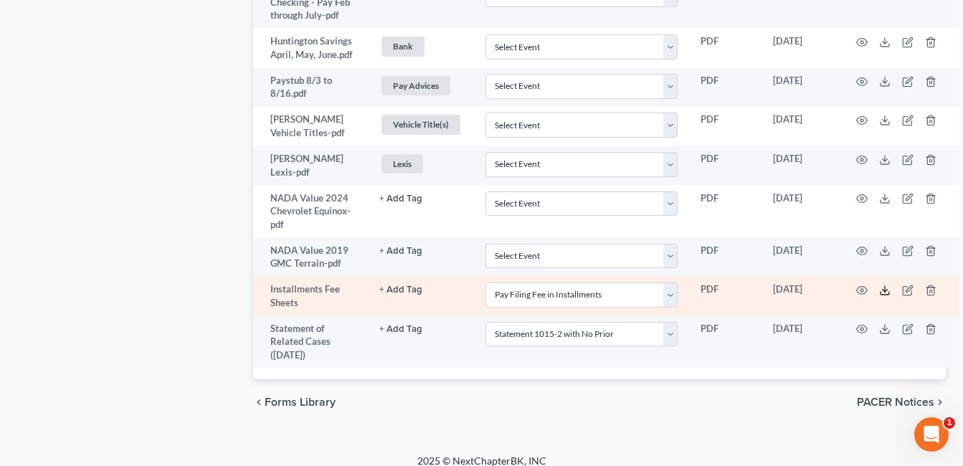
click at [884, 285] on icon at bounding box center [884, 290] width 11 height 11
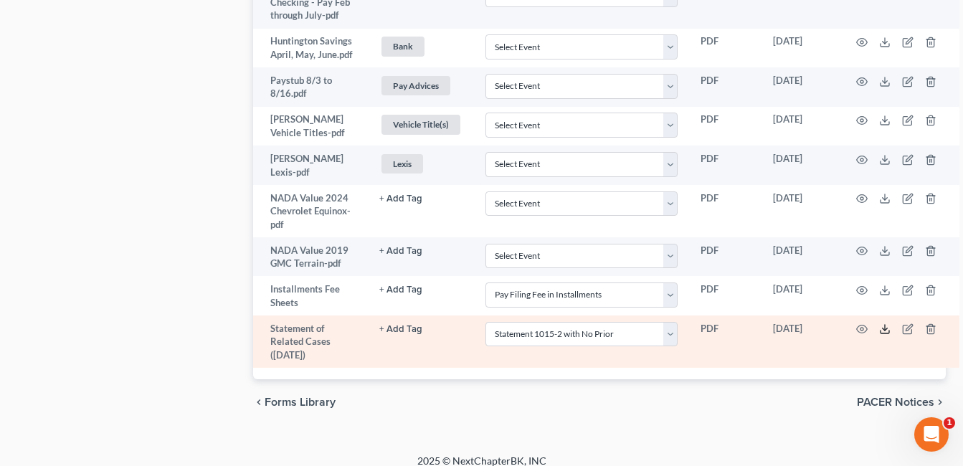
click at [886, 323] on icon at bounding box center [884, 328] width 11 height 11
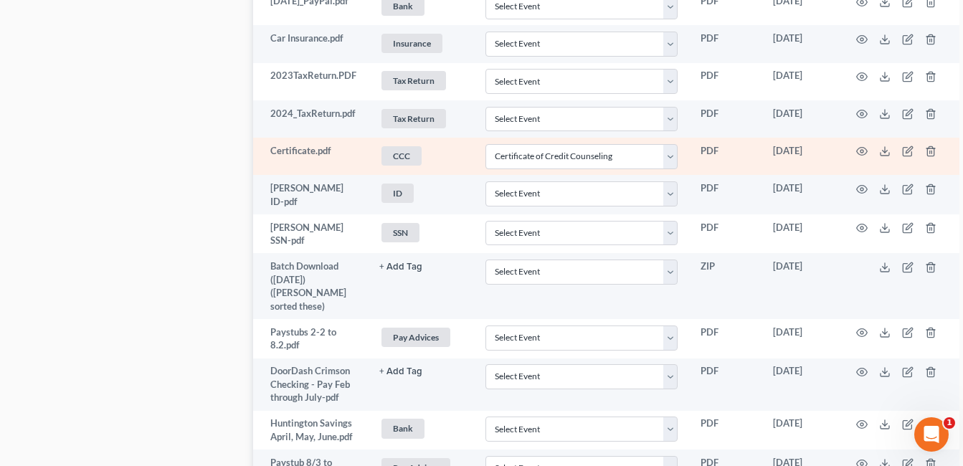
scroll to position [1004, 0]
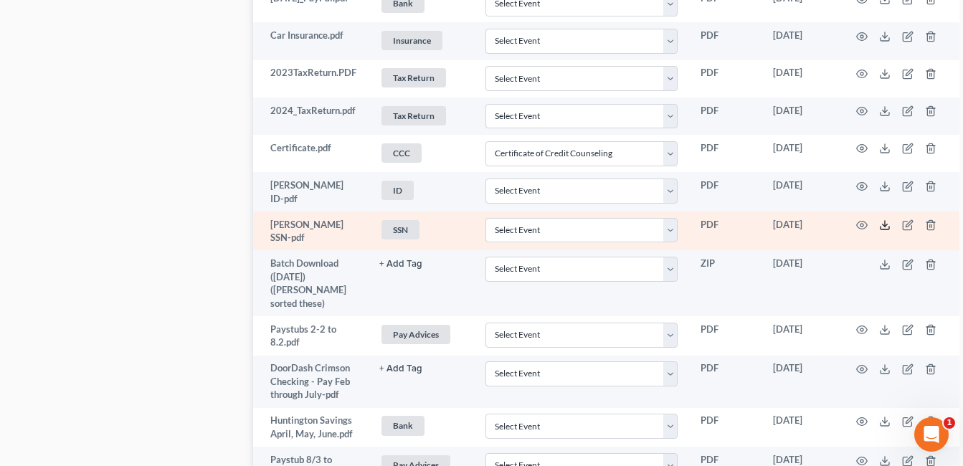
click at [889, 227] on icon at bounding box center [884, 224] width 11 height 11
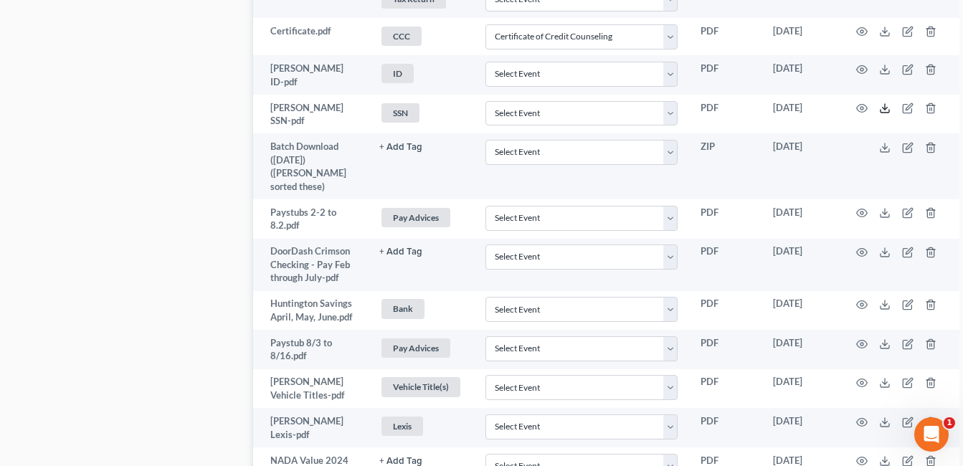
scroll to position [645, 0]
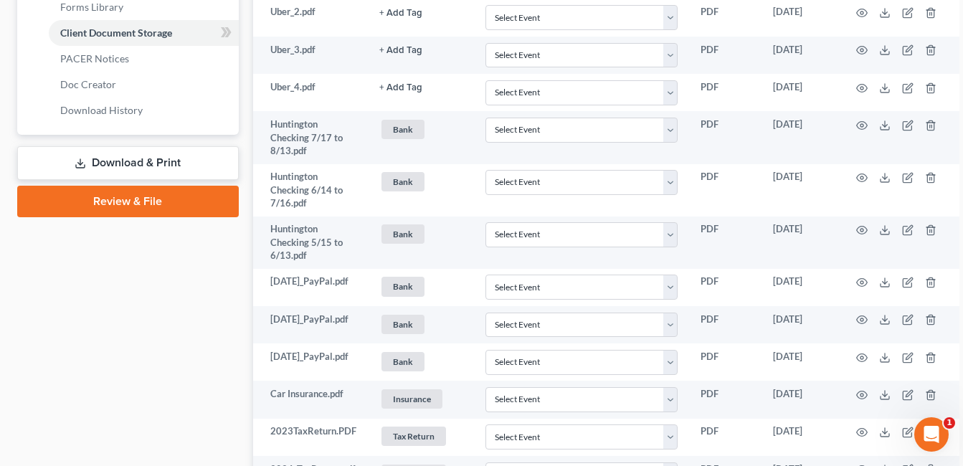
click at [160, 165] on link "Download & Print" at bounding box center [128, 163] width 222 height 34
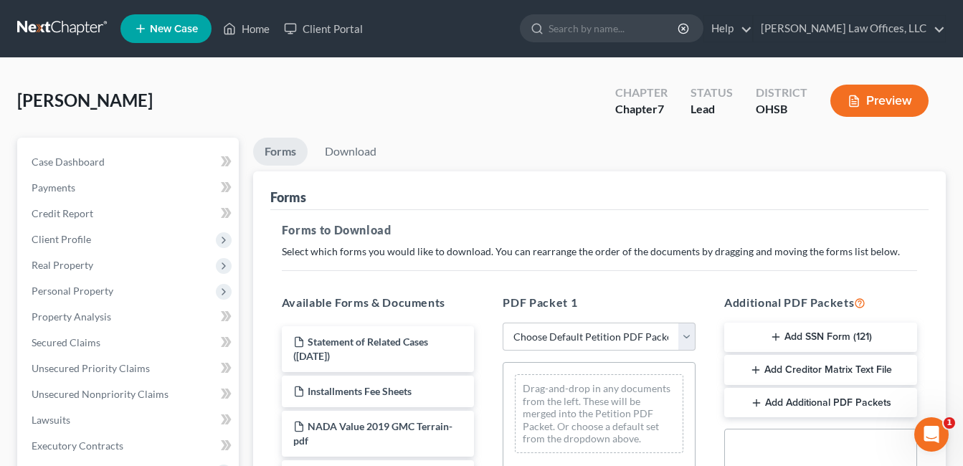
click at [808, 333] on button "Add SSN Form (121)" at bounding box center [820, 338] width 193 height 30
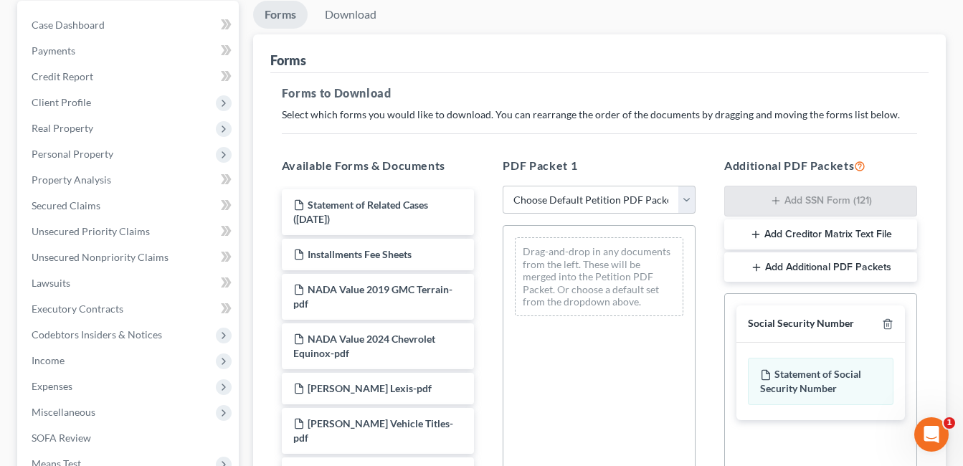
scroll to position [420, 0]
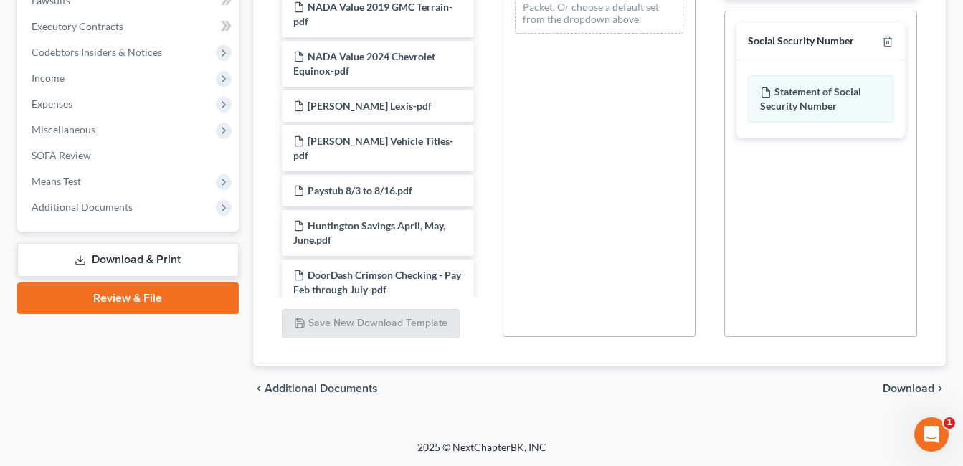
click at [899, 391] on span "Download" at bounding box center [909, 388] width 52 height 11
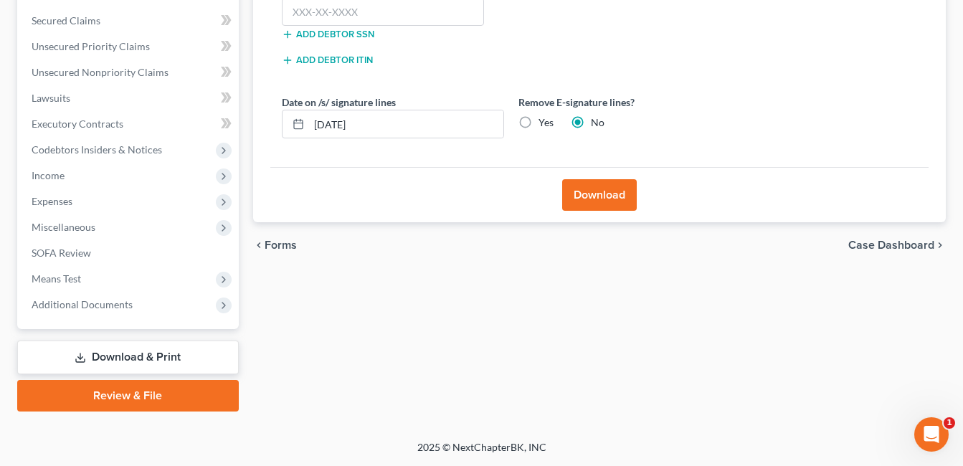
scroll to position [322, 0]
click at [415, 14] on input "text" at bounding box center [383, 12] width 203 height 29
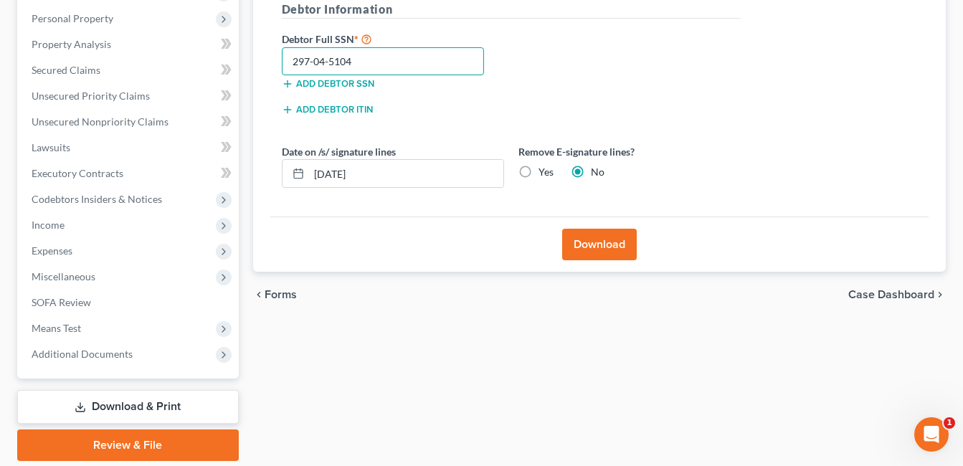
scroll to position [250, 0]
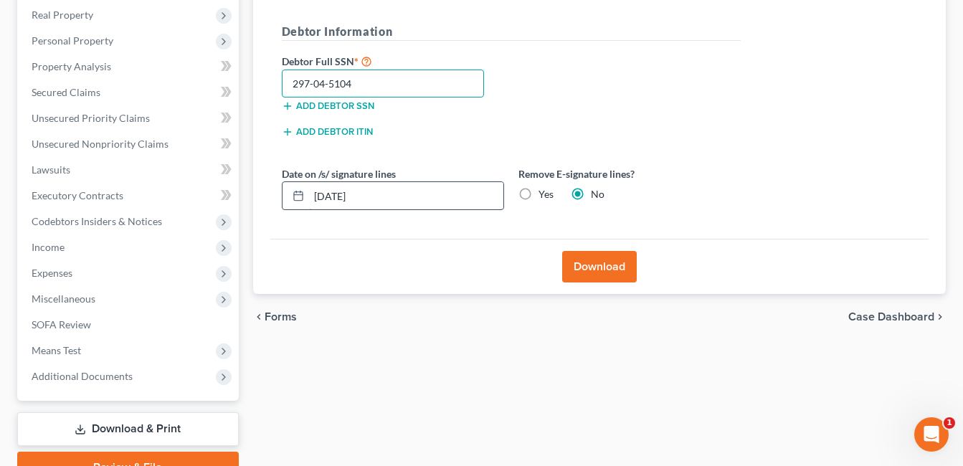
type input "297-04-5104"
click at [339, 196] on input "[DATE]" at bounding box center [406, 195] width 194 height 27
type input "[DATE]"
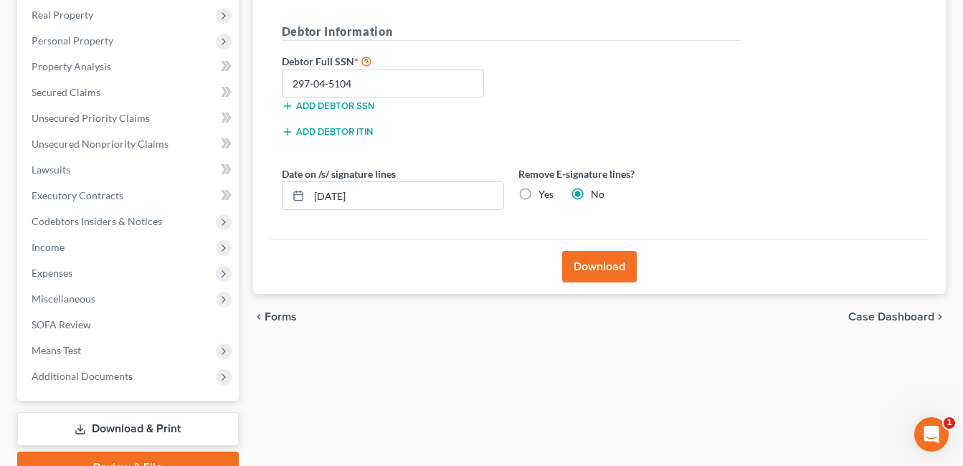
click at [592, 259] on button "Download" at bounding box center [599, 267] width 75 height 32
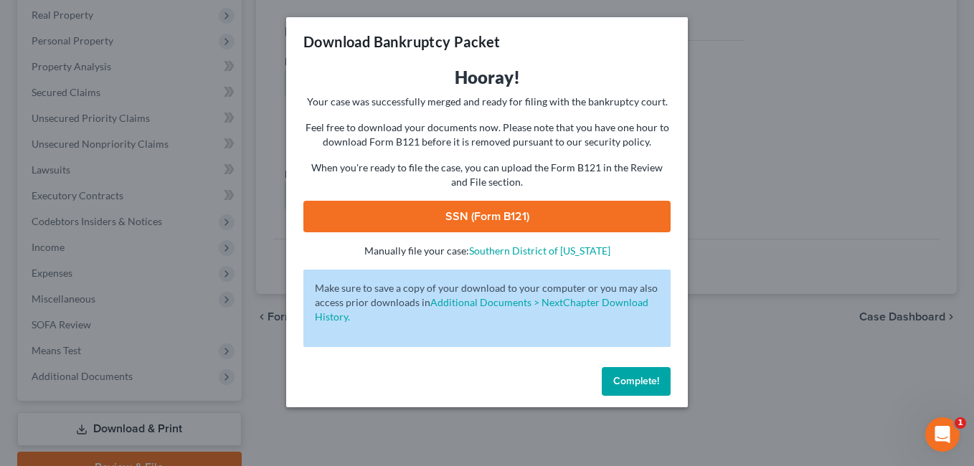
click at [484, 211] on link "SSN (Form B121)" at bounding box center [486, 217] width 367 height 32
click at [635, 380] on span "Complete!" at bounding box center [636, 381] width 46 height 12
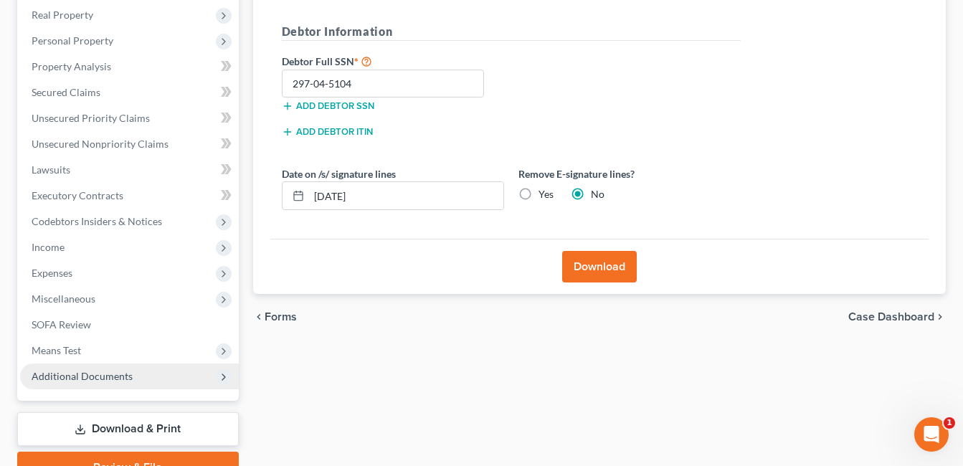
click at [101, 374] on span "Additional Documents" at bounding box center [82, 376] width 101 height 12
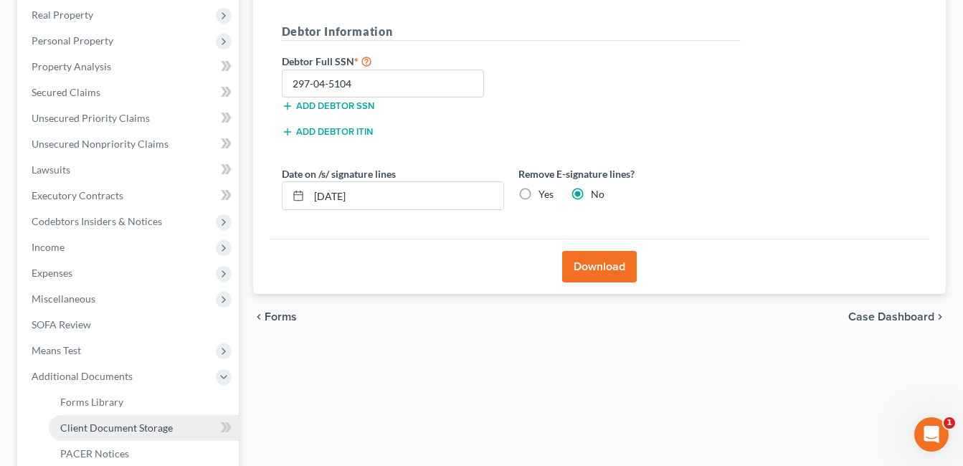
click at [143, 430] on span "Client Document Storage" at bounding box center [116, 428] width 113 height 12
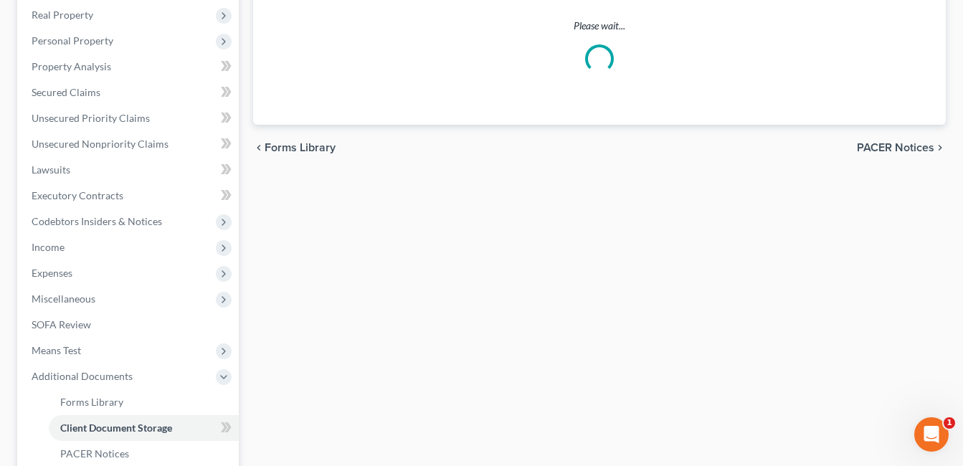
scroll to position [177, 0]
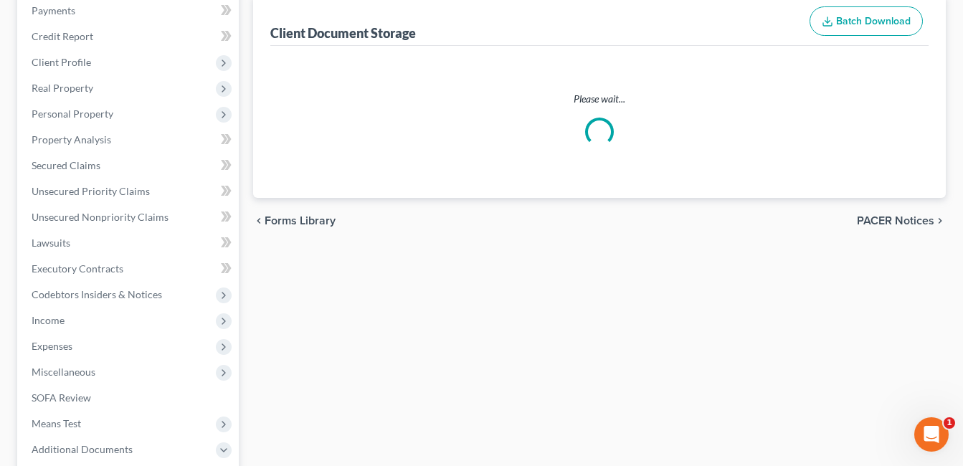
select select "7"
select select "37"
select select "52"
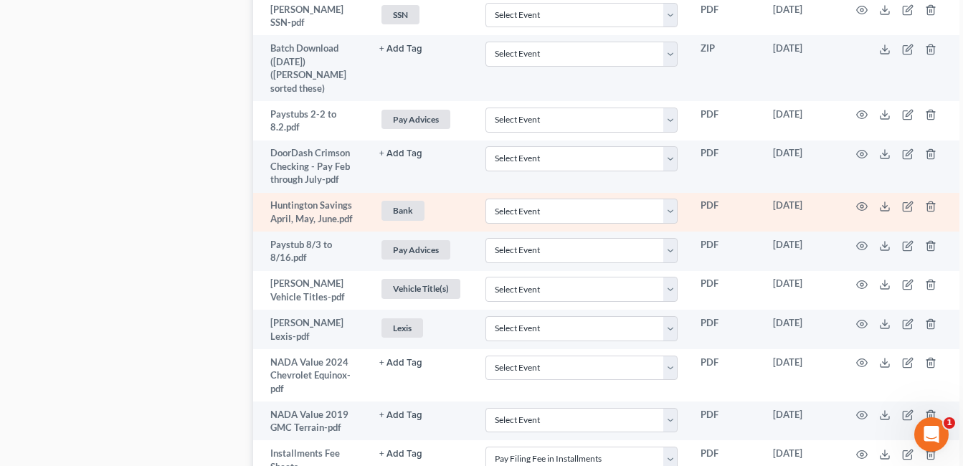
scroll to position [1148, 0]
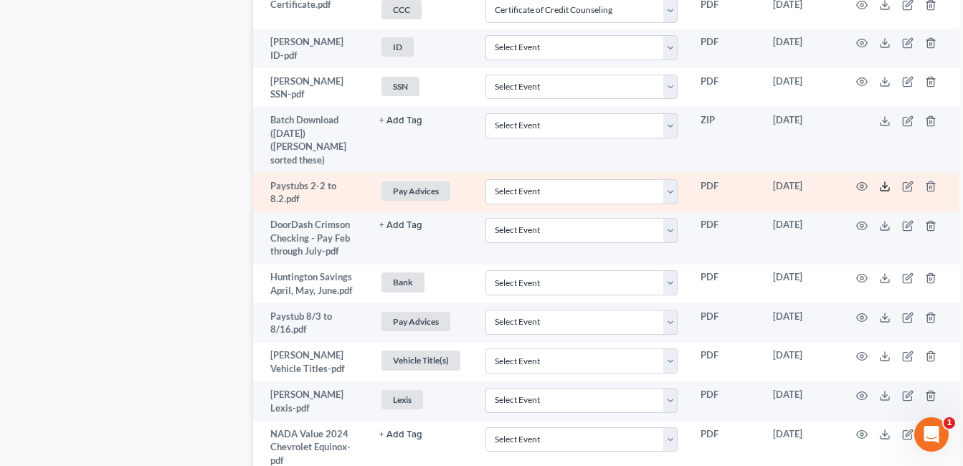
click at [889, 181] on icon at bounding box center [884, 186] width 11 height 11
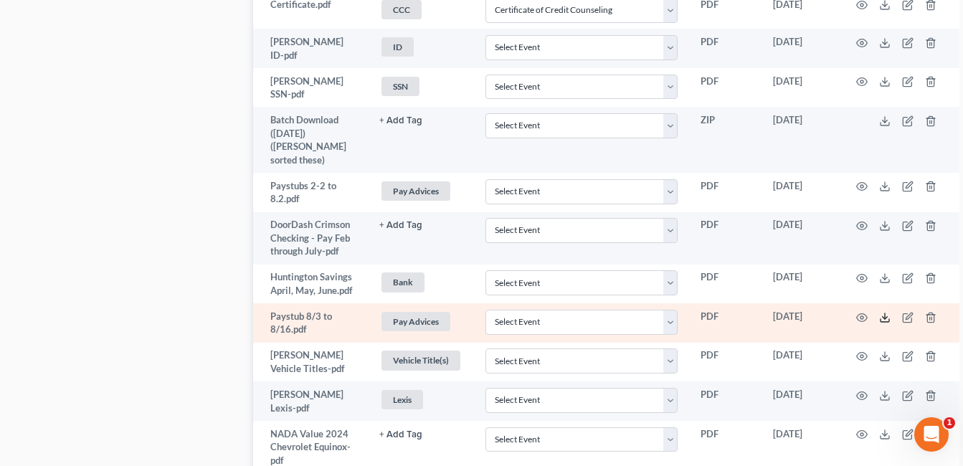
click at [885, 312] on icon at bounding box center [884, 317] width 11 height 11
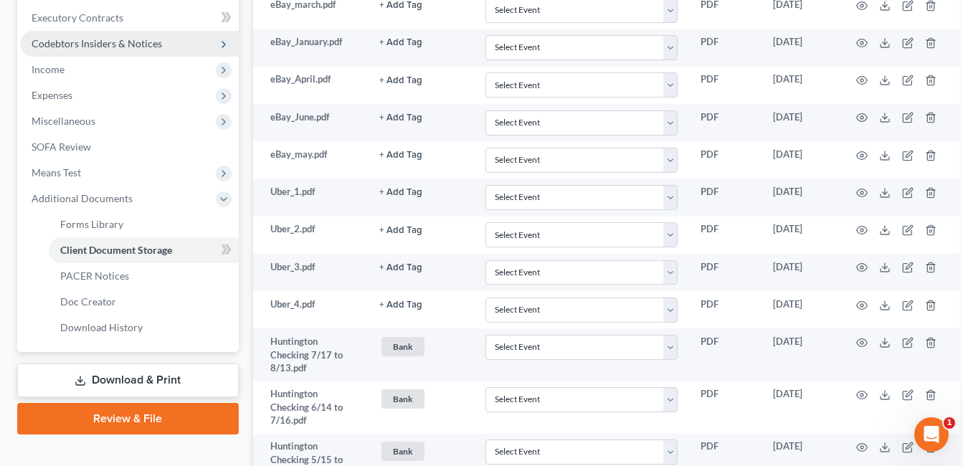
scroll to position [359, 0]
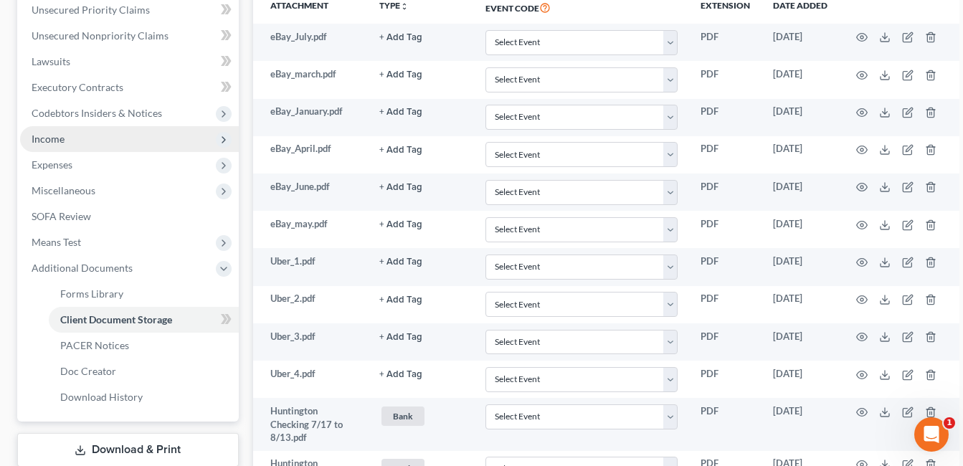
click at [90, 144] on span "Income" at bounding box center [129, 139] width 219 height 26
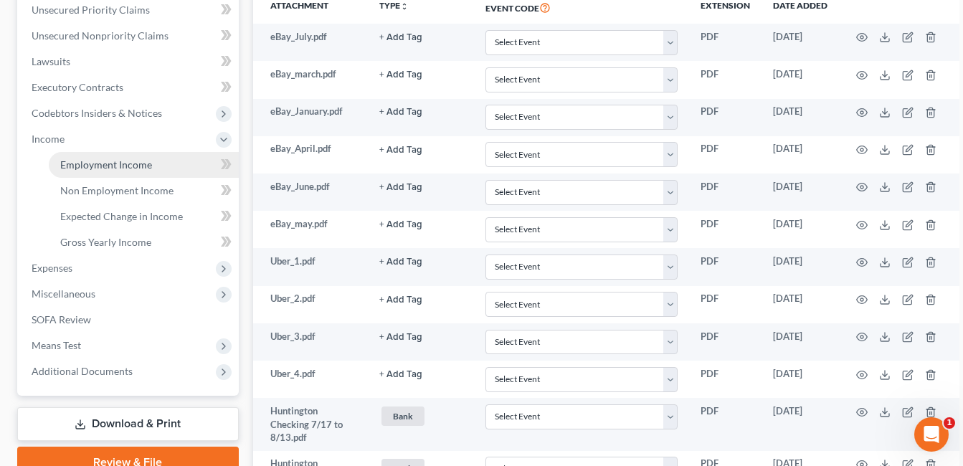
click at [148, 162] on span "Employment Income" at bounding box center [106, 165] width 92 height 12
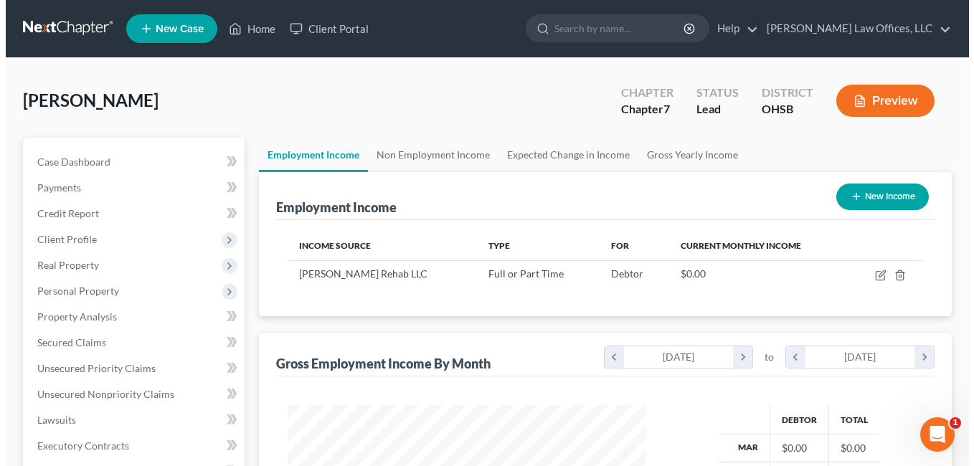
scroll to position [257, 388]
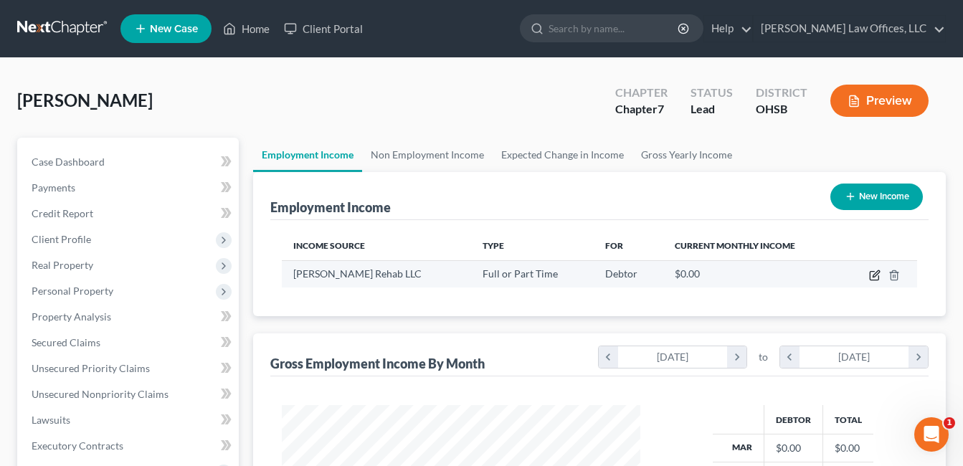
click at [877, 275] on icon "button" at bounding box center [876, 273] width 6 height 6
select select "0"
select select "36"
select select "2"
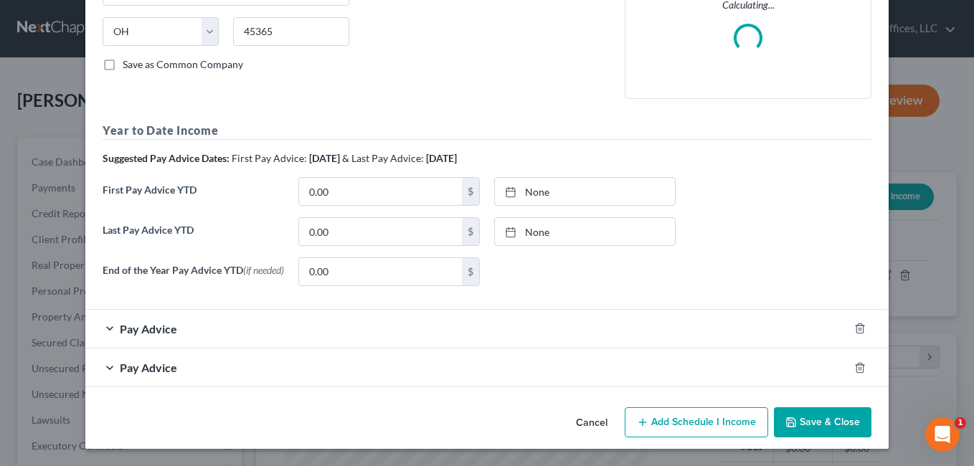
scroll to position [282, 0]
click at [523, 232] on link "None" at bounding box center [585, 231] width 180 height 27
type input "[DATE]"
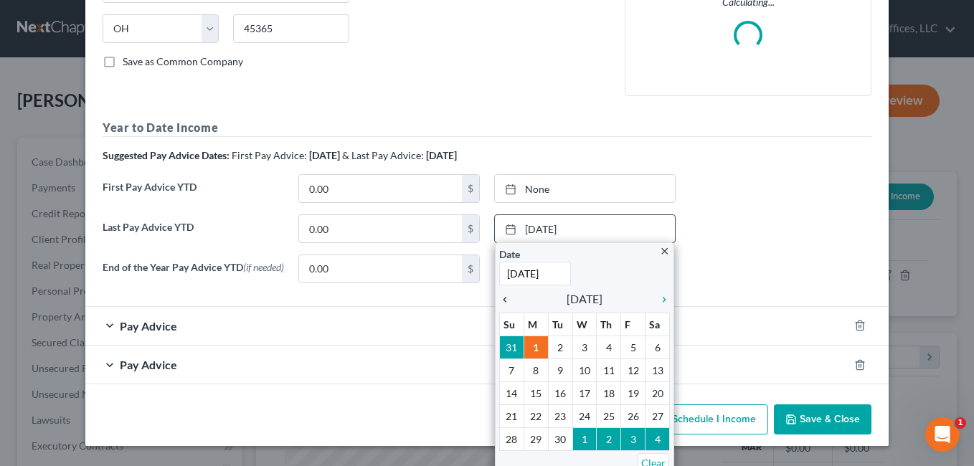
click at [501, 303] on icon "chevron_left" at bounding box center [508, 299] width 19 height 11
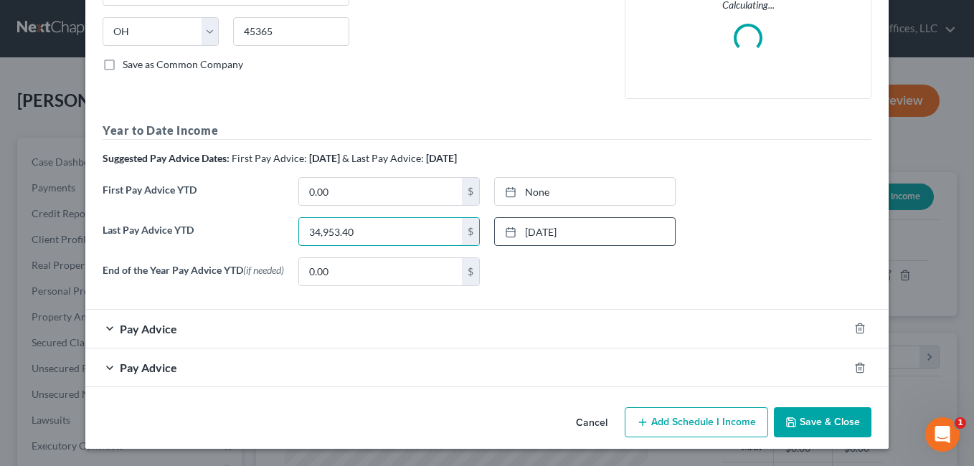
type input "34,953.40"
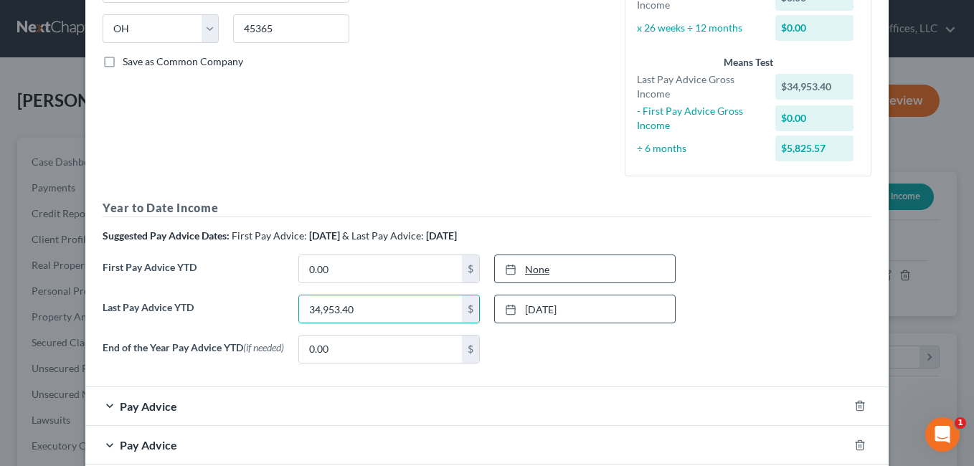
click at [532, 268] on link "None" at bounding box center [585, 268] width 180 height 27
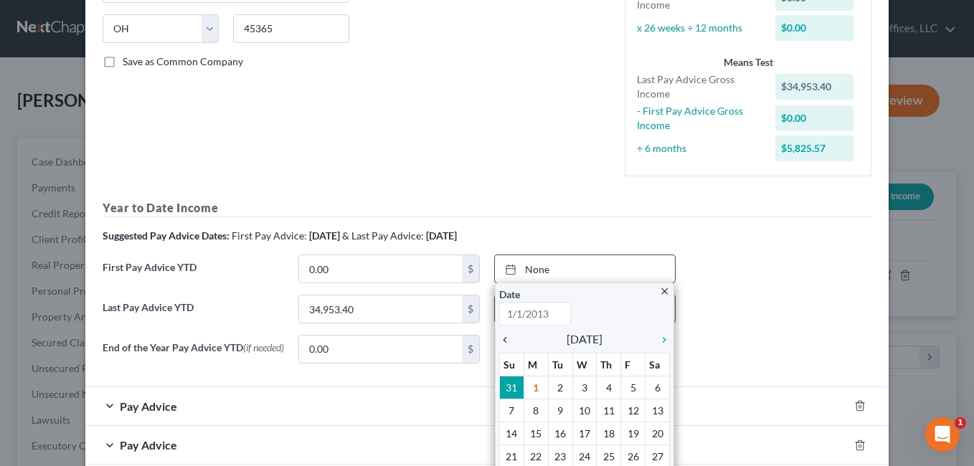
click at [505, 339] on icon "chevron_left" at bounding box center [508, 339] width 19 height 11
type input "[DATE]"
click at [502, 338] on icon "chevron_left" at bounding box center [508, 339] width 19 height 11
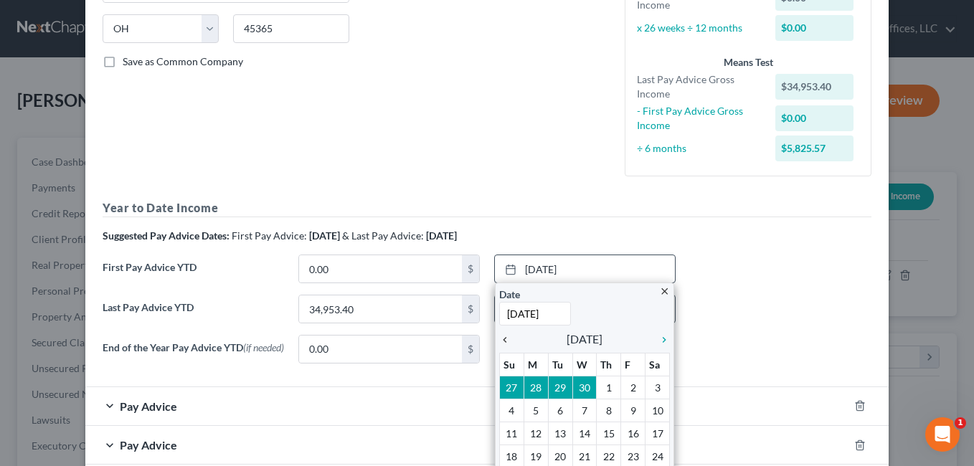
click at [502, 338] on icon "chevron_left" at bounding box center [508, 339] width 19 height 11
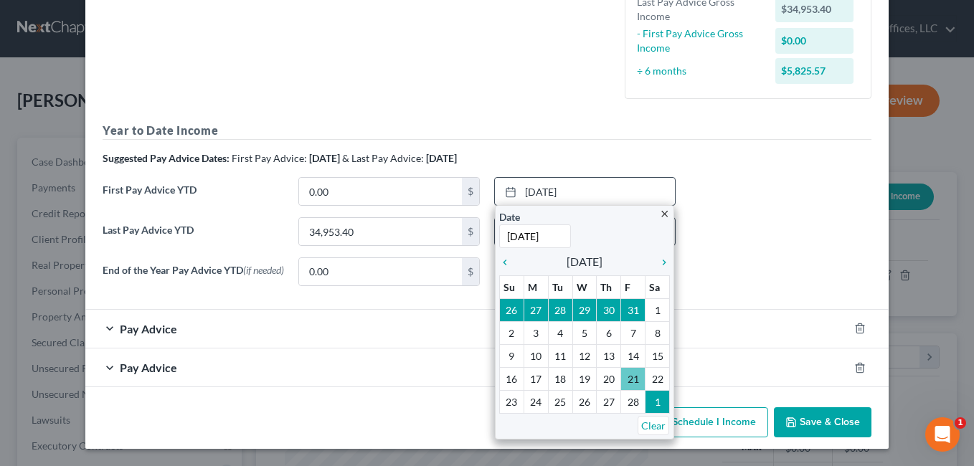
scroll to position [362, 0]
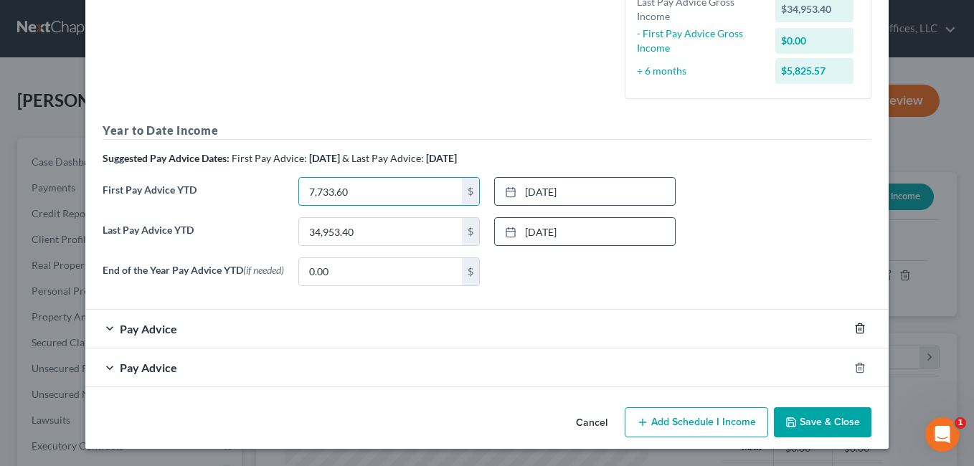
type input "7,733.60"
click at [856, 327] on icon "button" at bounding box center [859, 328] width 11 height 11
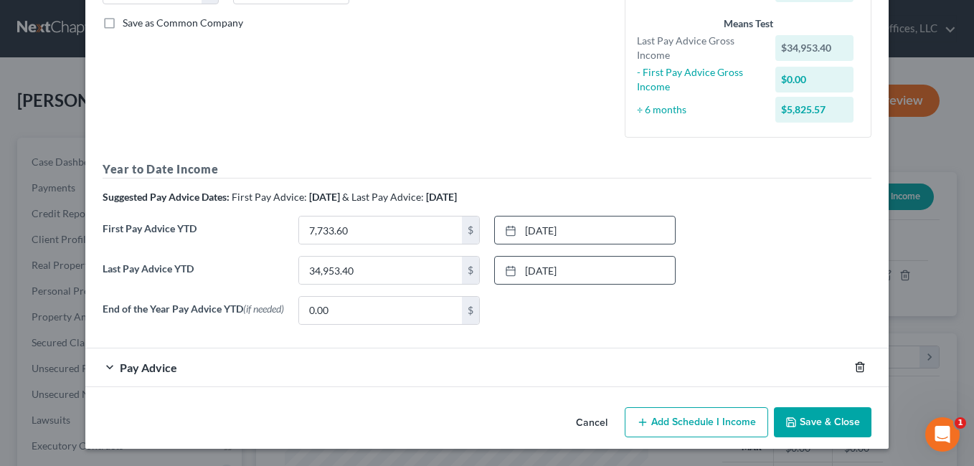
click at [855, 368] on icon "button" at bounding box center [859, 366] width 11 height 11
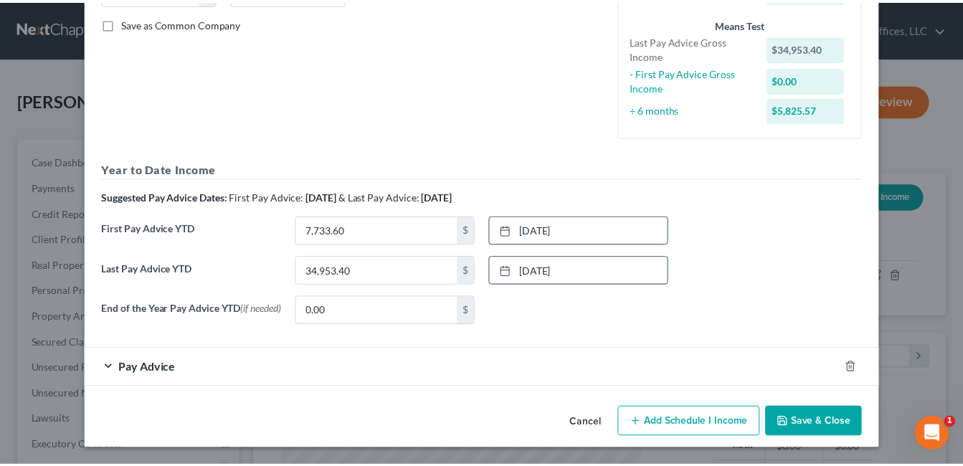
scroll to position [284, 0]
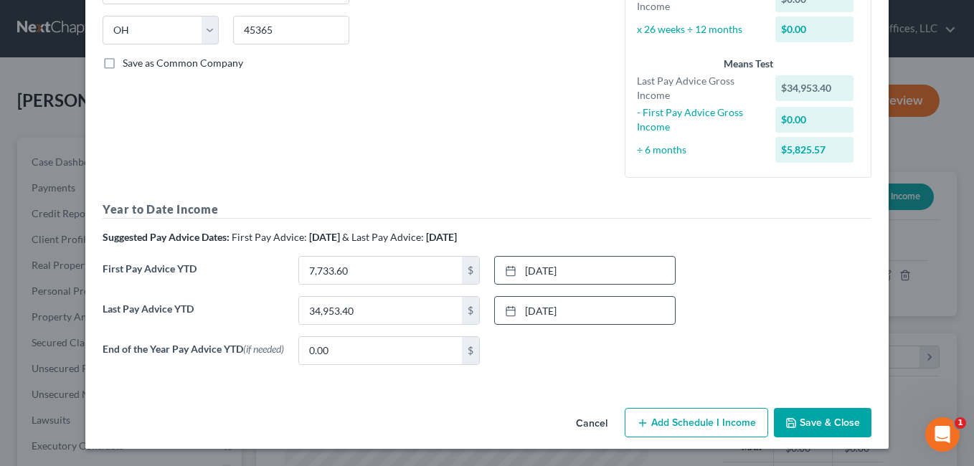
drag, startPoint x: 819, startPoint y: 413, endPoint x: 771, endPoint y: 385, distance: 55.6
click at [819, 414] on button "Save & Close" at bounding box center [823, 423] width 98 height 30
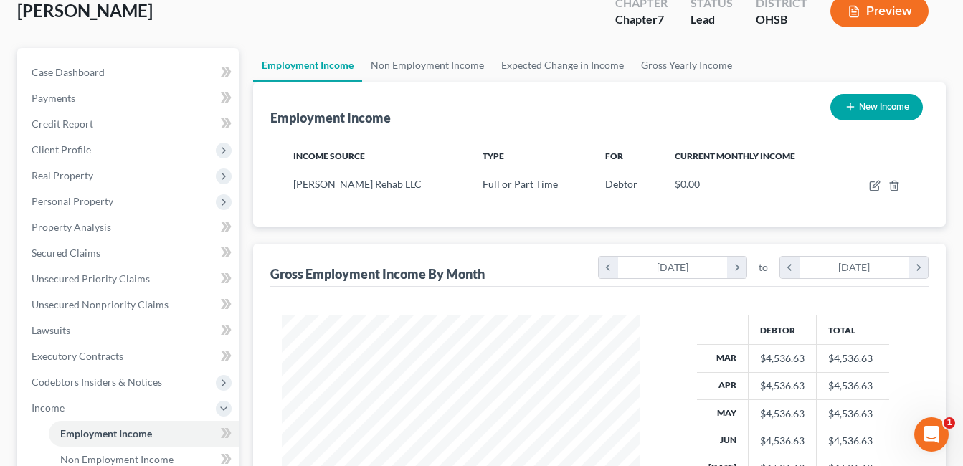
scroll to position [359, 0]
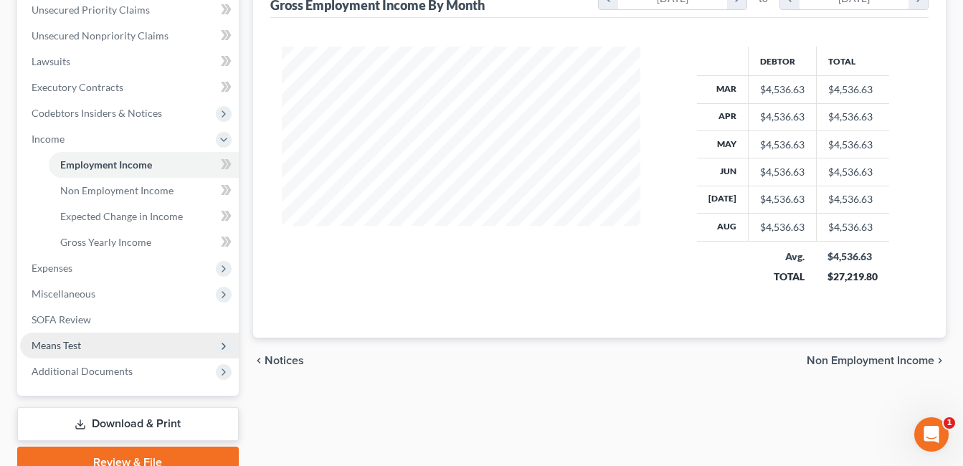
click at [128, 343] on span "Means Test" at bounding box center [129, 346] width 219 height 26
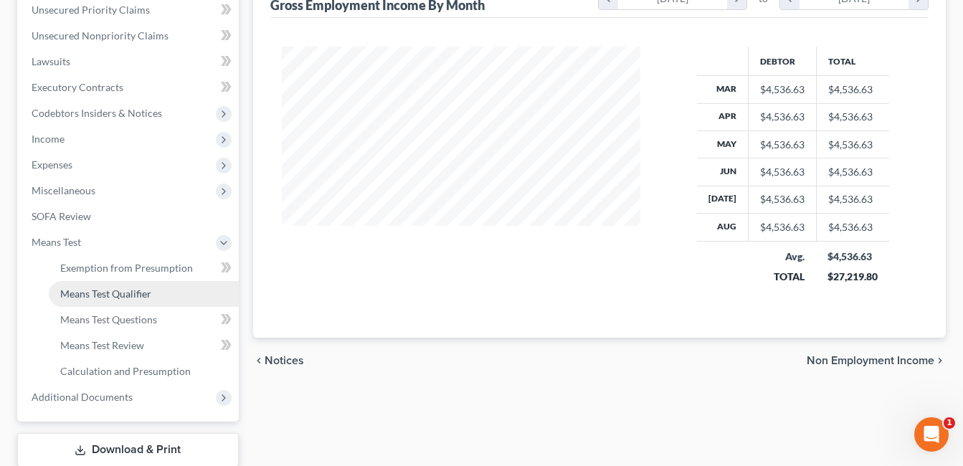
click at [124, 288] on span "Means Test Qualifier" at bounding box center [105, 294] width 91 height 12
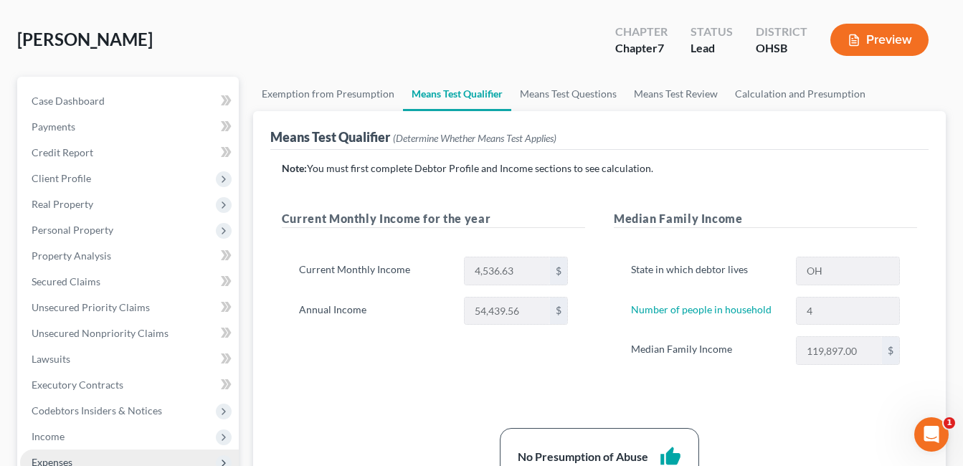
scroll to position [143, 0]
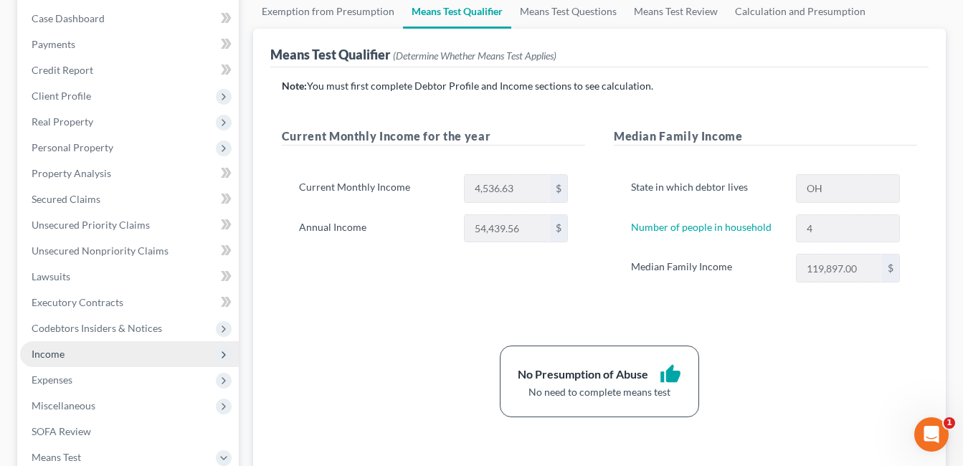
click at [83, 350] on span "Income" at bounding box center [129, 354] width 219 height 26
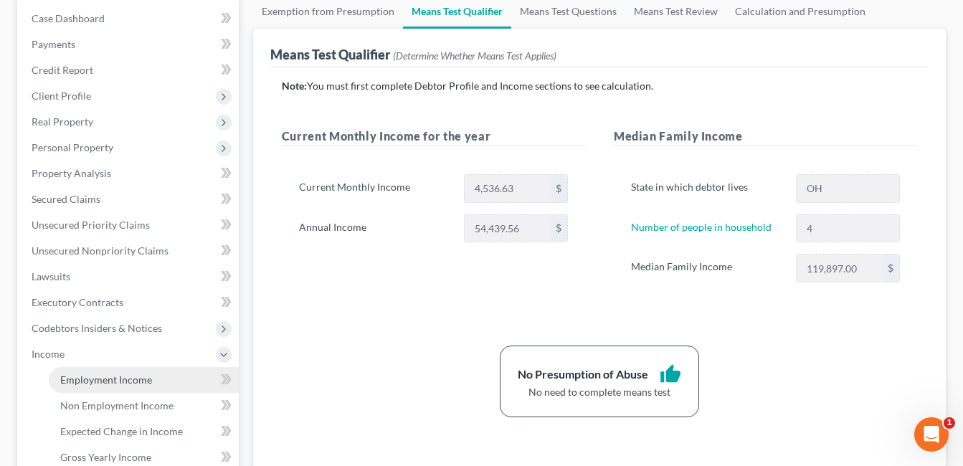
click at [97, 383] on span "Employment Income" at bounding box center [106, 380] width 92 height 12
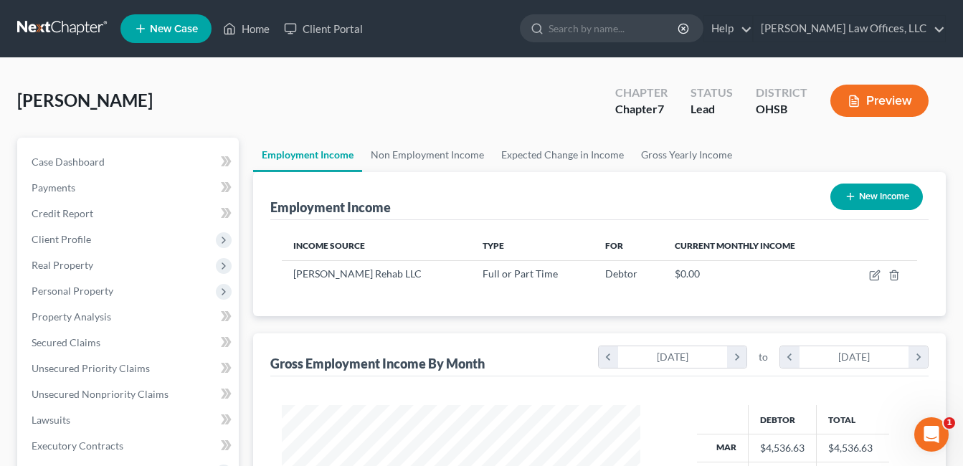
scroll to position [257, 388]
click at [438, 157] on link "Non Employment Income" at bounding box center [427, 155] width 131 height 34
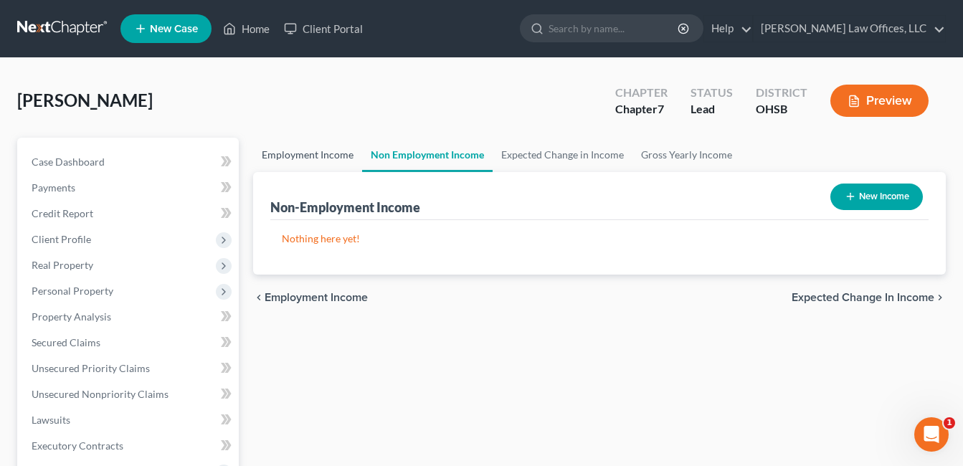
click at [314, 153] on link "Employment Income" at bounding box center [307, 155] width 109 height 34
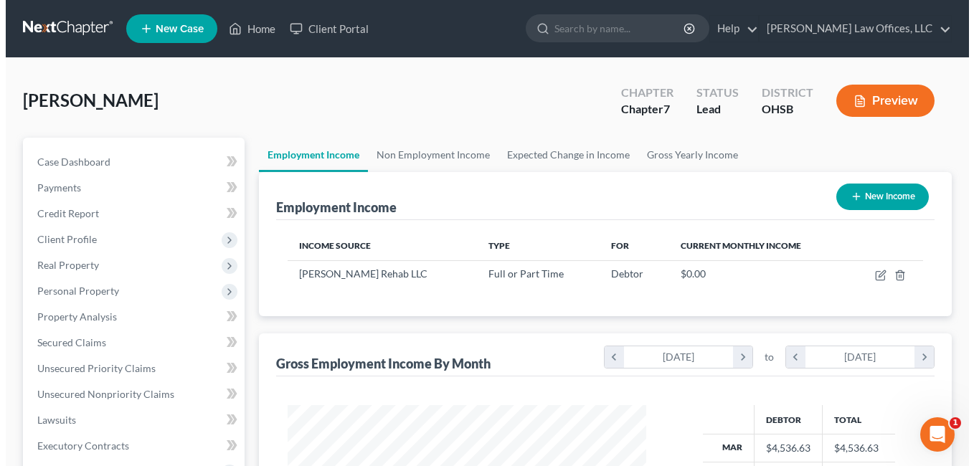
scroll to position [257, 388]
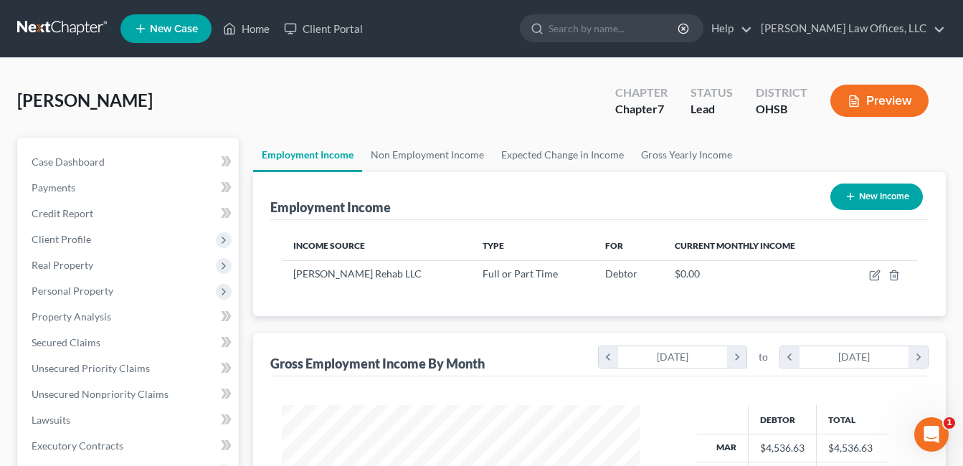
click at [879, 199] on button "New Income" at bounding box center [877, 197] width 93 height 27
select select "0"
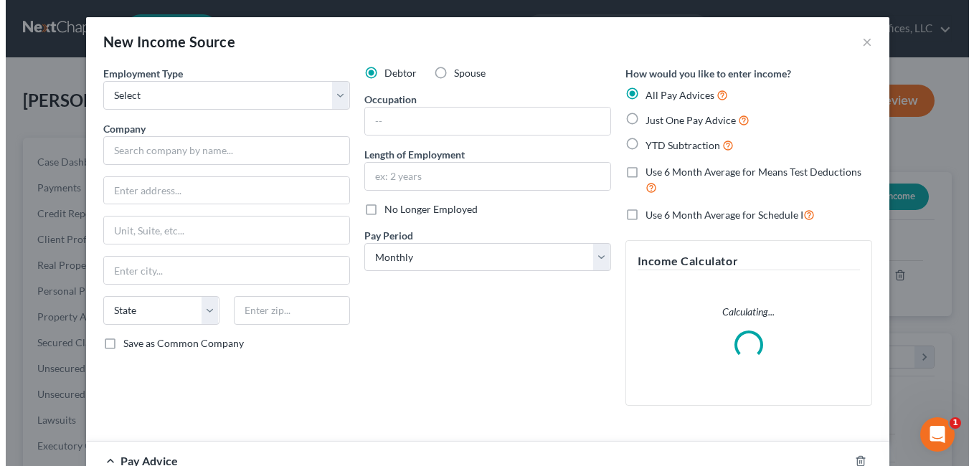
scroll to position [257, 392]
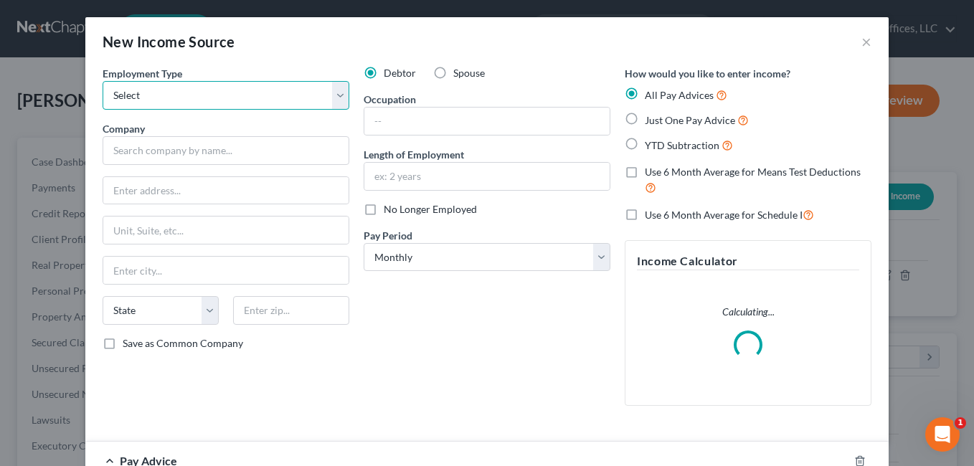
drag, startPoint x: 341, startPoint y: 98, endPoint x: 317, endPoint y: 103, distance: 24.9
click at [341, 98] on select "Select Full or [DEMOGRAPHIC_DATA] Employment Self Employment" at bounding box center [226, 95] width 247 height 29
select select "1"
click at [103, 81] on select "Select Full or [DEMOGRAPHIC_DATA] Employment Self Employment" at bounding box center [226, 95] width 247 height 29
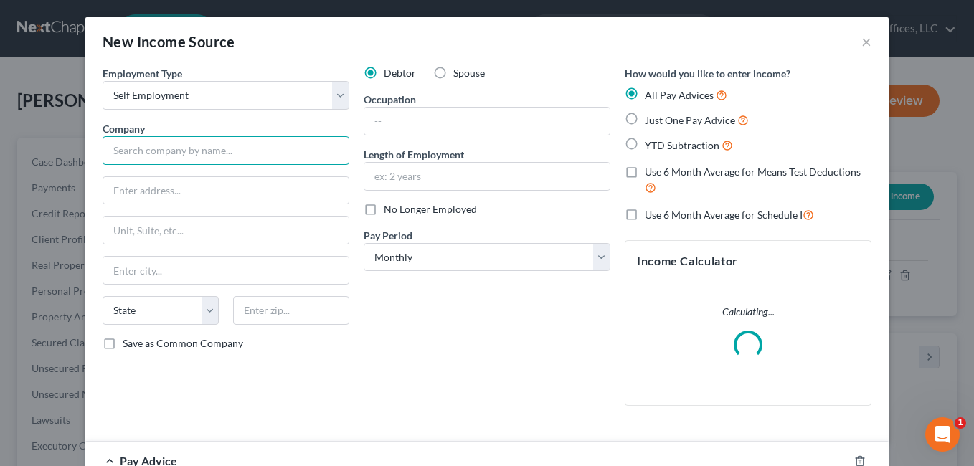
click at [265, 148] on input "text" at bounding box center [226, 150] width 247 height 29
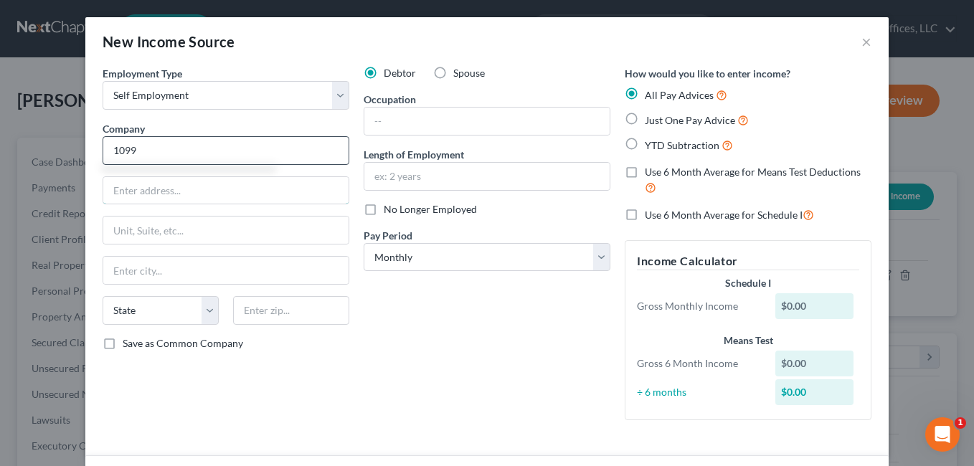
type input "1099"
click at [489, 120] on input "text" at bounding box center [486, 121] width 245 height 27
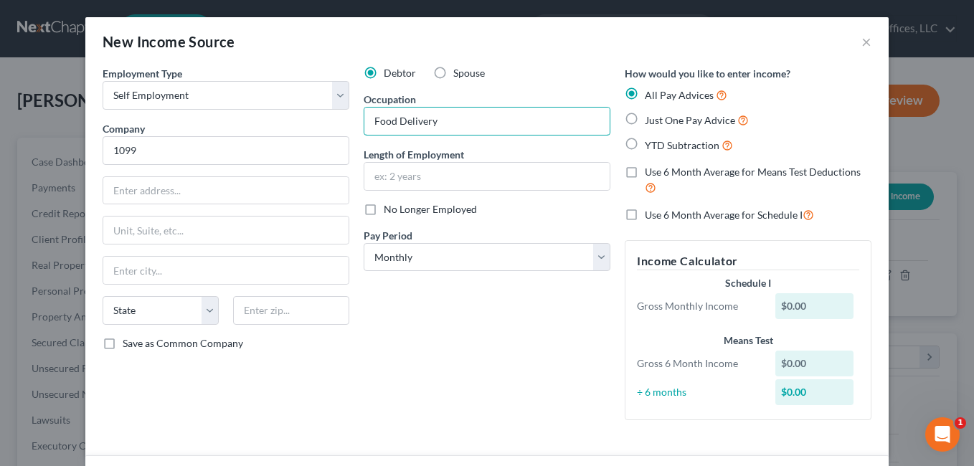
type input "Food Delivery"
click at [530, 326] on div "Debtor Spouse Occupation Food Delivery Length of Employment No Longer Employed …" at bounding box center [486, 249] width 261 height 366
click at [645, 118] on label "Just One Pay Advice" at bounding box center [697, 120] width 104 height 16
click at [651, 118] on input "Just One Pay Advice" at bounding box center [655, 116] width 9 height 9
radio input "true"
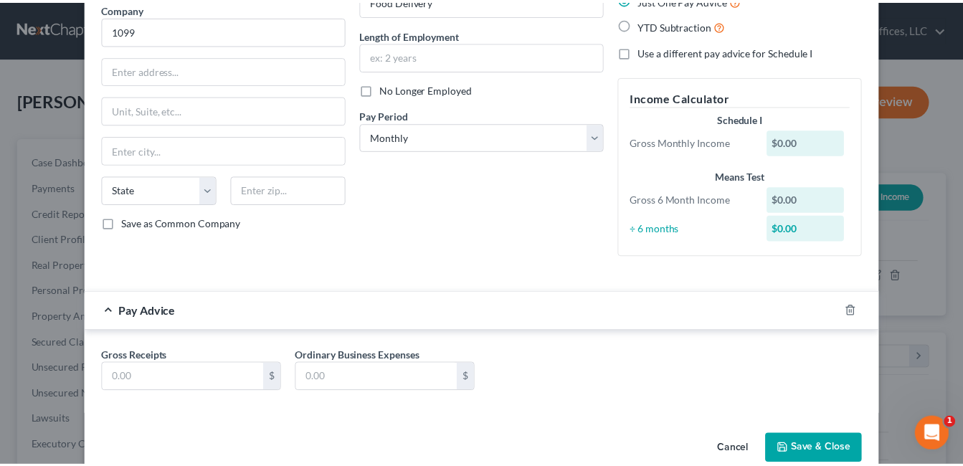
scroll to position [147, 0]
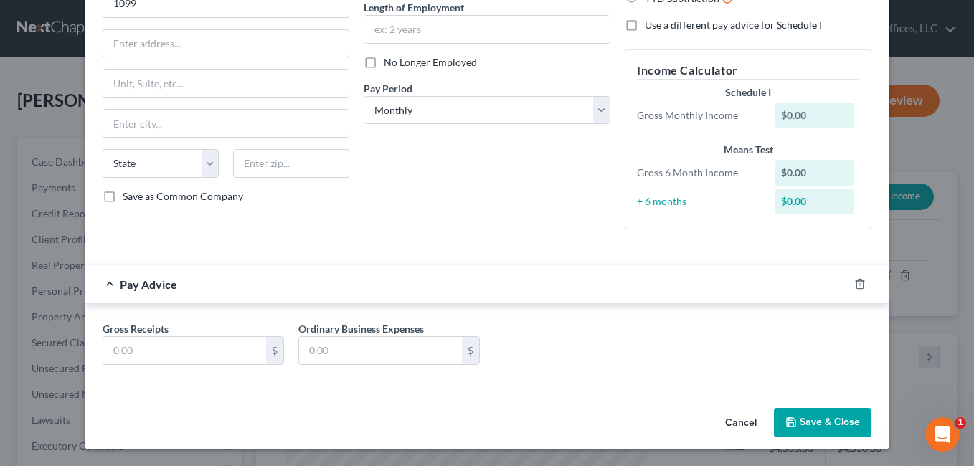
click at [800, 420] on button "Save & Close" at bounding box center [823, 423] width 98 height 30
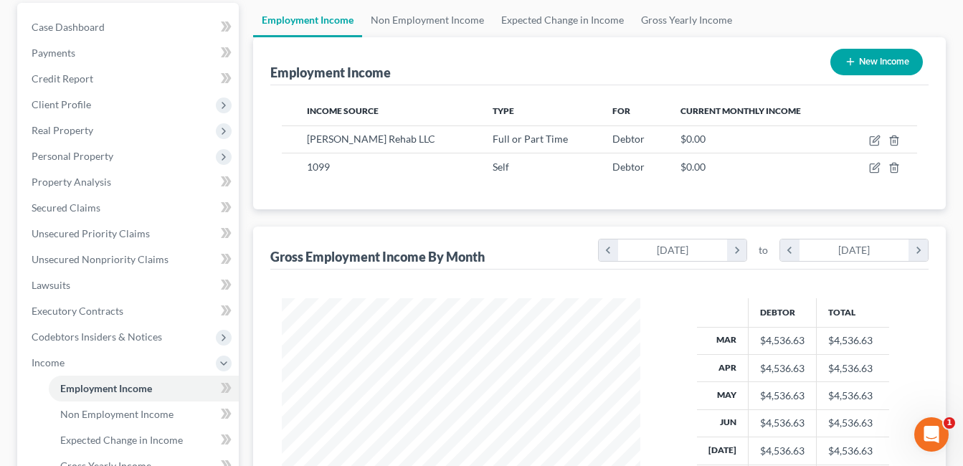
scroll to position [425, 0]
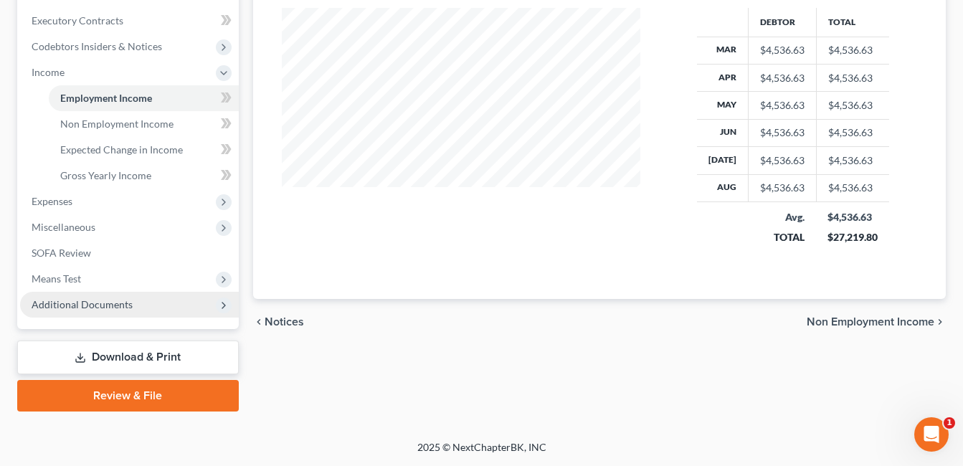
click at [85, 306] on span "Additional Documents" at bounding box center [82, 304] width 101 height 12
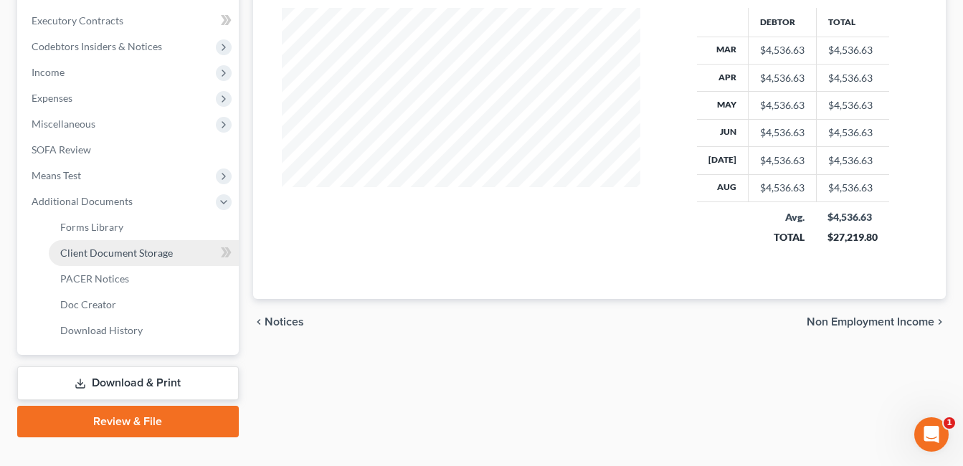
click at [148, 251] on span "Client Document Storage" at bounding box center [116, 253] width 113 height 12
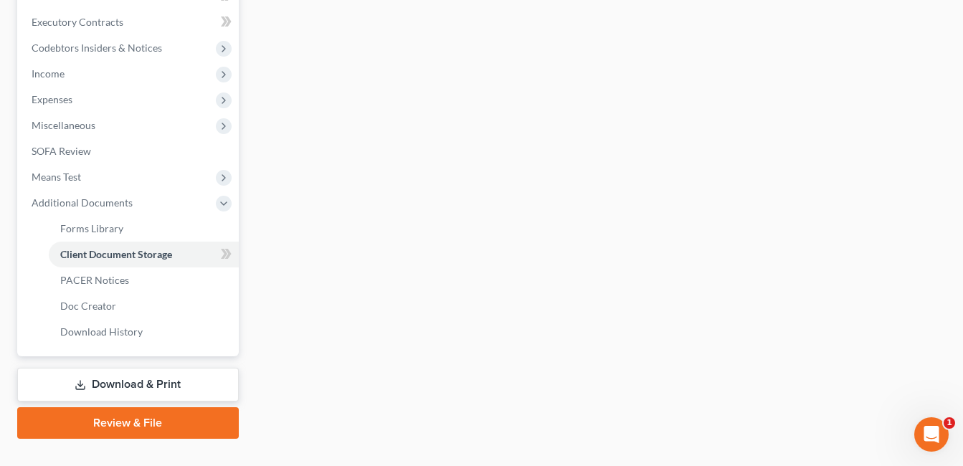
scroll to position [372, 0]
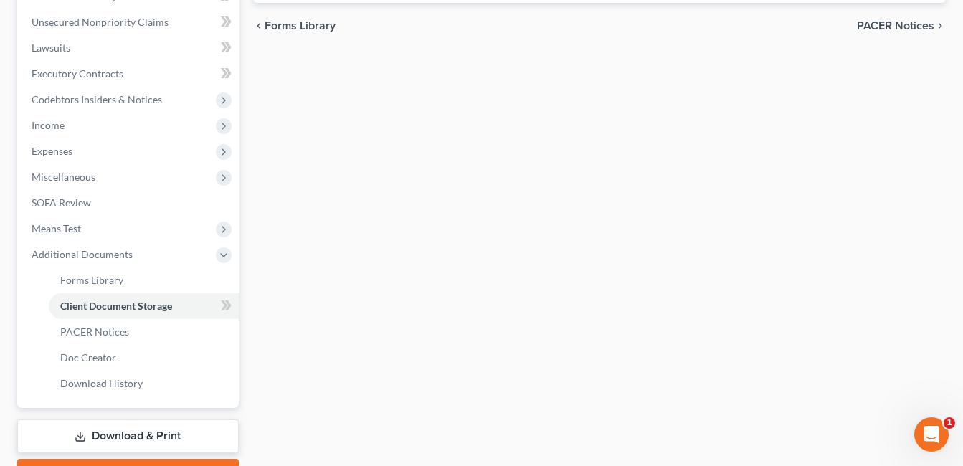
select select "7"
select select "37"
select select "52"
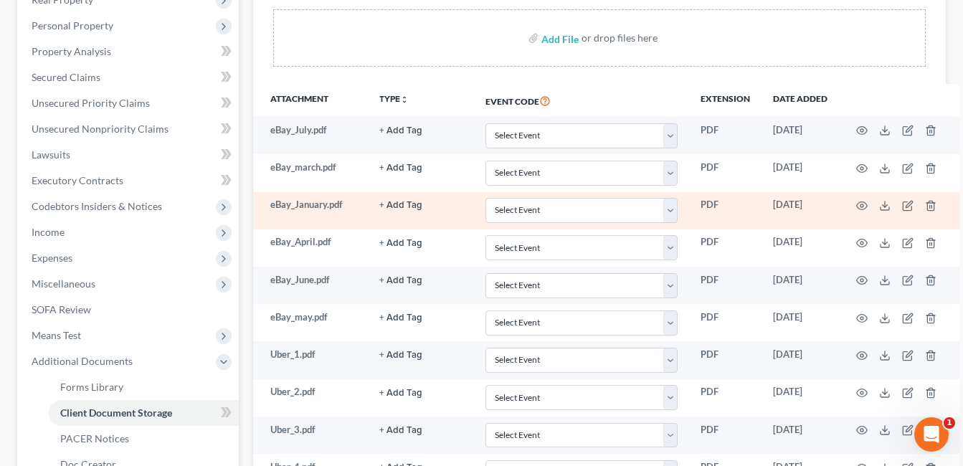
scroll to position [359, 0]
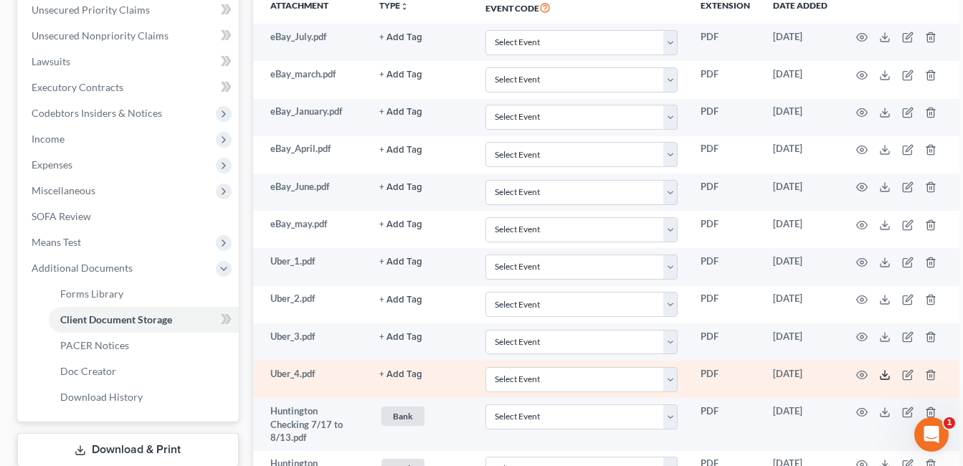
click at [884, 376] on icon at bounding box center [884, 374] width 11 height 11
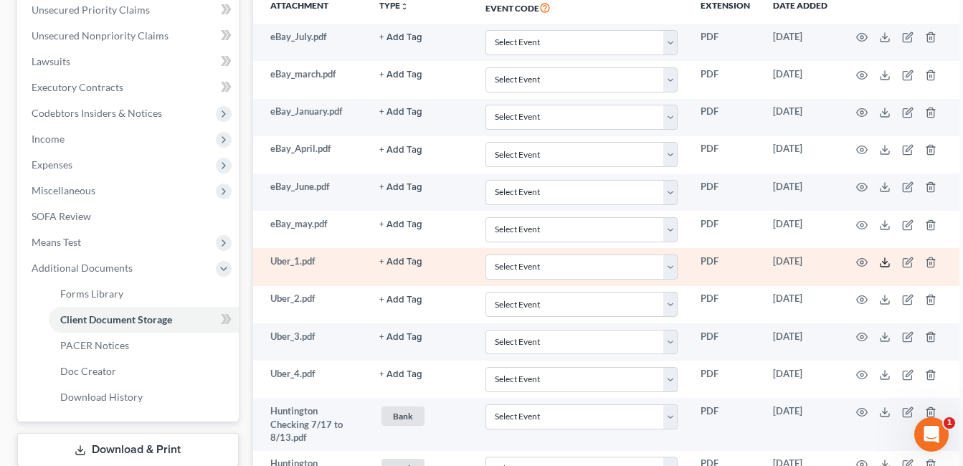
click at [885, 262] on line at bounding box center [885, 261] width 0 height 6
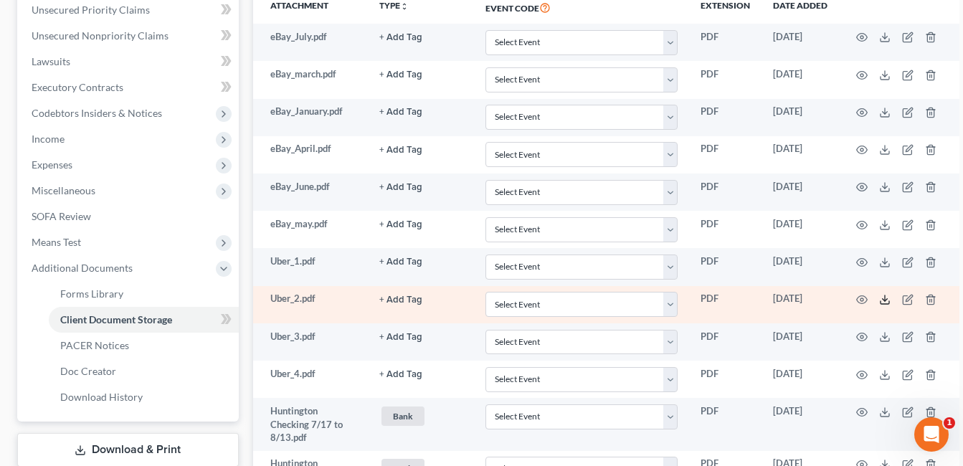
click at [885, 301] on icon at bounding box center [884, 299] width 11 height 11
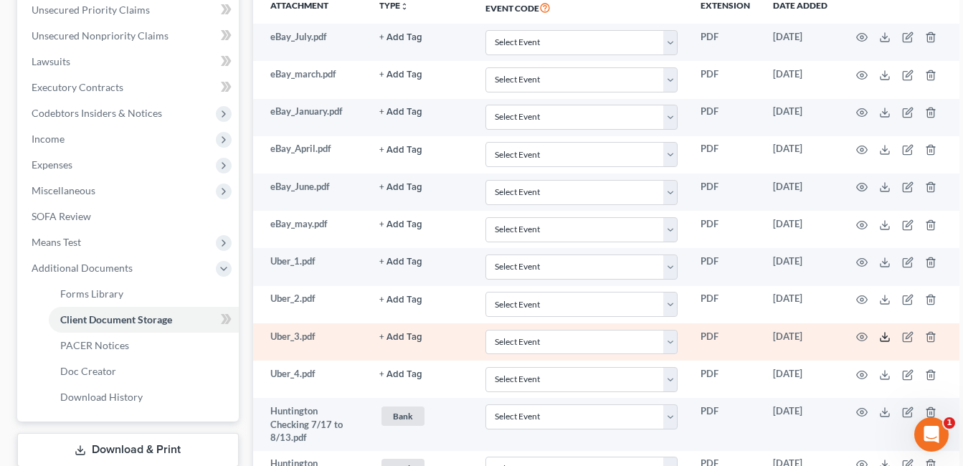
click at [881, 338] on icon at bounding box center [884, 336] width 11 height 11
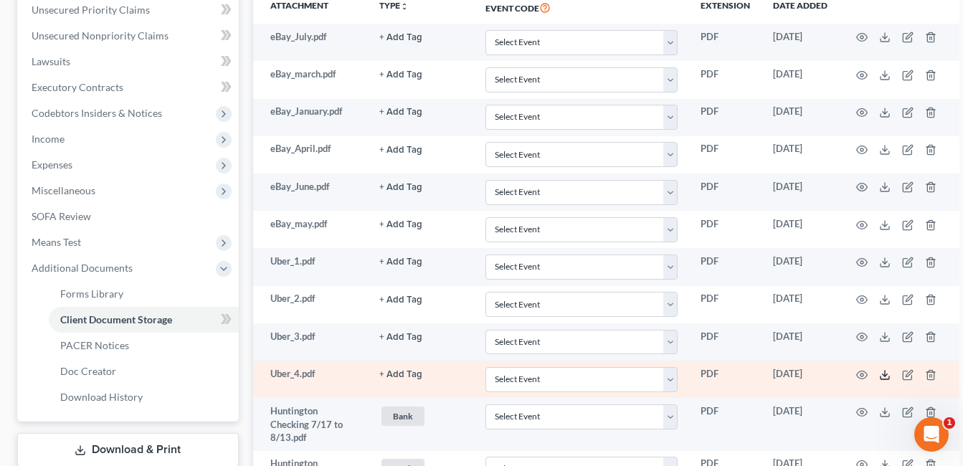
click at [885, 375] on polyline at bounding box center [885, 375] width 5 height 2
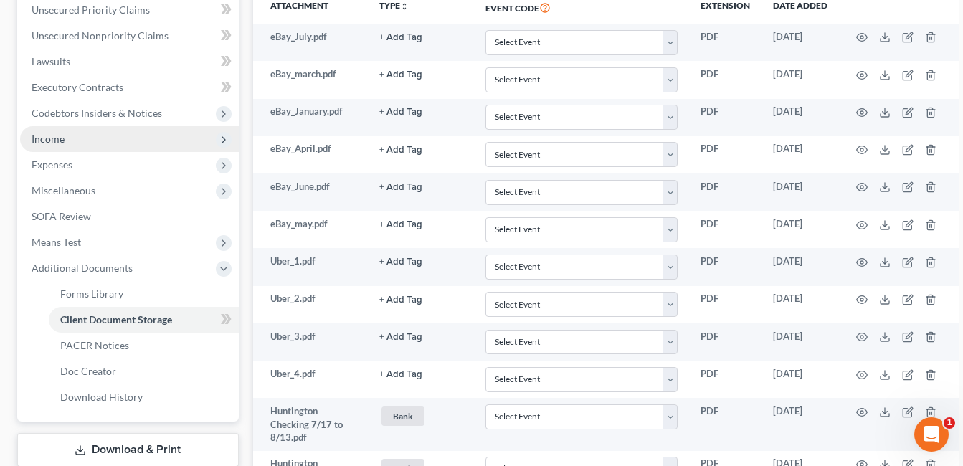
click at [75, 140] on span "Income" at bounding box center [129, 139] width 219 height 26
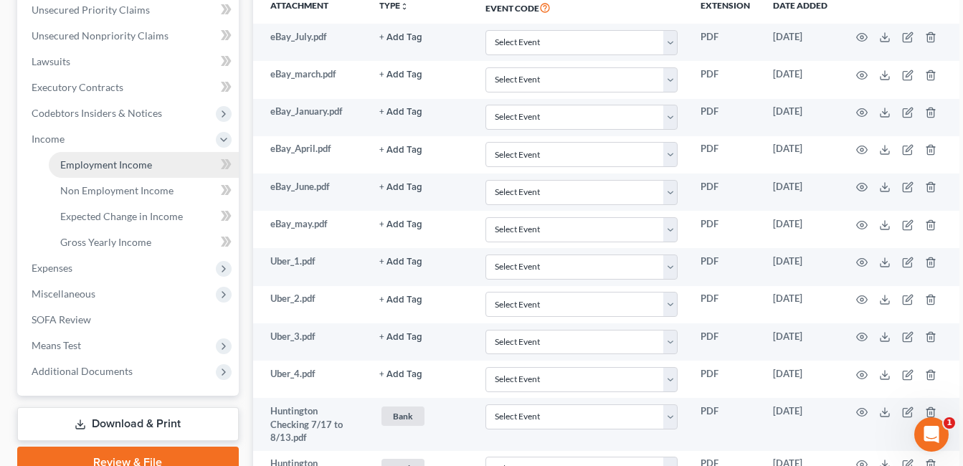
click at [100, 169] on span "Employment Income" at bounding box center [106, 165] width 92 height 12
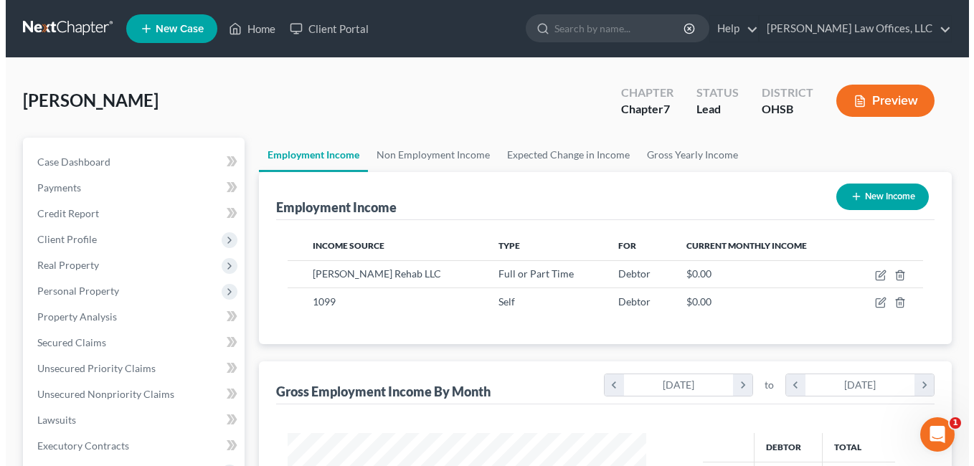
scroll to position [257, 388]
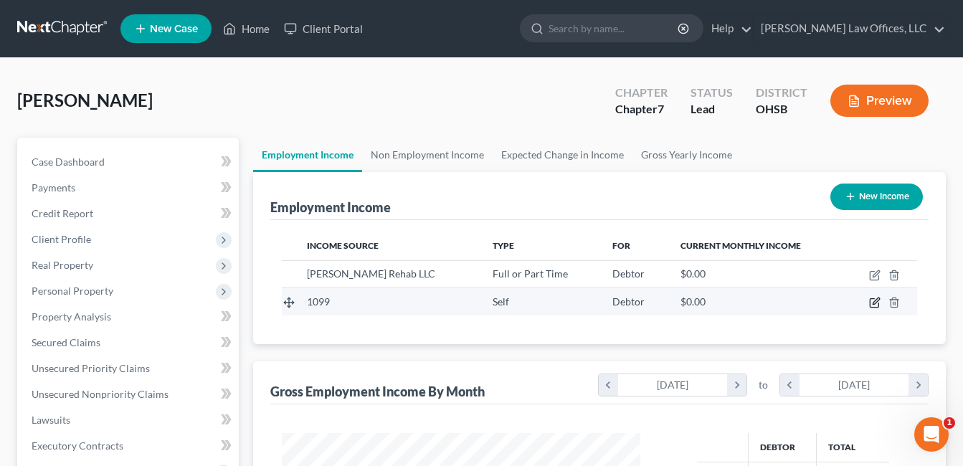
click at [874, 305] on icon "button" at bounding box center [876, 301] width 6 height 6
select select "1"
select select "0"
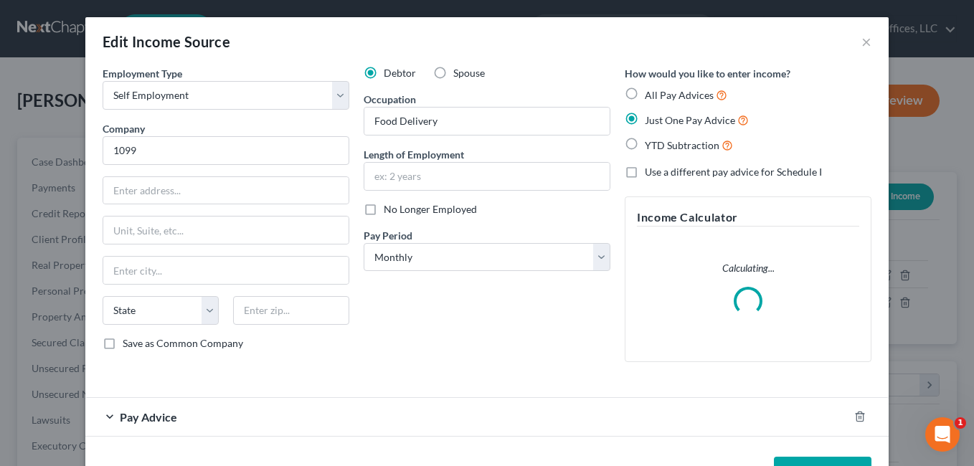
scroll to position [257, 392]
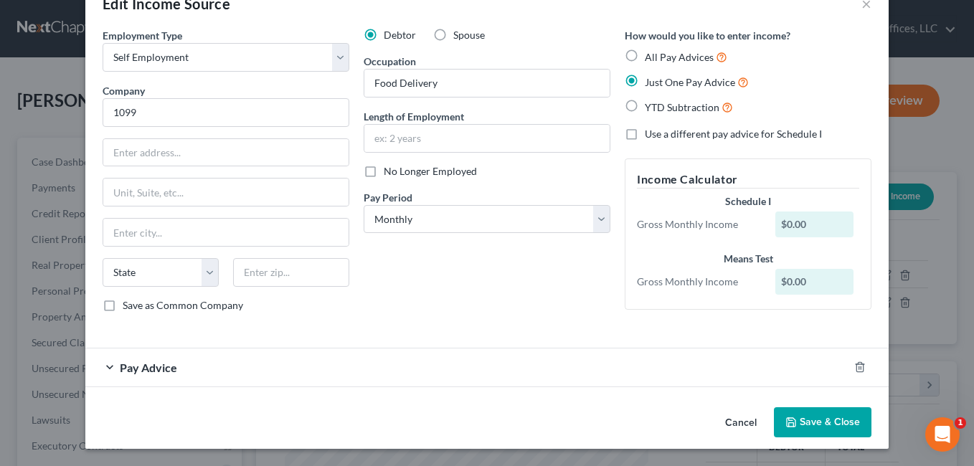
click at [302, 367] on div "Pay Advice" at bounding box center [466, 368] width 763 height 38
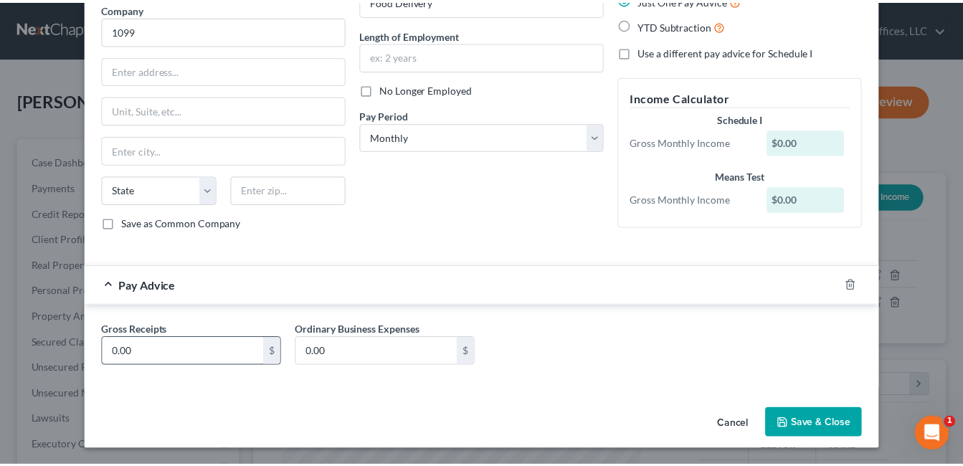
scroll to position [121, 0]
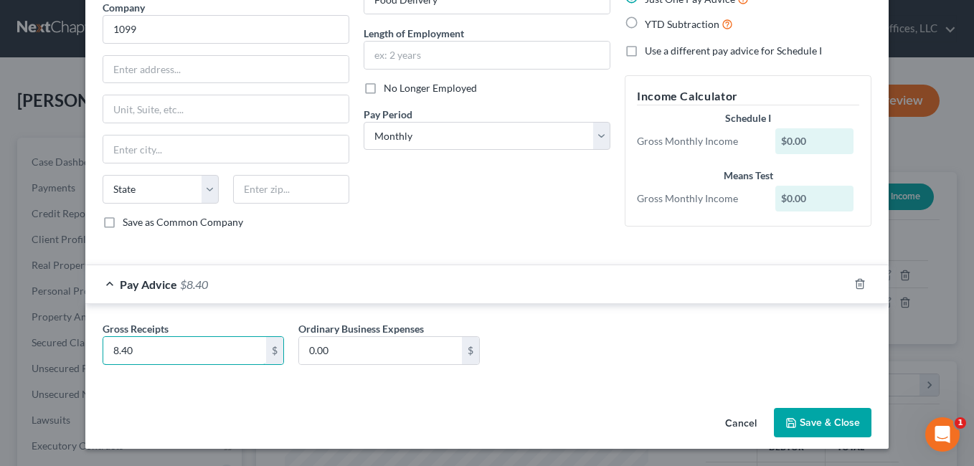
type input "8.40"
click at [814, 421] on button "Save & Close" at bounding box center [823, 423] width 98 height 30
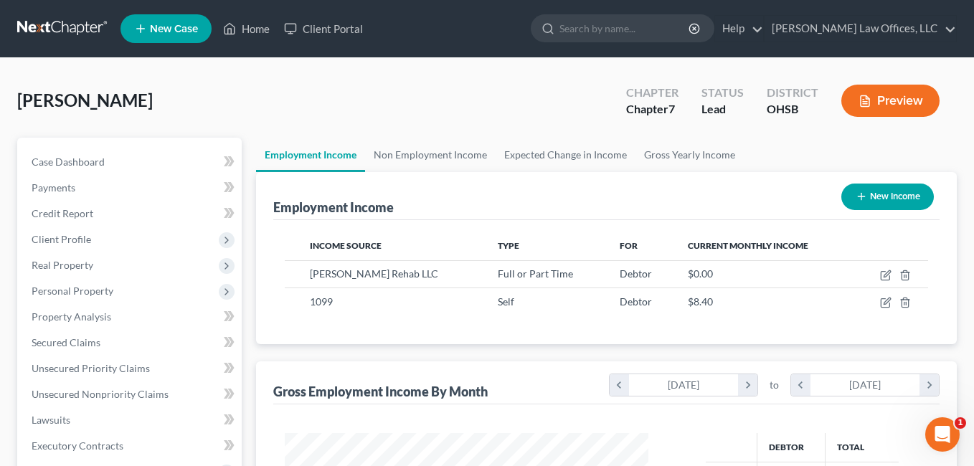
scroll to position [716963, 716833]
click at [861, 192] on button "New Income" at bounding box center [877, 197] width 93 height 27
select select "0"
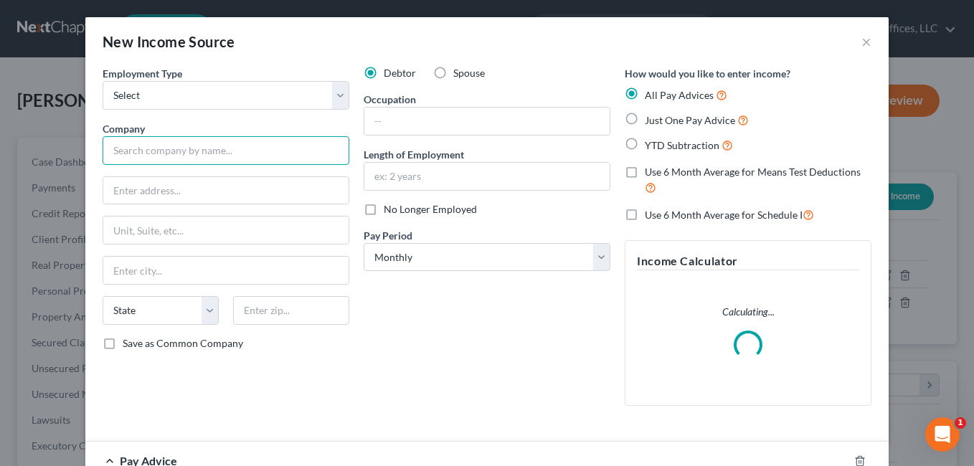
click at [290, 148] on input "text" at bounding box center [226, 150] width 247 height 29
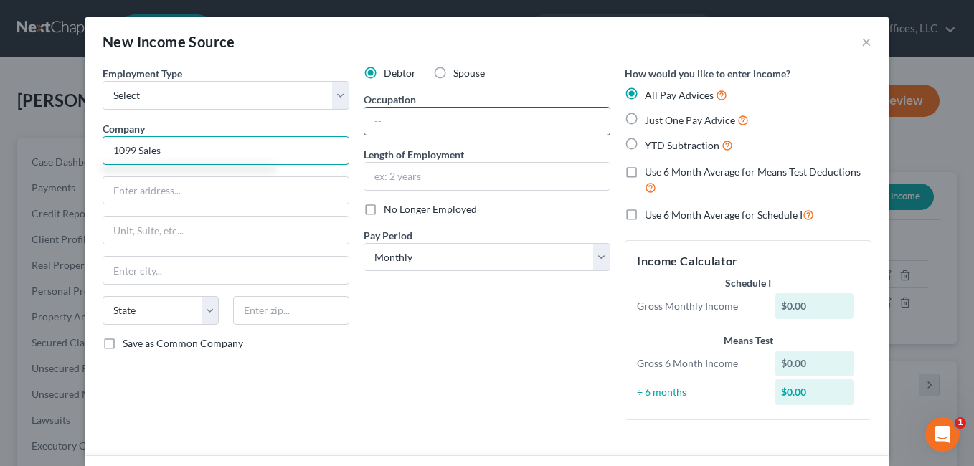
type input "1099 Sales"
click at [387, 126] on input "text" at bounding box center [486, 121] width 245 height 27
type input "Ebay Sales"
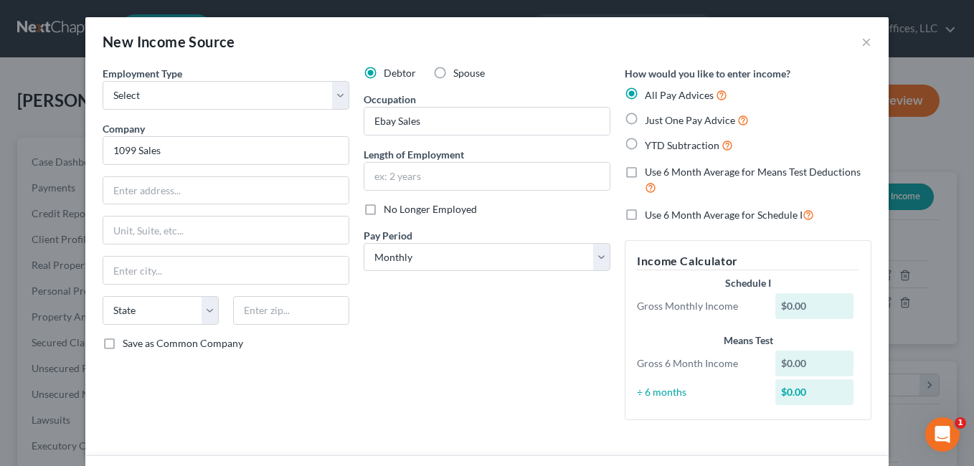
drag, startPoint x: 623, startPoint y: 119, endPoint x: 661, endPoint y: 198, distance: 87.3
click at [645, 120] on label "Just One Pay Advice" at bounding box center [697, 120] width 104 height 16
click at [651, 120] on input "Just One Pay Advice" at bounding box center [655, 116] width 9 height 9
radio input "true"
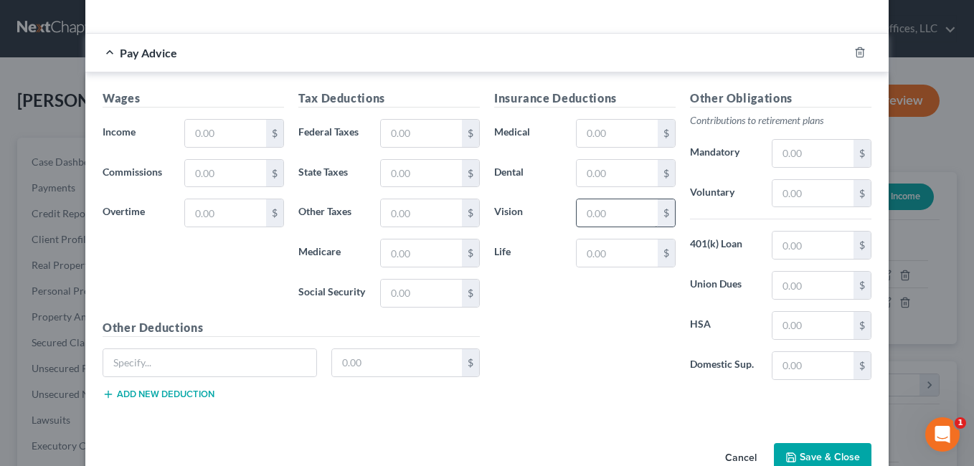
scroll to position [414, 0]
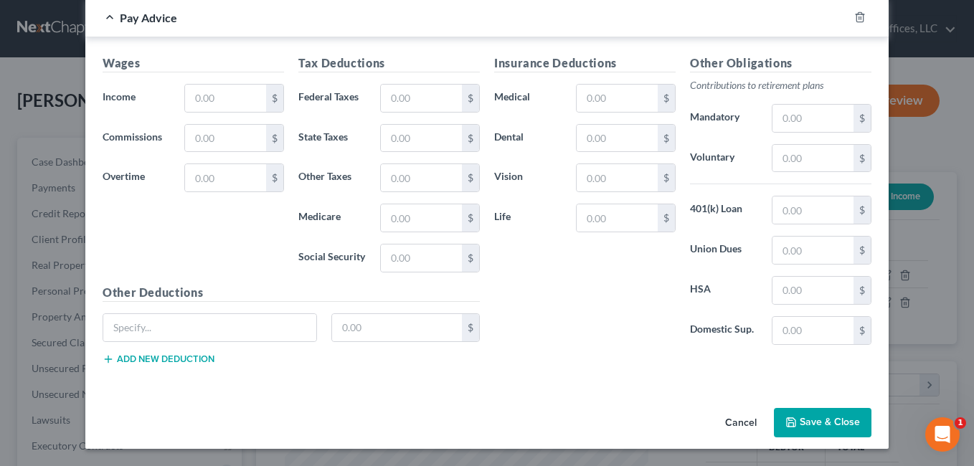
click at [810, 417] on button "Save & Close" at bounding box center [823, 423] width 98 height 30
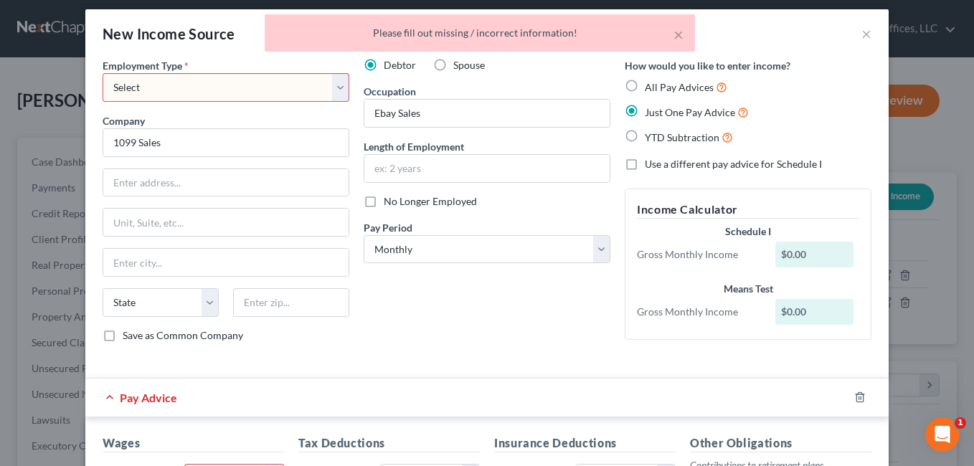
scroll to position [0, 0]
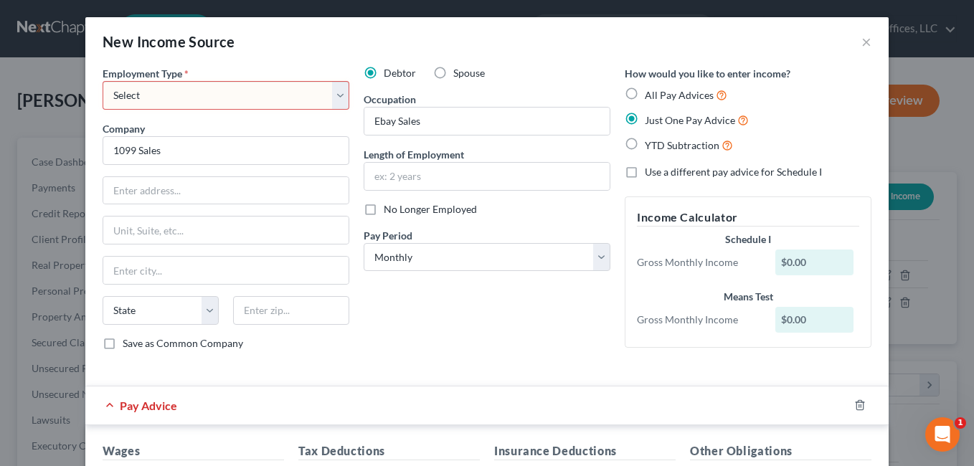
click at [332, 93] on select "Select Full or [DEMOGRAPHIC_DATA] Employment Self Employment" at bounding box center [226, 95] width 247 height 29
select select "1"
click at [103, 81] on select "Select Full or [DEMOGRAPHIC_DATA] Employment Self Employment" at bounding box center [226, 95] width 247 height 29
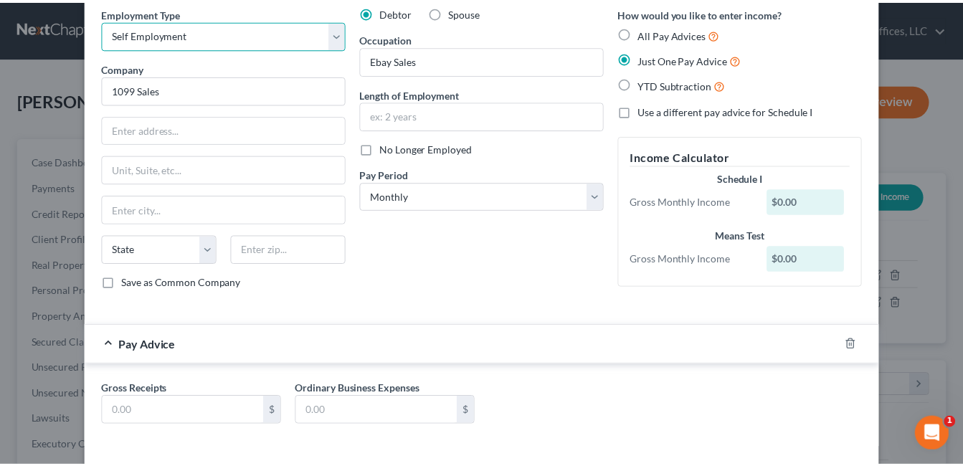
scroll to position [121, 0]
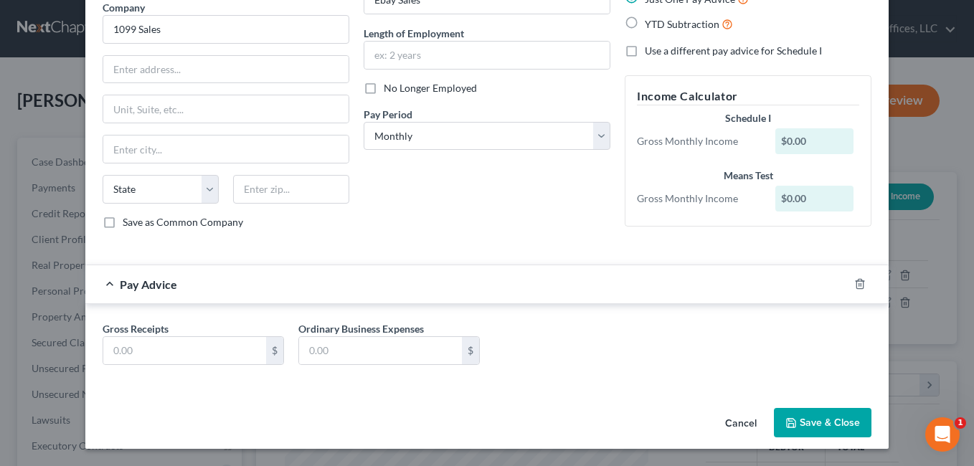
drag, startPoint x: 808, startPoint y: 424, endPoint x: 794, endPoint y: 420, distance: 14.8
click at [808, 423] on button "Save & Close" at bounding box center [823, 423] width 98 height 30
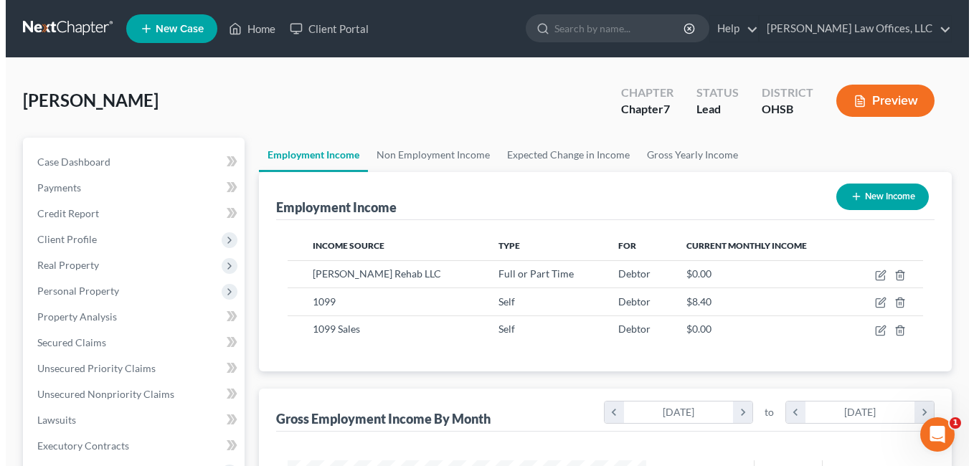
scroll to position [716963, 716833]
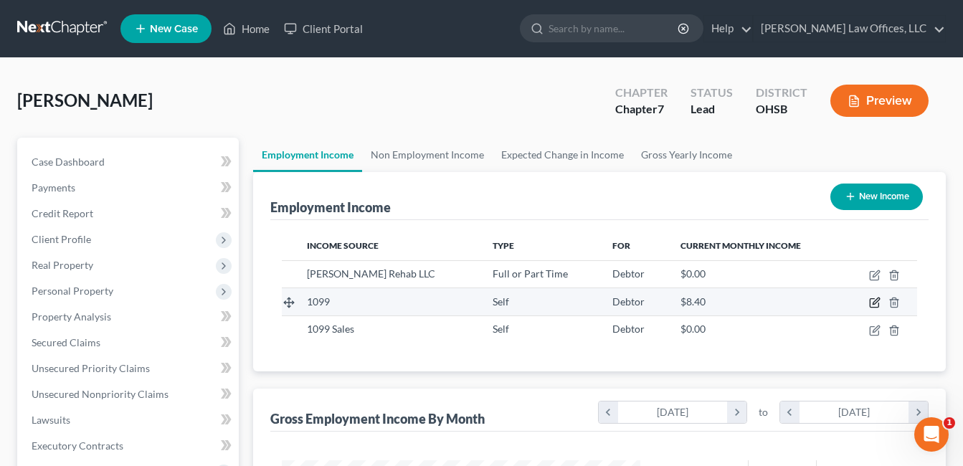
click at [873, 301] on icon "button" at bounding box center [874, 302] width 11 height 11
select select "1"
select select "0"
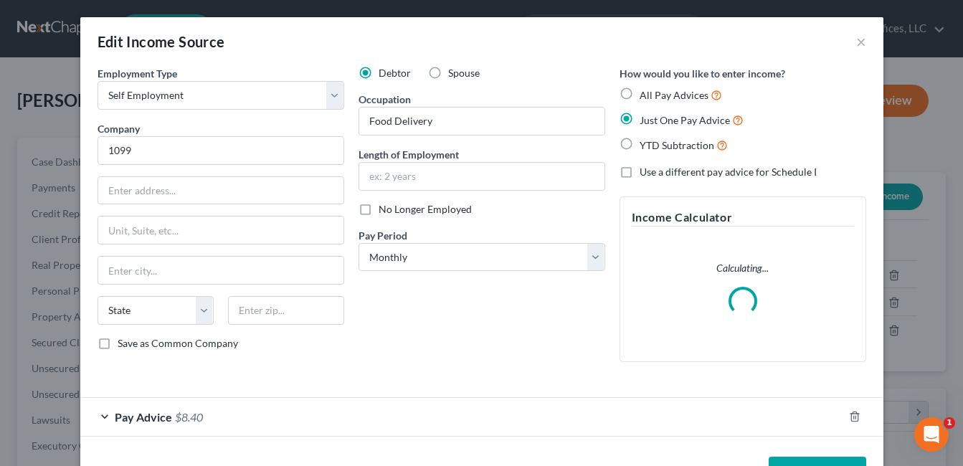
scroll to position [257, 392]
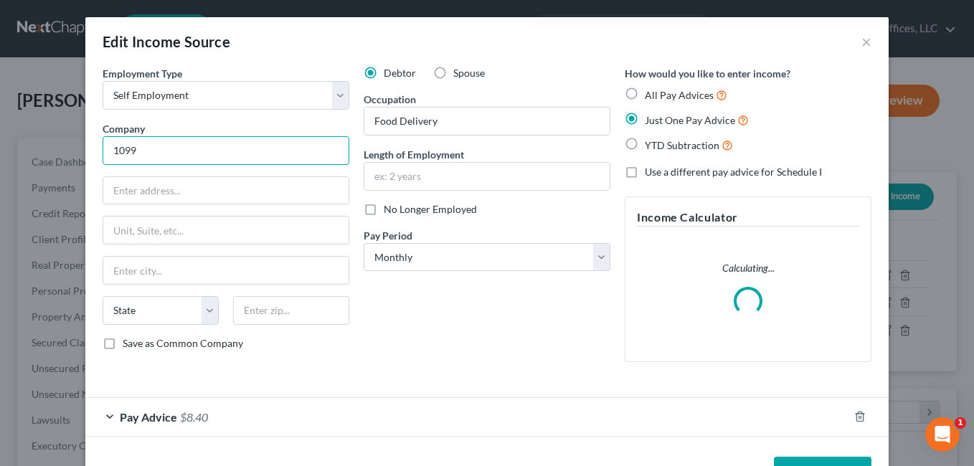
click at [223, 150] on input "1099" at bounding box center [226, 150] width 247 height 29
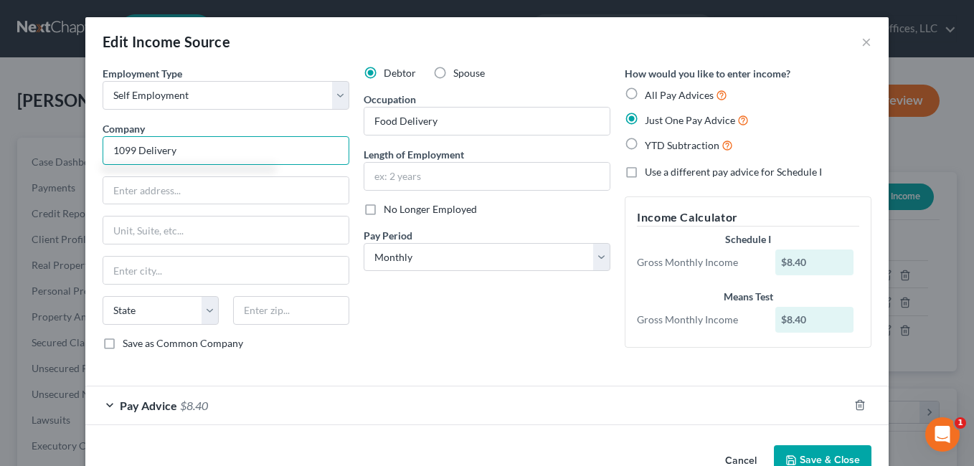
type input "1099 Delivery"
click at [820, 463] on button "Save & Close" at bounding box center [823, 460] width 98 height 30
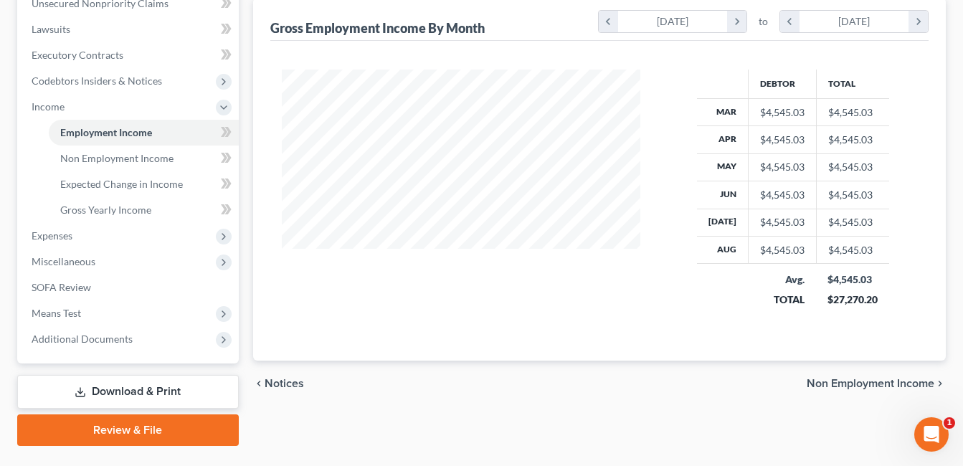
scroll to position [425, 0]
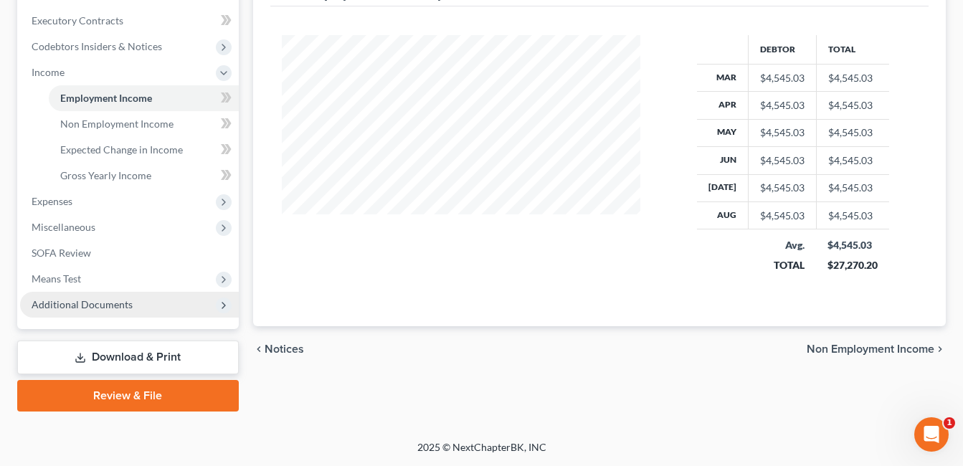
click at [108, 304] on span "Additional Documents" at bounding box center [82, 304] width 101 height 12
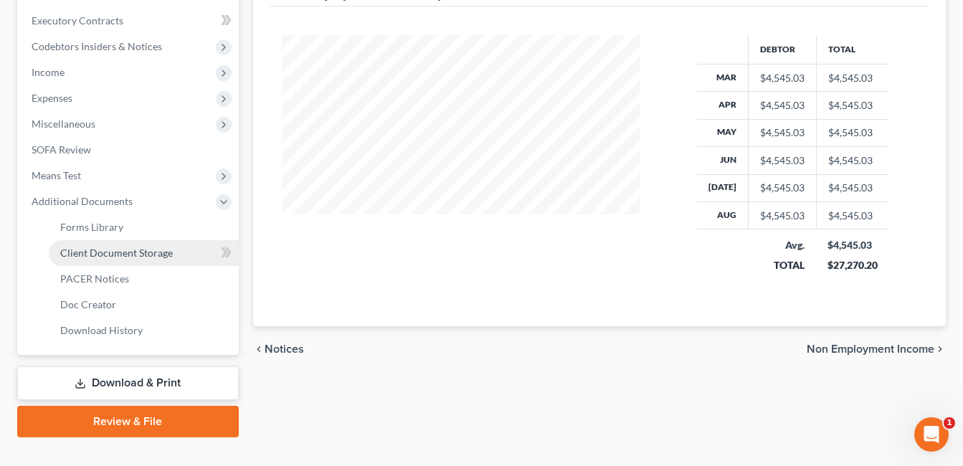
click at [143, 257] on span "Client Document Storage" at bounding box center [116, 253] width 113 height 12
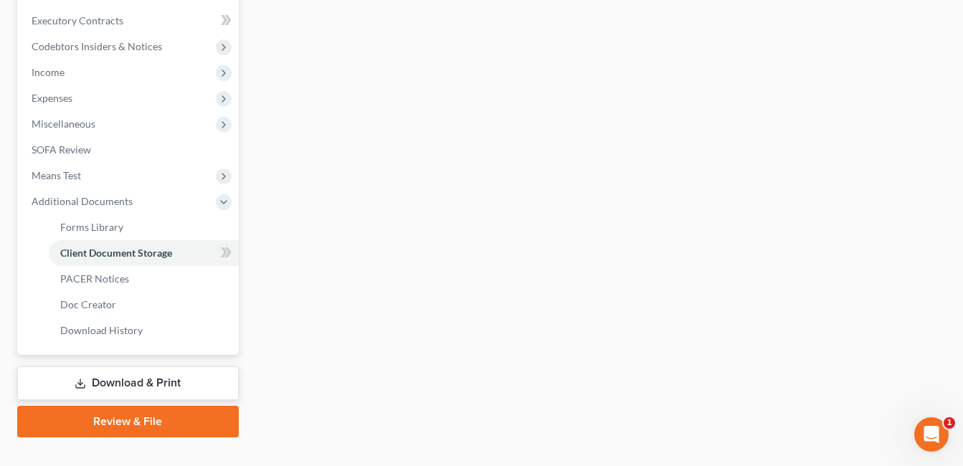
scroll to position [424, 0]
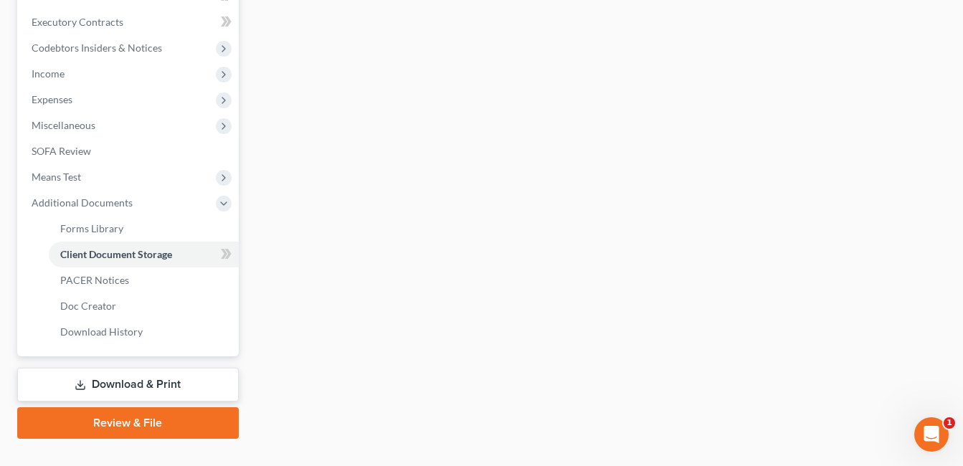
select select "7"
select select "37"
select select "52"
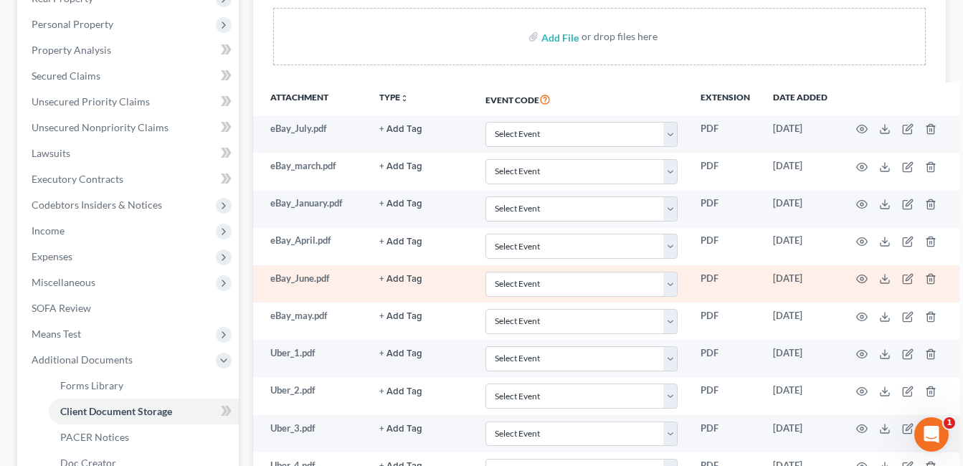
scroll to position [215, 0]
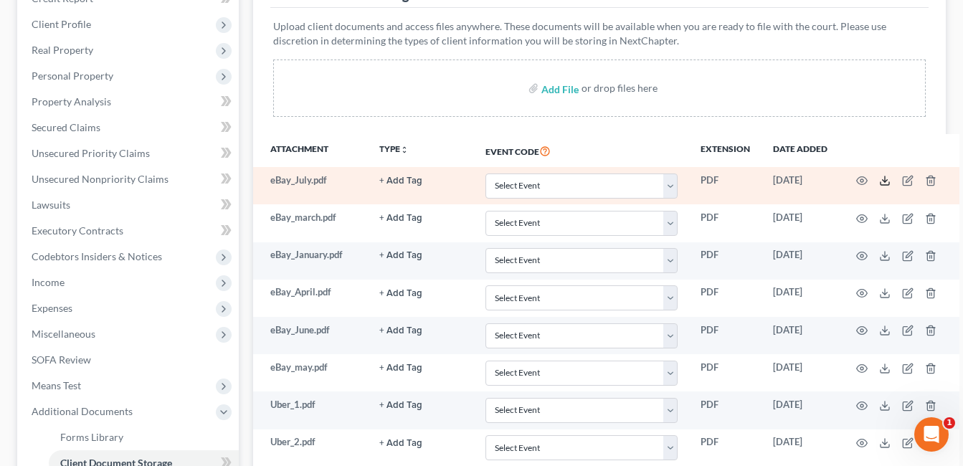
click at [884, 181] on icon at bounding box center [884, 180] width 11 height 11
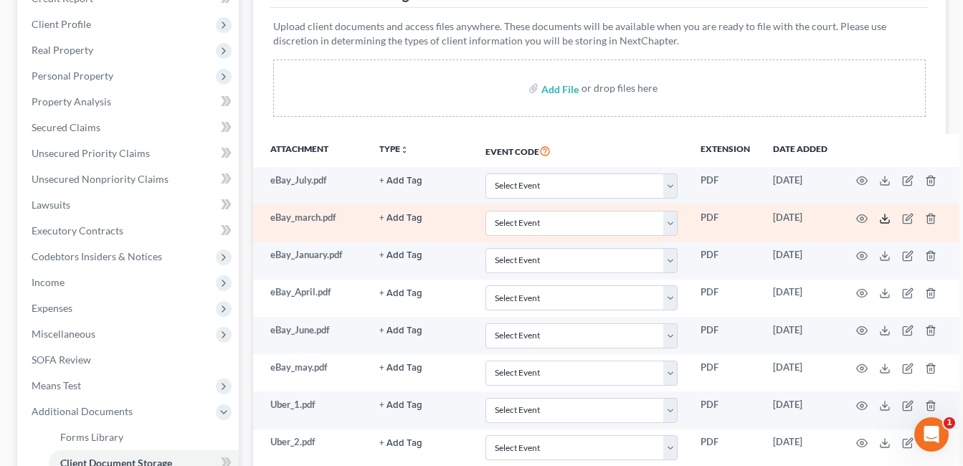
click at [885, 221] on icon at bounding box center [884, 218] width 11 height 11
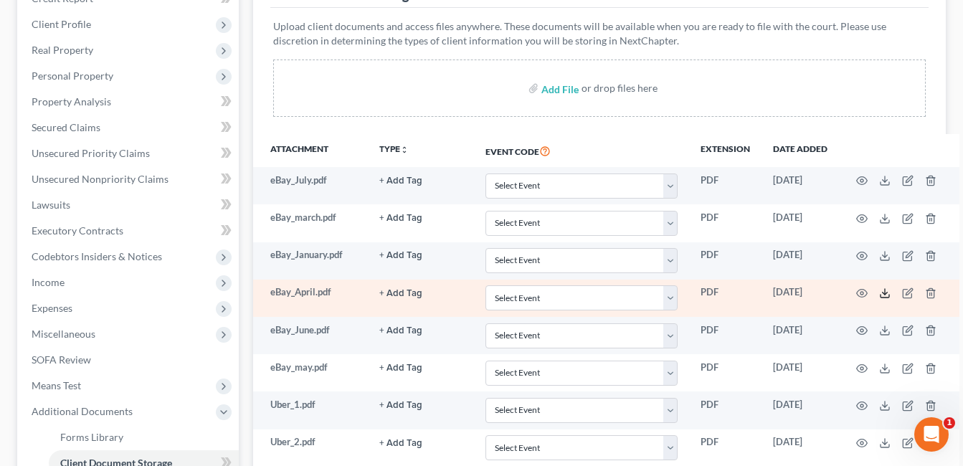
click at [885, 291] on line at bounding box center [885, 292] width 0 height 6
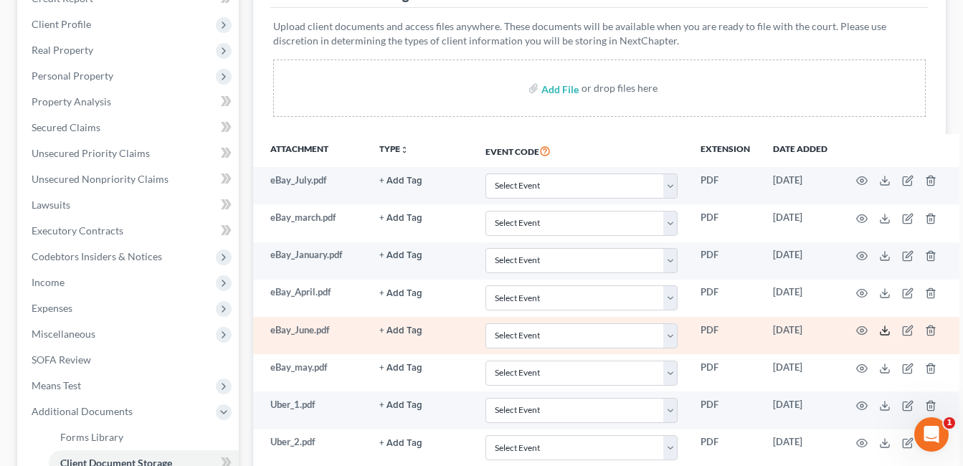
click at [883, 331] on icon at bounding box center [884, 330] width 11 height 11
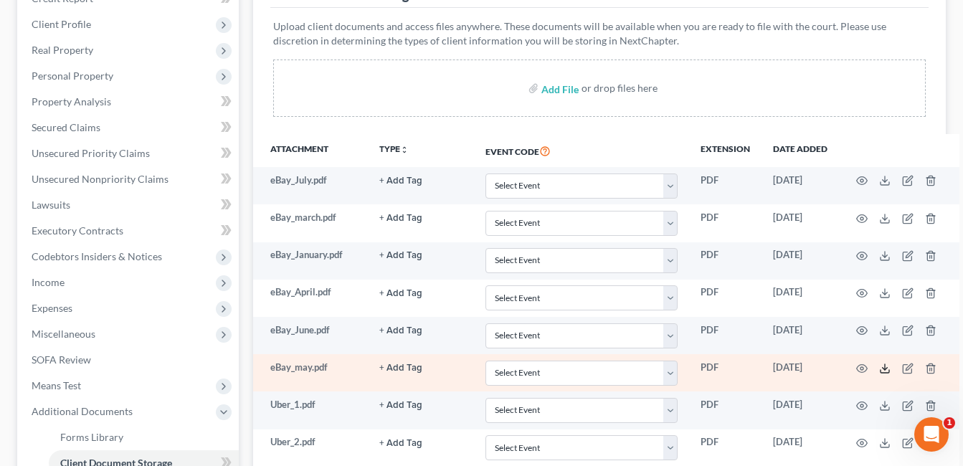
click at [887, 371] on icon at bounding box center [884, 368] width 11 height 11
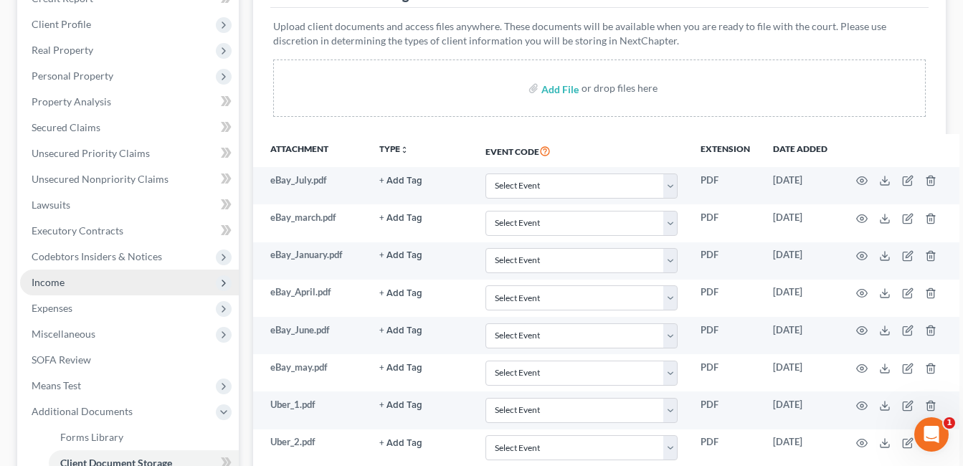
click at [72, 285] on span "Income" at bounding box center [129, 283] width 219 height 26
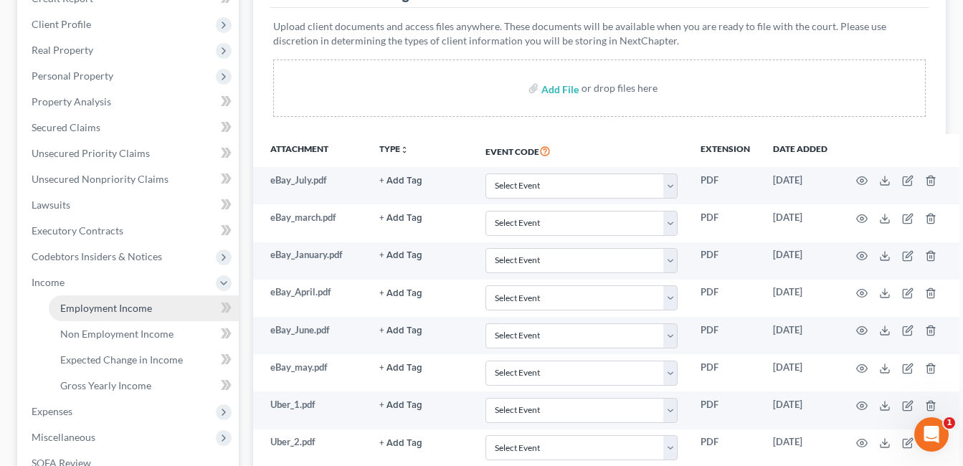
click at [94, 308] on span "Employment Income" at bounding box center [106, 308] width 92 height 12
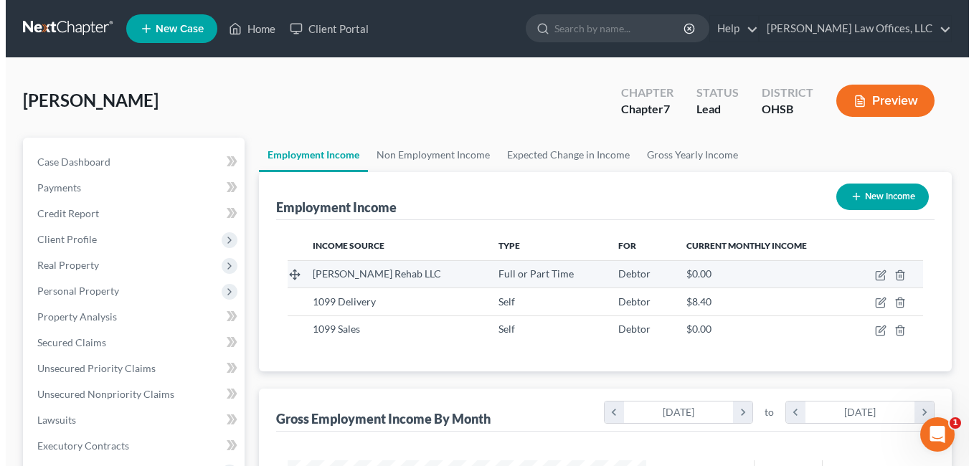
scroll to position [257, 388]
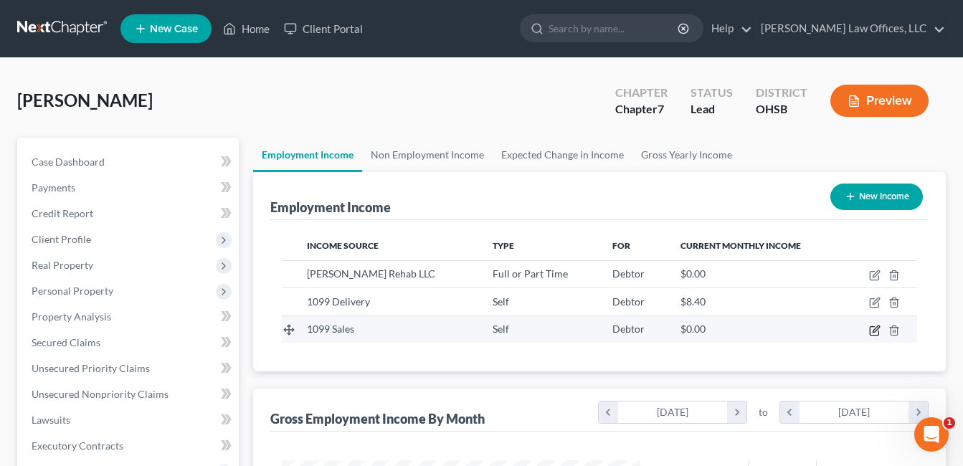
click at [871, 332] on icon "button" at bounding box center [874, 330] width 11 height 11
select select "1"
select select "0"
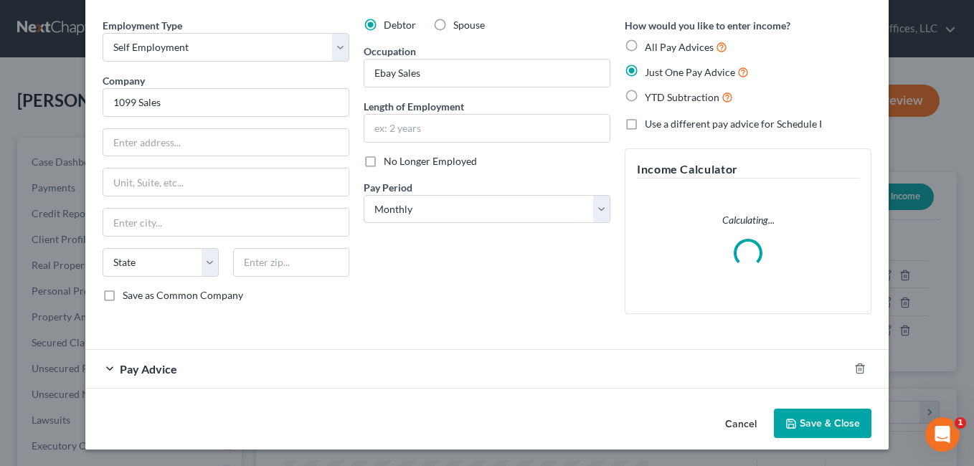
scroll to position [49, 0]
click at [226, 367] on div "Pay Advice" at bounding box center [466, 368] width 763 height 38
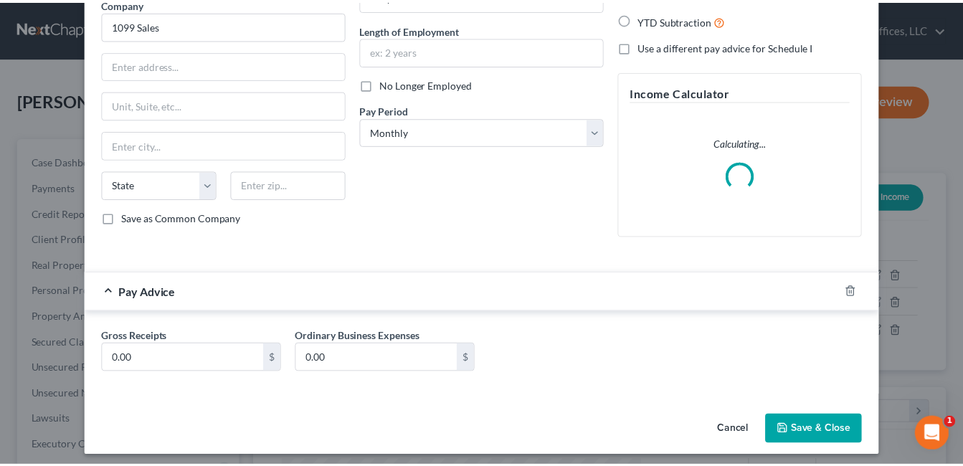
scroll to position [133, 0]
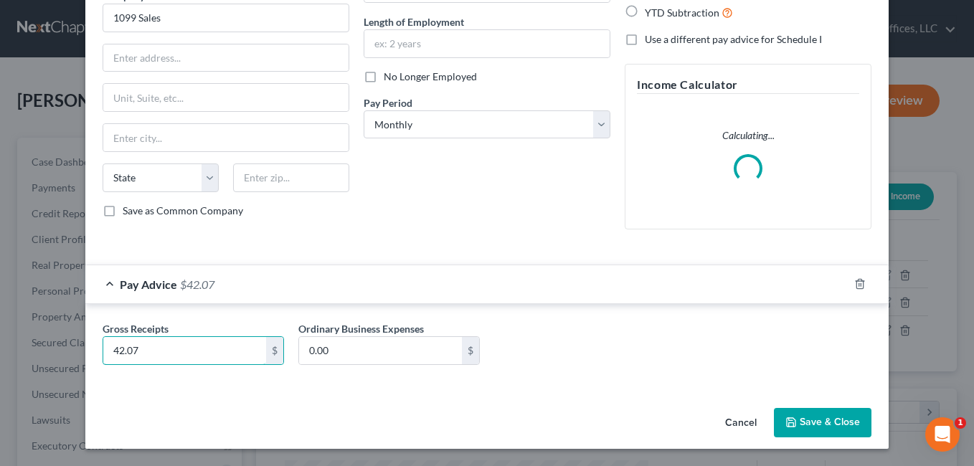
type input "42.07"
click at [808, 417] on button "Save & Close" at bounding box center [823, 423] width 98 height 30
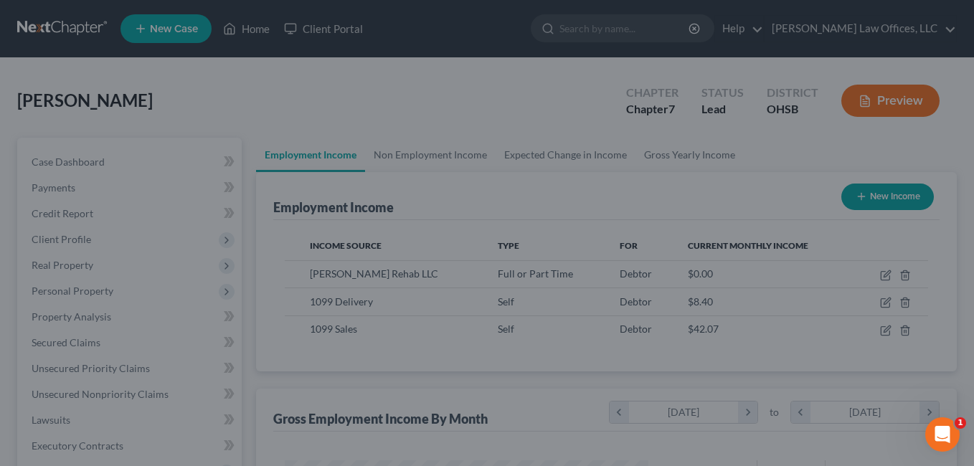
scroll to position [716963, 716833]
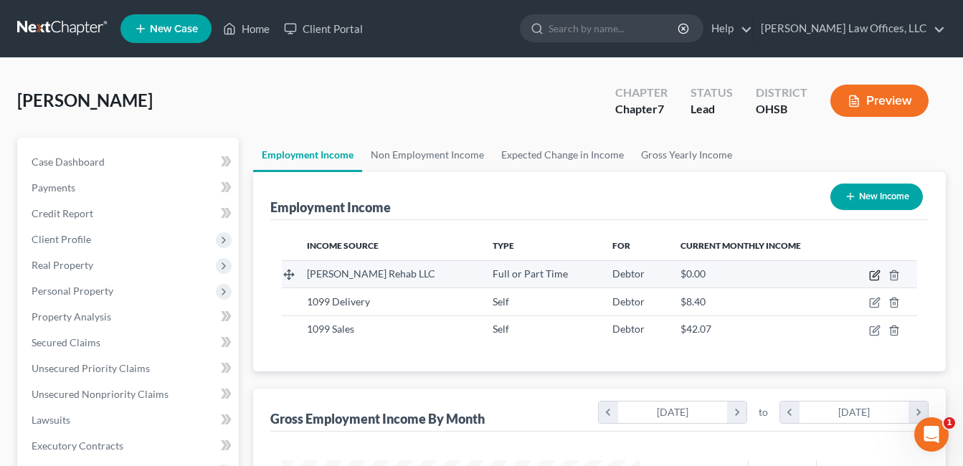
click at [875, 273] on icon "button" at bounding box center [874, 275] width 11 height 11
select select "0"
select select "36"
select select "2"
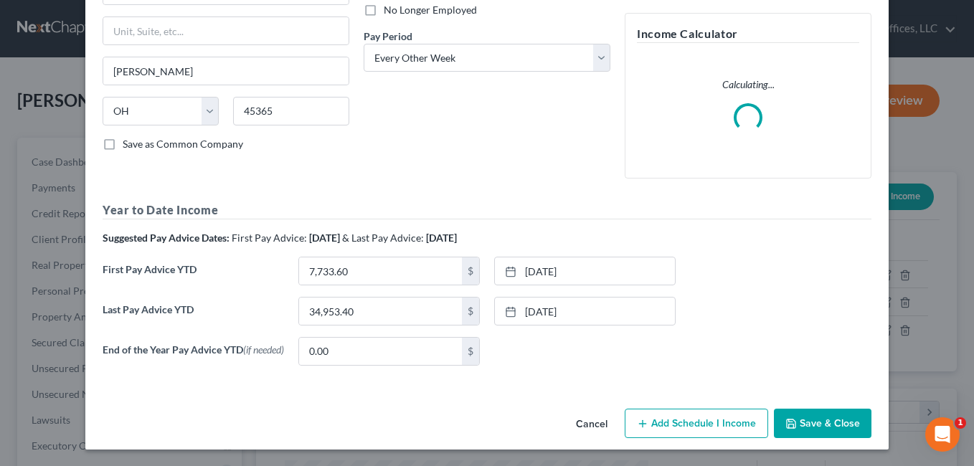
scroll to position [204, 0]
click at [682, 377] on div "End of the Year Pay Advice YTD (if needed) 0.00 $ None close Date Time chevron_…" at bounding box center [486, 356] width 783 height 40
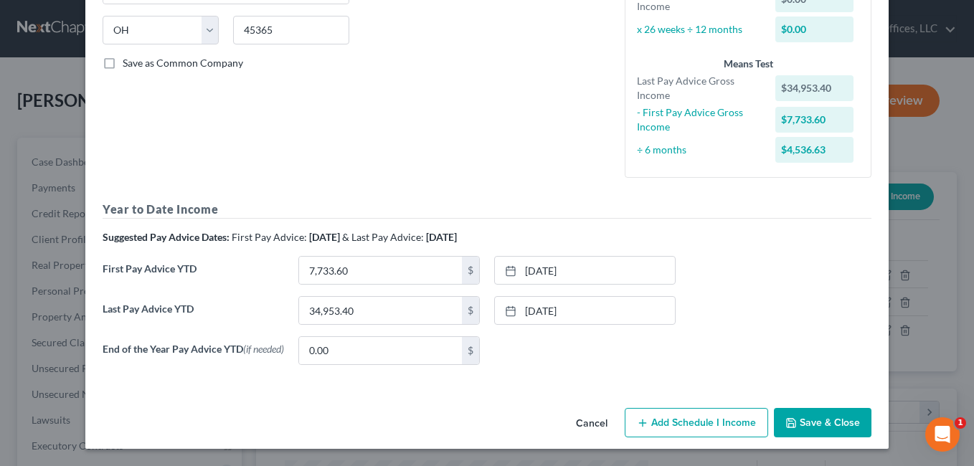
scroll to position [284, 0]
click at [694, 421] on button "Add Schedule I Income" at bounding box center [696, 423] width 143 height 30
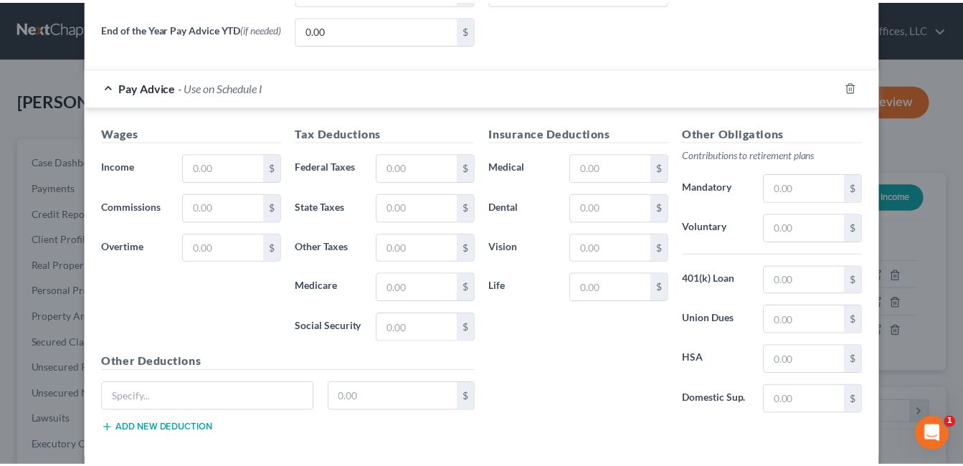
scroll to position [643, 0]
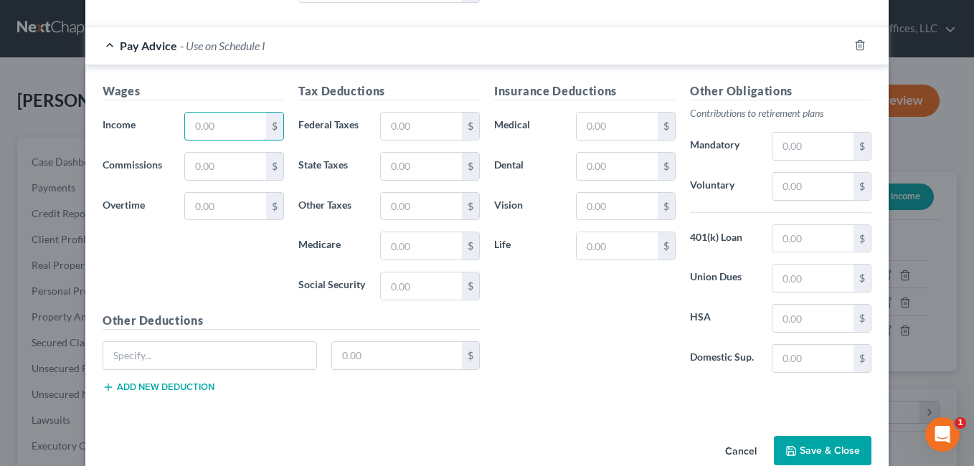
drag, startPoint x: 220, startPoint y: 129, endPoint x: 161, endPoint y: 134, distance: 59.0
click at [161, 134] on div "Income * $" at bounding box center [193, 126] width 196 height 29
type input "2,230.80"
drag, startPoint x: 402, startPoint y: 130, endPoint x: 379, endPoint y: 134, distance: 23.4
click at [381, 134] on input "text" at bounding box center [421, 126] width 81 height 27
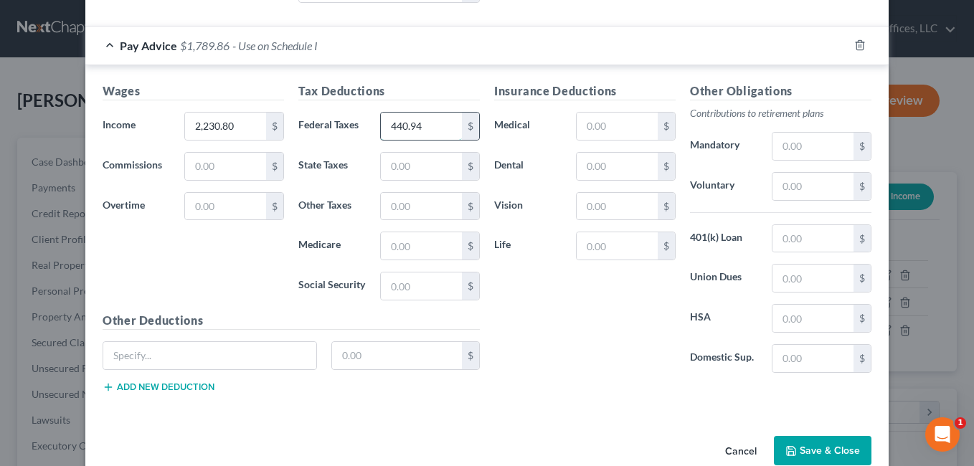
type input "440.94"
drag, startPoint x: 624, startPoint y: 128, endPoint x: 578, endPoint y: 128, distance: 45.9
click at [578, 128] on input "text" at bounding box center [617, 126] width 81 height 27
type input "67.17"
click at [804, 449] on button "Save & Close" at bounding box center [823, 451] width 98 height 30
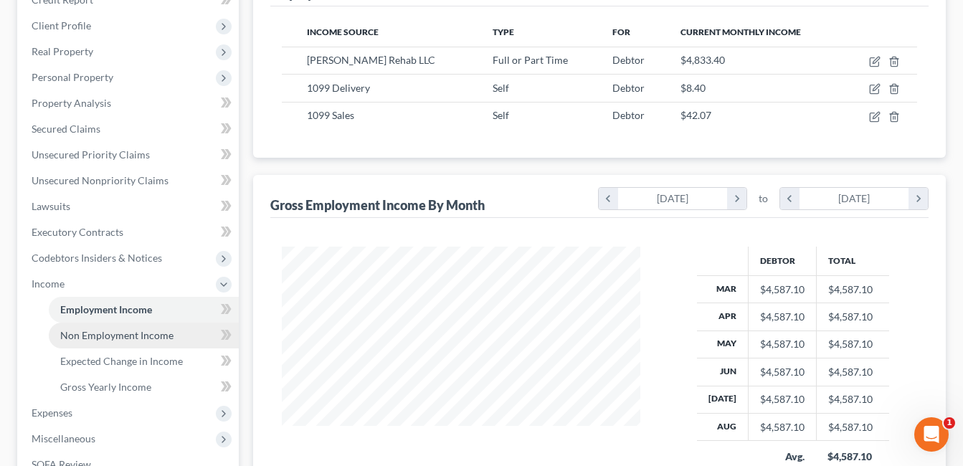
scroll to position [215, 0]
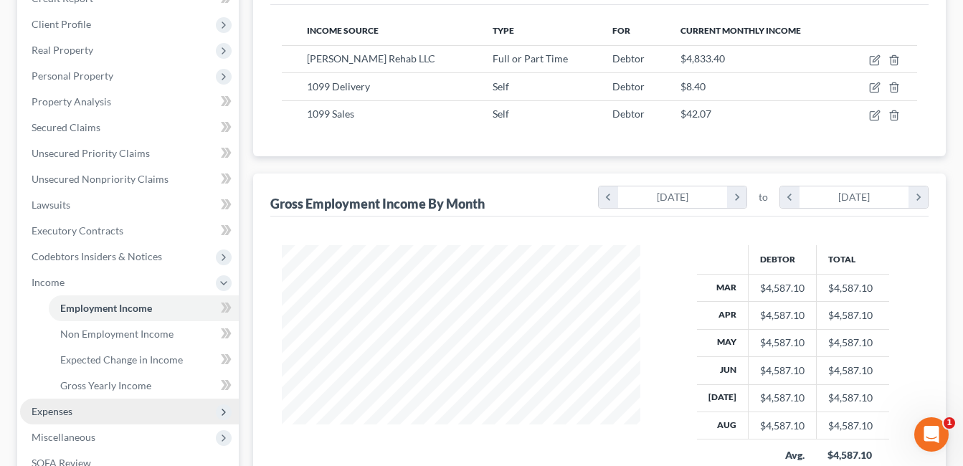
click at [70, 412] on span "Expenses" at bounding box center [52, 411] width 41 height 12
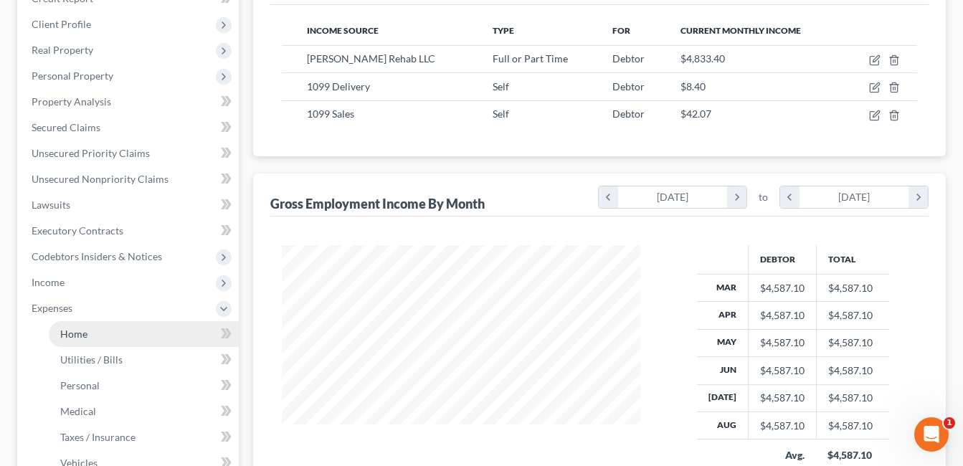
click at [83, 331] on span "Home" at bounding box center [73, 334] width 27 height 12
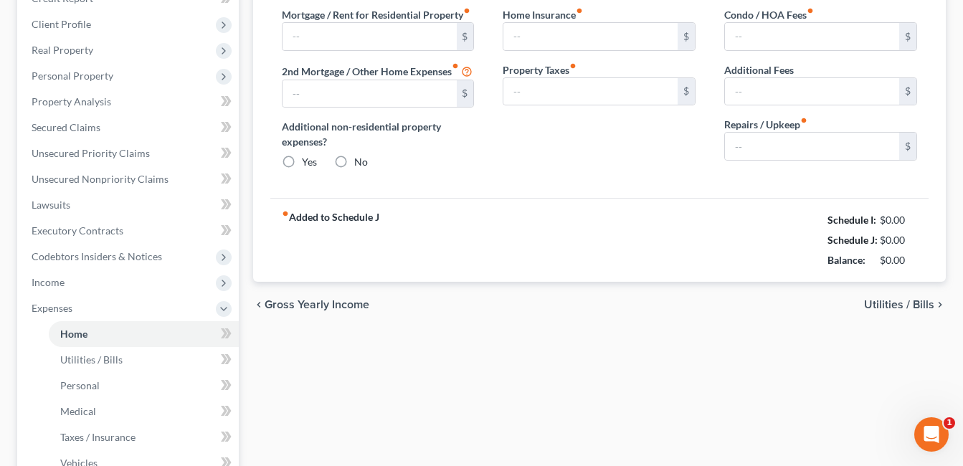
scroll to position [122, 0]
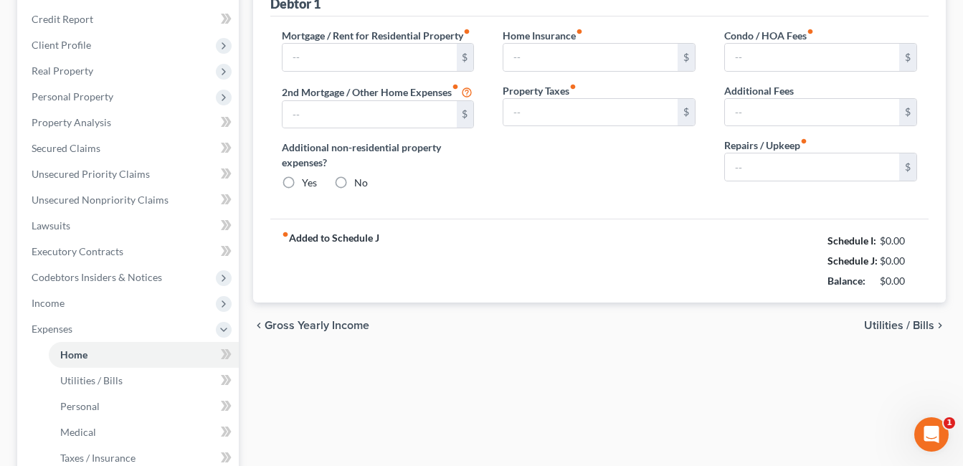
type input "965.00"
radio input "true"
type input "15.00"
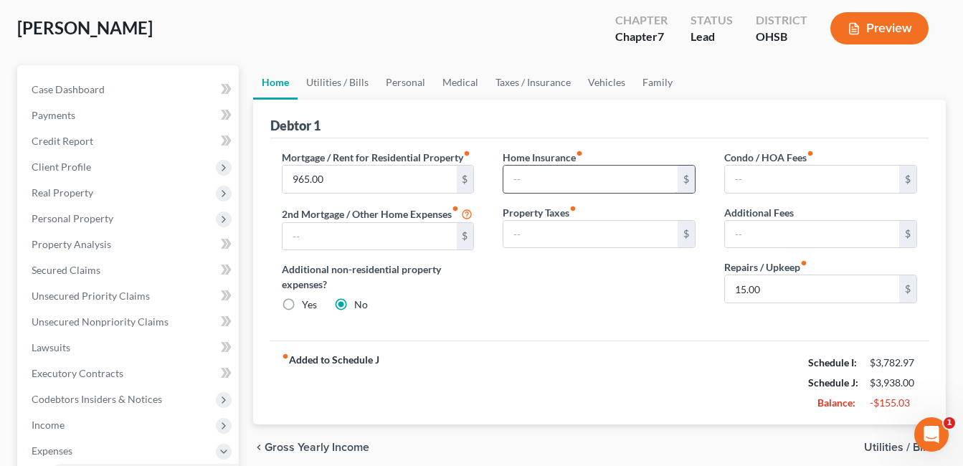
scroll to position [72, 0]
click at [610, 80] on link "Vehicles" at bounding box center [607, 83] width 55 height 34
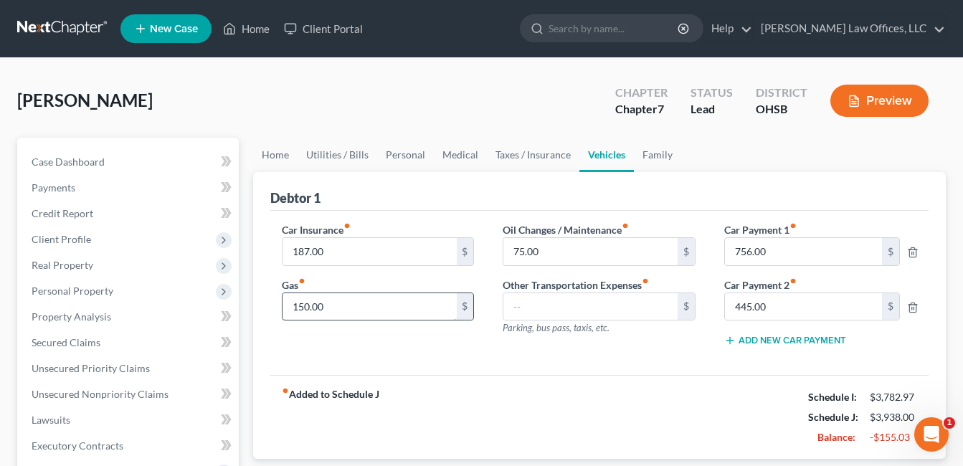
click at [331, 313] on input "150.00" at bounding box center [370, 306] width 174 height 27
type input "350.00"
click at [273, 156] on link "Home" at bounding box center [275, 155] width 44 height 34
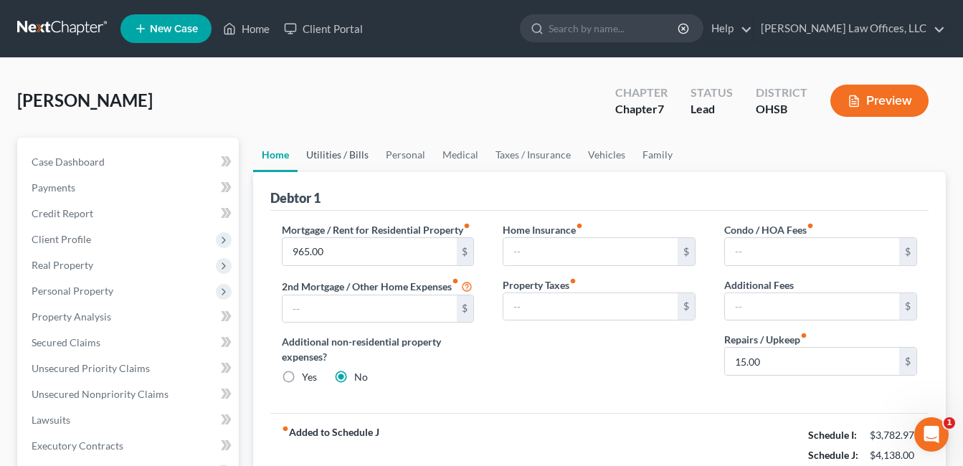
click at [326, 156] on link "Utilities / Bills" at bounding box center [338, 155] width 80 height 34
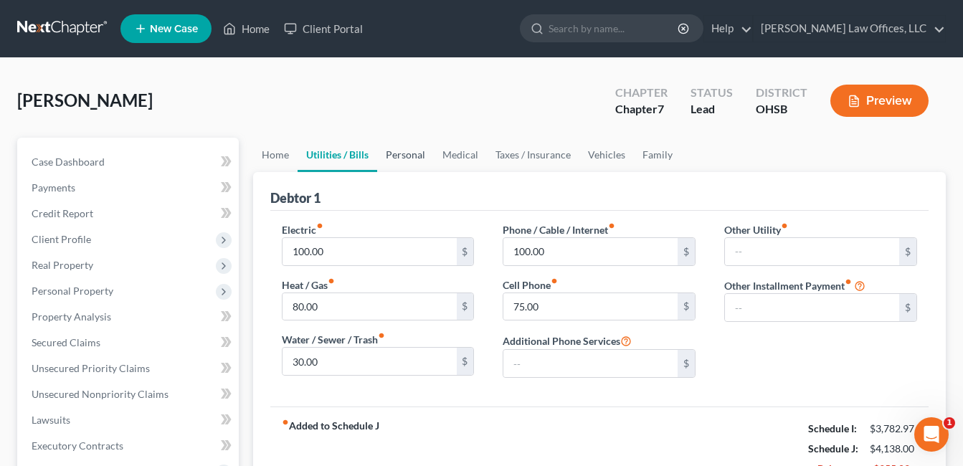
click at [390, 157] on link "Personal" at bounding box center [405, 155] width 57 height 34
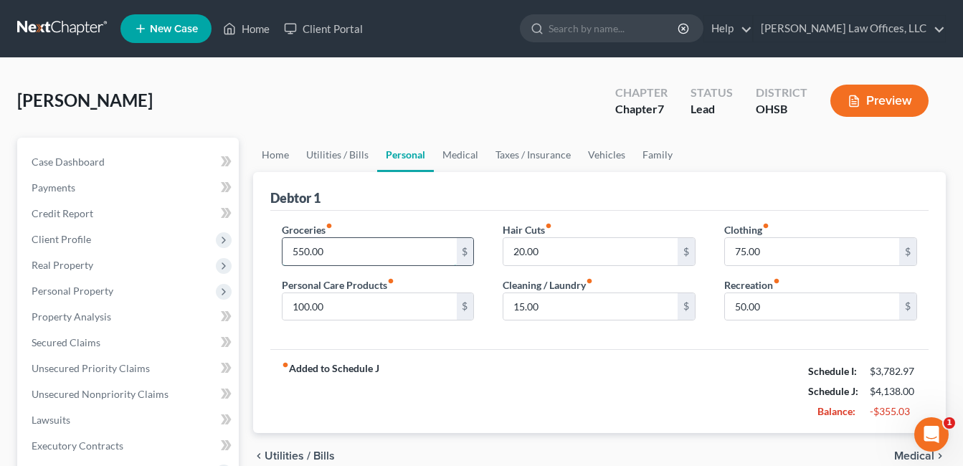
click at [342, 242] on input "550.00" at bounding box center [370, 251] width 174 height 27
type input "795.00"
click at [250, 29] on link "Home" at bounding box center [246, 29] width 61 height 26
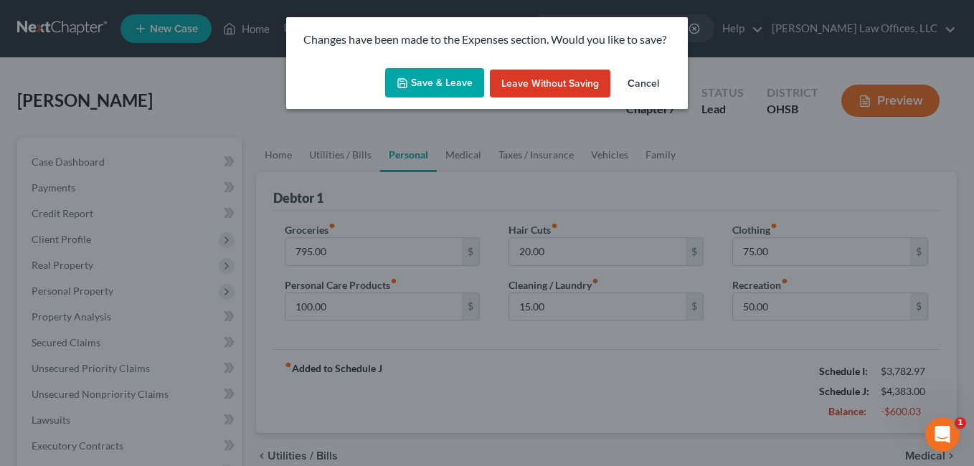
click at [430, 88] on button "Save & Leave" at bounding box center [434, 83] width 99 height 30
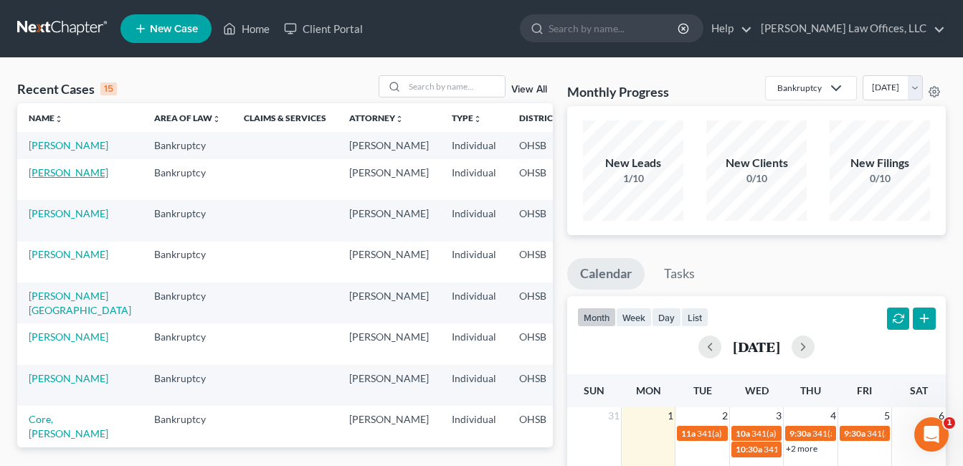
click at [58, 179] on link "[PERSON_NAME]" at bounding box center [69, 172] width 80 height 12
select select "4"
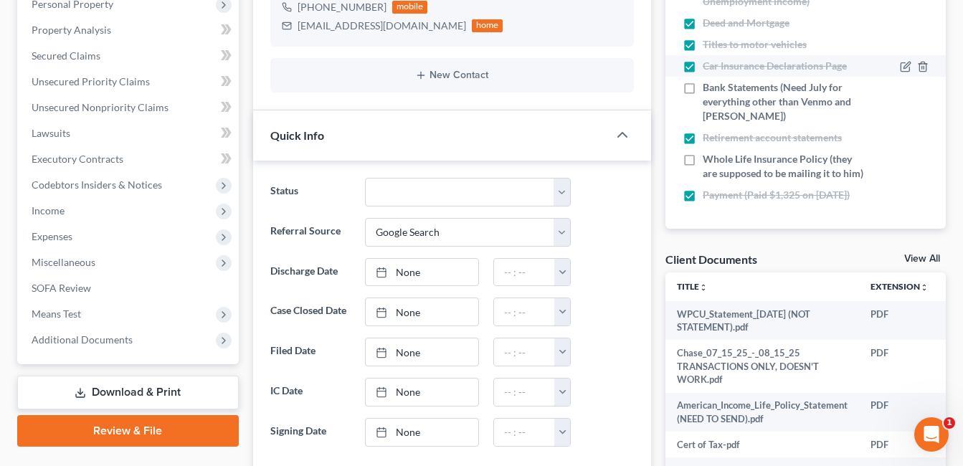
scroll to position [138, 0]
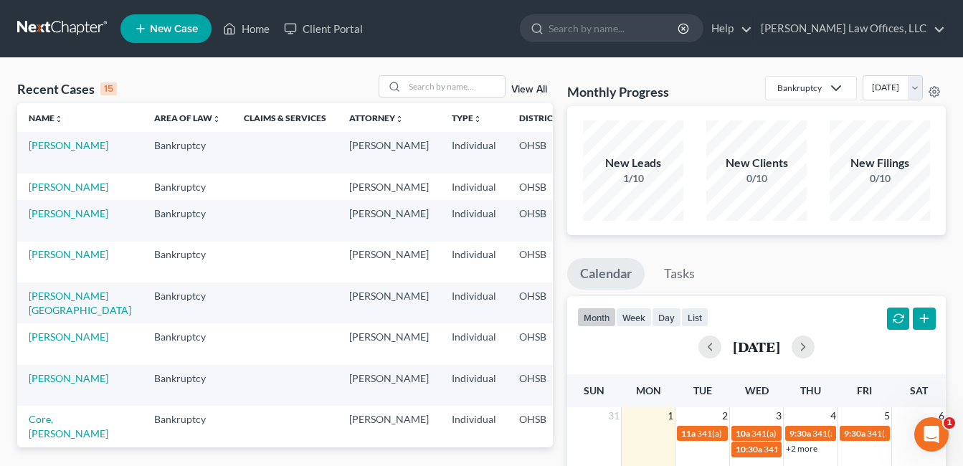
click at [520, 82] on div "View All" at bounding box center [466, 86] width 175 height 22
click at [526, 85] on link "View All" at bounding box center [529, 90] width 36 height 10
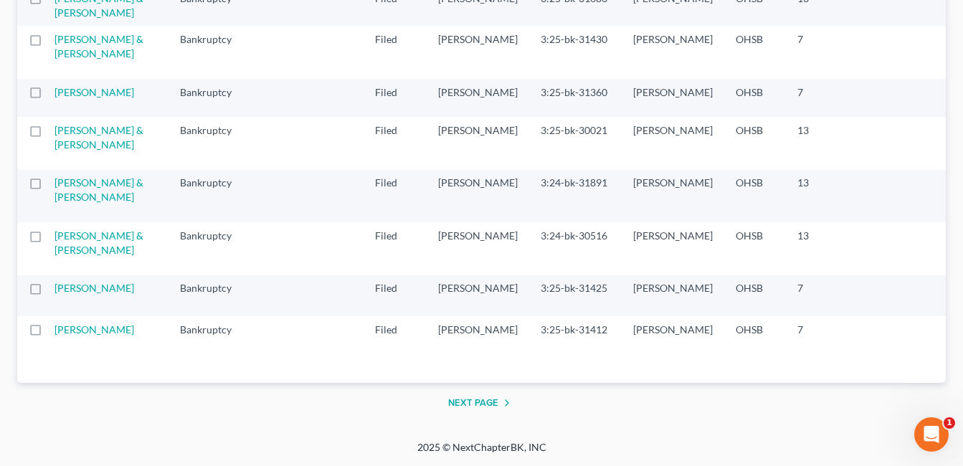
scroll to position [2654, 0]
click at [85, 60] on link "[PERSON_NAME] & [PERSON_NAME]" at bounding box center [99, 46] width 89 height 27
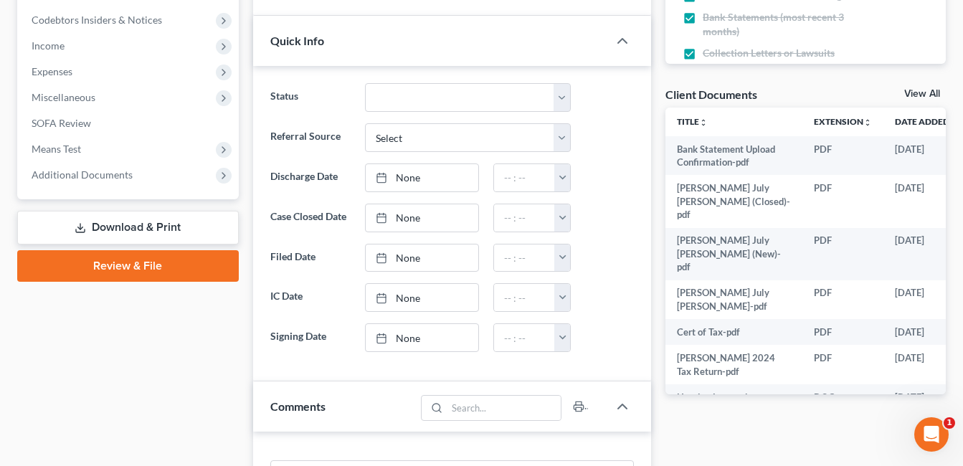
scroll to position [430, 0]
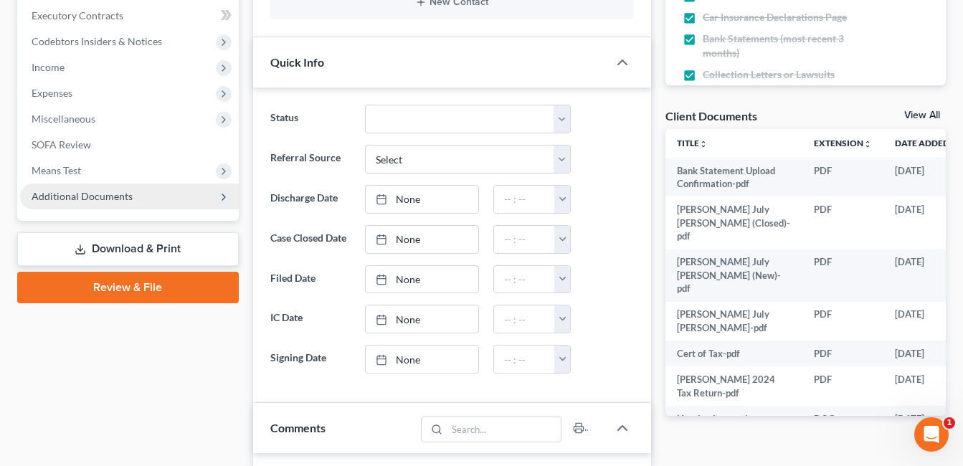
click at [133, 201] on span "Additional Documents" at bounding box center [129, 197] width 219 height 26
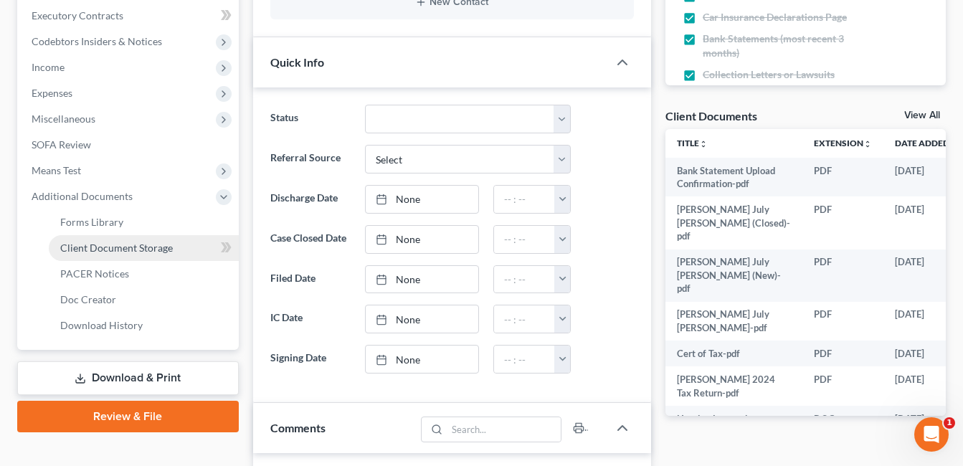
click at [123, 252] on span "Client Document Storage" at bounding box center [116, 248] width 113 height 12
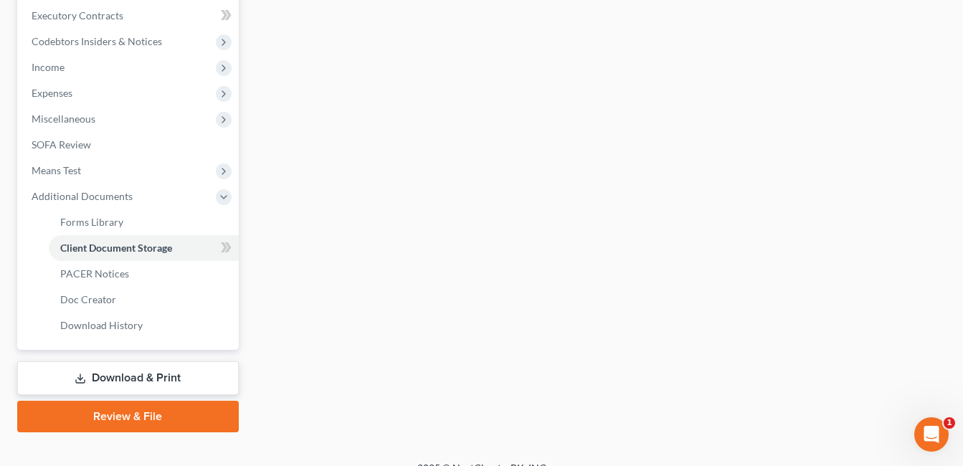
scroll to position [429, 0]
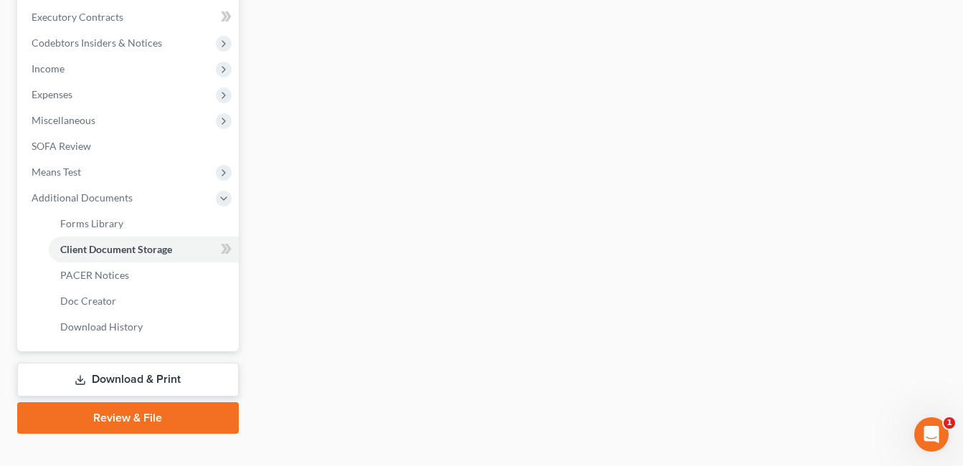
select select "7"
select select "37"
select select "52"
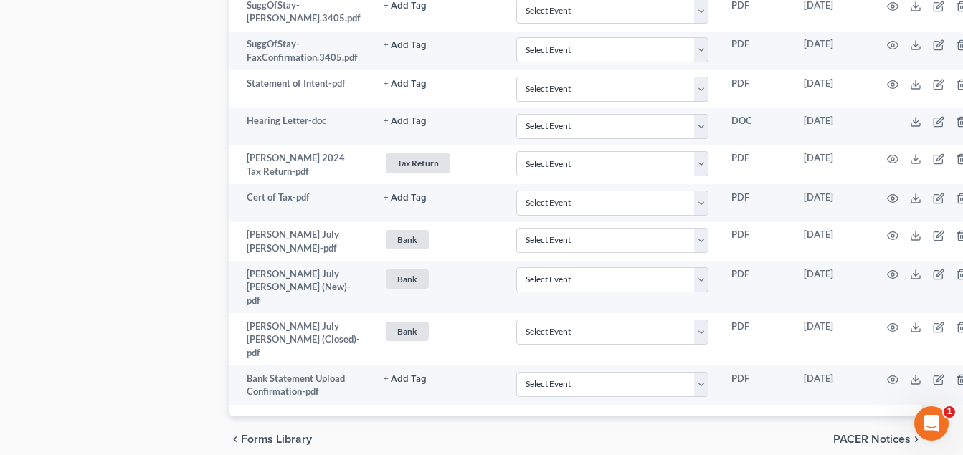
scroll to position [1506, 49]
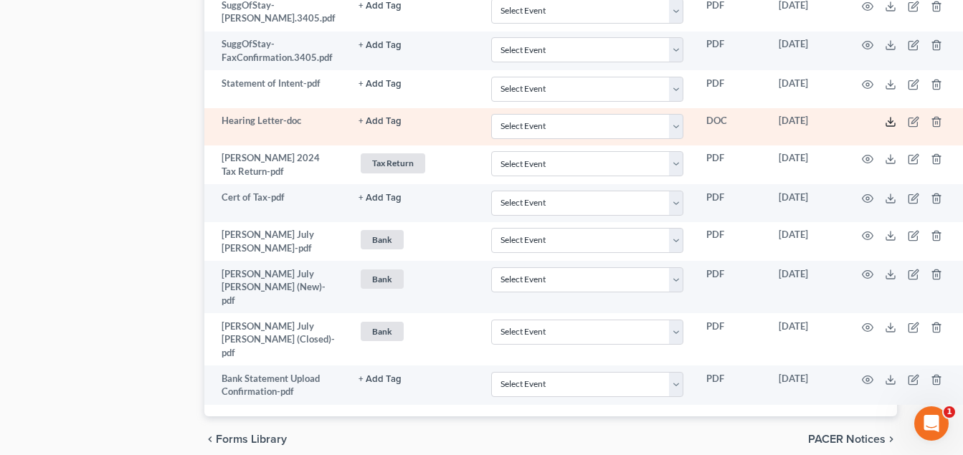
click at [889, 116] on icon at bounding box center [890, 121] width 11 height 11
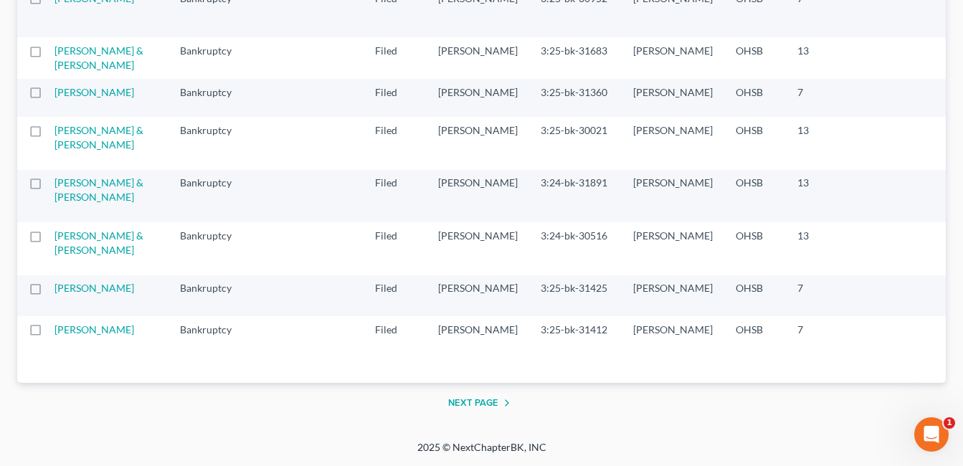
scroll to position [2654, 0]
select select "3"
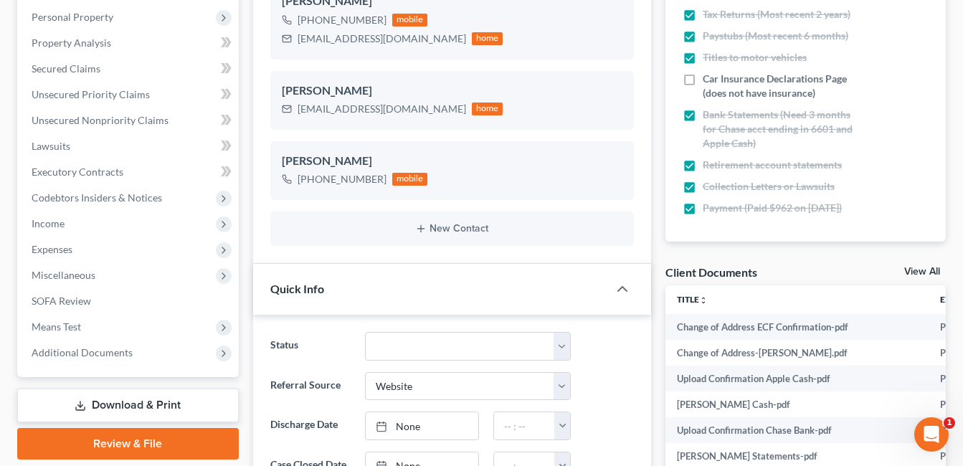
scroll to position [287, 0]
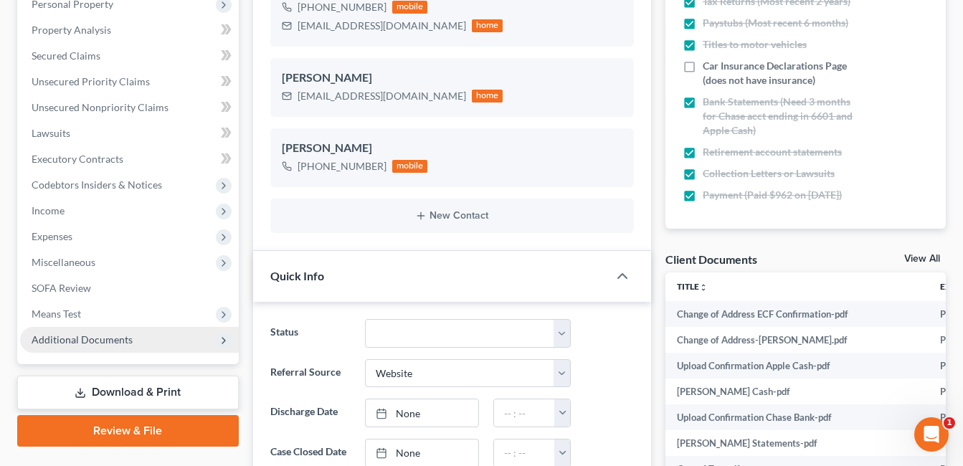
click at [88, 337] on span "Additional Documents" at bounding box center [82, 340] width 101 height 12
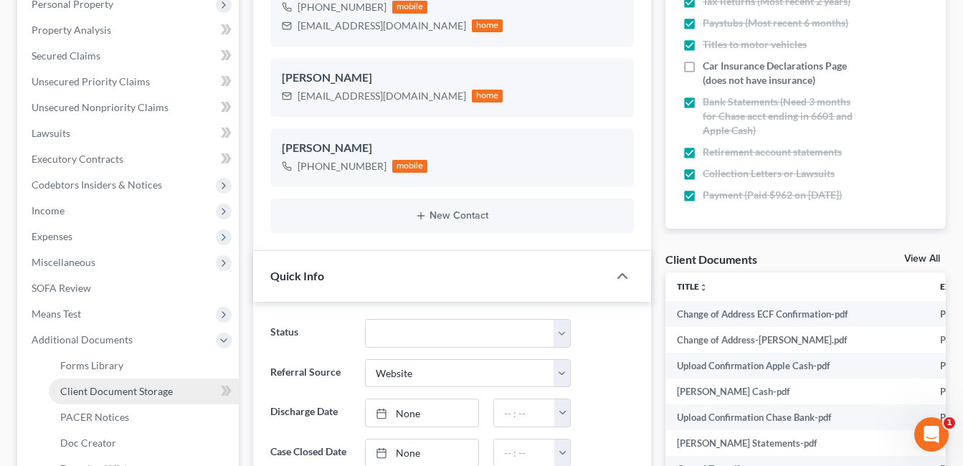
click at [111, 389] on span "Client Document Storage" at bounding box center [116, 391] width 113 height 12
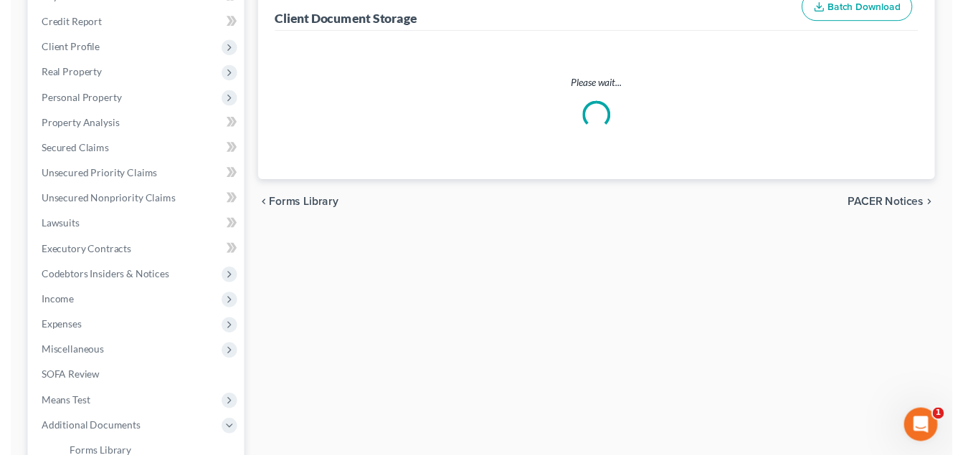
scroll to position [13, 0]
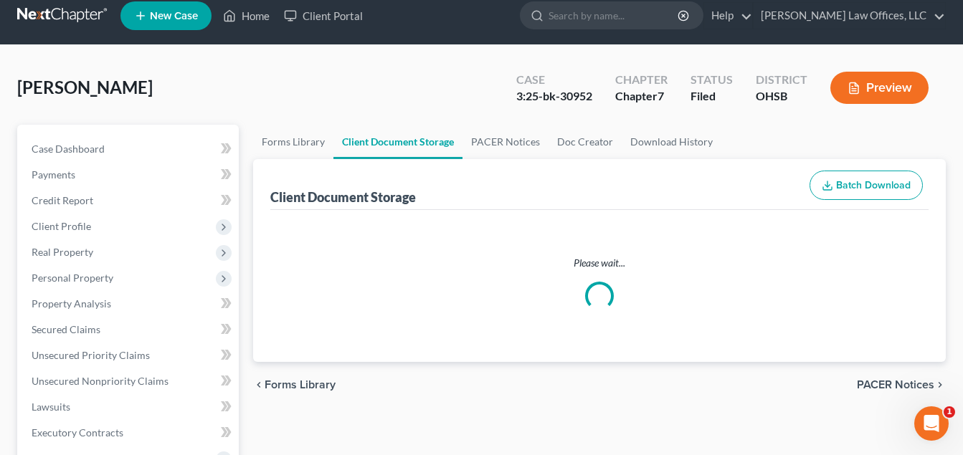
select select "7"
select select "37"
select select "52"
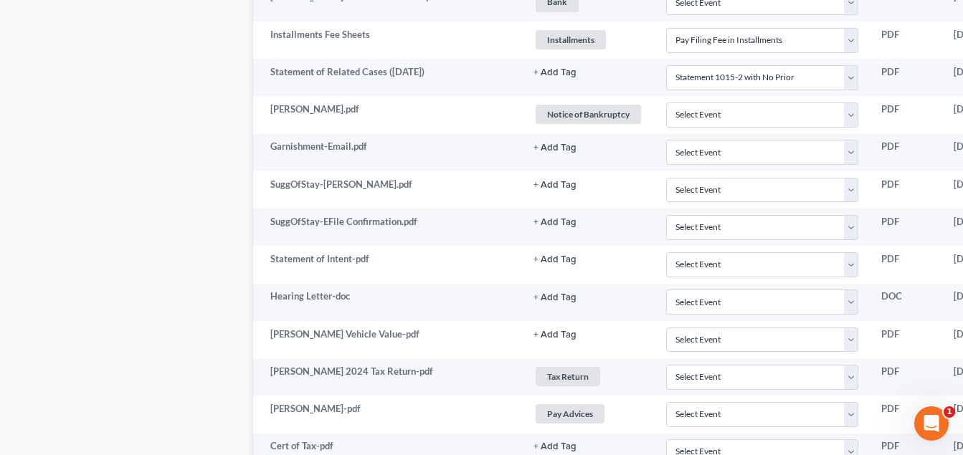
scroll to position [1148, 180]
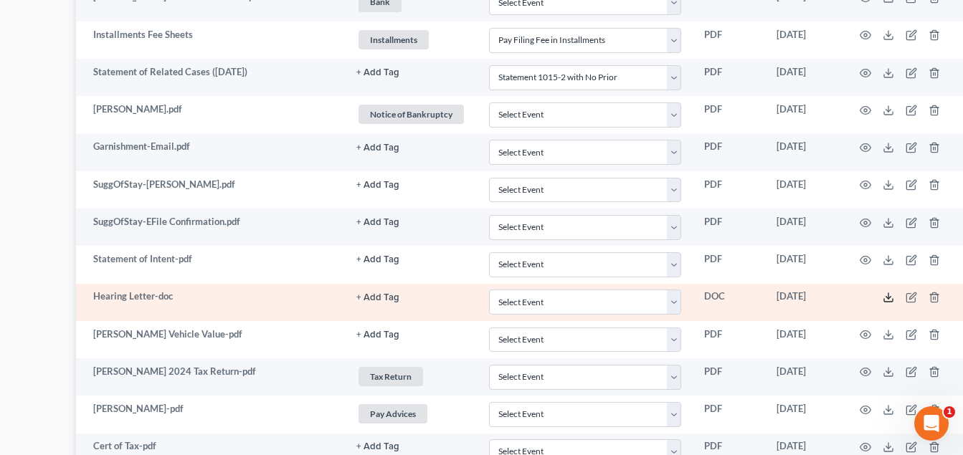
click at [892, 298] on icon at bounding box center [888, 297] width 11 height 11
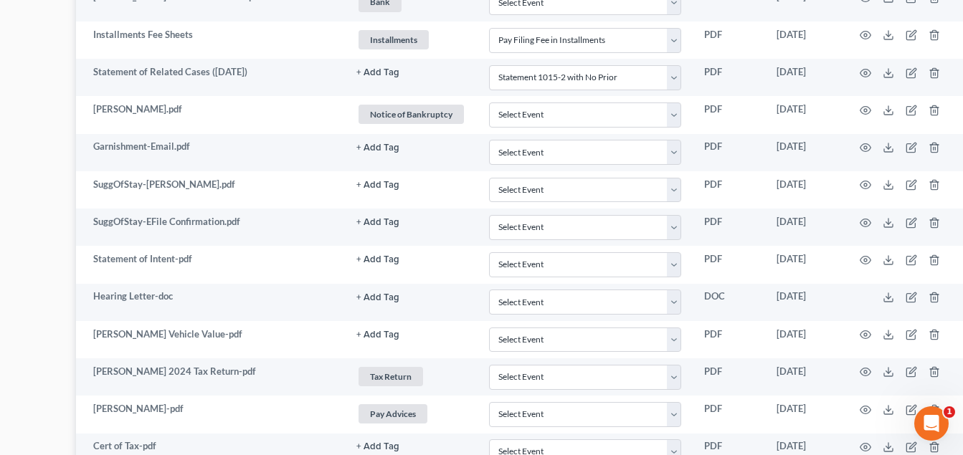
select select "3"
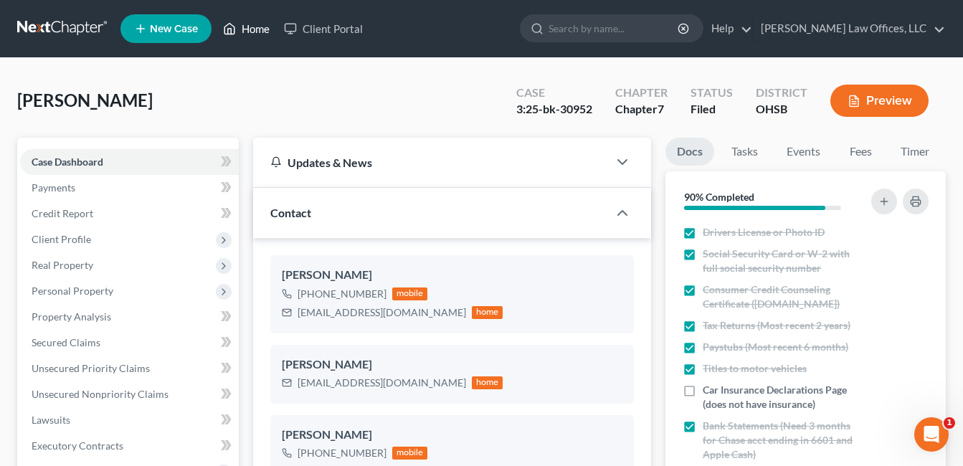
drag, startPoint x: 252, startPoint y: 29, endPoint x: 432, endPoint y: 131, distance: 207.2
click at [252, 29] on link "Home" at bounding box center [246, 29] width 61 height 26
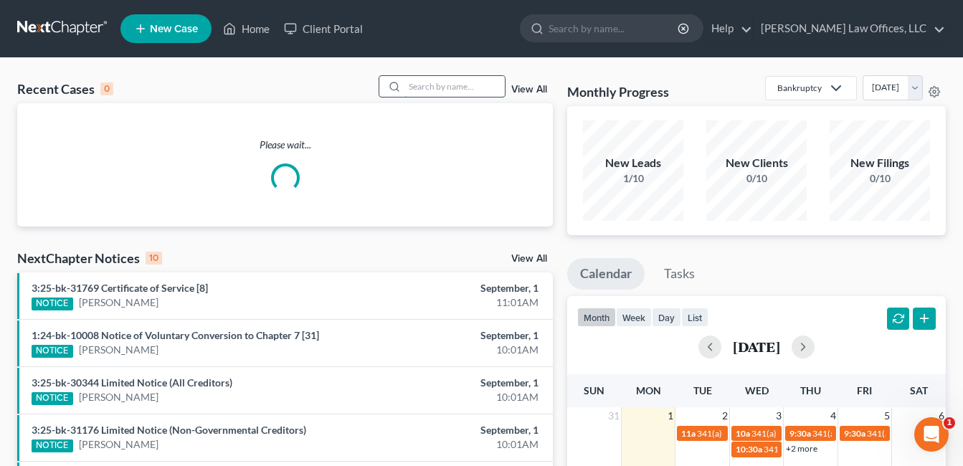
click at [427, 87] on input "search" at bounding box center [455, 86] width 100 height 21
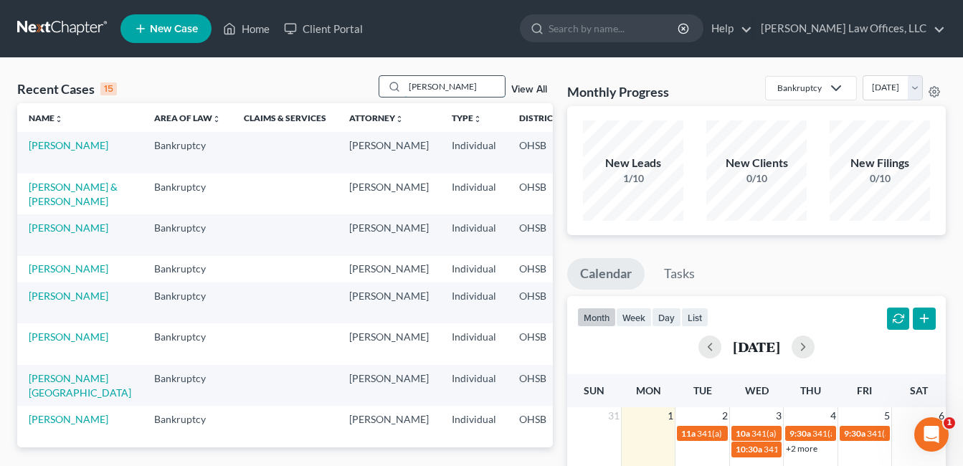
type input "[PERSON_NAME]"
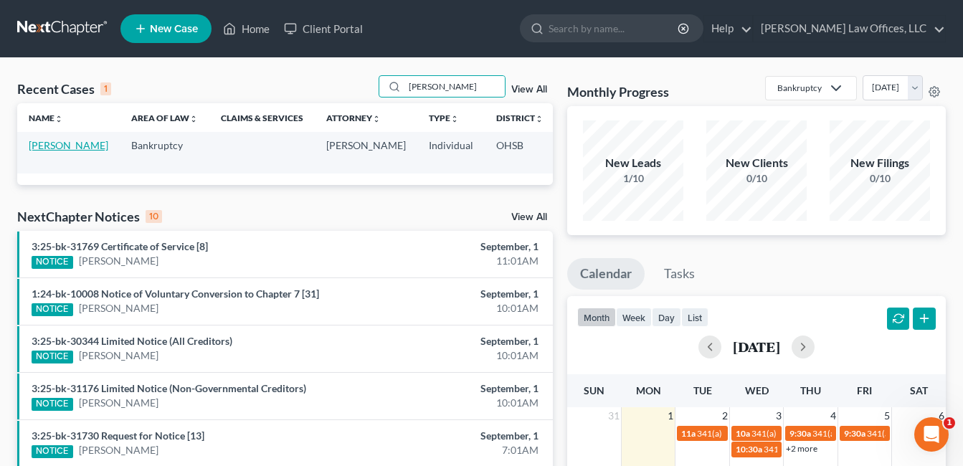
click at [50, 150] on link "[PERSON_NAME]" at bounding box center [69, 145] width 80 height 12
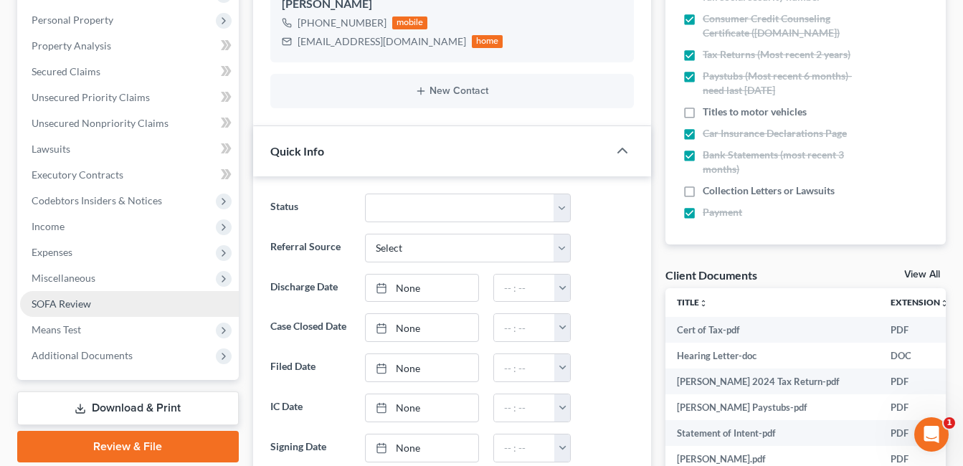
scroll to position [287, 0]
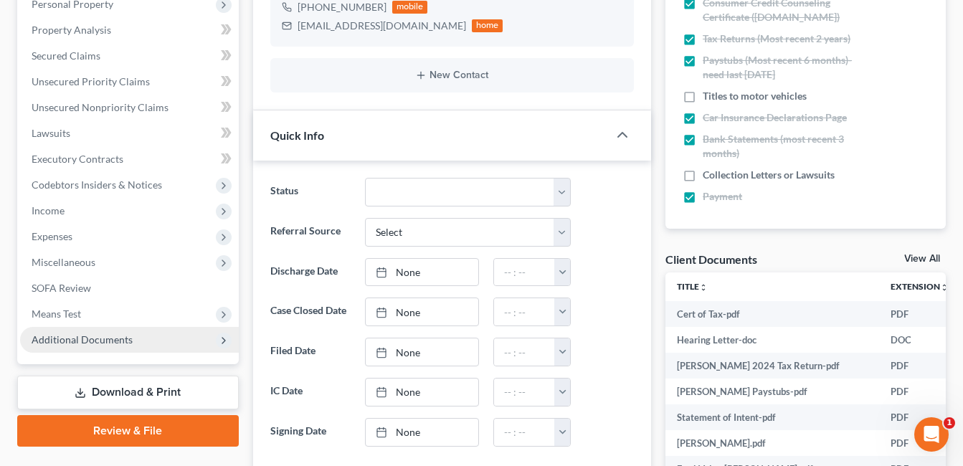
drag, startPoint x: 84, startPoint y: 339, endPoint x: 93, endPoint y: 336, distance: 8.9
click at [84, 339] on span "Additional Documents" at bounding box center [82, 340] width 101 height 12
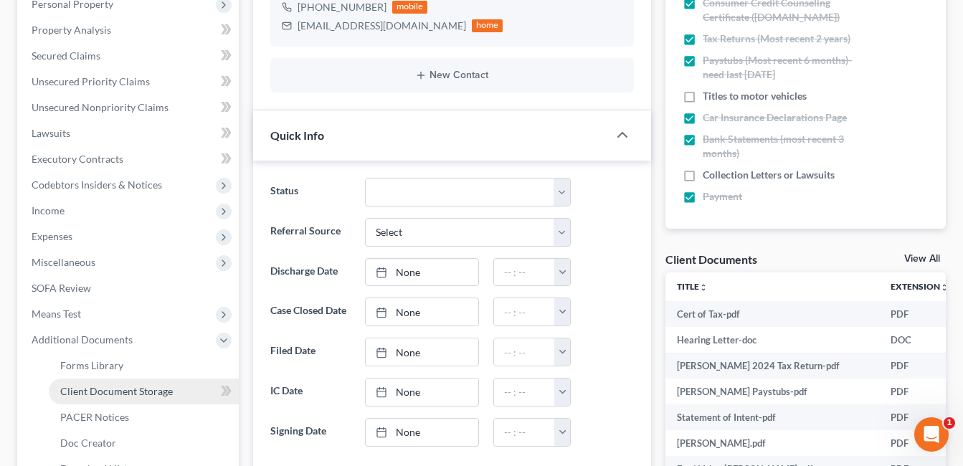
click at [139, 391] on span "Client Document Storage" at bounding box center [116, 391] width 113 height 12
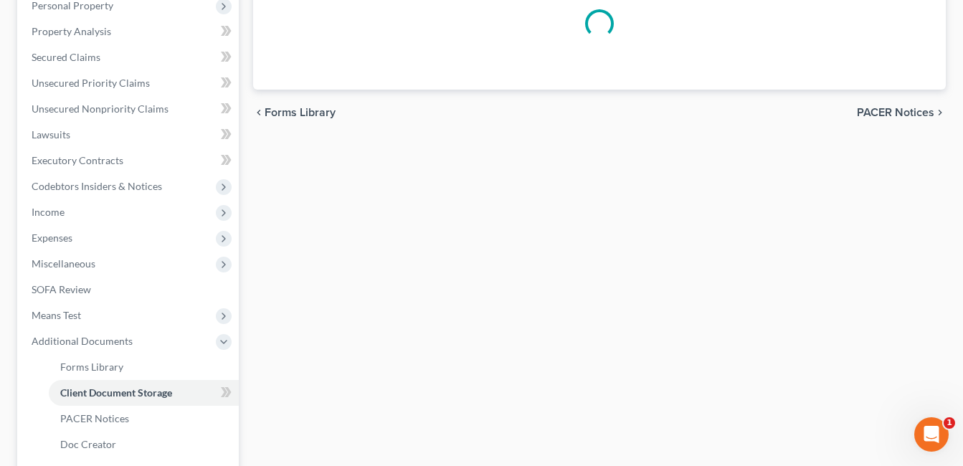
scroll to position [191, 0]
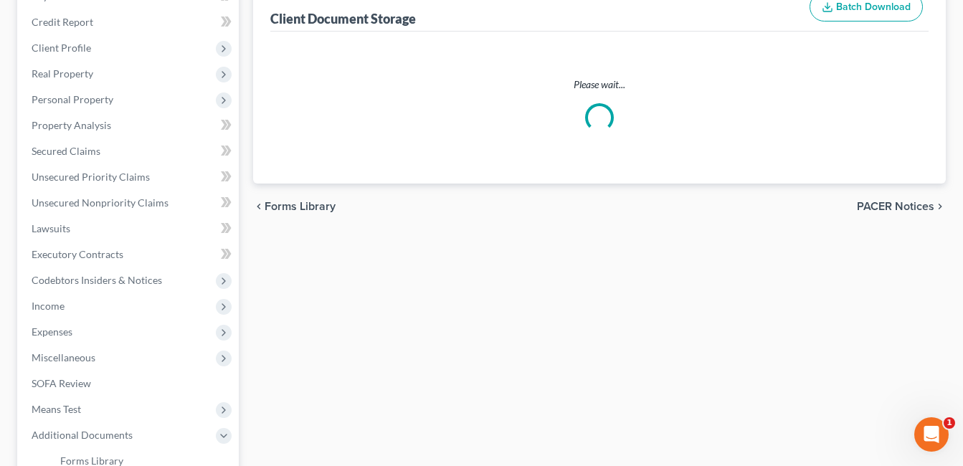
select select "7"
select select "52"
select select "37"
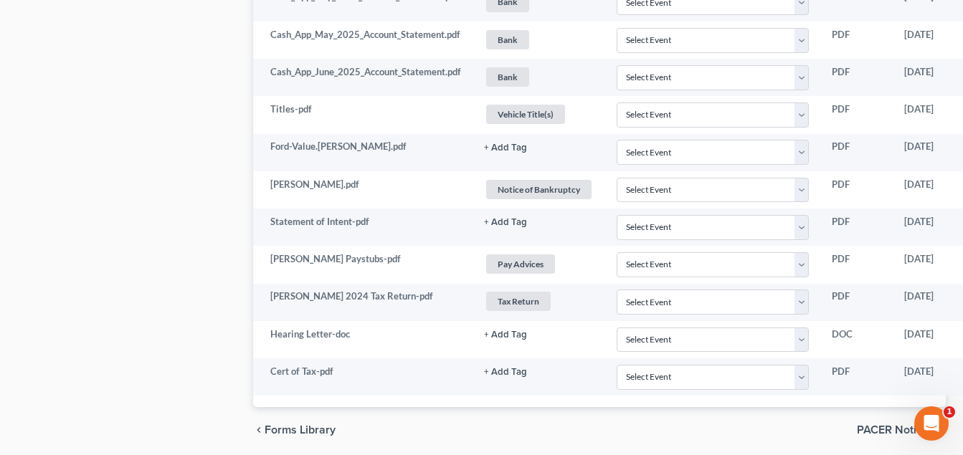
scroll to position [1148, 131]
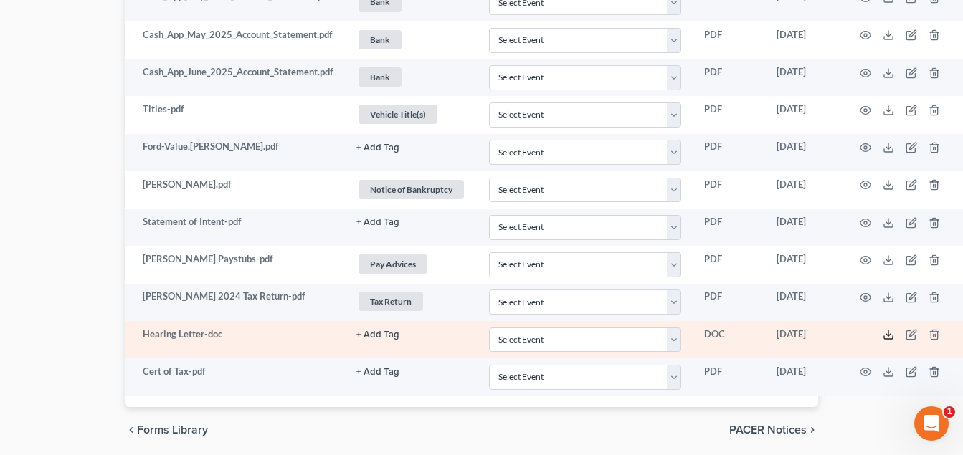
click at [892, 339] on icon at bounding box center [888, 334] width 11 height 11
click at [889, 336] on line at bounding box center [889, 334] width 0 height 6
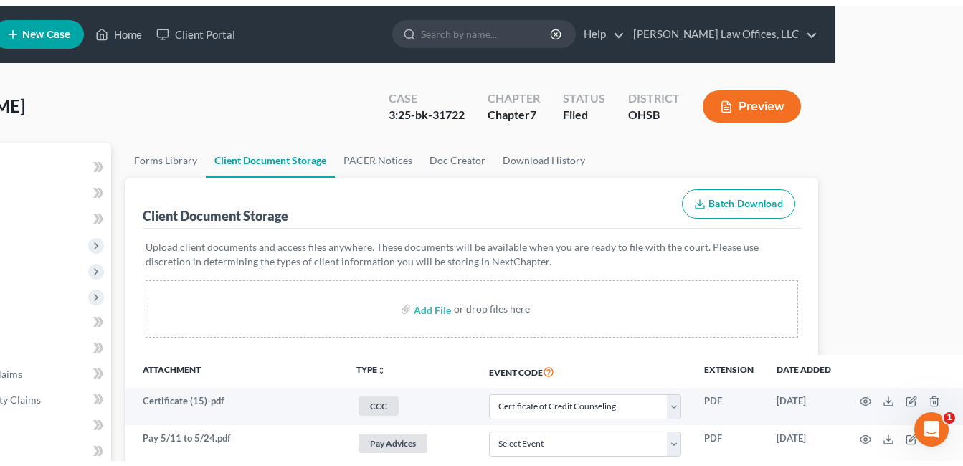
scroll to position [0, 0]
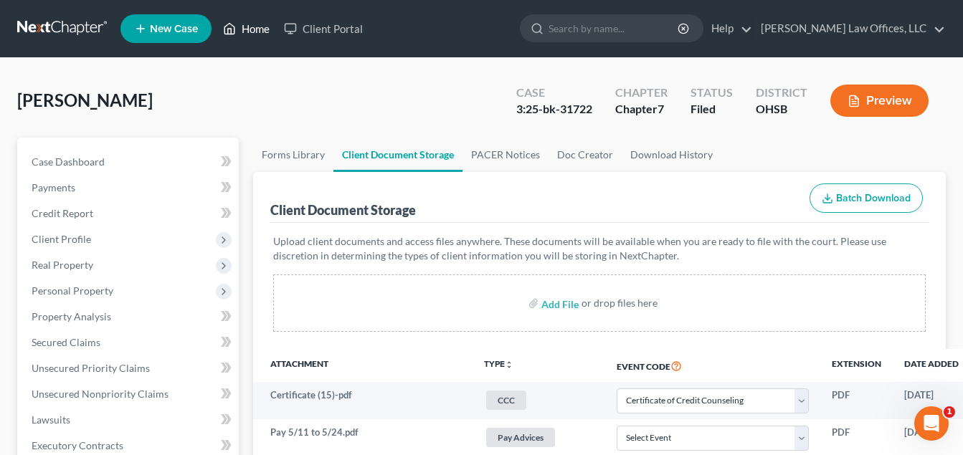
click at [248, 16] on link "Home" at bounding box center [246, 29] width 61 height 26
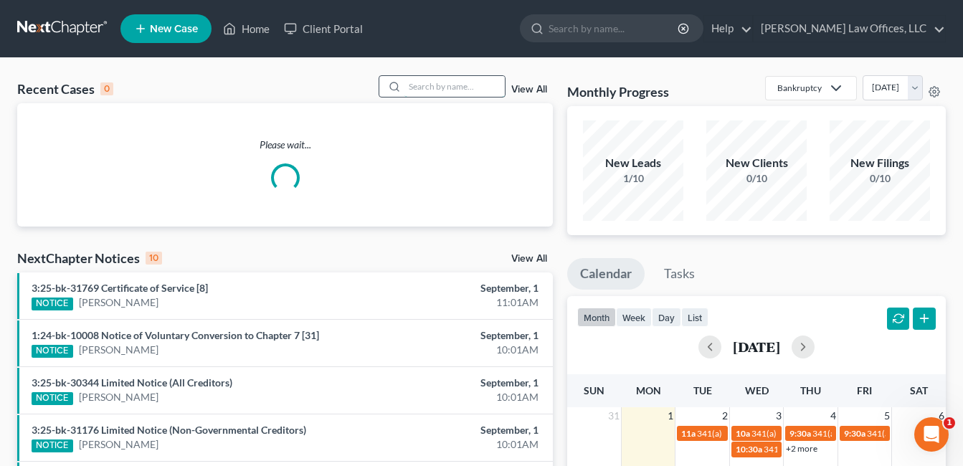
click at [483, 86] on input "search" at bounding box center [455, 86] width 100 height 21
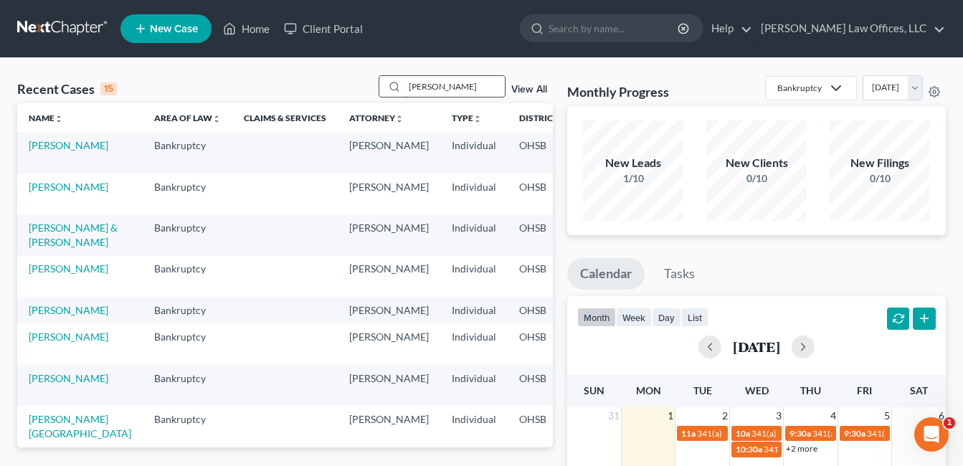
type input "[PERSON_NAME]"
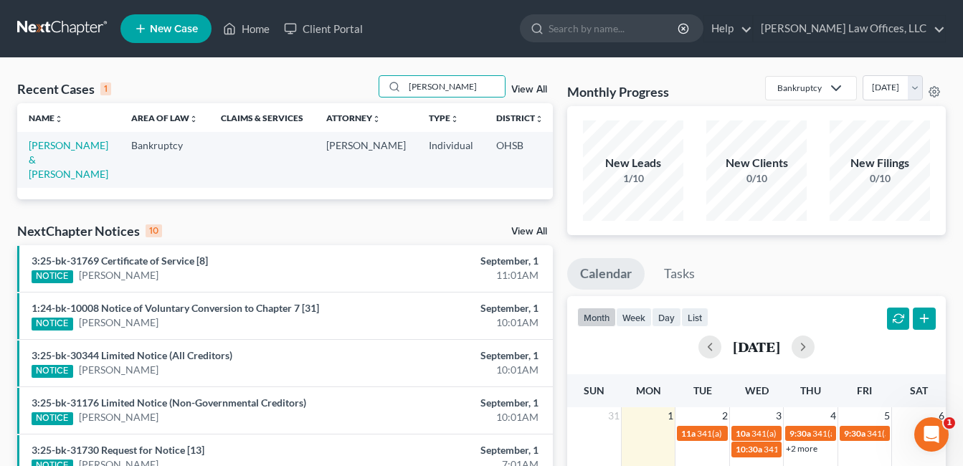
click at [25, 164] on td "[PERSON_NAME] & [PERSON_NAME]" at bounding box center [68, 159] width 103 height 55
click at [44, 165] on link "[PERSON_NAME] & [PERSON_NAME]" at bounding box center [69, 159] width 80 height 41
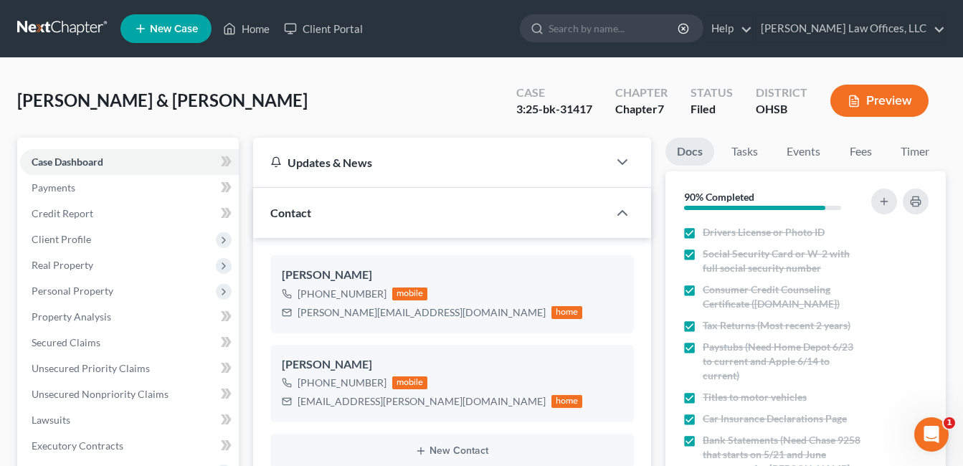
scroll to position [359, 0]
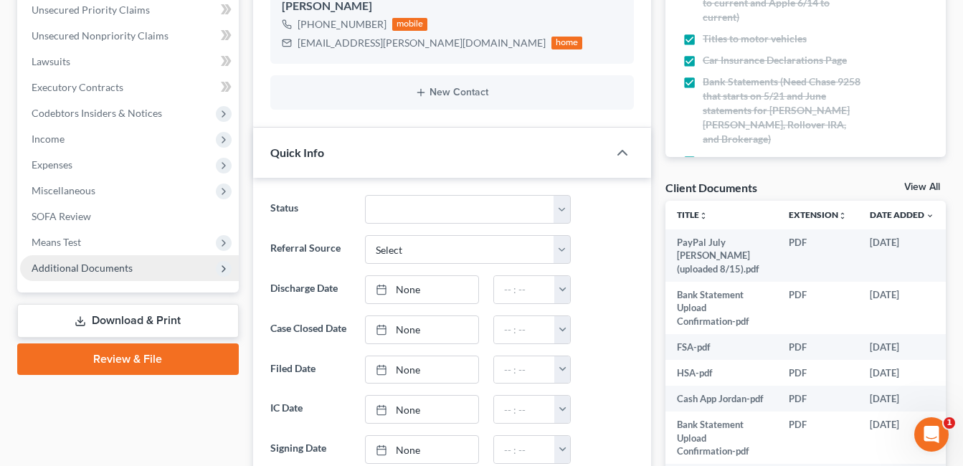
click at [133, 262] on span "Additional Documents" at bounding box center [129, 268] width 219 height 26
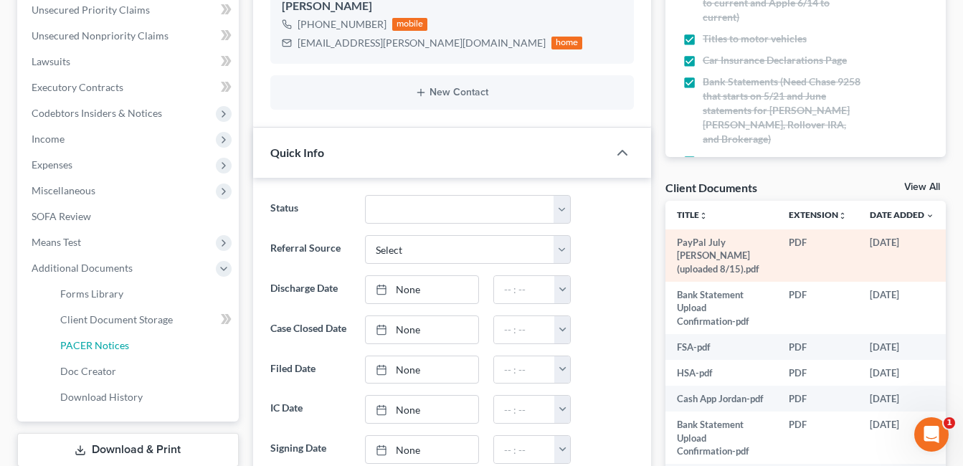
click at [118, 344] on span "PACER Notices" at bounding box center [94, 345] width 69 height 12
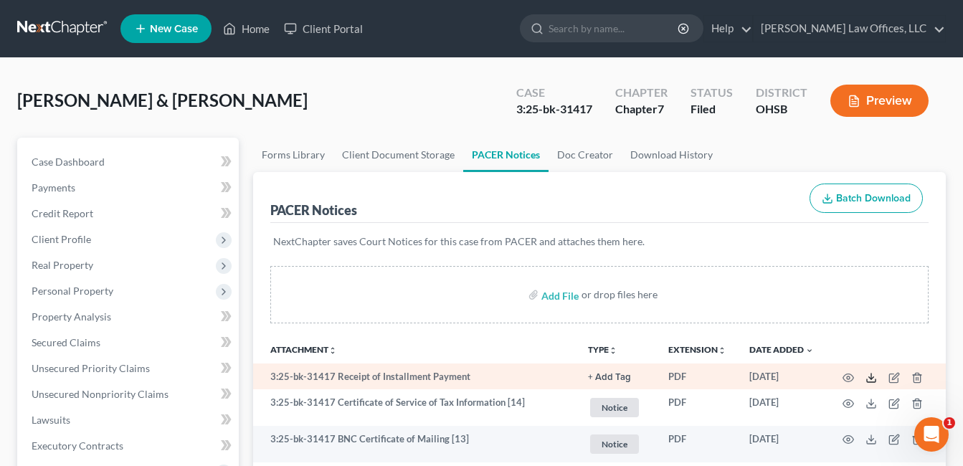
click at [871, 379] on line at bounding box center [871, 377] width 0 height 6
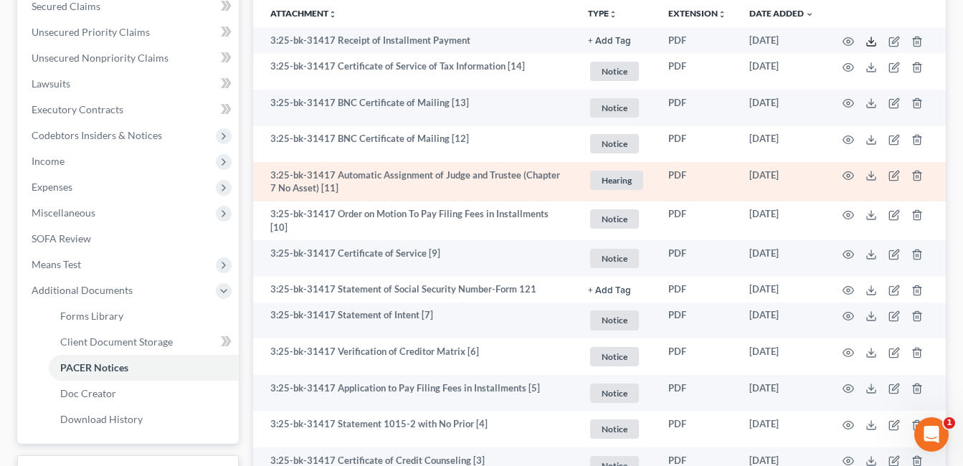
scroll to position [359, 0]
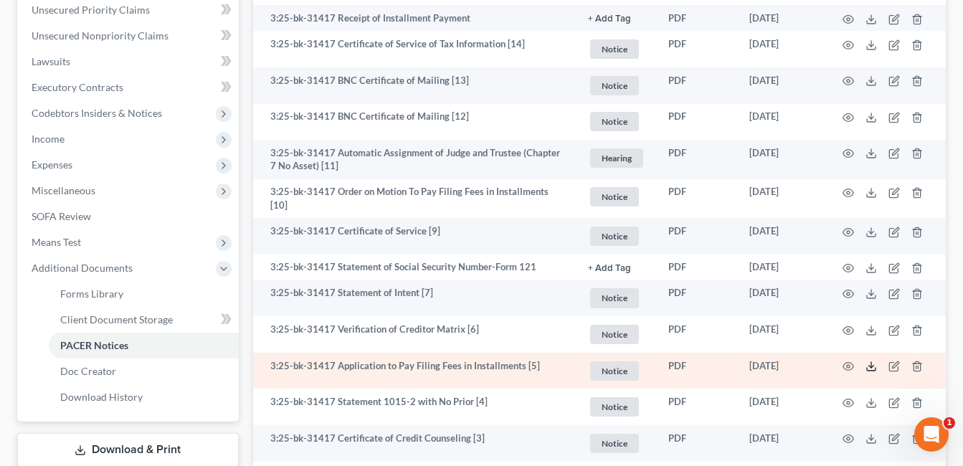
click at [869, 365] on icon at bounding box center [871, 366] width 11 height 11
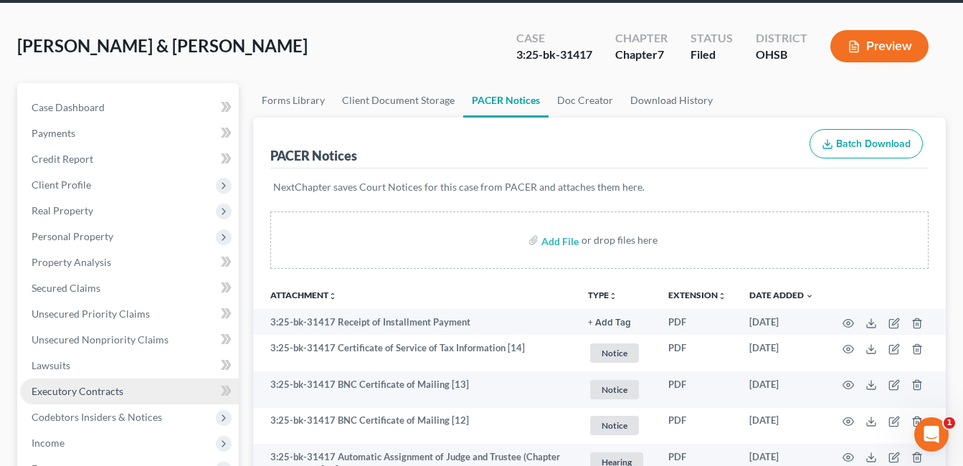
scroll to position [0, 0]
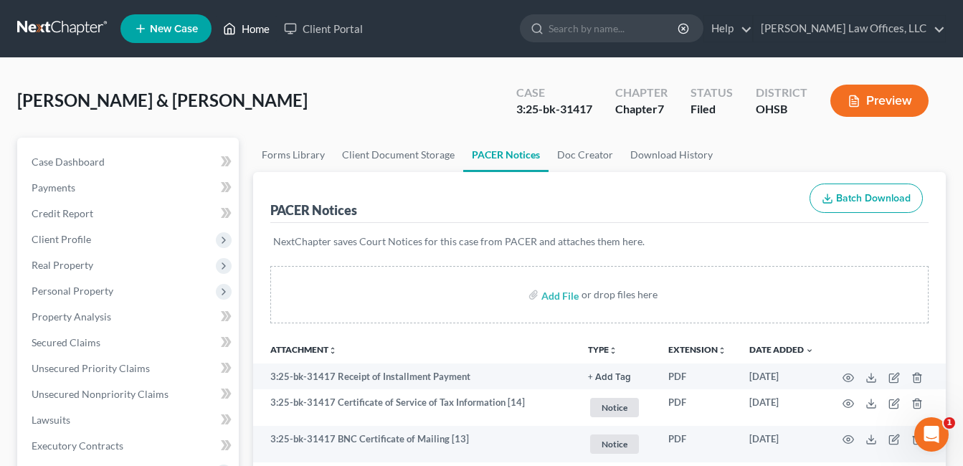
click at [252, 26] on link "Home" at bounding box center [246, 29] width 61 height 26
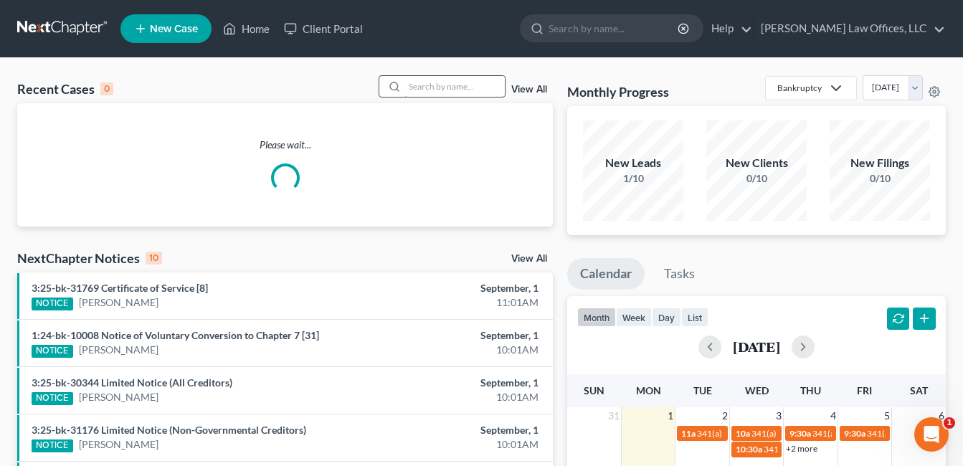
click at [455, 86] on input "search" at bounding box center [455, 86] width 100 height 21
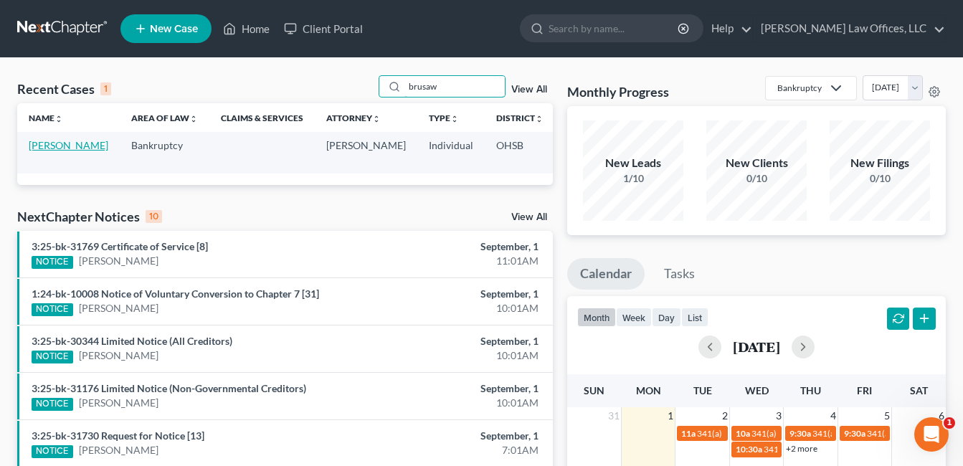
type input "brusaw"
click at [47, 151] on link "[PERSON_NAME]" at bounding box center [69, 145] width 80 height 12
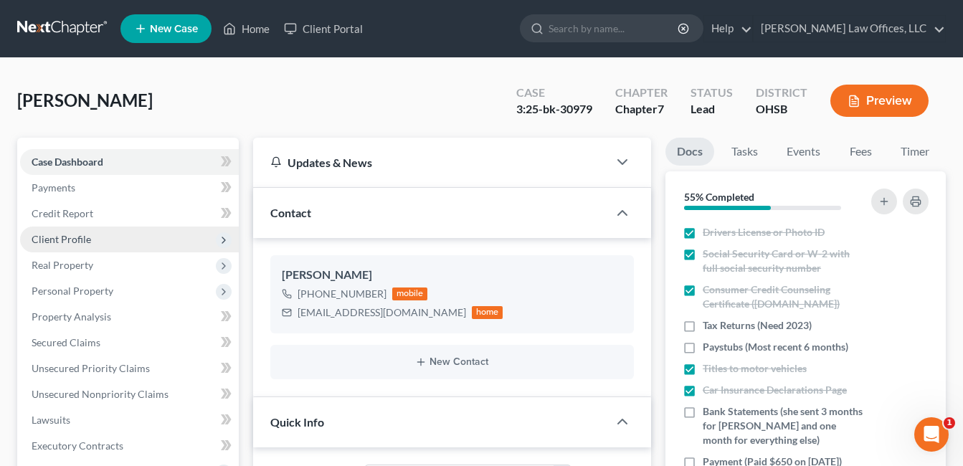
click at [88, 235] on span "Client Profile" at bounding box center [62, 239] width 60 height 12
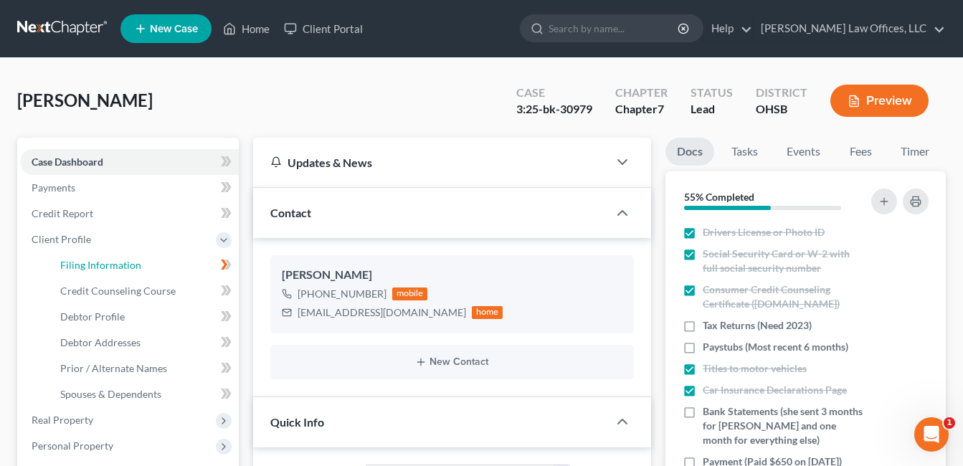
drag, startPoint x: 125, startPoint y: 260, endPoint x: 595, endPoint y: 209, distance: 472.6
click at [126, 260] on span "Filing Information" at bounding box center [100, 265] width 81 height 12
select select "1"
select select "0"
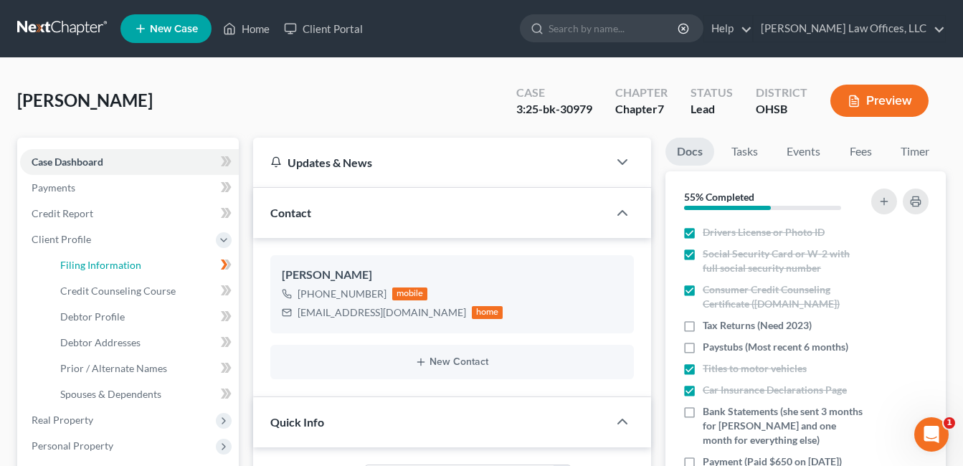
select select "62"
select select "0"
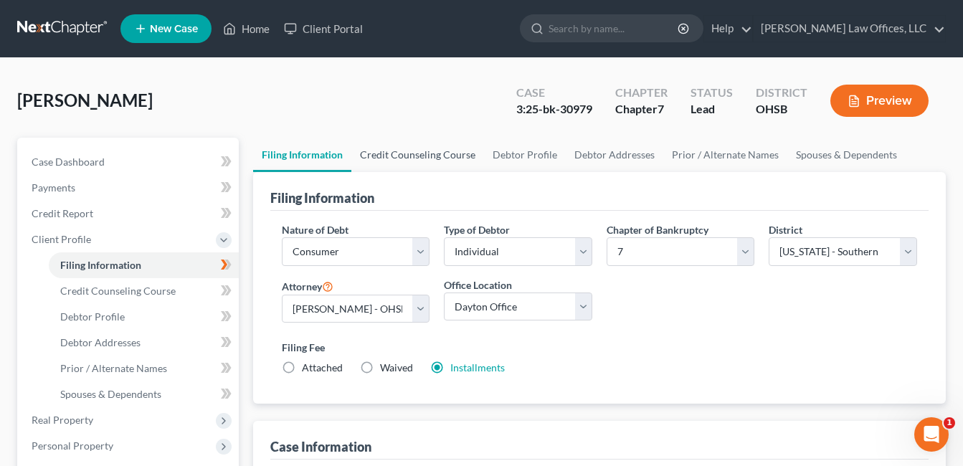
click at [427, 152] on link "Credit Counseling Course" at bounding box center [417, 155] width 133 height 34
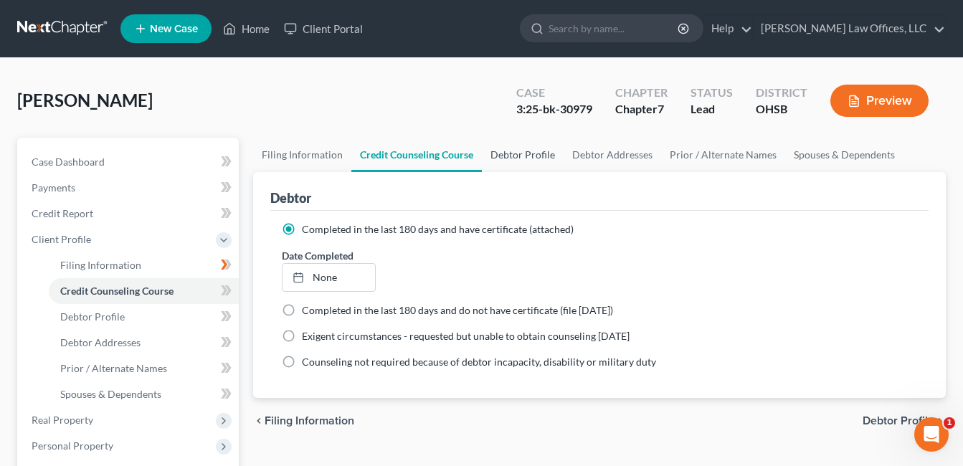
click at [517, 156] on link "Debtor Profile" at bounding box center [523, 155] width 82 height 34
select select "0"
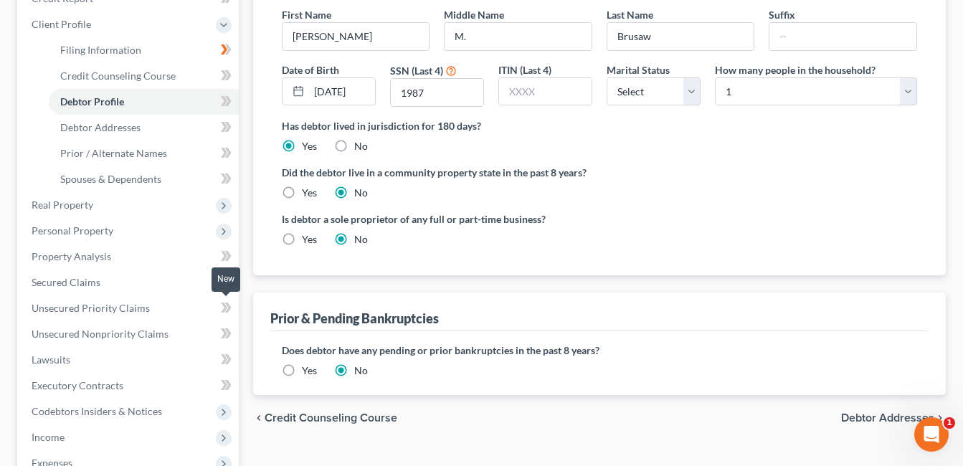
scroll to position [287, 0]
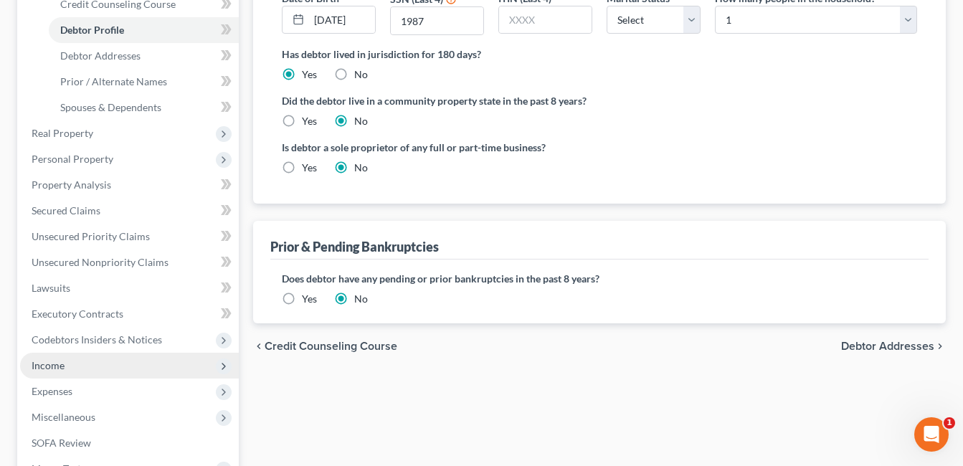
click at [80, 369] on span "Income" at bounding box center [129, 366] width 219 height 26
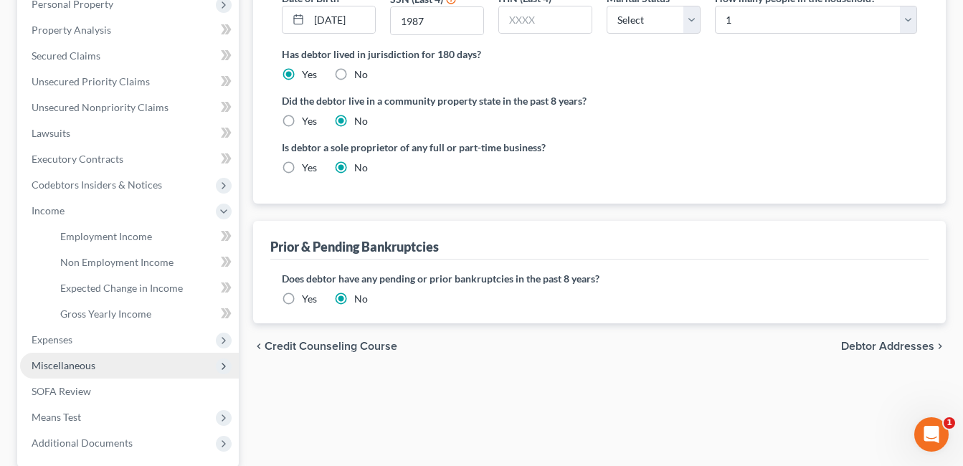
click at [94, 366] on span "Miscellaneous" at bounding box center [64, 365] width 64 height 12
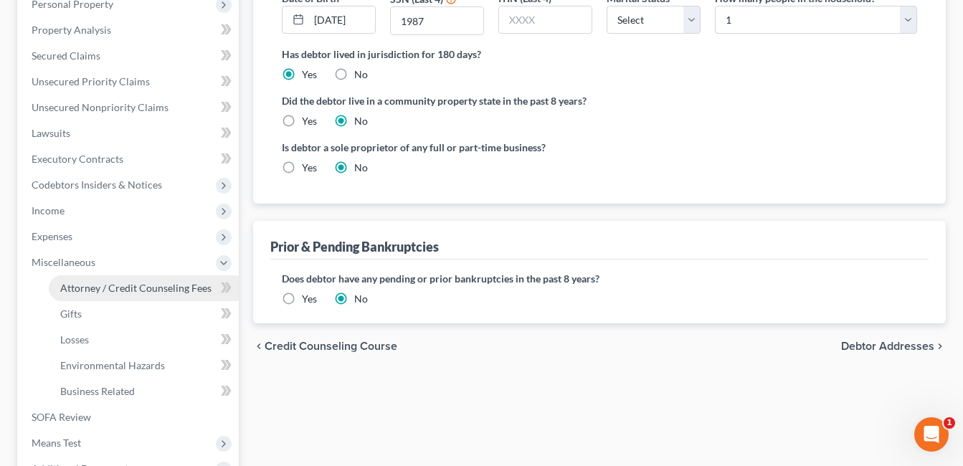
click at [145, 288] on span "Attorney / Credit Counseling Fees" at bounding box center [135, 288] width 151 height 12
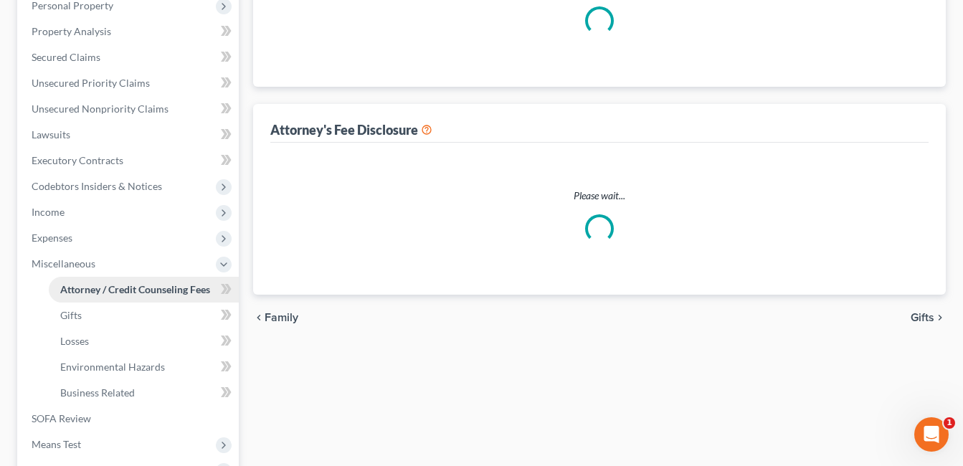
scroll to position [143, 0]
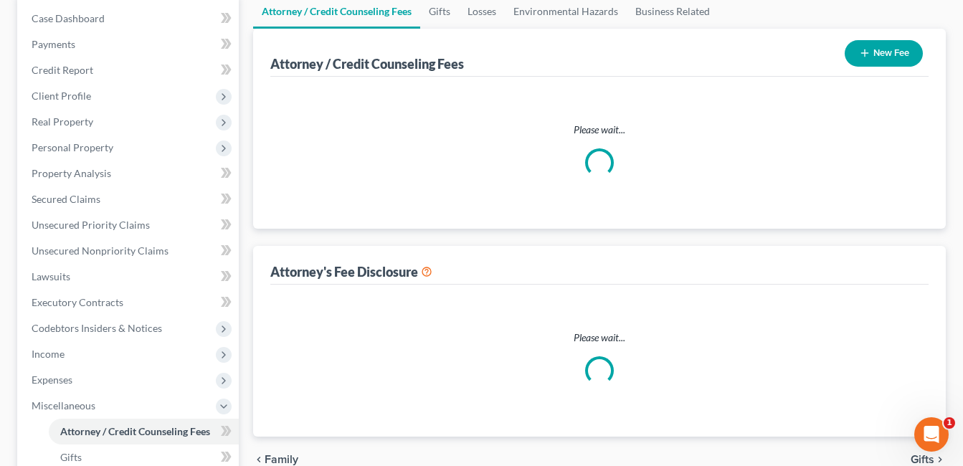
select select "1"
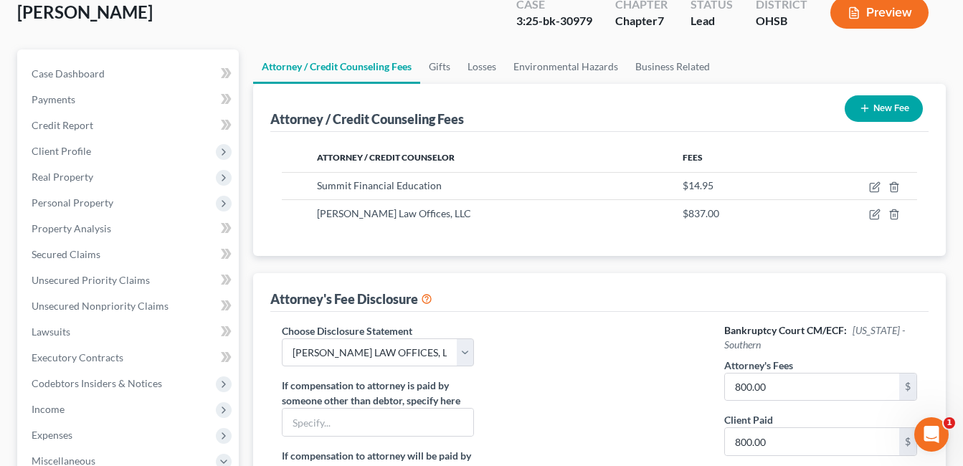
scroll to position [72, 0]
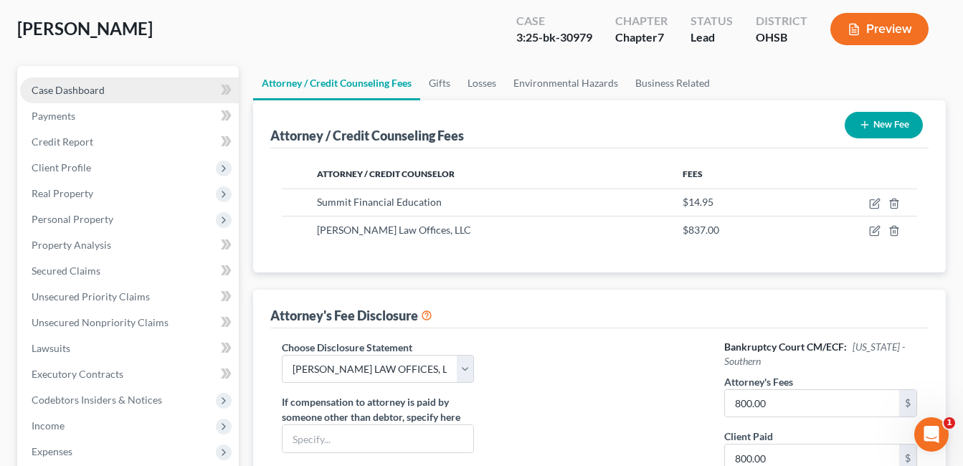
click at [98, 88] on span "Case Dashboard" at bounding box center [68, 90] width 73 height 12
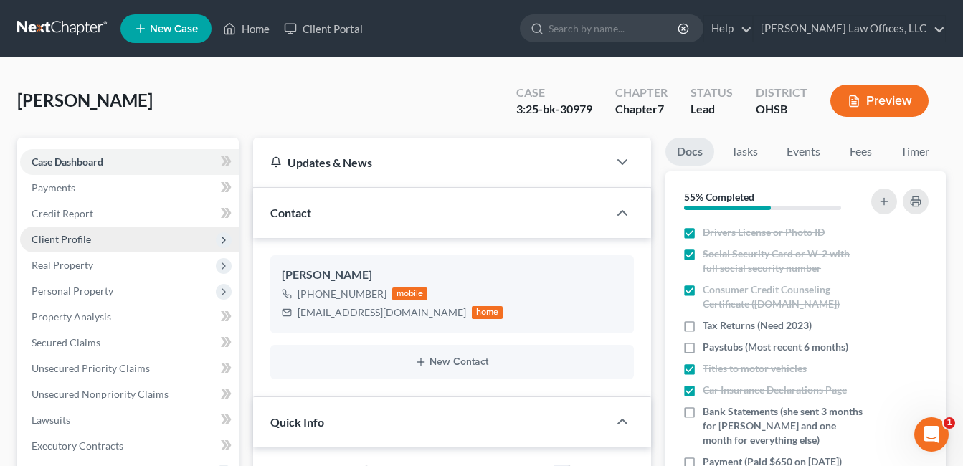
click at [56, 249] on span "Client Profile" at bounding box center [129, 240] width 219 height 26
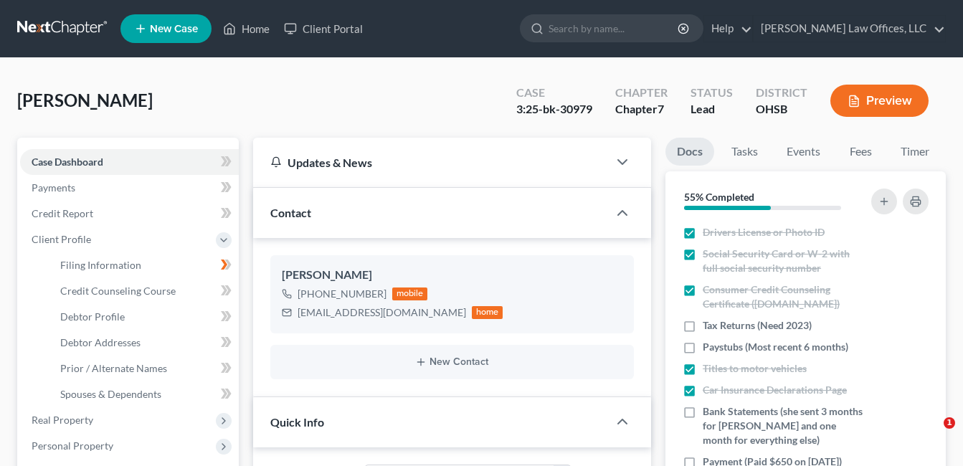
select select "5"
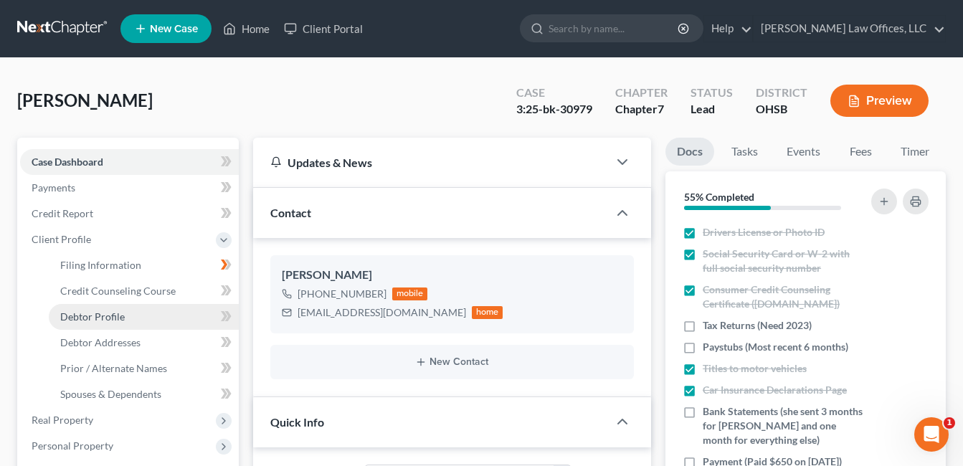
click at [97, 321] on span "Debtor Profile" at bounding box center [92, 317] width 65 height 12
select select "0"
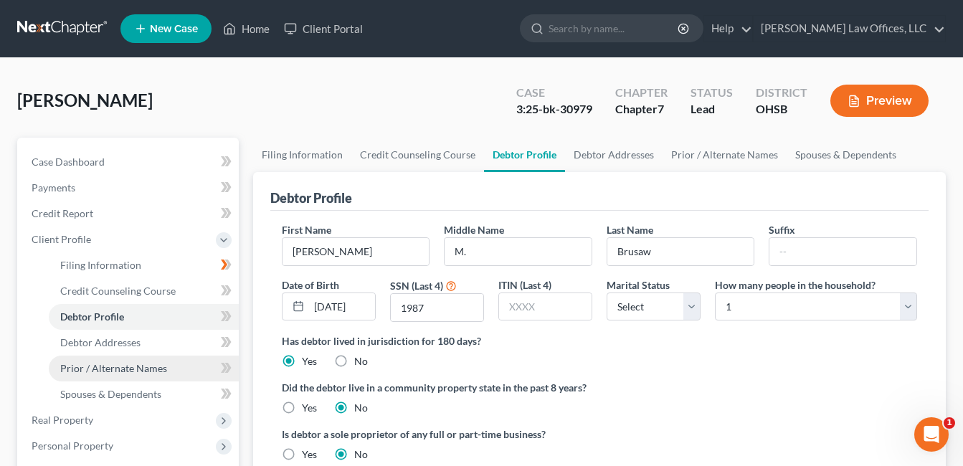
click at [96, 361] on link "Prior / Alternate Names" at bounding box center [144, 369] width 190 height 26
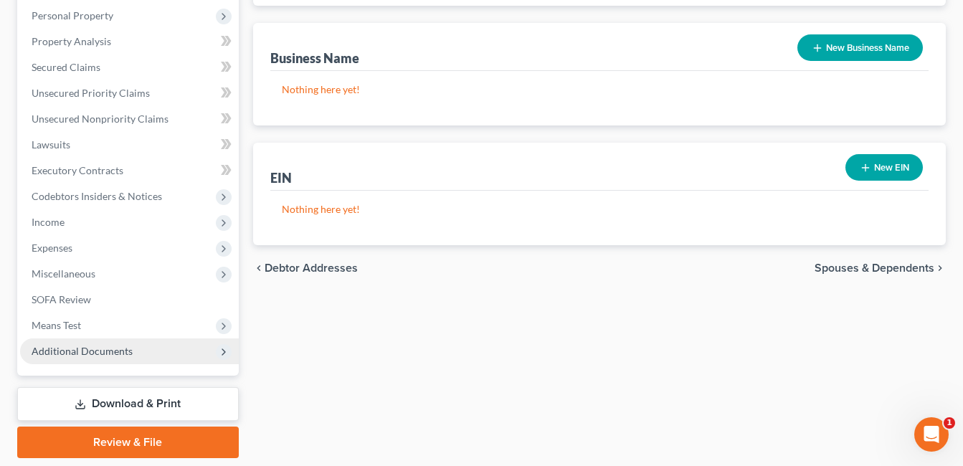
click at [120, 346] on span "Additional Documents" at bounding box center [82, 351] width 101 height 12
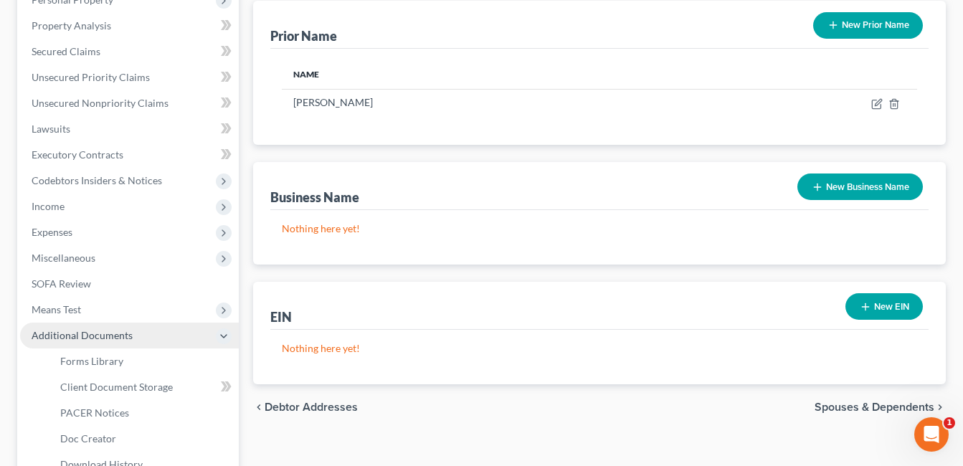
scroll to position [275, 0]
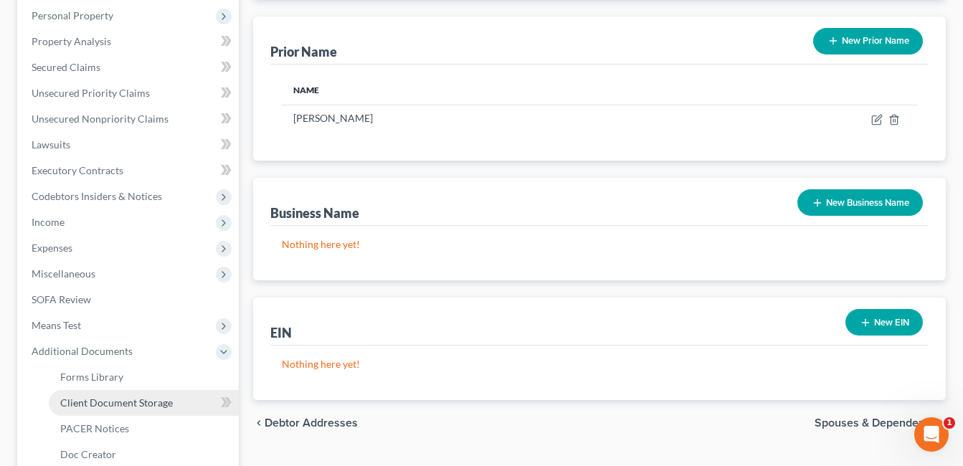
click at [148, 409] on link "Client Document Storage" at bounding box center [144, 403] width 190 height 26
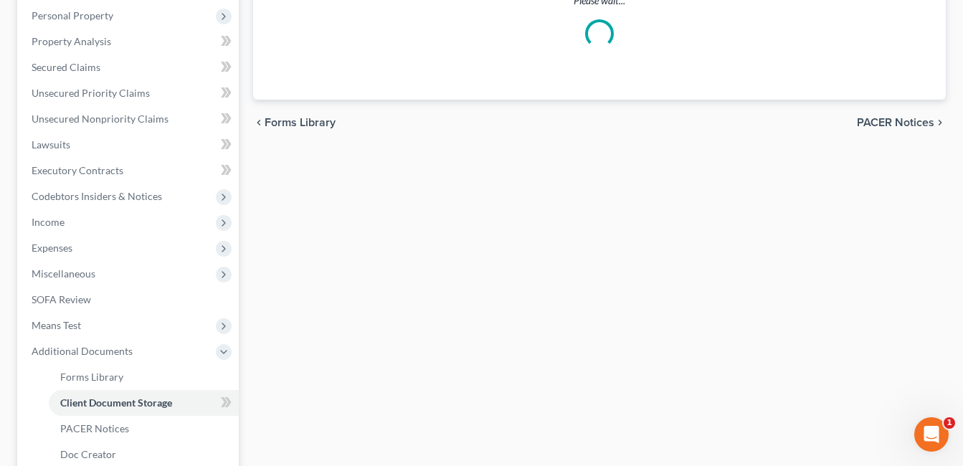
scroll to position [180, 0]
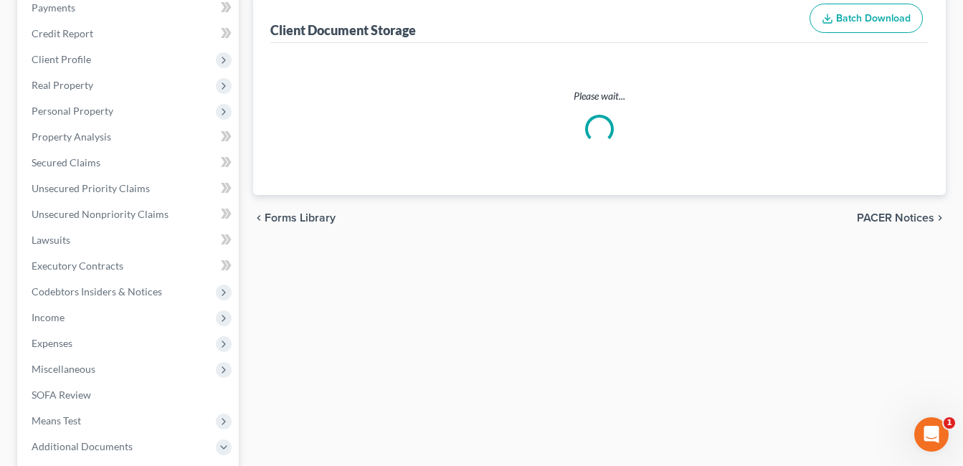
select select "7"
select select "37"
select select "52"
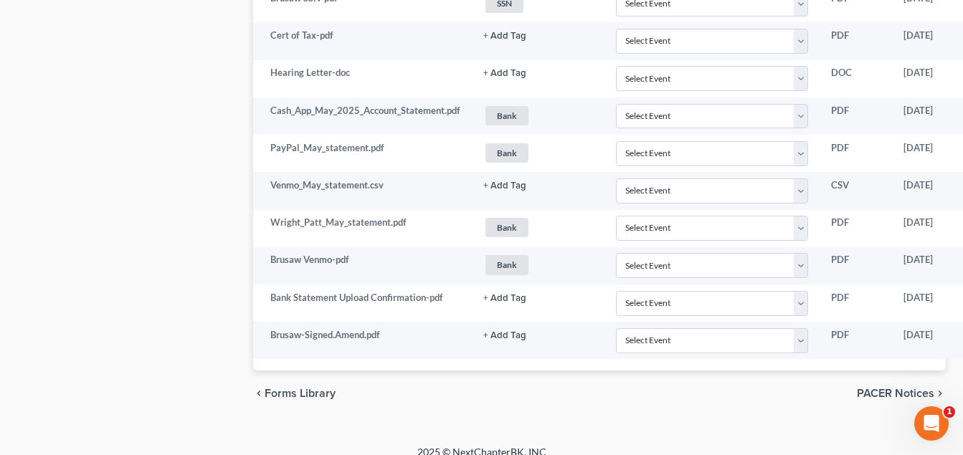
scroll to position [2008, 131]
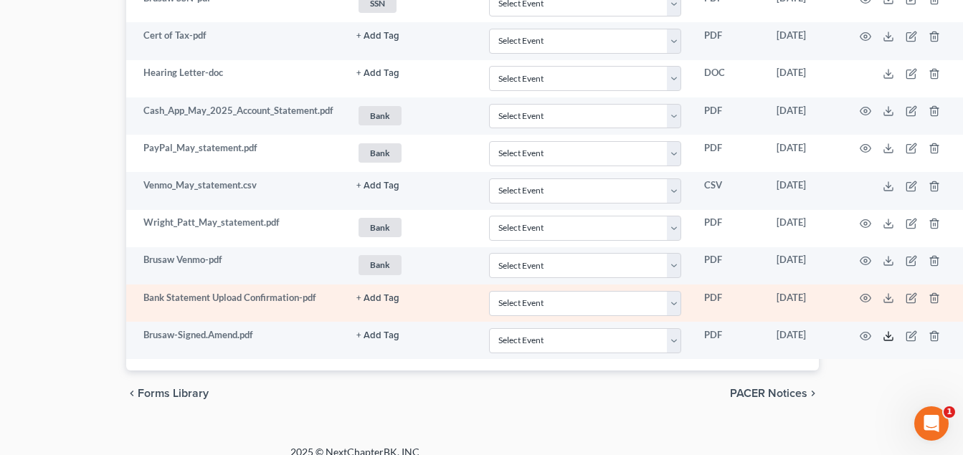
drag, startPoint x: 892, startPoint y: 336, endPoint x: 889, endPoint y: 321, distance: 15.9
click at [892, 336] on icon at bounding box center [888, 336] width 11 height 11
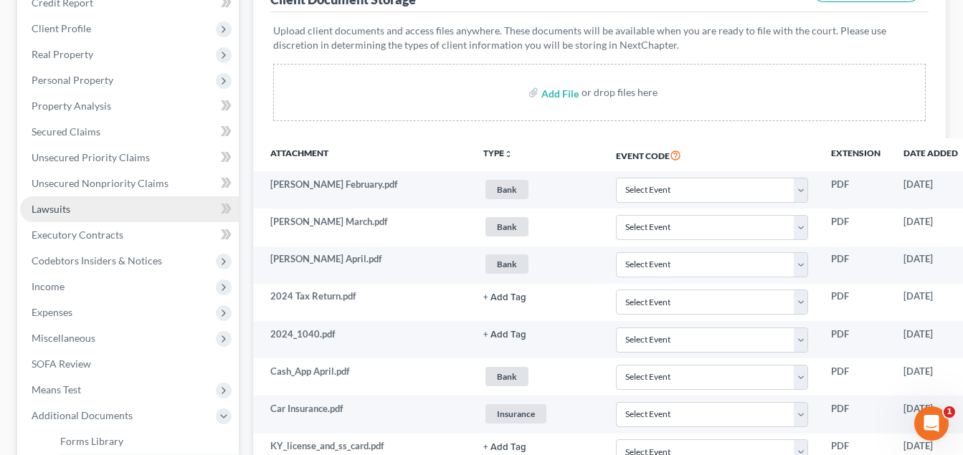
scroll to position [143, 0]
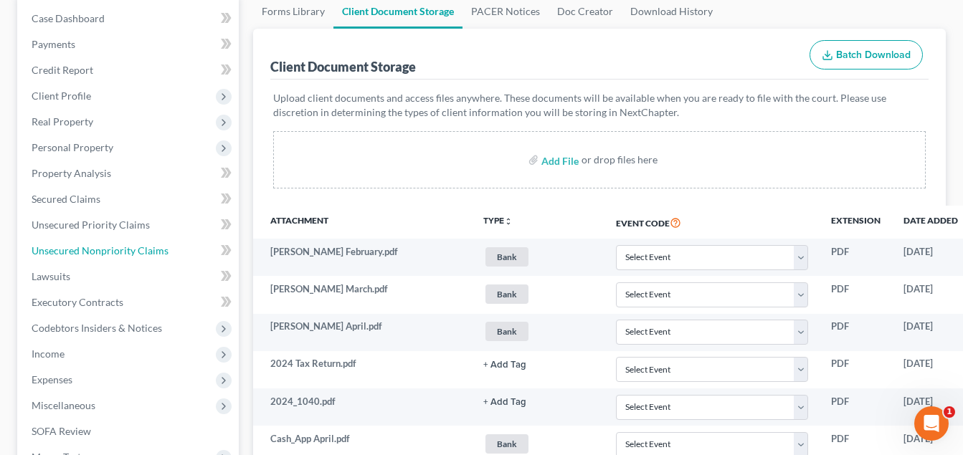
drag, startPoint x: 113, startPoint y: 250, endPoint x: 574, endPoint y: 232, distance: 461.5
click at [113, 250] on span "Unsecured Nonpriority Claims" at bounding box center [100, 251] width 137 height 12
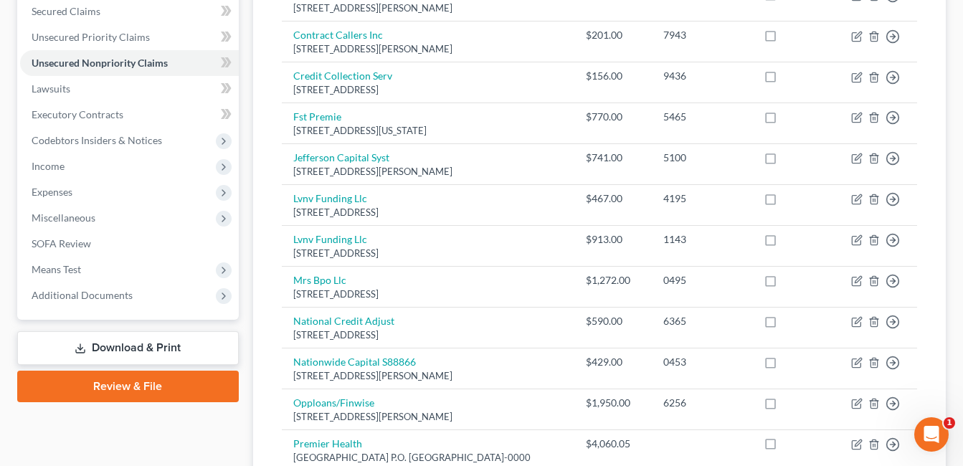
scroll to position [476, 0]
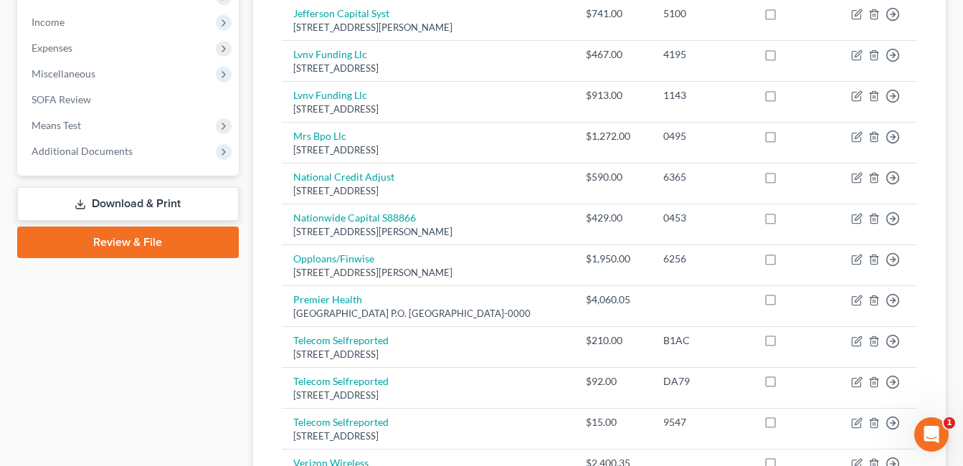
drag, startPoint x: 175, startPoint y: 192, endPoint x: 197, endPoint y: 197, distance: 22.1
click at [175, 192] on link "Download & Print" at bounding box center [128, 204] width 222 height 34
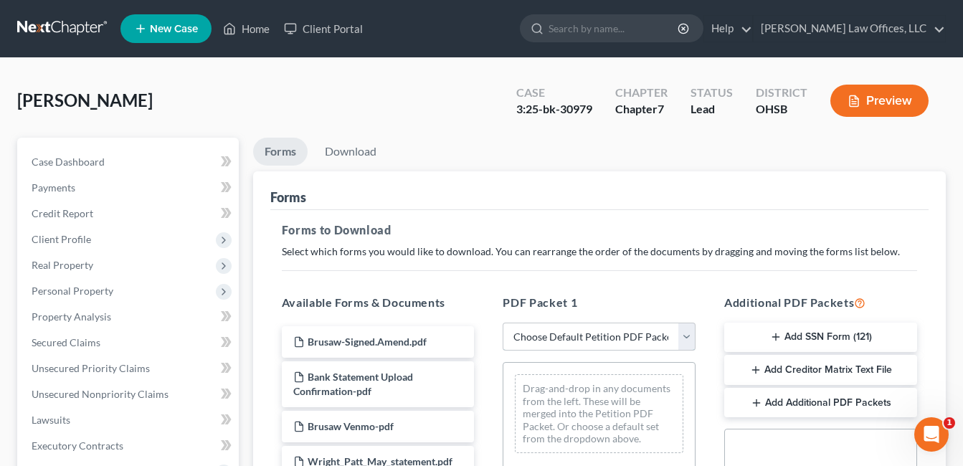
drag, startPoint x: 689, startPoint y: 339, endPoint x: 681, endPoint y: 338, distance: 7.2
click at [689, 339] on select "Choose Default Petition PDF Packet Complete Bankruptcy Petition (all forms and …" at bounding box center [599, 337] width 193 height 29
select select "2"
click at [503, 323] on select "Choose Default Petition PDF Packet Complete Bankruptcy Petition (all forms and …" at bounding box center [599, 337] width 193 height 29
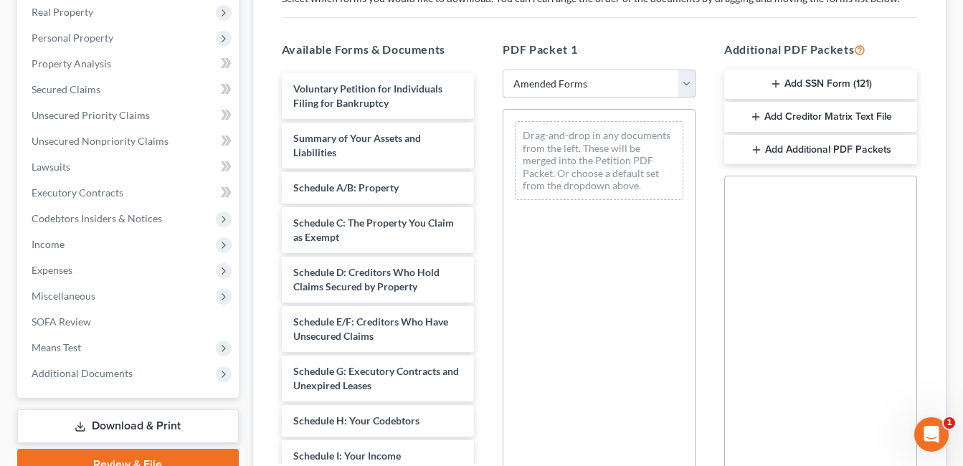
scroll to position [359, 0]
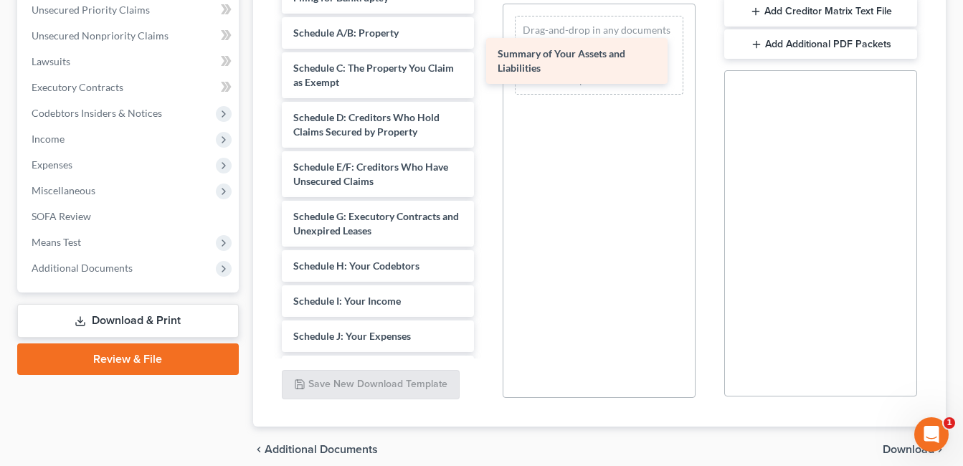
drag, startPoint x: 365, startPoint y: 37, endPoint x: 569, endPoint y: 58, distance: 205.5
click at [486, 58] on div "Summary of Your Assets and Liabilities Voluntary Petition for Individuals Filin…" at bounding box center [378, 351] width 216 height 766
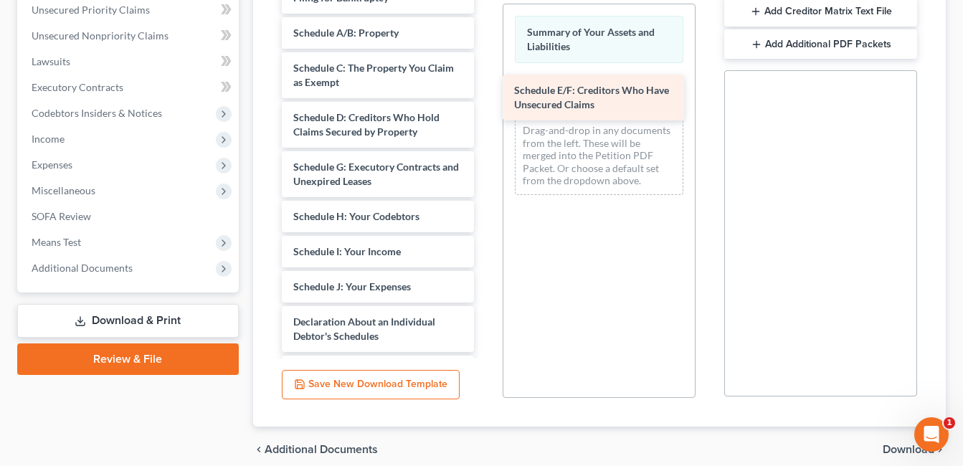
drag, startPoint x: 392, startPoint y: 166, endPoint x: 613, endPoint y: 89, distance: 233.9
click at [486, 89] on div "Schedule E/F: Creditors Who Have Unsecured Claims Voluntary Petition for Indivi…" at bounding box center [378, 326] width 216 height 717
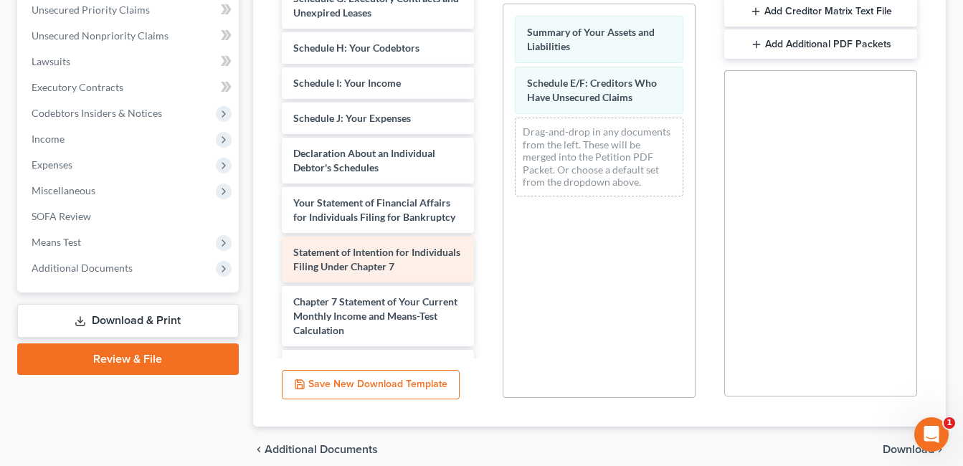
scroll to position [215, 0]
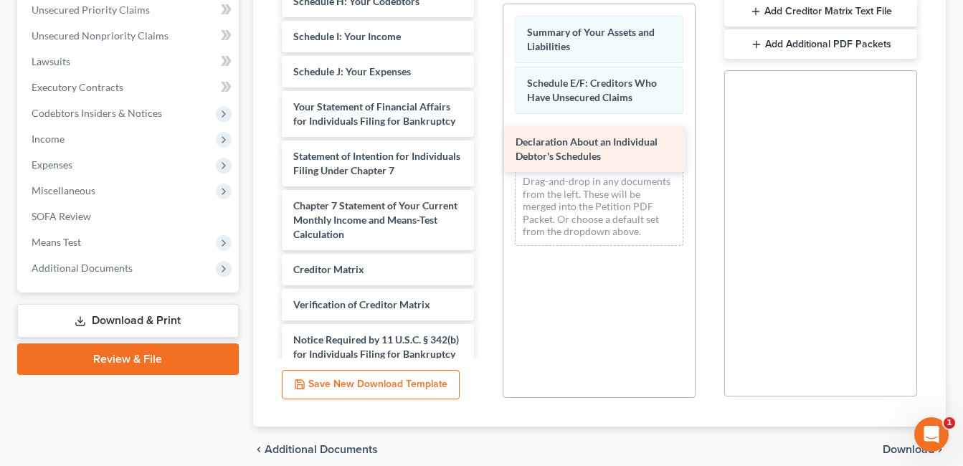
drag, startPoint x: 367, startPoint y: 104, endPoint x: 595, endPoint y: 139, distance: 230.8
click at [486, 139] on div "Declaration About an Individual Debtor's Schedules Voluntary Petition for Indiv…" at bounding box center [378, 86] width 216 height 667
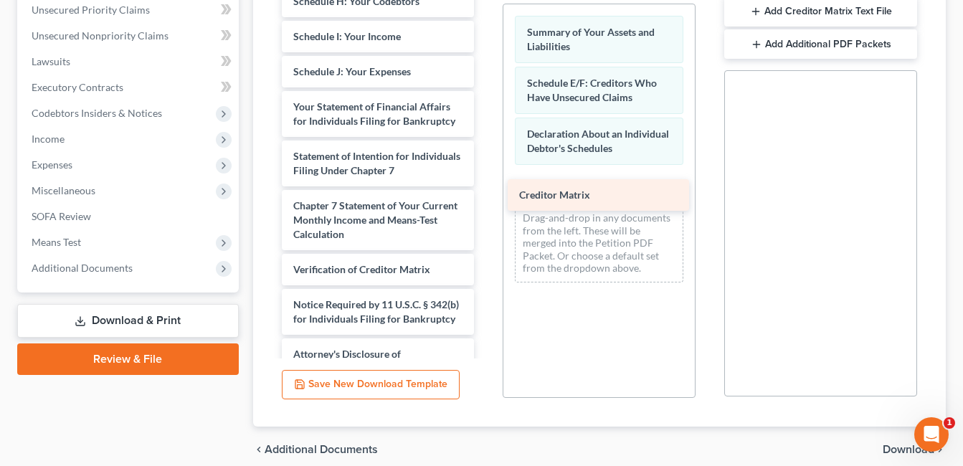
drag, startPoint x: 347, startPoint y: 282, endPoint x: 573, endPoint y: 193, distance: 242.8
click at [486, 193] on div "Creditor Matrix Voluntary Petition for Individuals Filing for Bankruptcy Schedu…" at bounding box center [378, 69] width 216 height 632
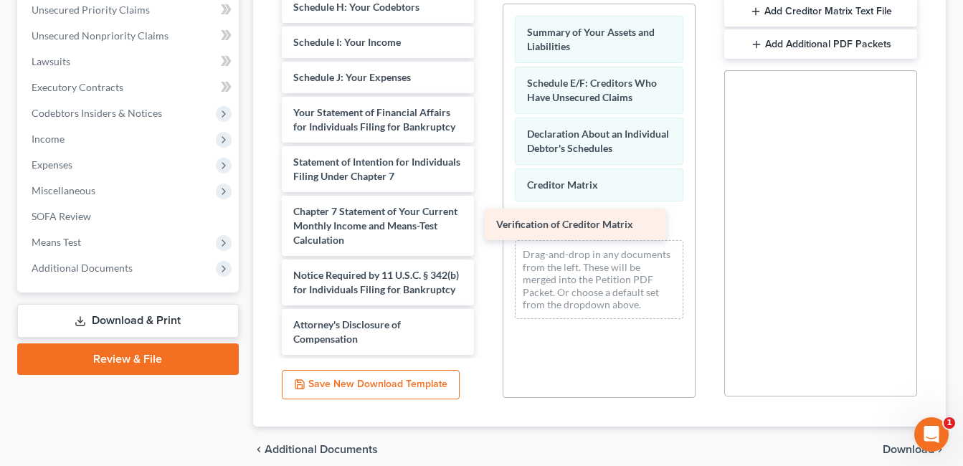
drag, startPoint x: 366, startPoint y: 280, endPoint x: 569, endPoint y: 221, distance: 211.5
click at [486, 221] on div "Verification of Creditor Matrix Voluntary Petition for Individuals Filing for B…" at bounding box center [378, 56] width 216 height 597
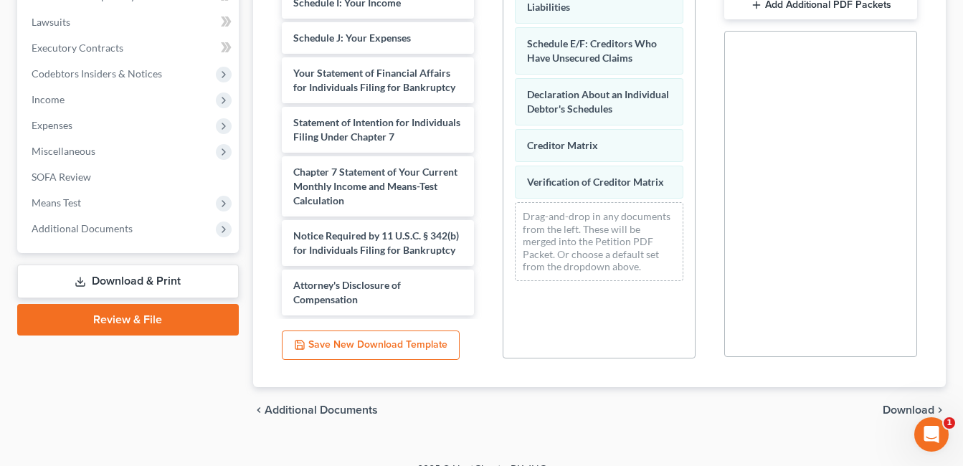
scroll to position [420, 0]
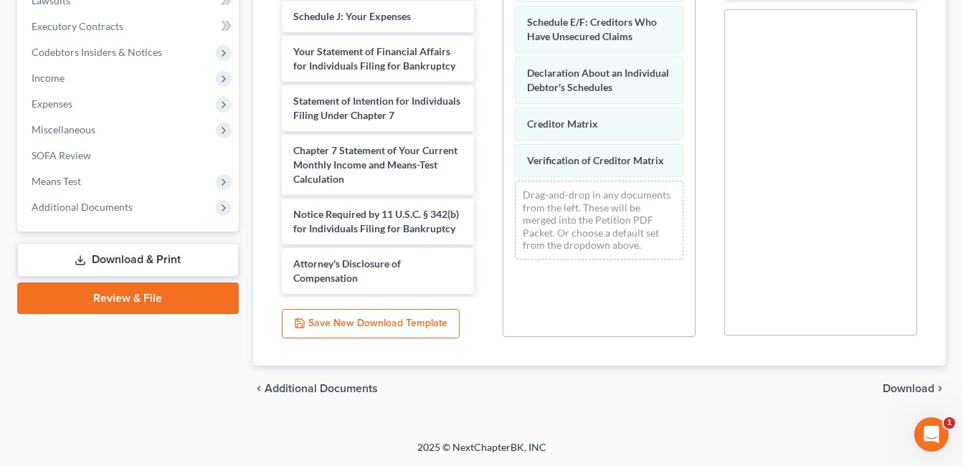
click at [892, 387] on span "Download" at bounding box center [909, 388] width 52 height 11
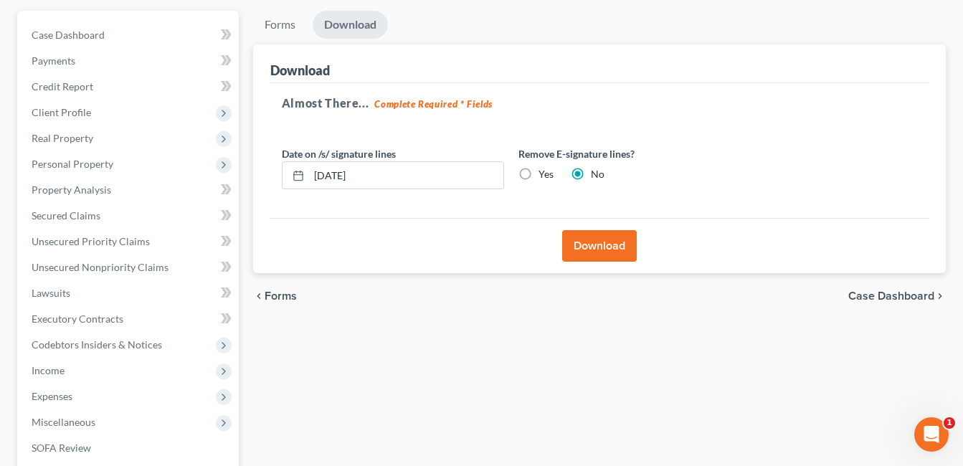
scroll to position [107, 0]
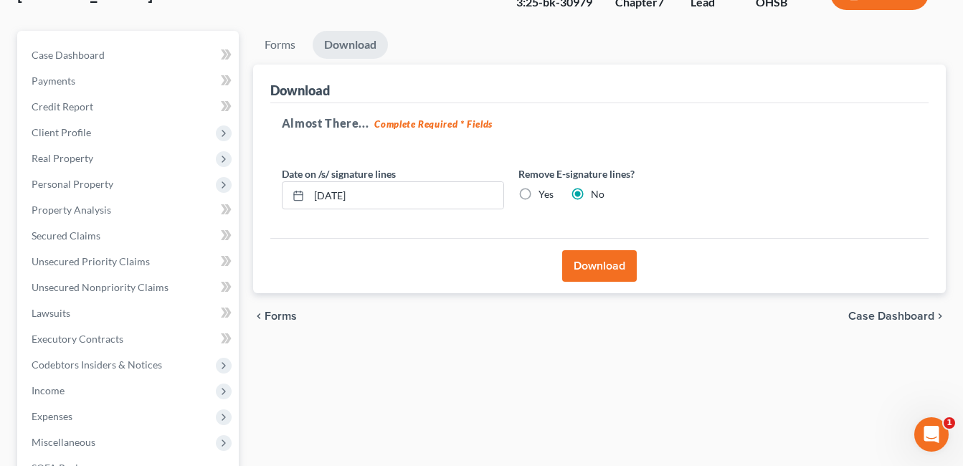
click at [610, 264] on button "Download" at bounding box center [599, 266] width 75 height 32
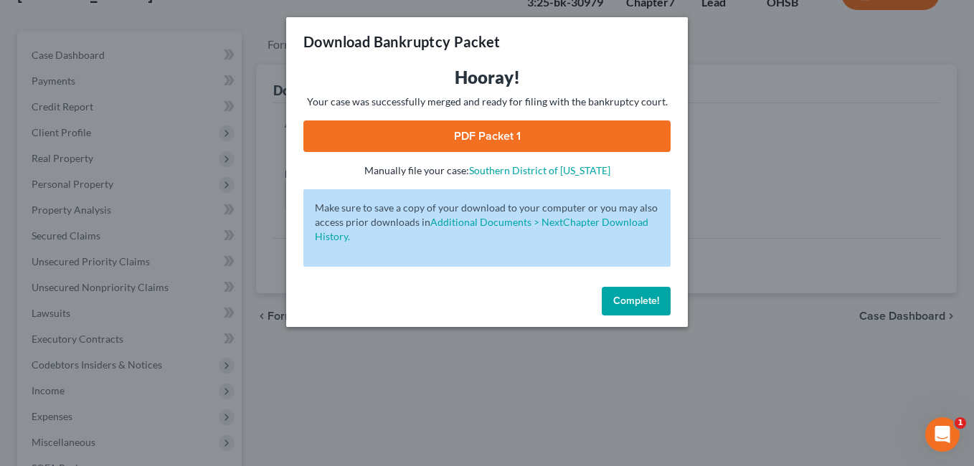
click at [508, 137] on link "PDF Packet 1" at bounding box center [486, 136] width 367 height 32
click at [633, 295] on span "Complete!" at bounding box center [636, 301] width 46 height 12
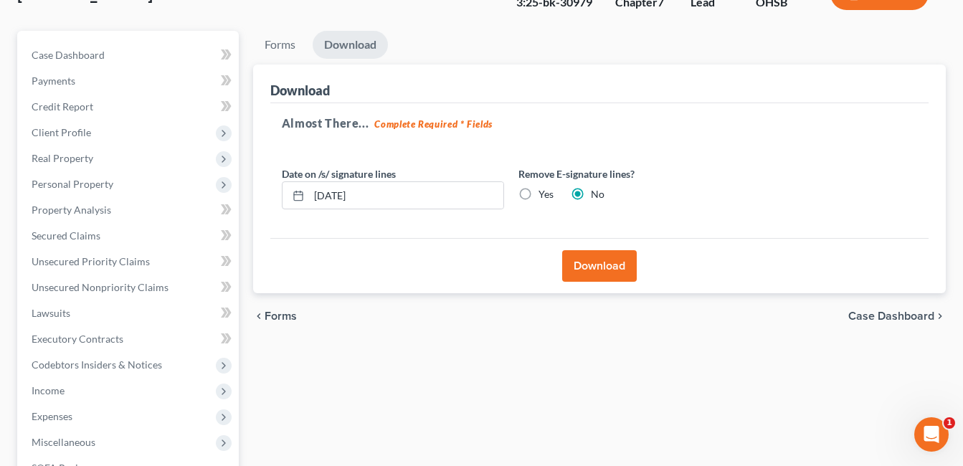
scroll to position [322, 0]
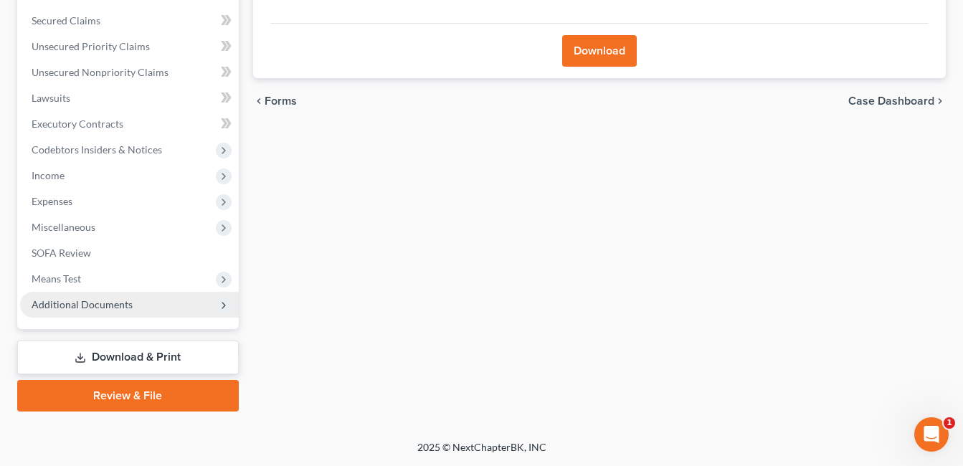
drag, startPoint x: 84, startPoint y: 304, endPoint x: 219, endPoint y: 316, distance: 136.1
click at [85, 304] on span "Additional Documents" at bounding box center [82, 304] width 101 height 12
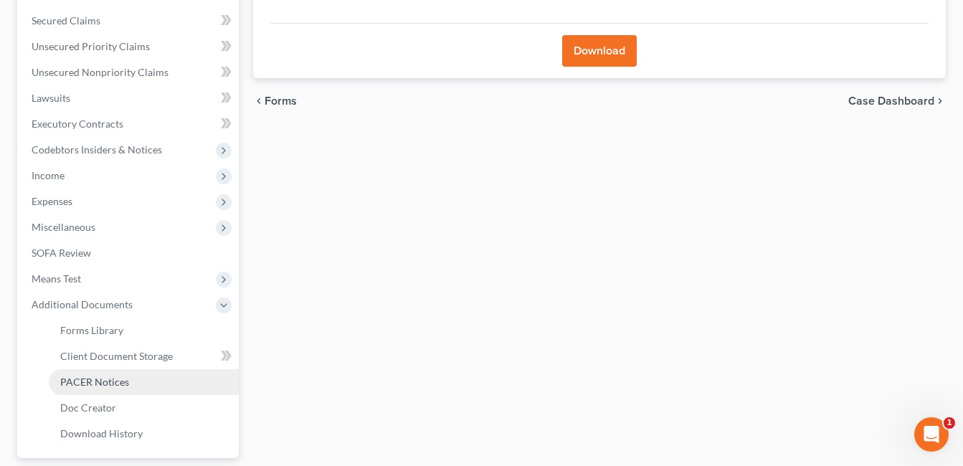
click at [128, 381] on link "PACER Notices" at bounding box center [144, 382] width 190 height 26
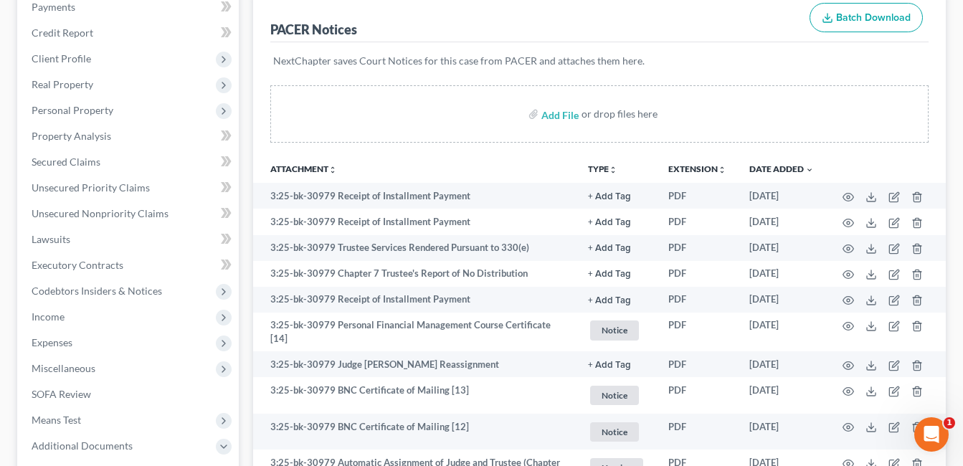
scroll to position [502, 0]
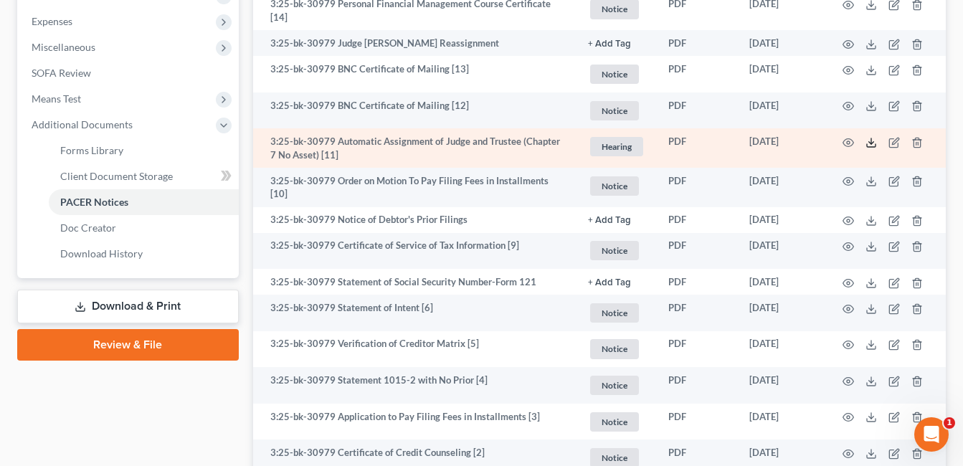
drag, startPoint x: 871, startPoint y: 140, endPoint x: 822, endPoint y: 140, distance: 49.5
click at [871, 141] on icon at bounding box center [871, 142] width 11 height 11
